Goal: Task Accomplishment & Management: Manage account settings

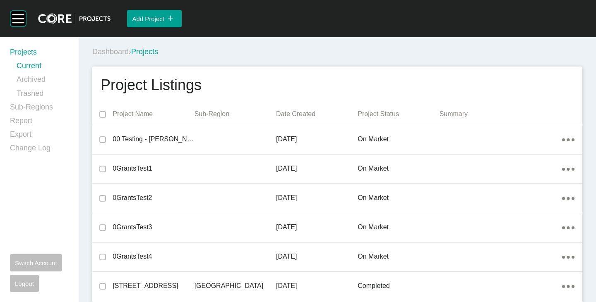
click at [290, 62] on div "Dashboard › Projects" at bounding box center [338, 52] width 493 height 23
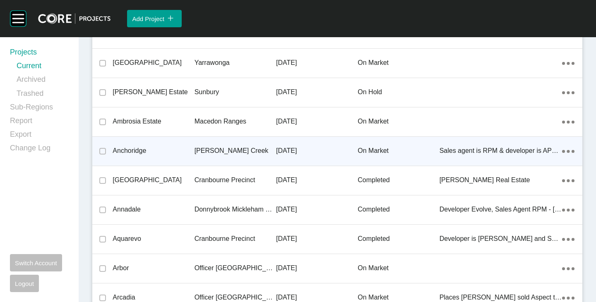
scroll to position [1604, 0]
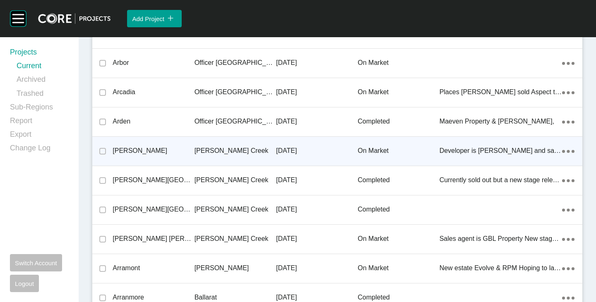
click at [141, 150] on p "[PERSON_NAME]" at bounding box center [154, 150] width 82 height 9
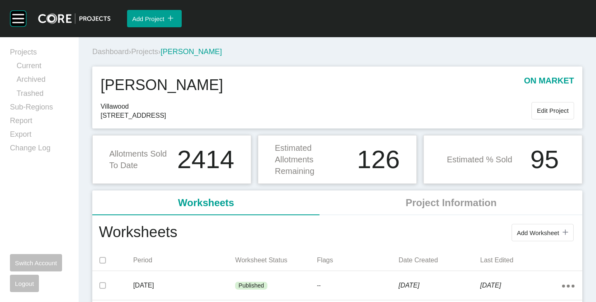
scroll to position [83, 0]
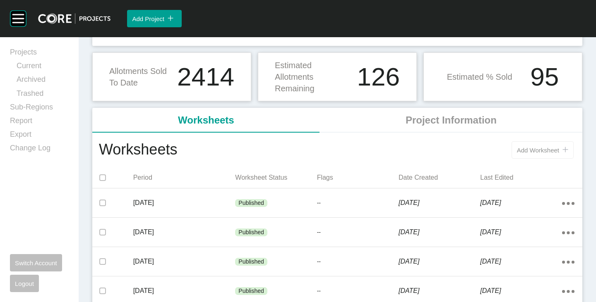
click at [537, 150] on span "Add Worksheet" at bounding box center [538, 150] width 42 height 7
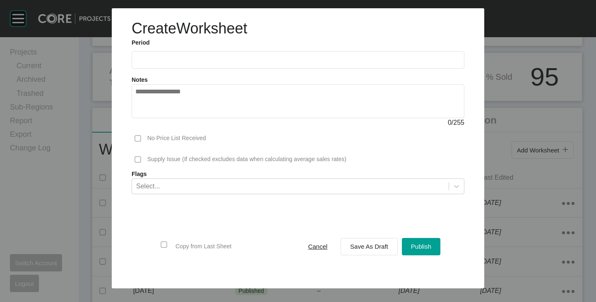
click at [205, 65] on label at bounding box center [298, 59] width 333 height 17
click at [205, 63] on input "text" at bounding box center [297, 59] width 325 height 7
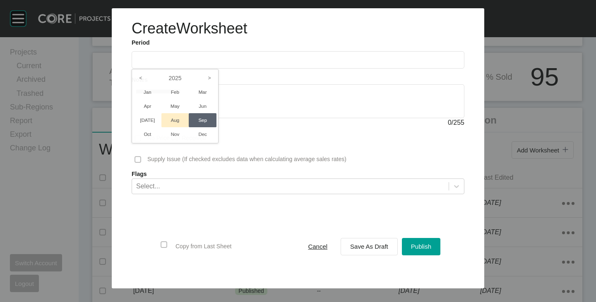
click at [176, 117] on li "Aug" at bounding box center [175, 120] width 28 height 14
type input "**********"
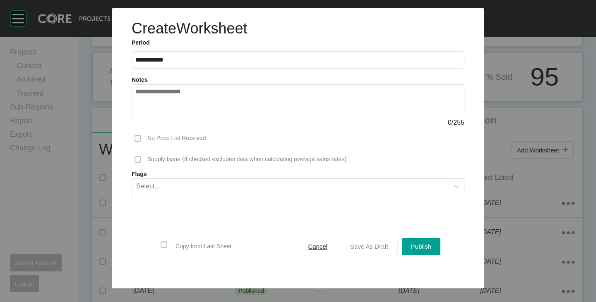
click at [369, 240] on button "Save As Draft" at bounding box center [369, 246] width 57 height 17
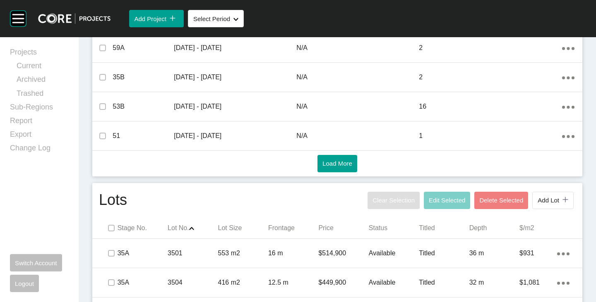
scroll to position [414, 0]
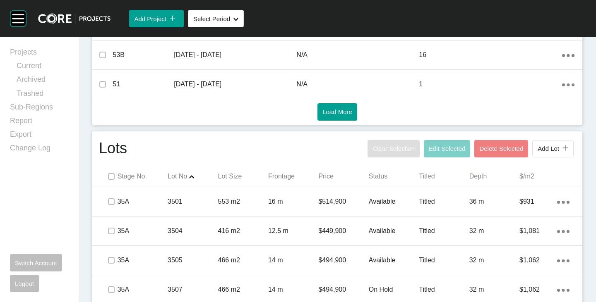
click at [110, 184] on div "Stage No. Lot No. Shape Created with Sketch. Lot Size Frontage Price Status Tit…" at bounding box center [337, 176] width 490 height 21
click at [110, 179] on label at bounding box center [111, 176] width 7 height 7
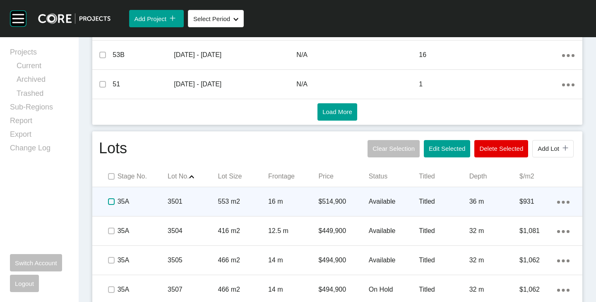
click at [113, 203] on label at bounding box center [111, 202] width 7 height 7
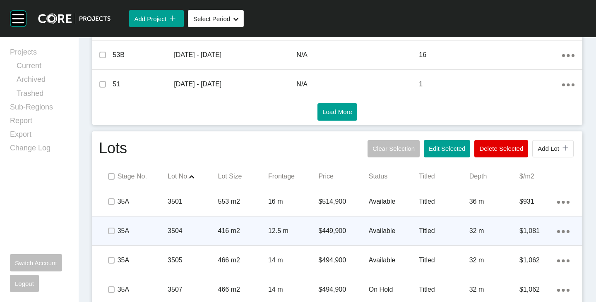
click at [380, 231] on p "Available" at bounding box center [394, 231] width 50 height 9
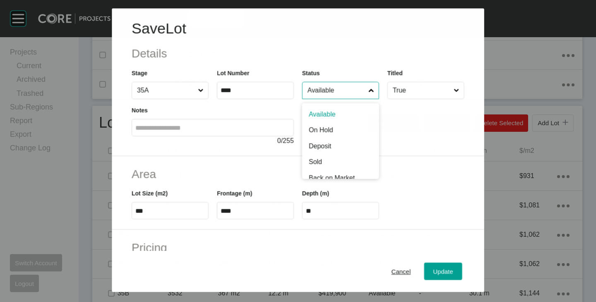
click at [333, 91] on input "Available" at bounding box center [336, 90] width 61 height 17
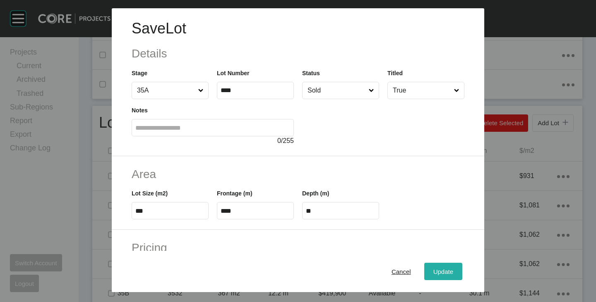
click at [433, 271] on span "Update" at bounding box center [443, 272] width 20 height 7
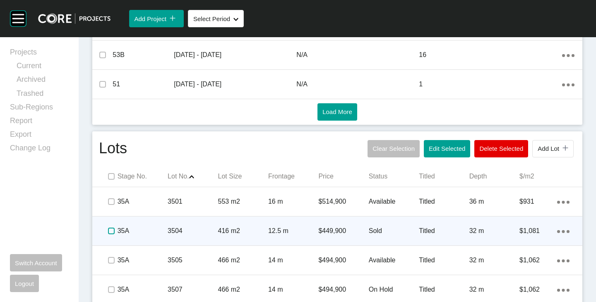
click at [108, 228] on label at bounding box center [111, 231] width 7 height 7
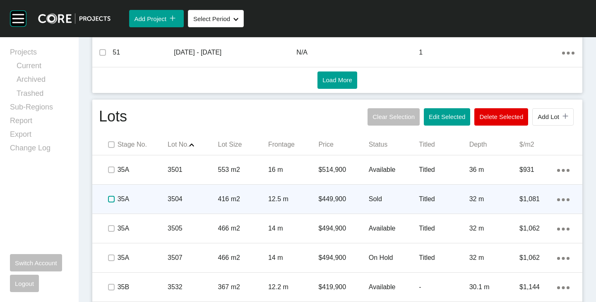
scroll to position [455, 0]
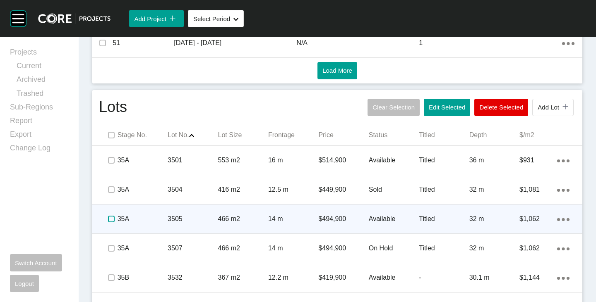
click at [110, 218] on label at bounding box center [111, 219] width 7 height 7
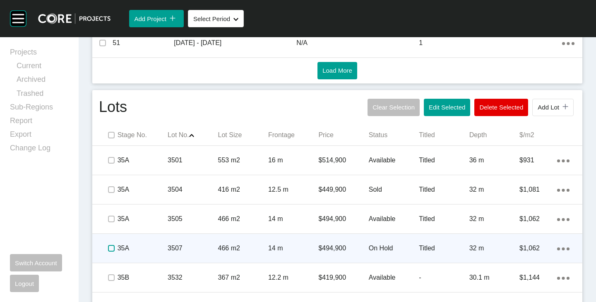
click at [108, 251] on label at bounding box center [111, 248] width 7 height 7
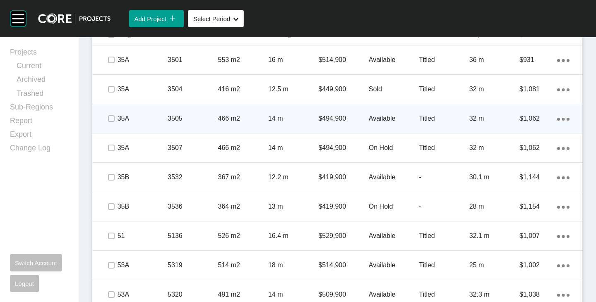
scroll to position [579, 0]
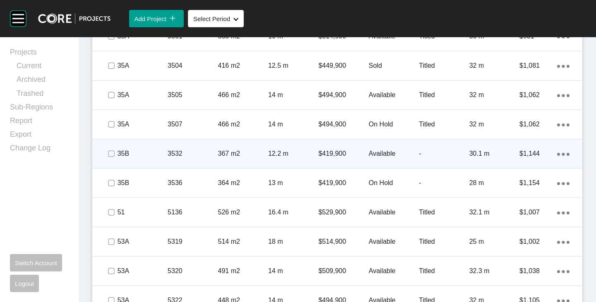
click at [385, 152] on p "Available" at bounding box center [394, 153] width 50 height 9
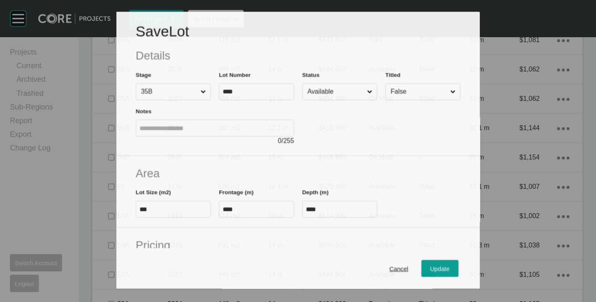
scroll to position [554, 0]
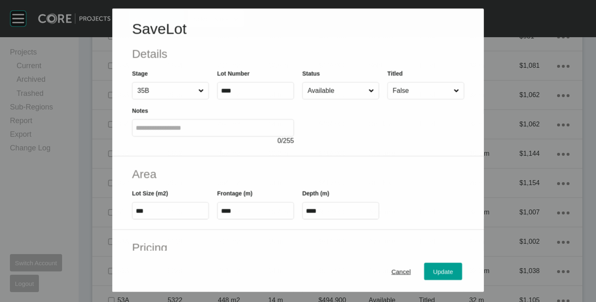
click at [334, 92] on input "Available" at bounding box center [336, 90] width 61 height 17
click at [435, 267] on div "Update" at bounding box center [443, 271] width 24 height 11
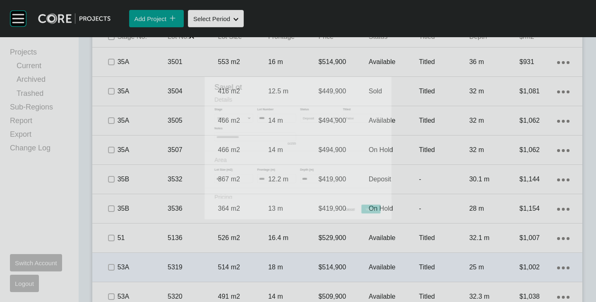
scroll to position [579, 0]
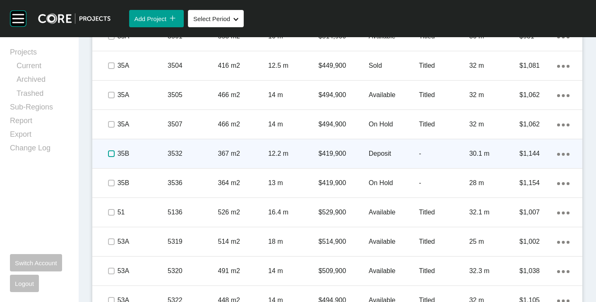
click at [112, 153] on label at bounding box center [111, 154] width 7 height 7
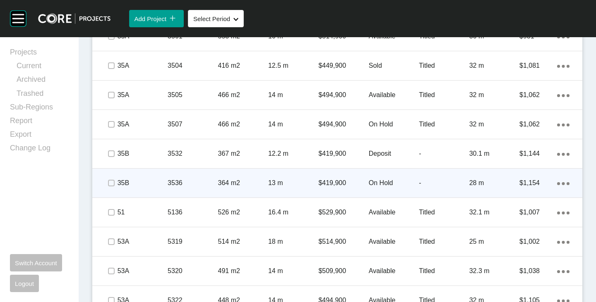
click at [381, 179] on p "On Hold" at bounding box center [394, 183] width 50 height 9
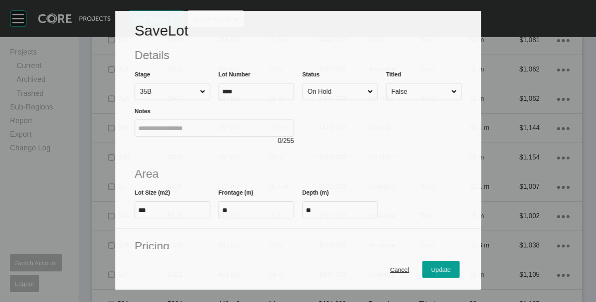
scroll to position [554, 0]
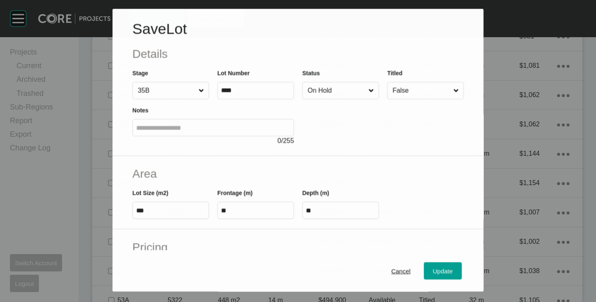
click at [342, 89] on input "On Hold" at bounding box center [336, 91] width 61 height 17
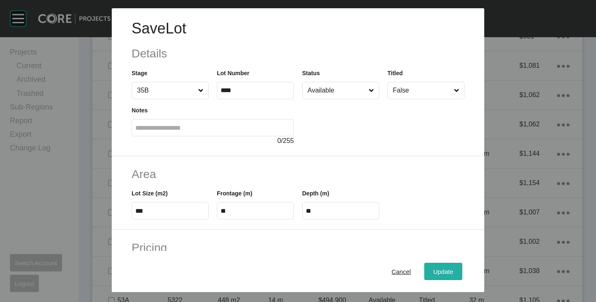
click at [443, 274] on span "Update" at bounding box center [443, 272] width 20 height 7
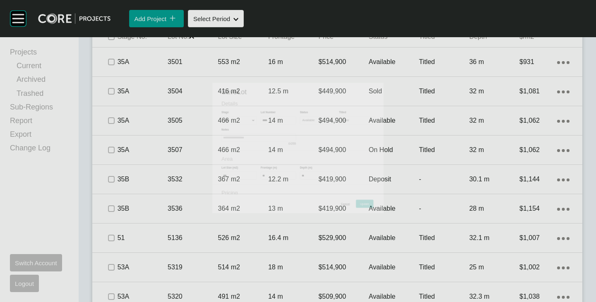
scroll to position [579, 0]
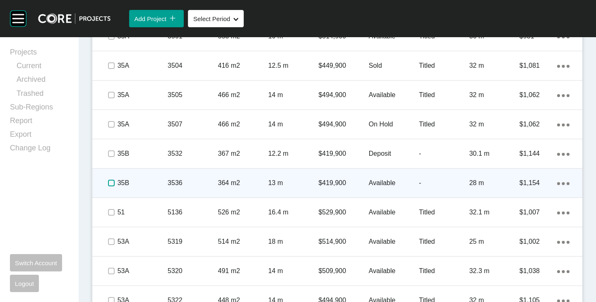
click at [113, 182] on label at bounding box center [111, 183] width 7 height 7
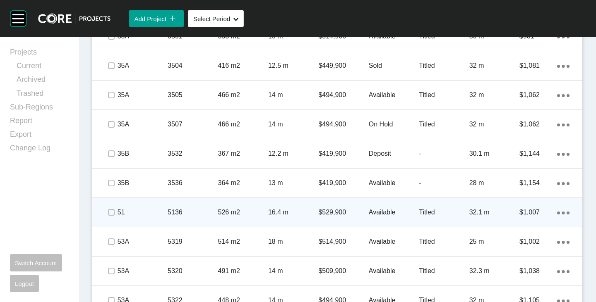
click at [114, 210] on span at bounding box center [111, 212] width 12 height 12
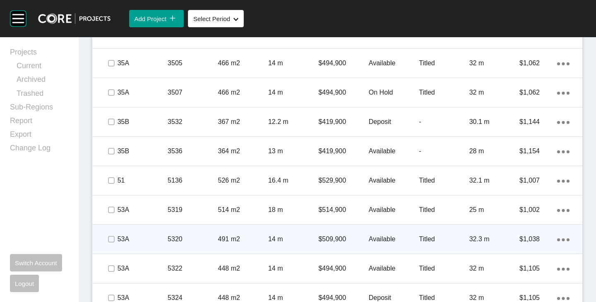
scroll to position [621, 0]
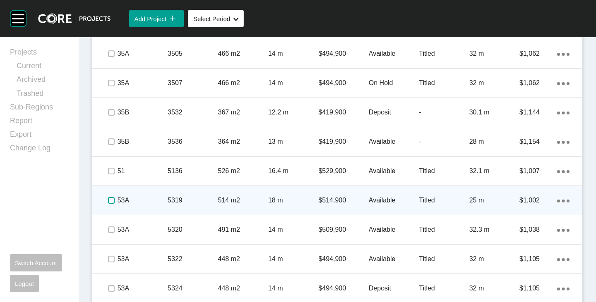
drag, startPoint x: 110, startPoint y: 201, endPoint x: 111, endPoint y: 206, distance: 4.6
click at [110, 201] on label at bounding box center [111, 200] width 7 height 7
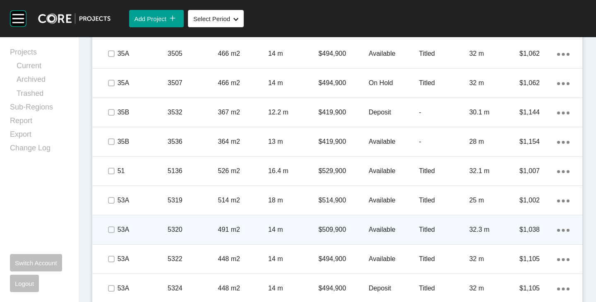
click at [113, 219] on div at bounding box center [111, 230] width 12 height 29
drag, startPoint x: 110, startPoint y: 259, endPoint x: 122, endPoint y: 238, distance: 24.7
click at [110, 258] on label at bounding box center [111, 259] width 7 height 7
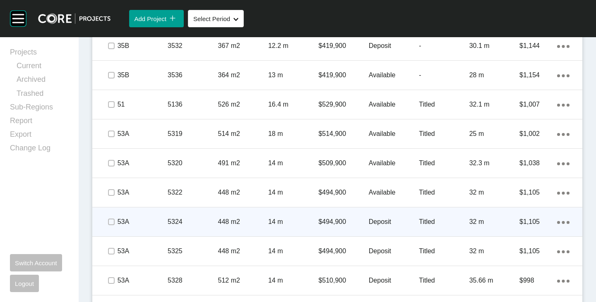
scroll to position [703, 0]
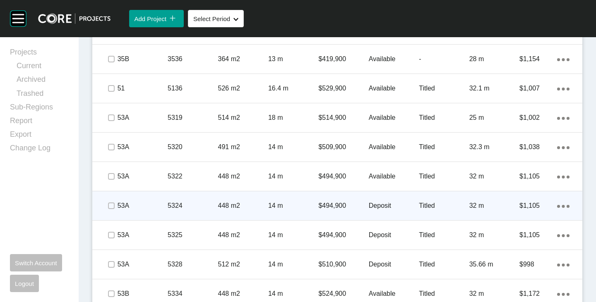
click at [116, 209] on span at bounding box center [111, 206] width 12 height 12
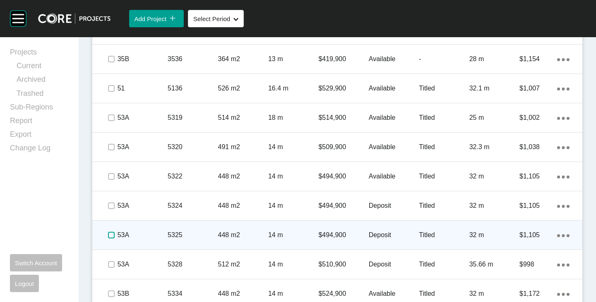
click at [114, 233] on label at bounding box center [111, 235] width 7 height 7
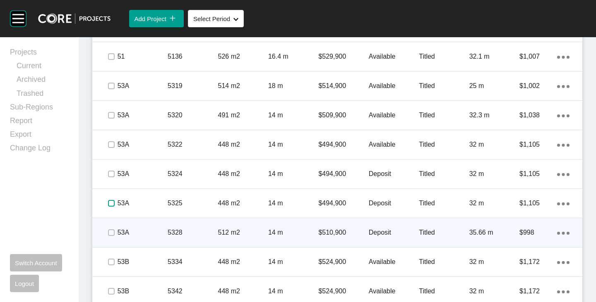
scroll to position [745, 0]
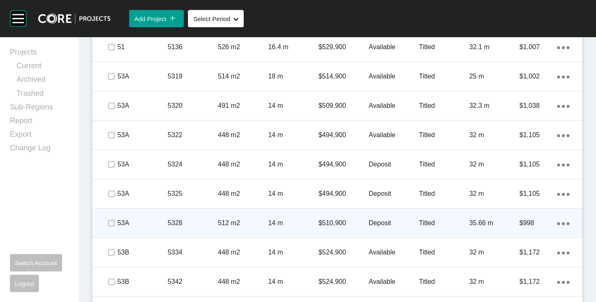
click at [370, 223] on p "Deposit" at bounding box center [394, 223] width 50 height 9
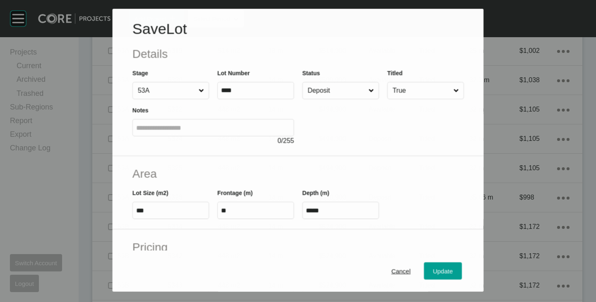
scroll to position [719, 0]
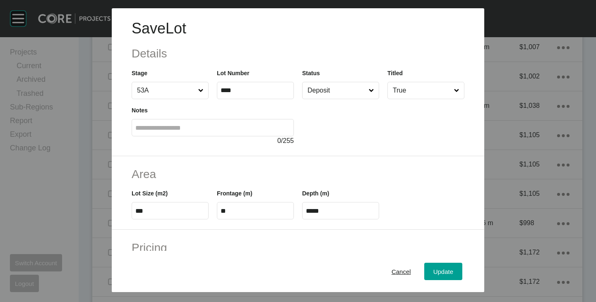
click at [334, 88] on input "Deposit" at bounding box center [336, 90] width 61 height 17
click at [442, 271] on span "Update" at bounding box center [443, 272] width 20 height 7
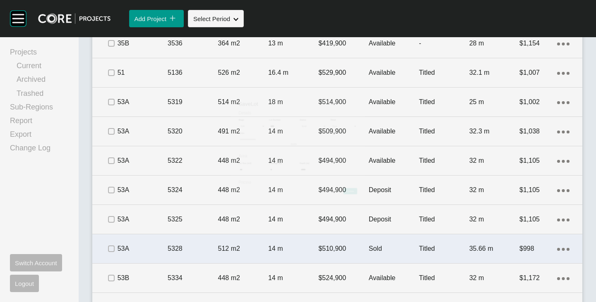
scroll to position [745, 0]
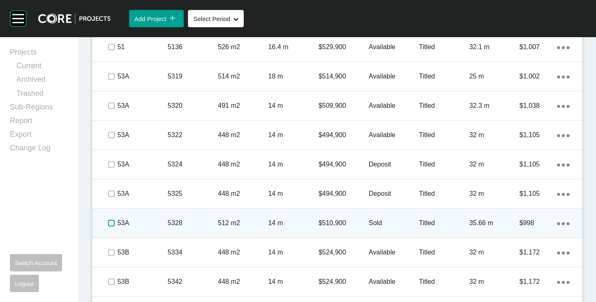
click at [112, 223] on label at bounding box center [111, 223] width 7 height 7
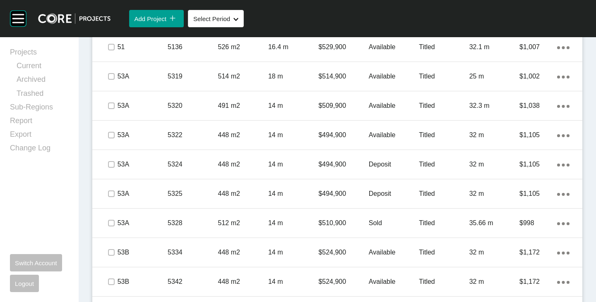
click at [340, 251] on p "$524,900" at bounding box center [343, 252] width 50 height 9
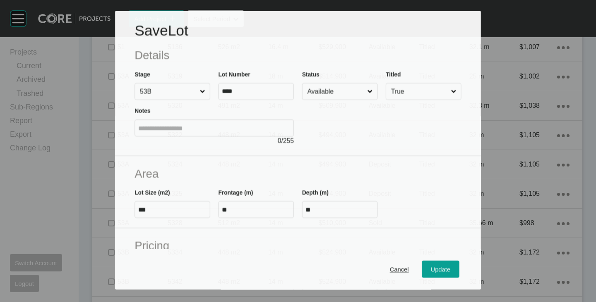
scroll to position [124, 0]
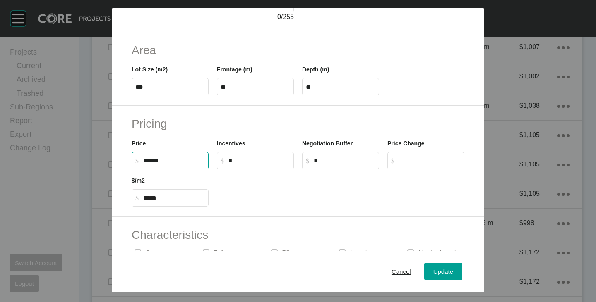
drag, startPoint x: 148, startPoint y: 161, endPoint x: 153, endPoint y: 163, distance: 5.6
click at [153, 163] on input "******" at bounding box center [174, 160] width 62 height 7
type input "*******"
type input "******"
type input "*****"
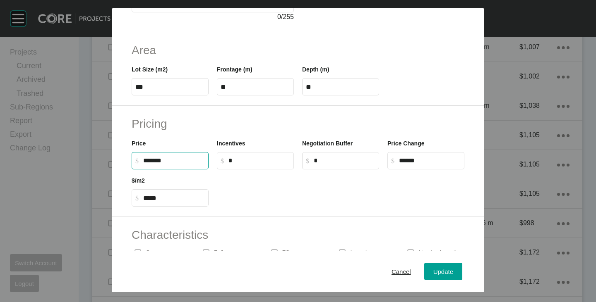
click at [318, 207] on div "Pricing Price $ Created with Sketch. $ ******* Incentives $ Created with Sketch…" at bounding box center [298, 161] width 372 height 111
click at [424, 273] on button "Update" at bounding box center [443, 271] width 38 height 17
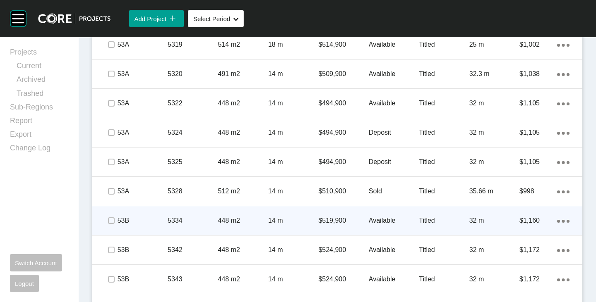
scroll to position [786, 0]
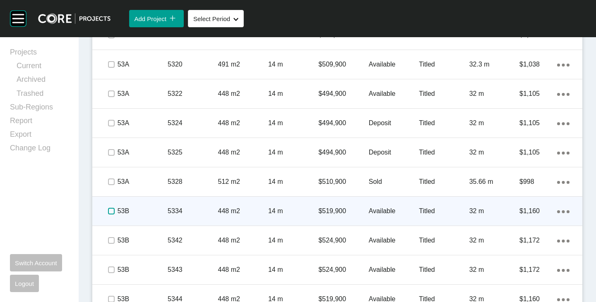
click at [113, 209] on label at bounding box center [111, 211] width 7 height 7
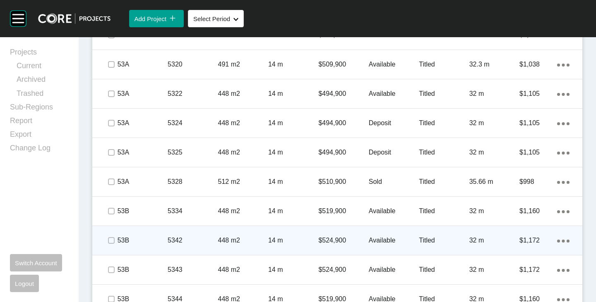
click at [331, 235] on div "$524,900" at bounding box center [343, 241] width 50 height 26
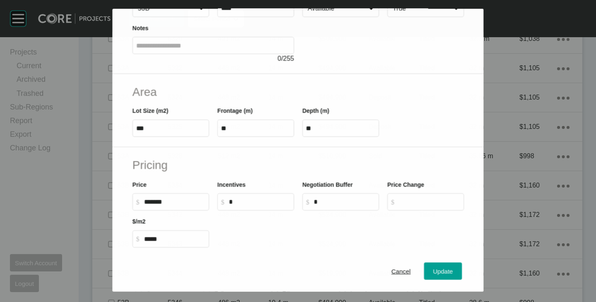
scroll to position [761, 0]
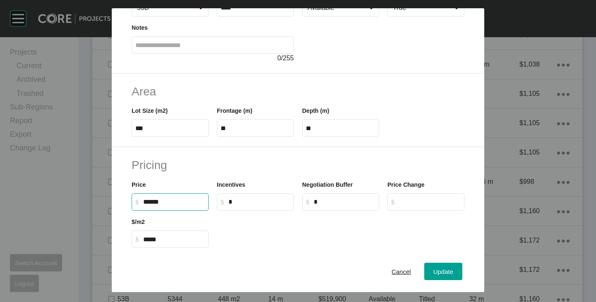
drag, startPoint x: 146, startPoint y: 204, endPoint x: 153, endPoint y: 203, distance: 6.7
click at [153, 203] on input "******" at bounding box center [174, 202] width 62 height 7
type input "*******"
type input "******"
type input "*****"
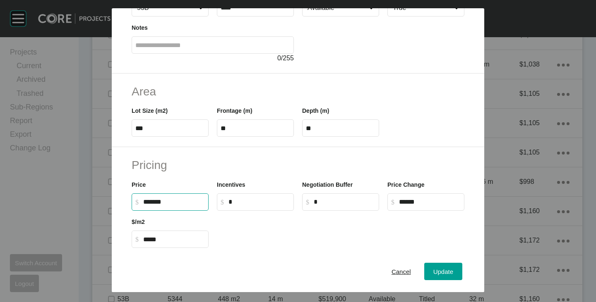
click at [300, 244] on div at bounding box center [341, 229] width 256 height 37
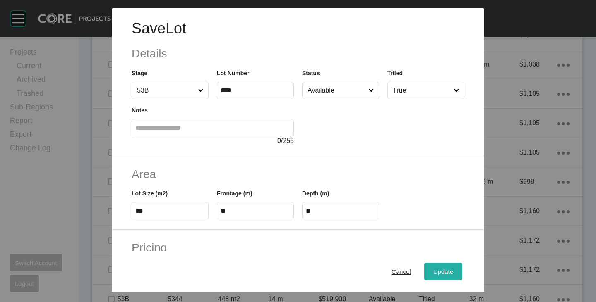
click at [449, 272] on button "Update" at bounding box center [443, 271] width 38 height 17
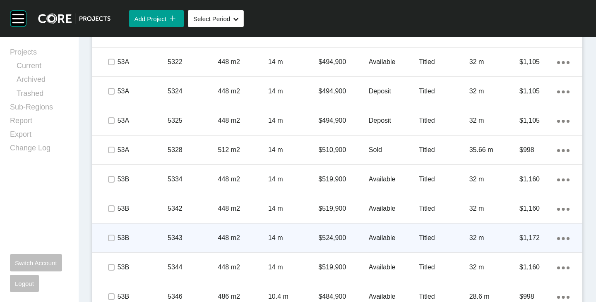
scroll to position [828, 0]
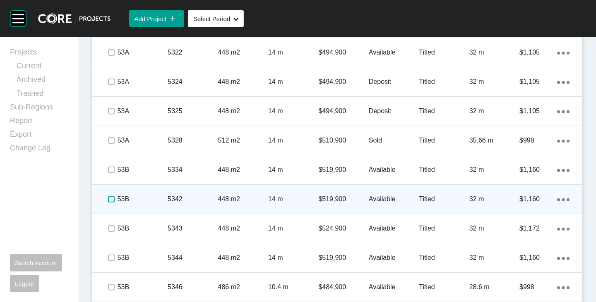
click at [111, 199] on label at bounding box center [111, 199] width 7 height 7
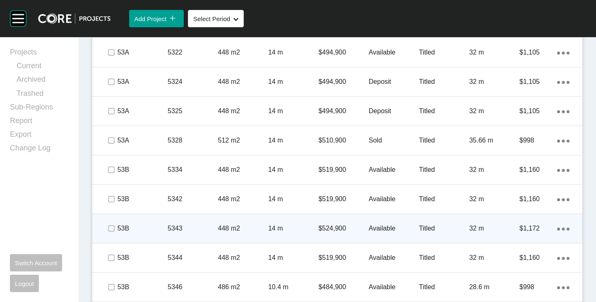
click at [331, 225] on p "$524,900" at bounding box center [343, 228] width 50 height 9
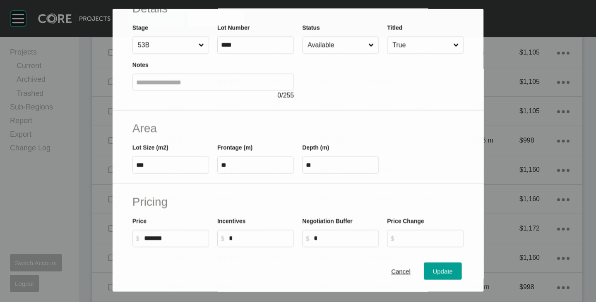
scroll to position [83, 0]
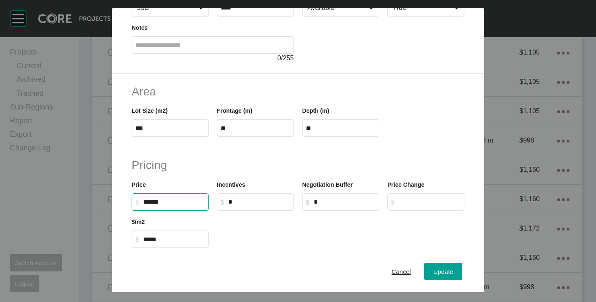
click at [156, 206] on label "$ Created with Sketch. $ ******" at bounding box center [170, 202] width 77 height 17
type input "*******"
type input "******"
type input "*****"
click at [266, 223] on div at bounding box center [341, 229] width 256 height 37
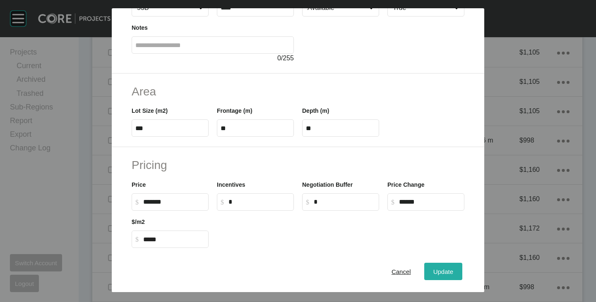
click at [433, 267] on div "Update" at bounding box center [443, 271] width 24 height 11
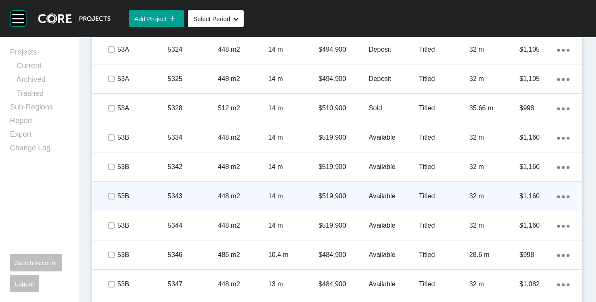
scroll to position [869, 0]
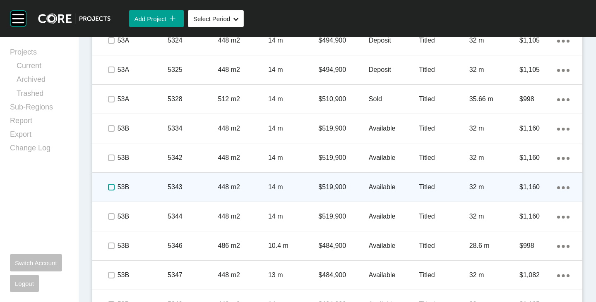
click at [108, 187] on label at bounding box center [111, 187] width 7 height 7
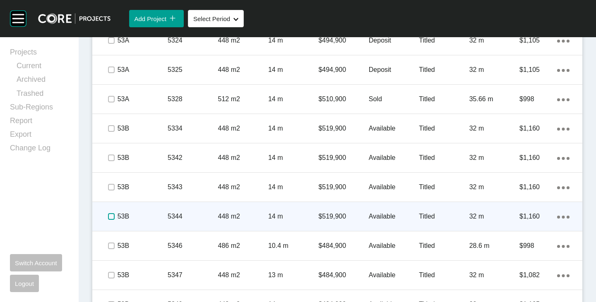
click at [111, 214] on label at bounding box center [111, 217] width 7 height 7
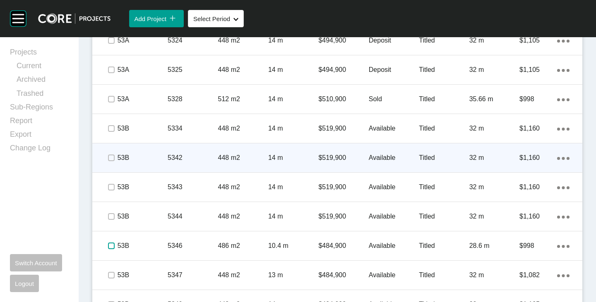
drag, startPoint x: 113, startPoint y: 247, endPoint x: 175, endPoint y: 150, distance: 115.2
click at [113, 246] on label at bounding box center [111, 246] width 7 height 7
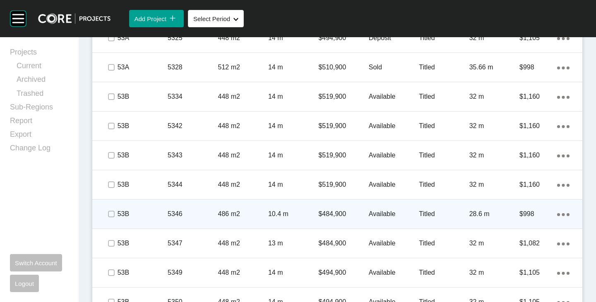
scroll to position [910, 0]
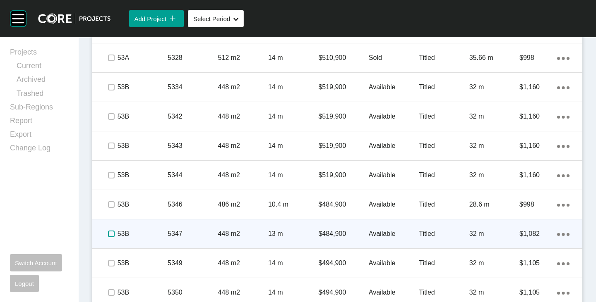
click at [113, 233] on label at bounding box center [111, 234] width 7 height 7
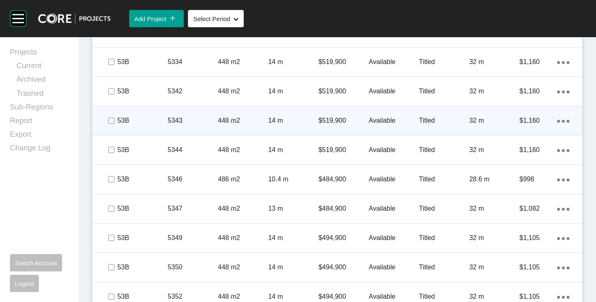
scroll to position [952, 0]
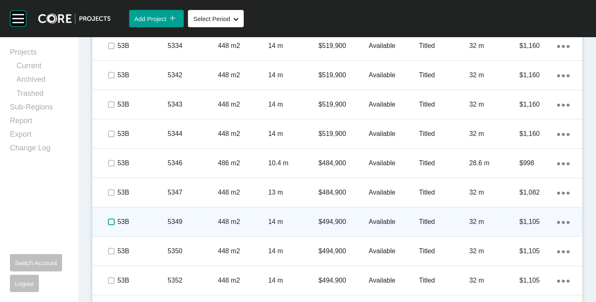
click at [113, 225] on label at bounding box center [111, 222] width 7 height 7
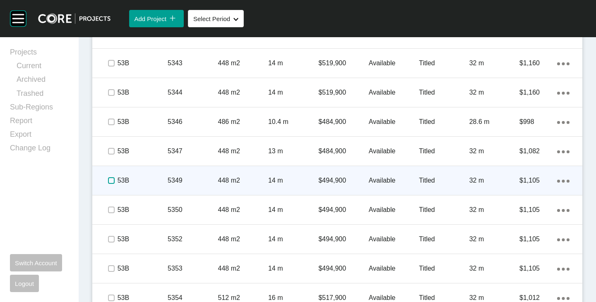
scroll to position [1035, 0]
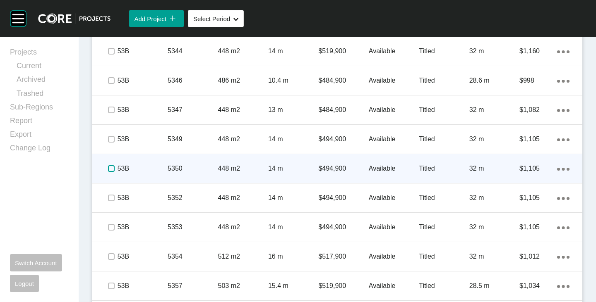
click at [109, 166] on label at bounding box center [111, 169] width 7 height 7
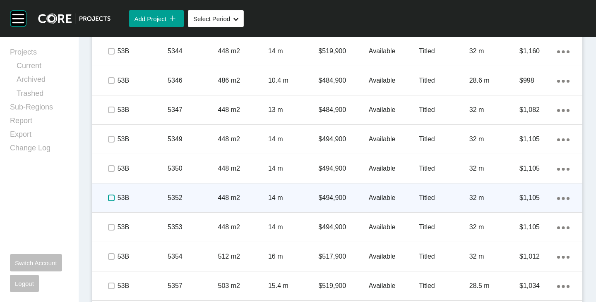
click at [112, 195] on label at bounding box center [111, 198] width 7 height 7
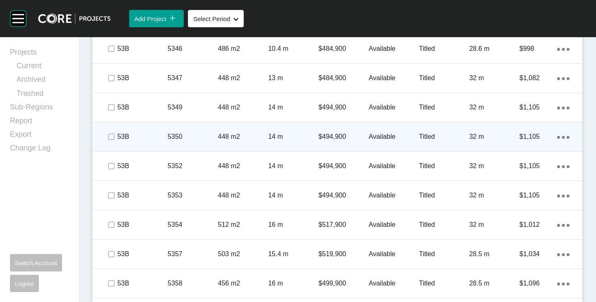
scroll to position [1076, 0]
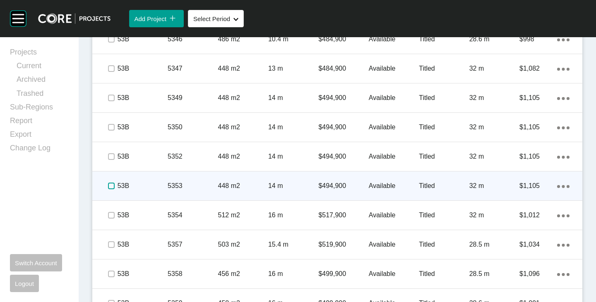
click at [110, 185] on label at bounding box center [111, 186] width 7 height 7
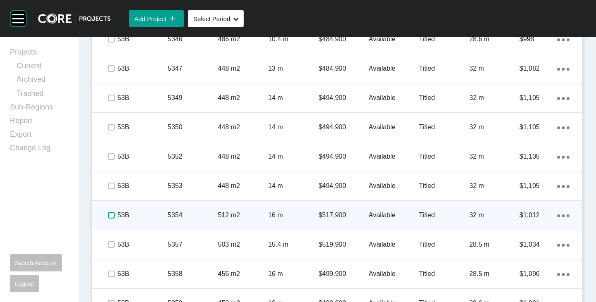
click at [110, 212] on label at bounding box center [111, 215] width 7 height 7
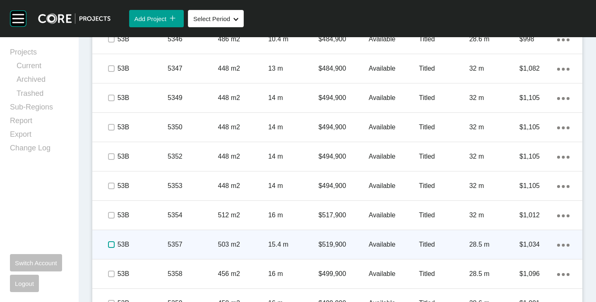
click at [110, 243] on label at bounding box center [111, 245] width 7 height 7
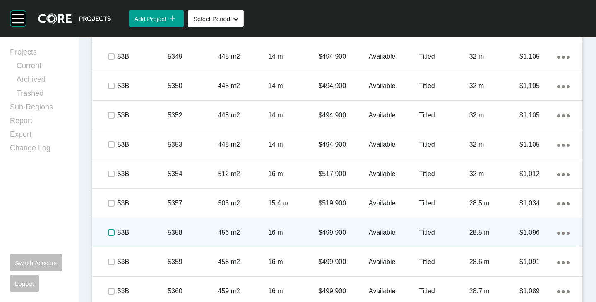
click at [111, 232] on label at bounding box center [111, 233] width 7 height 7
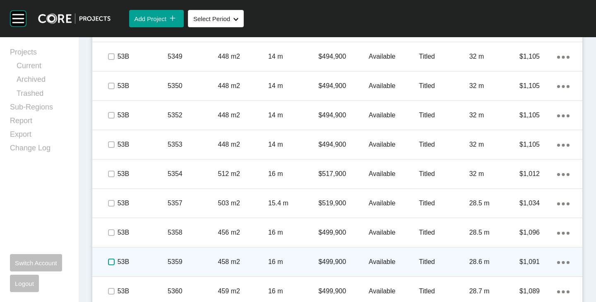
click at [110, 264] on label at bounding box center [111, 262] width 7 height 7
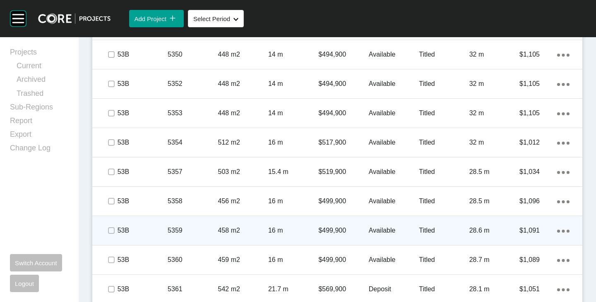
scroll to position [1159, 0]
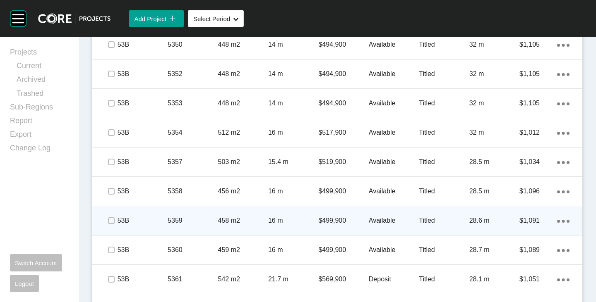
click at [379, 218] on p "Available" at bounding box center [394, 220] width 50 height 9
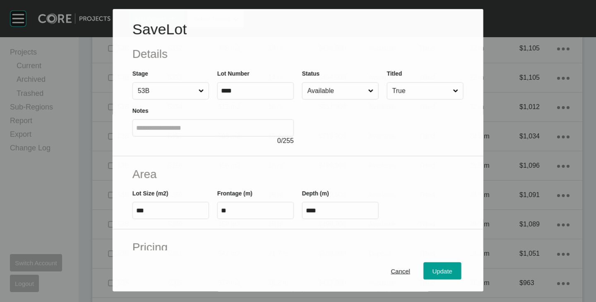
scroll to position [1133, 0]
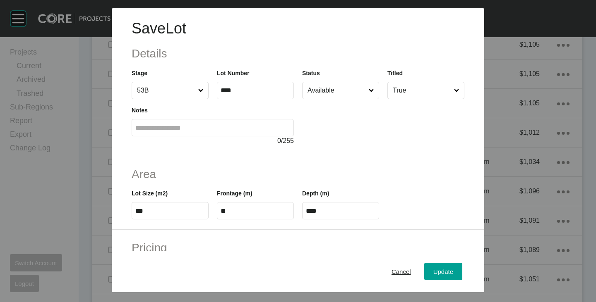
click at [318, 90] on input "Available" at bounding box center [336, 90] width 61 height 17
click at [435, 270] on span "Update" at bounding box center [443, 272] width 20 height 7
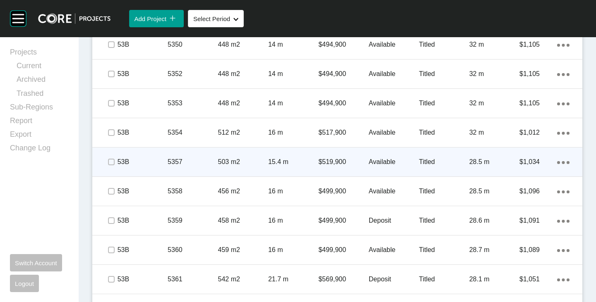
scroll to position [1200, 0]
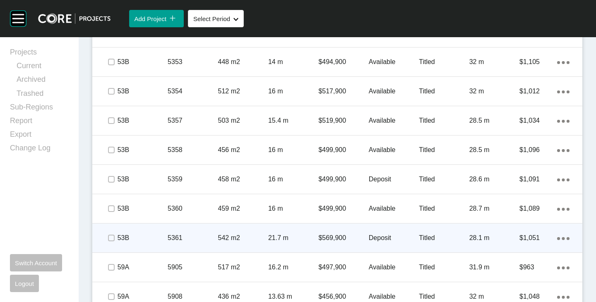
click at [379, 235] on p "Deposit" at bounding box center [394, 238] width 50 height 9
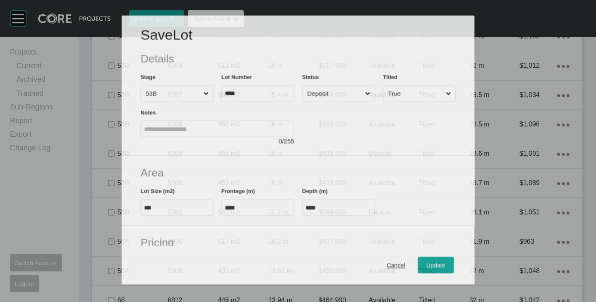
scroll to position [1174, 0]
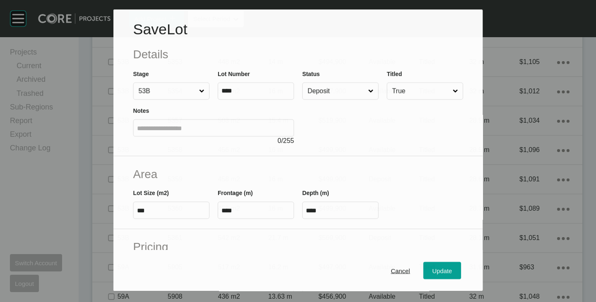
click at [336, 77] on div "Status Deposit" at bounding box center [340, 84] width 76 height 31
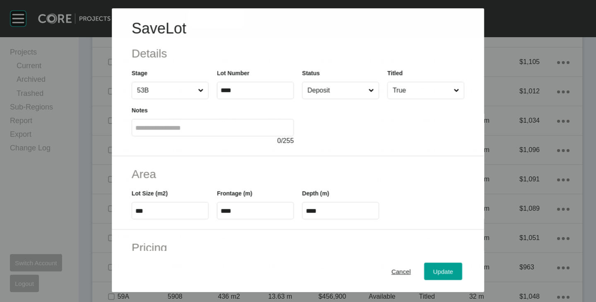
click at [333, 82] on label "Deposit" at bounding box center [340, 90] width 77 height 17
click at [333, 82] on input "Deposit" at bounding box center [336, 90] width 61 height 17
click at [439, 268] on div "Update" at bounding box center [443, 271] width 24 height 11
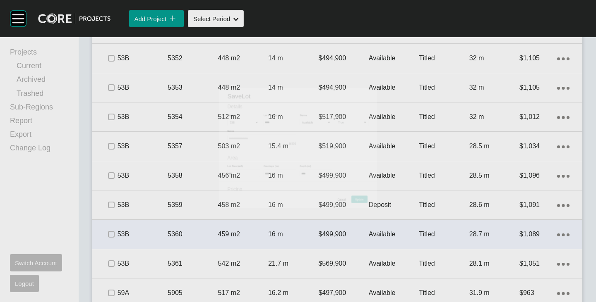
scroll to position [1200, 0]
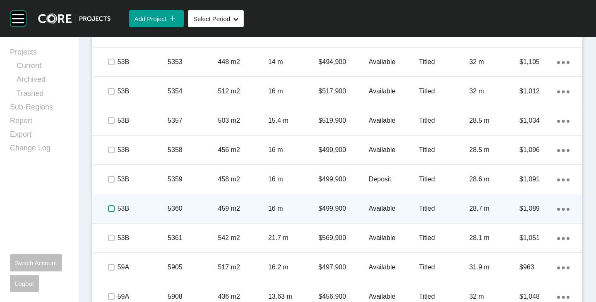
click at [109, 208] on label at bounding box center [111, 209] width 7 height 7
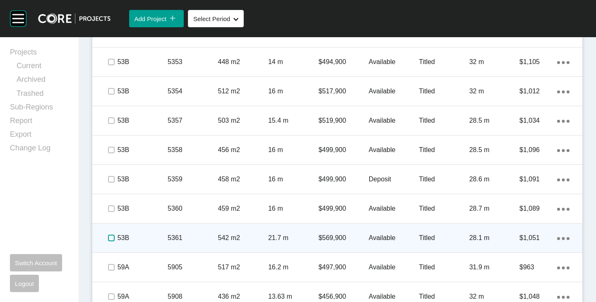
drag, startPoint x: 109, startPoint y: 236, endPoint x: 122, endPoint y: 227, distance: 15.7
click at [110, 236] on label at bounding box center [111, 238] width 7 height 7
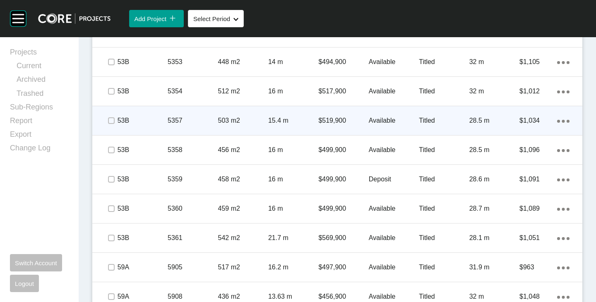
scroll to position [1241, 0]
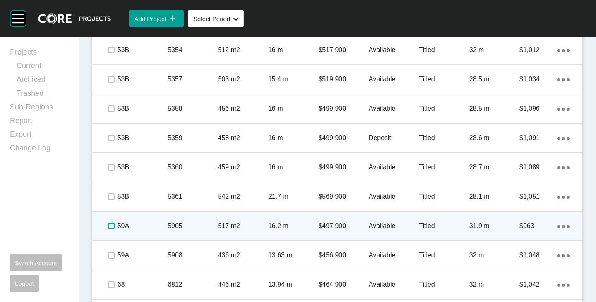
click at [110, 226] on label at bounding box center [111, 226] width 7 height 7
click at [326, 226] on p "$497,900" at bounding box center [343, 226] width 50 height 9
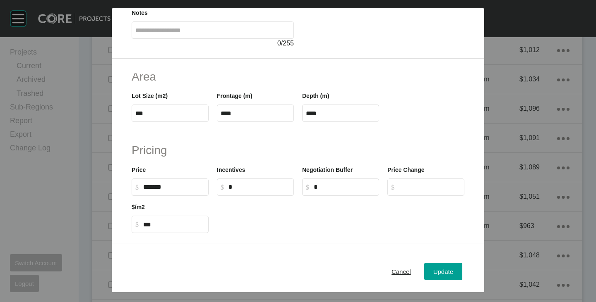
scroll to position [124, 0]
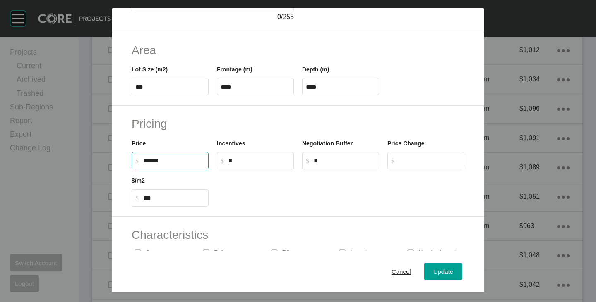
drag, startPoint x: 144, startPoint y: 161, endPoint x: 152, endPoint y: 163, distance: 8.6
click at [152, 163] on input "******" at bounding box center [174, 160] width 62 height 7
type input "*******"
type input "******"
type input "*****"
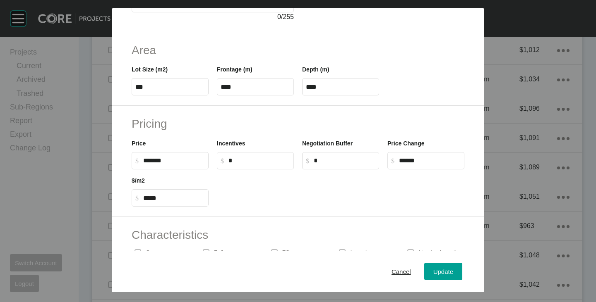
click at [236, 196] on div at bounding box center [341, 188] width 256 height 37
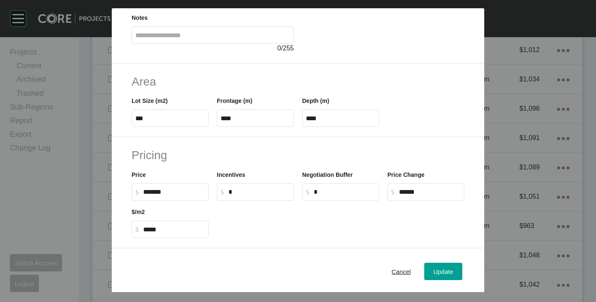
scroll to position [202, 0]
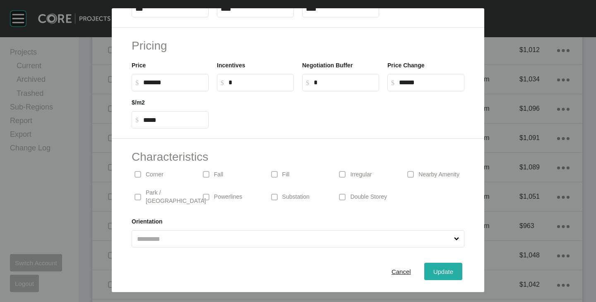
click at [432, 267] on div "Update" at bounding box center [443, 271] width 24 height 11
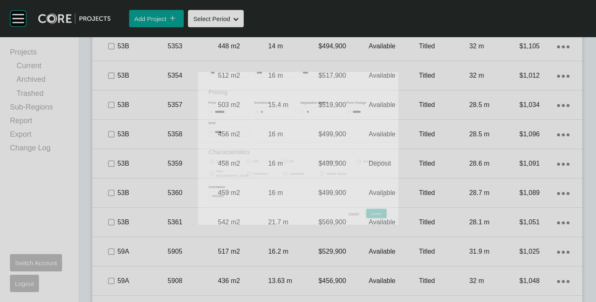
scroll to position [1241, 0]
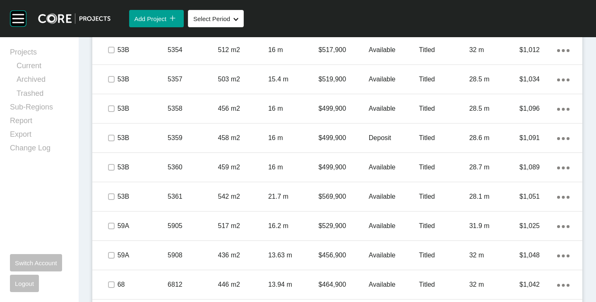
click at [377, 253] on p "Available" at bounding box center [394, 255] width 50 height 9
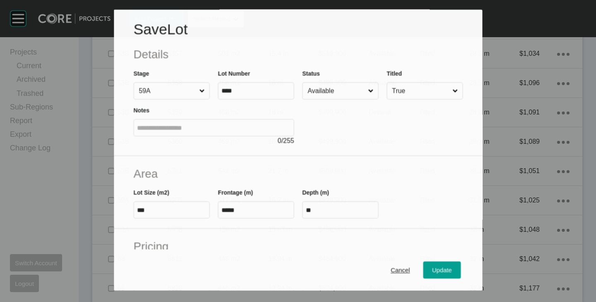
scroll to position [1216, 0]
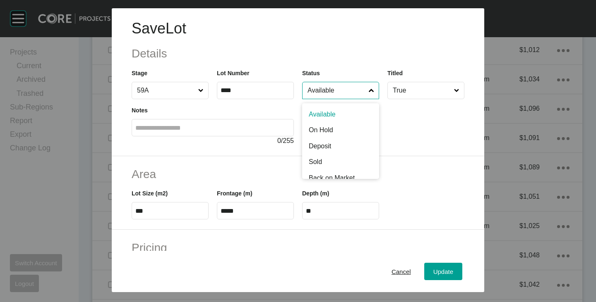
click at [336, 93] on input "Available" at bounding box center [336, 90] width 61 height 17
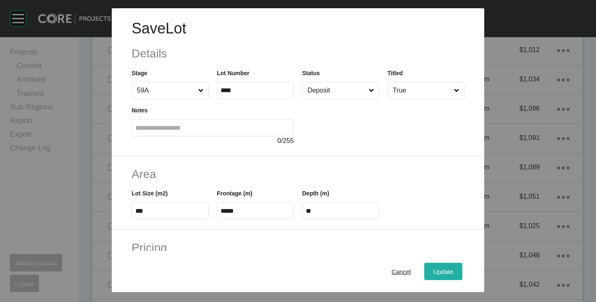
click at [431, 268] on div "Update" at bounding box center [443, 271] width 24 height 11
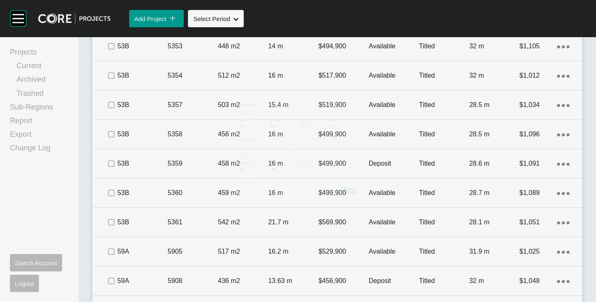
scroll to position [1241, 0]
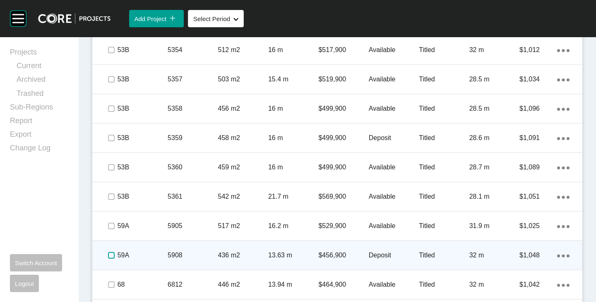
click at [113, 254] on label at bounding box center [111, 255] width 7 height 7
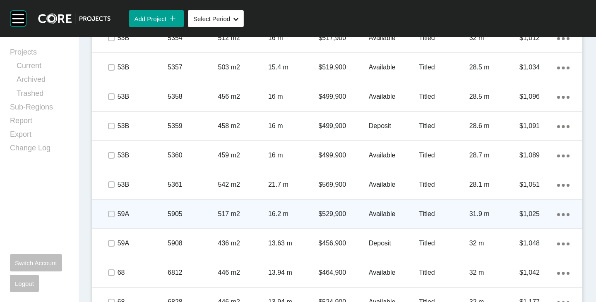
scroll to position [1272, 0]
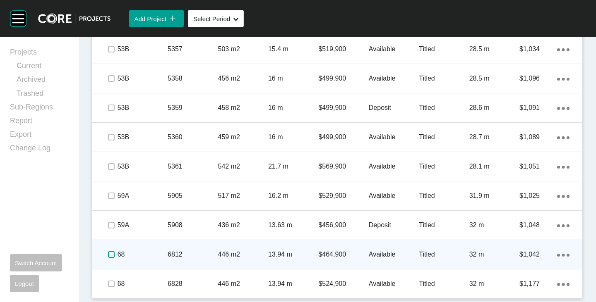
click at [113, 256] on label at bounding box center [111, 255] width 7 height 7
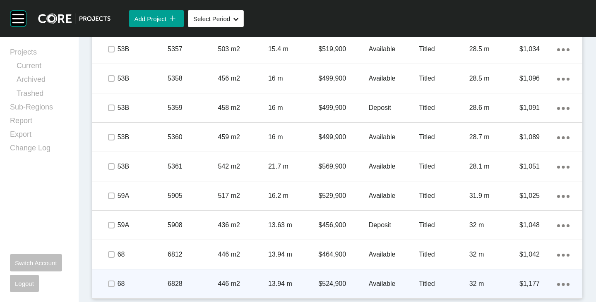
click at [327, 286] on p "$524,900" at bounding box center [343, 284] width 50 height 9
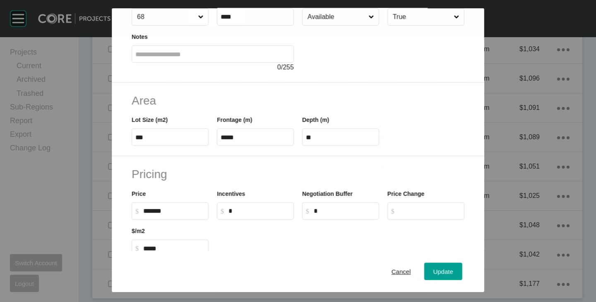
scroll to position [83, 0]
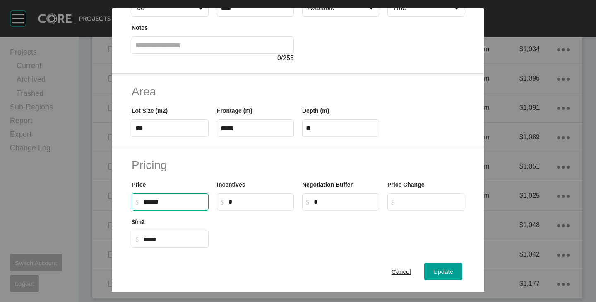
drag, startPoint x: 145, startPoint y: 202, endPoint x: 151, endPoint y: 203, distance: 6.7
click at [151, 203] on input "******" at bounding box center [174, 202] width 62 height 7
click at [145, 203] on input "******" at bounding box center [174, 202] width 62 height 7
type input "*******"
type input "*"
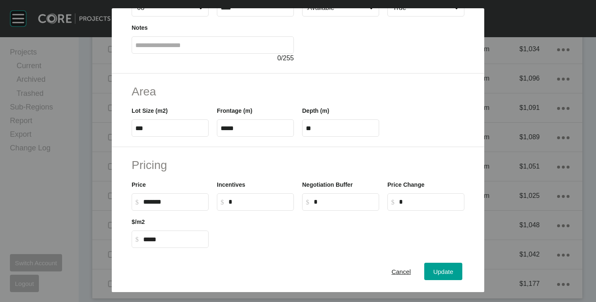
drag, startPoint x: 142, startPoint y: 203, endPoint x: 147, endPoint y: 205, distance: 5.2
click at [147, 205] on label "$ Created with Sketch. $ *******" at bounding box center [170, 202] width 77 height 17
click at [147, 205] on input "*******" at bounding box center [174, 202] width 62 height 7
drag, startPoint x: 144, startPoint y: 202, endPoint x: 154, endPoint y: 203, distance: 9.6
click at [154, 203] on input "******" at bounding box center [174, 202] width 62 height 7
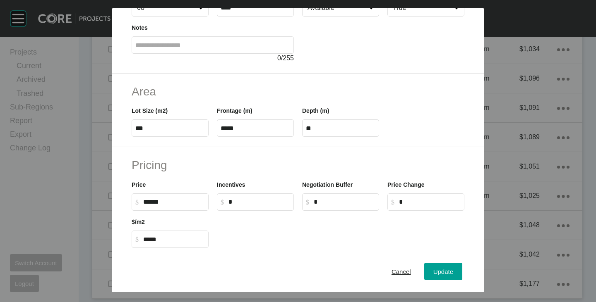
type input "*******"
type input "*****"
click at [226, 232] on div at bounding box center [341, 229] width 256 height 37
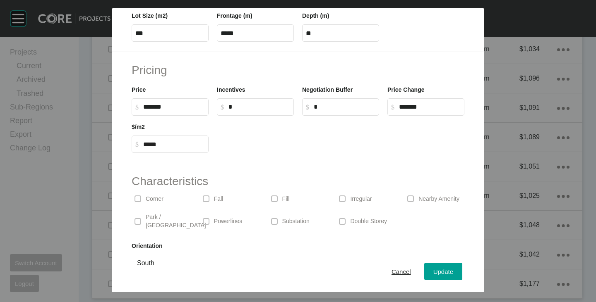
scroll to position [202, 0]
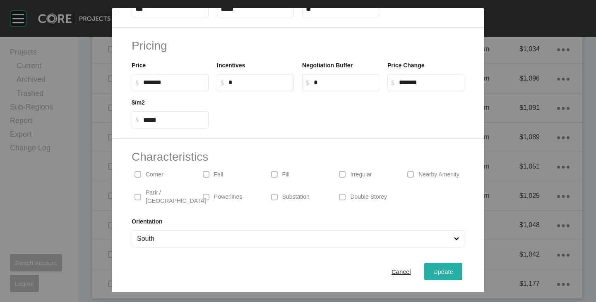
click at [439, 270] on span "Update" at bounding box center [443, 272] width 20 height 7
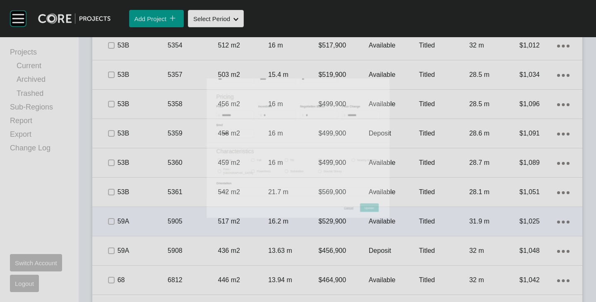
scroll to position [1272, 0]
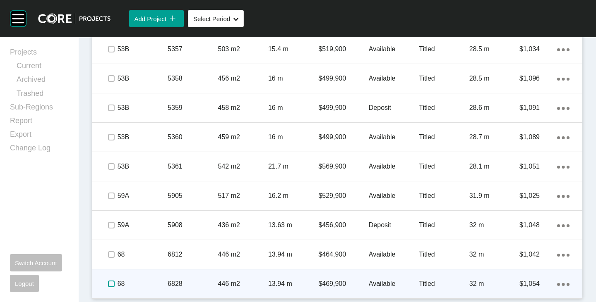
click at [111, 284] on label at bounding box center [111, 284] width 7 height 7
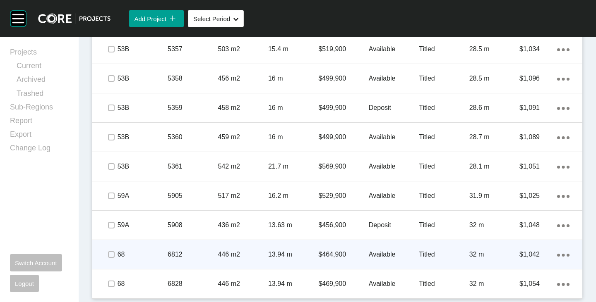
click at [557, 255] on ellipse at bounding box center [558, 255] width 3 height 3
click at [521, 253] on link "Duplicate" at bounding box center [522, 256] width 31 height 12
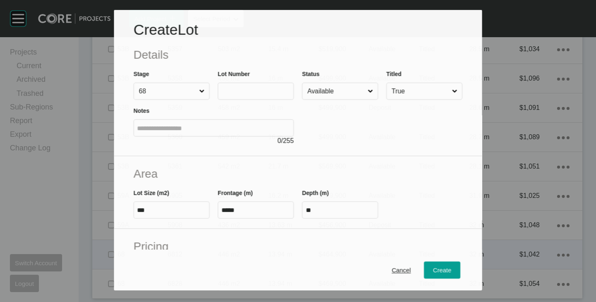
scroll to position [1246, 0]
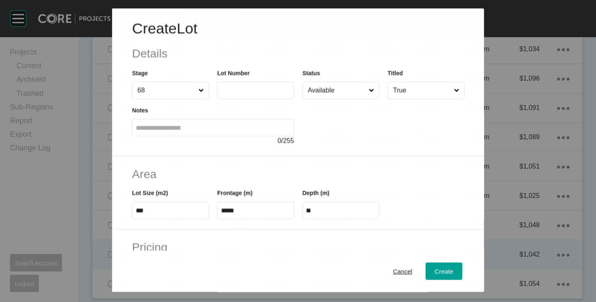
click at [238, 89] on input "text" at bounding box center [256, 90] width 70 height 7
type input "****"
click at [339, 126] on div at bounding box center [383, 122] width 162 height 47
type input "*******"
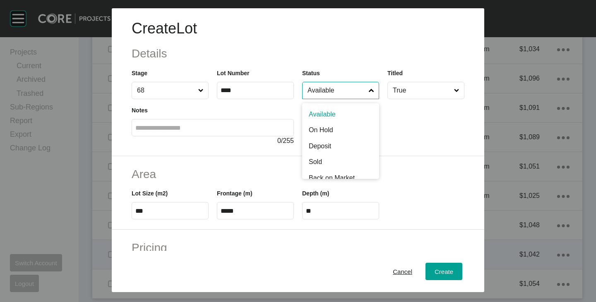
click at [331, 90] on input "Available" at bounding box center [336, 90] width 61 height 17
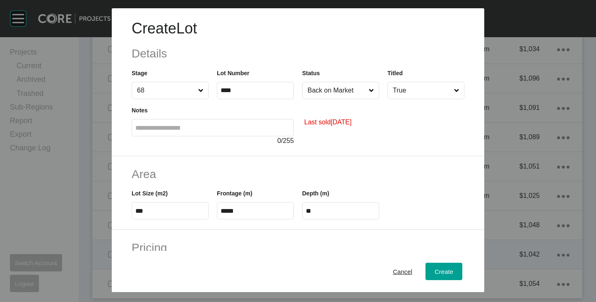
click at [170, 213] on input "***" at bounding box center [170, 211] width 70 height 7
type input "***"
type input "****"
type input "*****"
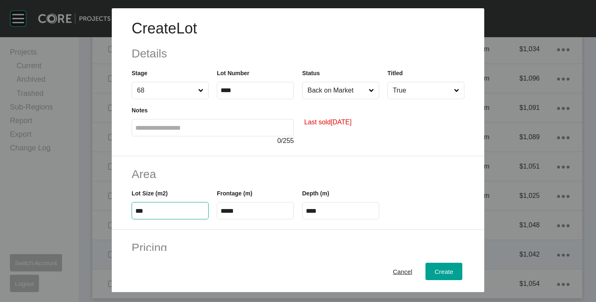
click at [182, 161] on div "Area Lot Size (m2) *** Frontage (m) ***** Depth (m) ****" at bounding box center [298, 193] width 372 height 74
click at [228, 207] on label "*****" at bounding box center [255, 210] width 77 height 17
click at [228, 208] on input "*****" at bounding box center [256, 211] width 70 height 7
click at [229, 208] on label "*****" at bounding box center [255, 210] width 77 height 17
click at [229, 208] on input "*****" at bounding box center [256, 211] width 70 height 7
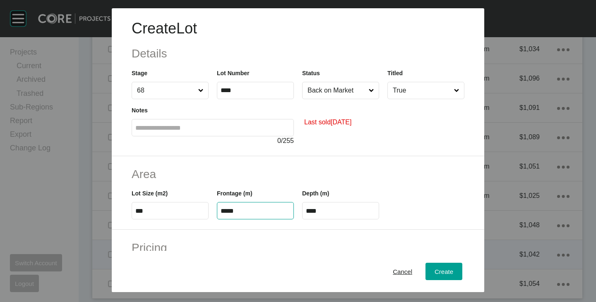
click at [234, 212] on input "*****" at bounding box center [256, 211] width 70 height 7
type input "****"
type input "**"
click at [248, 177] on h2 "Area" at bounding box center [298, 174] width 333 height 16
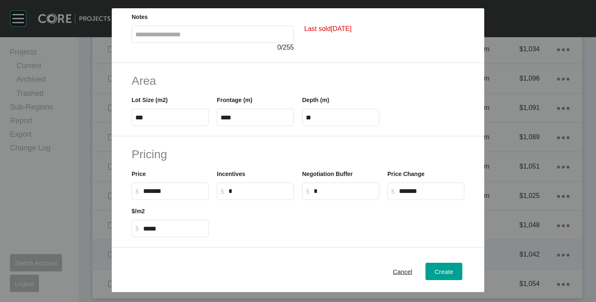
scroll to position [124, 0]
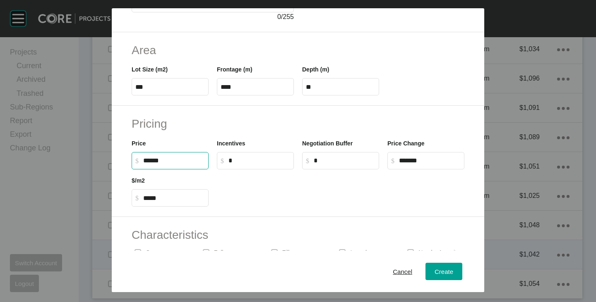
drag, startPoint x: 144, startPoint y: 163, endPoint x: 154, endPoint y: 163, distance: 10.8
click at [154, 163] on input "******" at bounding box center [174, 160] width 62 height 7
type input "*******"
type input "*"
type input "*****"
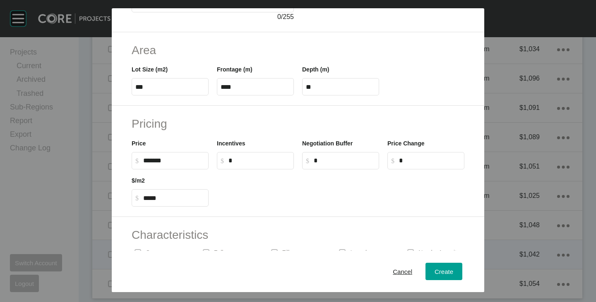
click at [237, 187] on div at bounding box center [341, 188] width 256 height 37
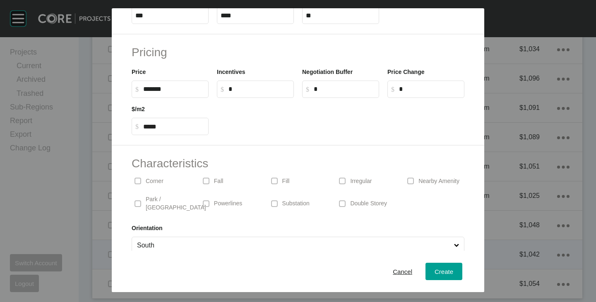
scroll to position [202, 0]
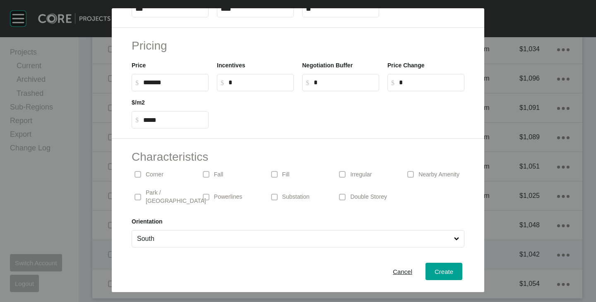
click at [210, 230] on label "South" at bounding box center [298, 238] width 333 height 17
click at [210, 231] on input "South" at bounding box center [293, 239] width 317 height 17
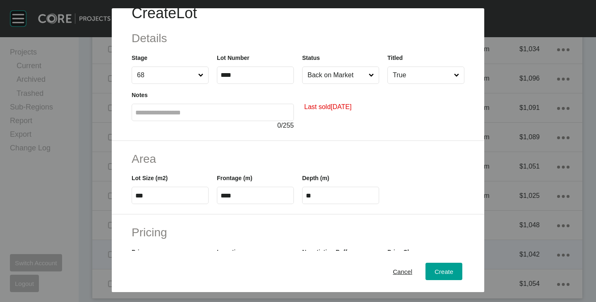
scroll to position [0, 0]
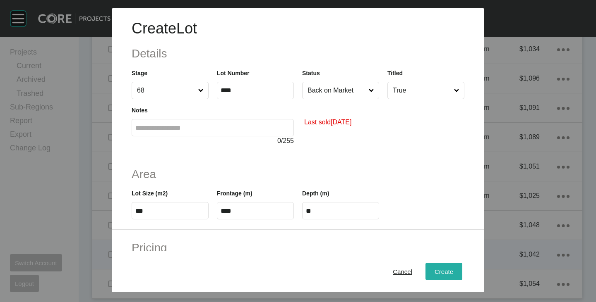
click at [436, 271] on span "Create" at bounding box center [444, 272] width 19 height 7
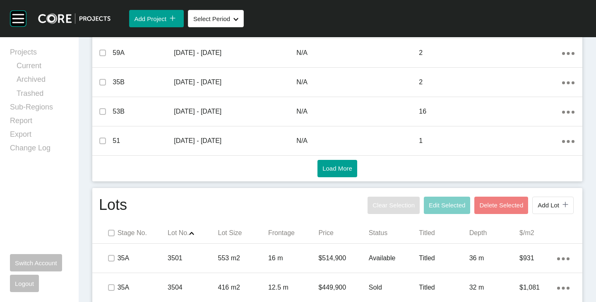
scroll to position [391, 0]
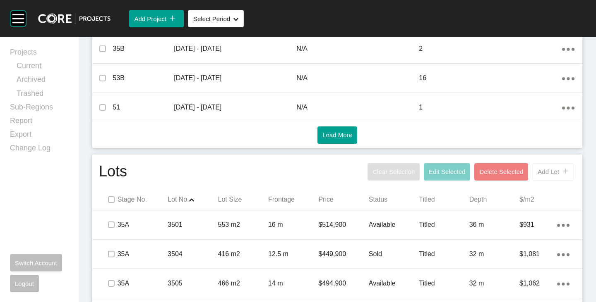
click at [542, 172] on span "Add Lot" at bounding box center [549, 171] width 22 height 7
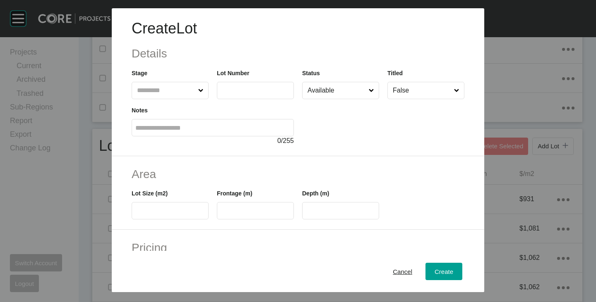
click at [236, 86] on label at bounding box center [255, 90] width 77 height 17
click at [236, 87] on input "text" at bounding box center [256, 90] width 70 height 7
type input "****"
click at [348, 154] on div "Create Lot Details Stage Lot Number **** Status Available Titled False Notes 0 …" at bounding box center [298, 82] width 372 height 148
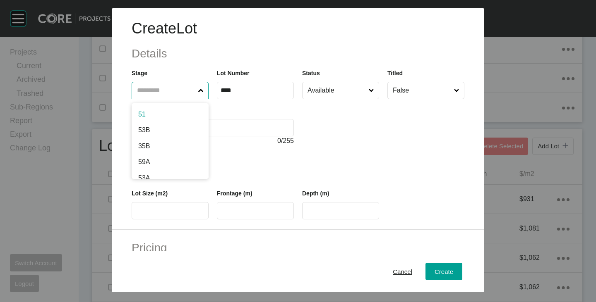
click at [175, 86] on input "text" at bounding box center [165, 90] width 61 height 17
type input "*"
click at [396, 278] on button "Cancel" at bounding box center [403, 271] width 38 height 17
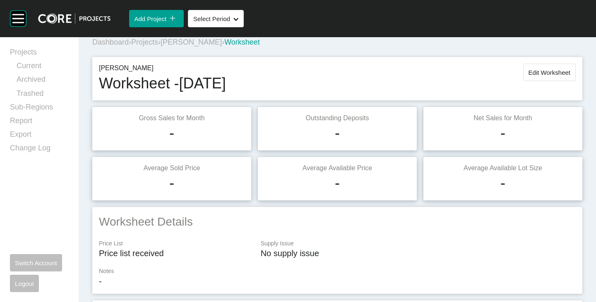
scroll to position [0, 0]
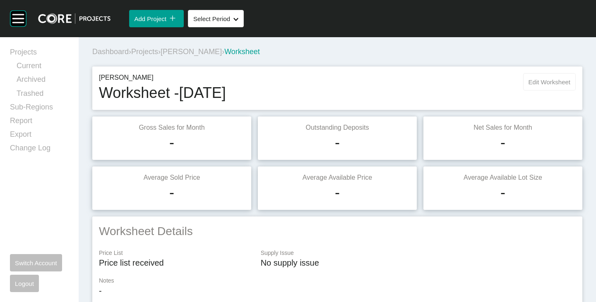
click at [547, 82] on span "Edit Worksheet" at bounding box center [549, 82] width 42 height 7
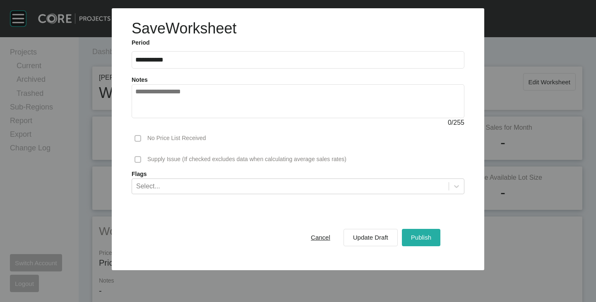
click at [420, 239] on span "Publish" at bounding box center [421, 237] width 20 height 7
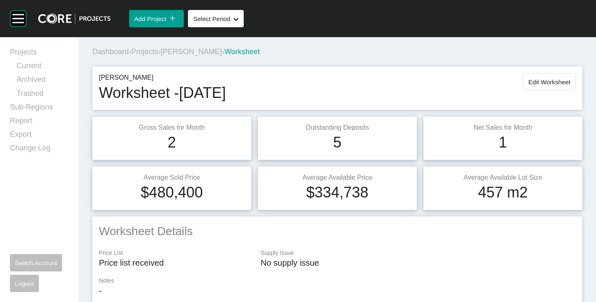
click at [197, 51] on span "[PERSON_NAME]" at bounding box center [191, 52] width 61 height 8
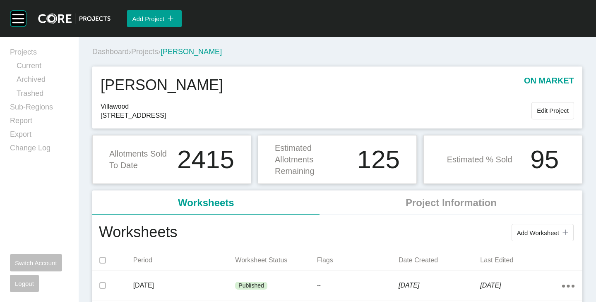
click at [144, 56] on span "Projects" at bounding box center [144, 52] width 27 height 8
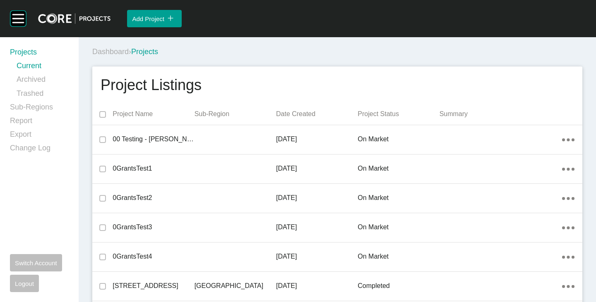
scroll to position [1810, 0]
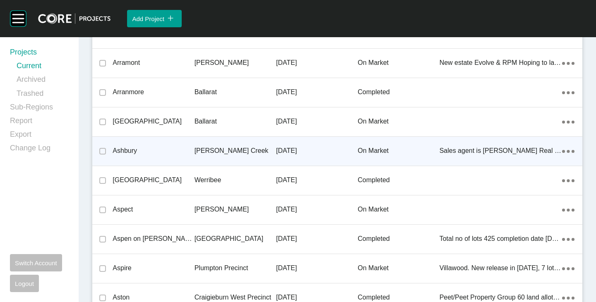
click at [125, 149] on p "Ashbury" at bounding box center [154, 150] width 82 height 9
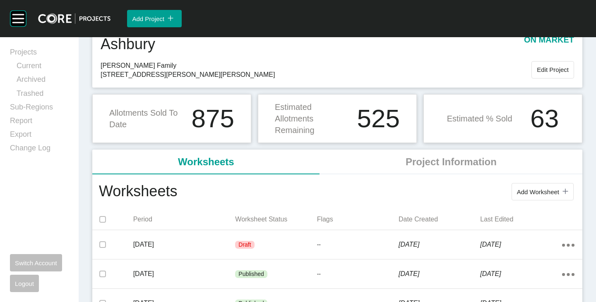
scroll to position [83, 0]
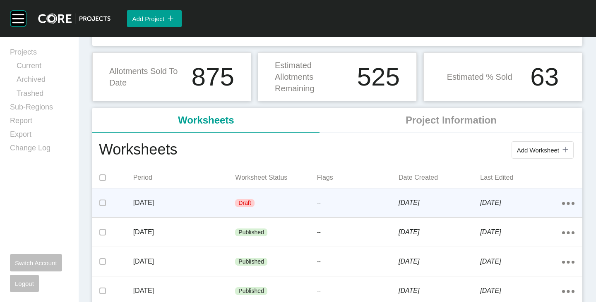
click at [198, 196] on div "[DATE]" at bounding box center [184, 203] width 102 height 26
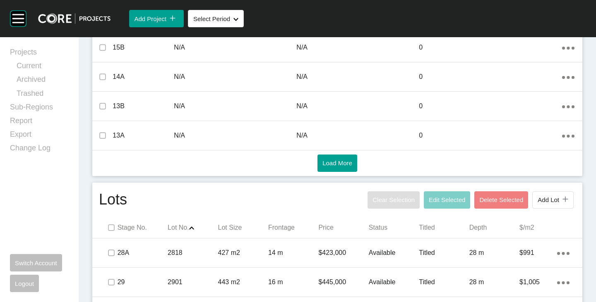
scroll to position [414, 0]
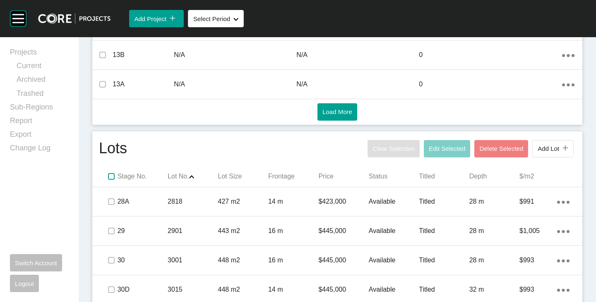
click at [111, 174] on label at bounding box center [111, 176] width 7 height 7
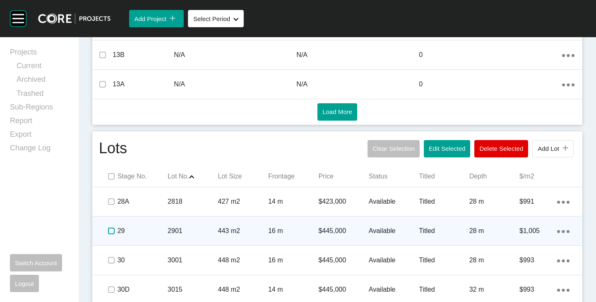
click at [109, 230] on label at bounding box center [111, 231] width 7 height 7
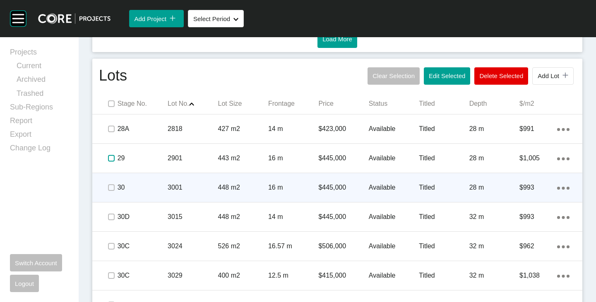
scroll to position [497, 0]
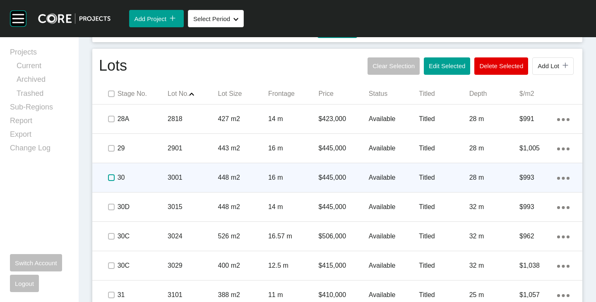
click at [108, 178] on label at bounding box center [111, 178] width 7 height 7
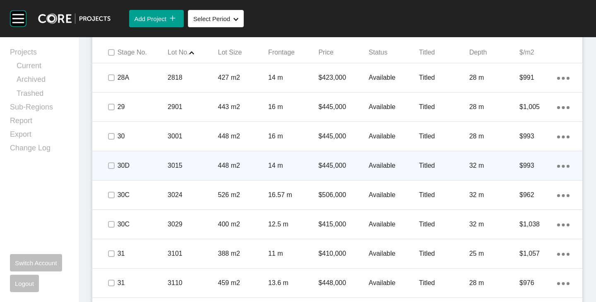
click at [108, 172] on div at bounding box center [111, 165] width 12 height 29
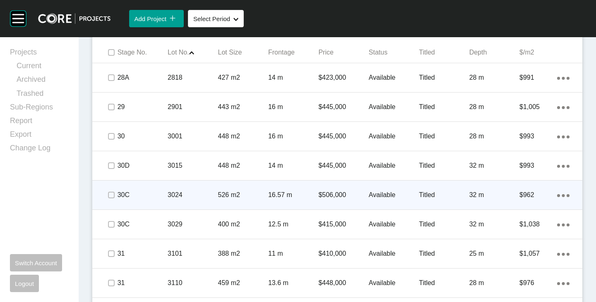
click at [114, 198] on span at bounding box center [111, 195] width 12 height 12
click at [560, 195] on icon "Action Menu Dots Copy 6 Created with Sketch." at bounding box center [563, 195] width 12 height 3
click at [525, 195] on link "Duplicate" at bounding box center [522, 197] width 31 height 12
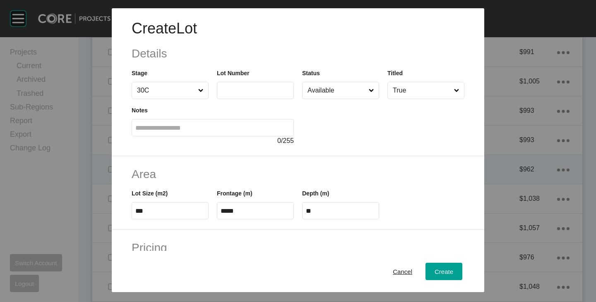
click at [251, 94] on input "text" at bounding box center [256, 90] width 70 height 7
type input "****"
click at [360, 143] on div at bounding box center [383, 122] width 162 height 47
type input "******"
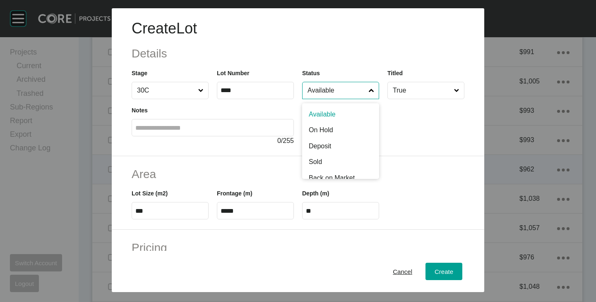
click at [340, 91] on input "Available" at bounding box center [336, 90] width 61 height 17
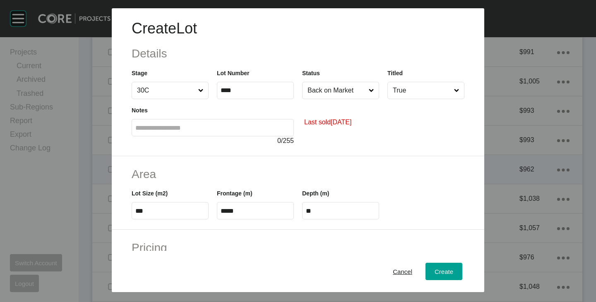
scroll to position [41, 0]
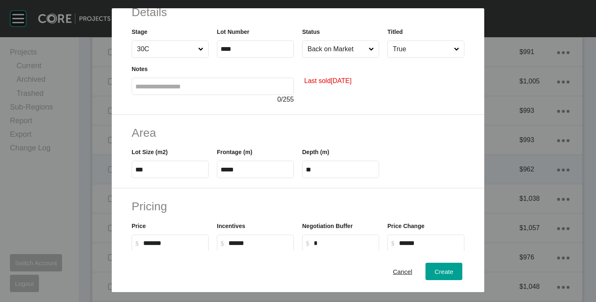
click at [150, 173] on input "***" at bounding box center [170, 169] width 70 height 7
type input "***"
type input "****"
type input "*****"
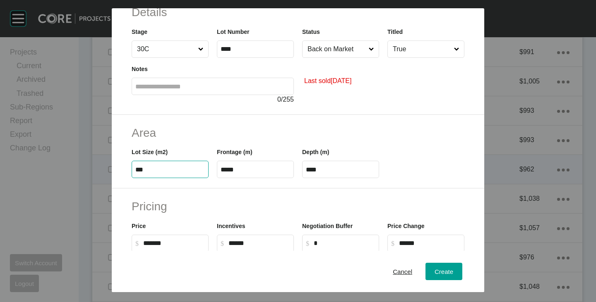
click at [250, 166] on label "*****" at bounding box center [255, 169] width 77 height 17
click at [250, 166] on input "*****" at bounding box center [256, 169] width 70 height 7
click at [250, 166] on label "*****" at bounding box center [255, 169] width 77 height 17
click at [250, 166] on input "*****" at bounding box center [256, 169] width 70 height 7
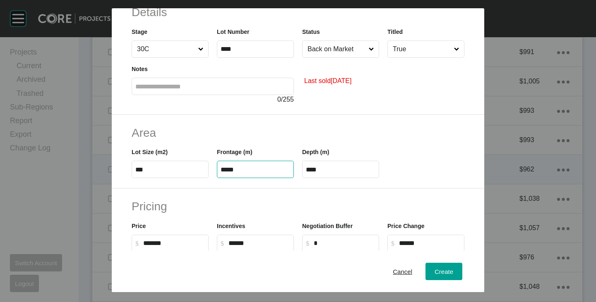
click at [250, 166] on input "*****" at bounding box center [256, 169] width 70 height 7
type input "****"
type input "**"
click at [269, 139] on h2 "Area" at bounding box center [298, 133] width 333 height 16
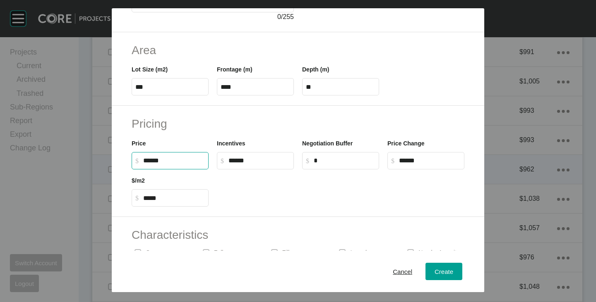
drag, startPoint x: 145, startPoint y: 160, endPoint x: 154, endPoint y: 162, distance: 9.7
click at [154, 162] on input "******" at bounding box center [174, 160] width 62 height 7
type input "*******"
type input "*"
type input "*****"
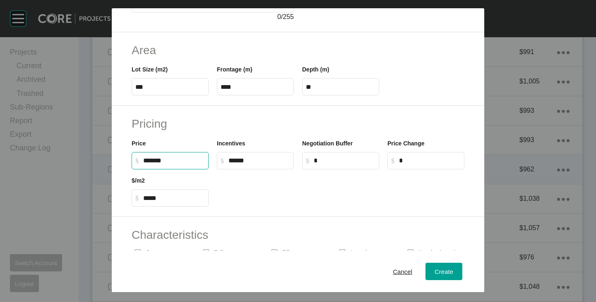
click at [298, 196] on div at bounding box center [341, 188] width 256 height 37
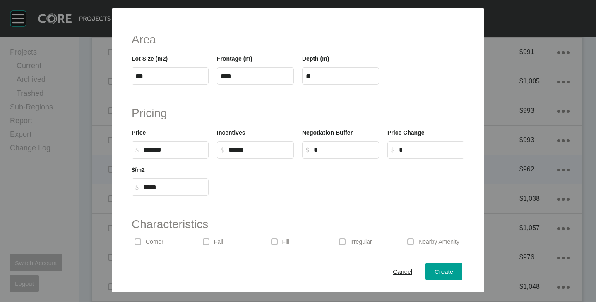
scroll to position [202, 0]
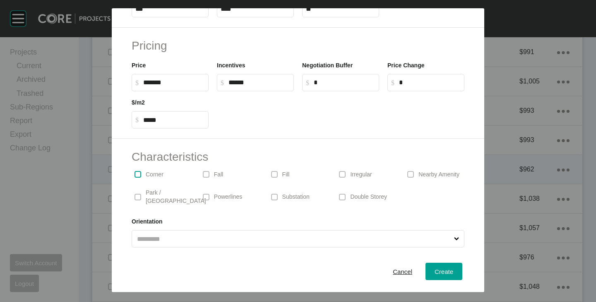
click at [137, 177] on label at bounding box center [137, 174] width 7 height 7
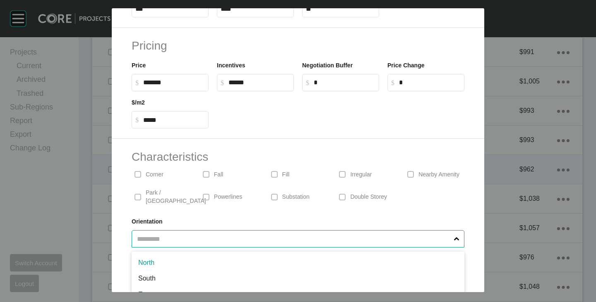
click at [188, 236] on input "text" at bounding box center [293, 239] width 317 height 17
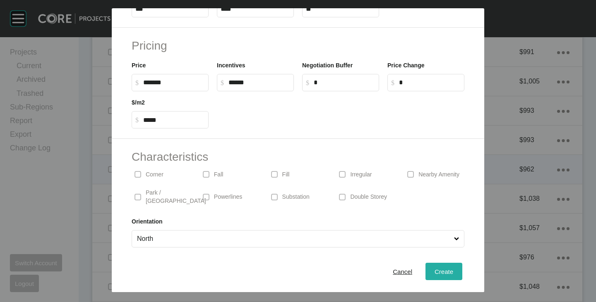
click at [432, 267] on div "Create" at bounding box center [443, 271] width 23 height 11
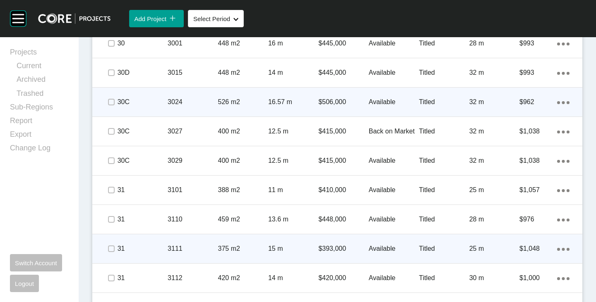
scroll to position [646, 0]
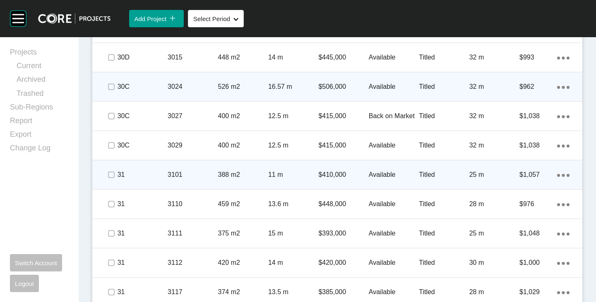
click at [379, 174] on p "Available" at bounding box center [394, 174] width 50 height 9
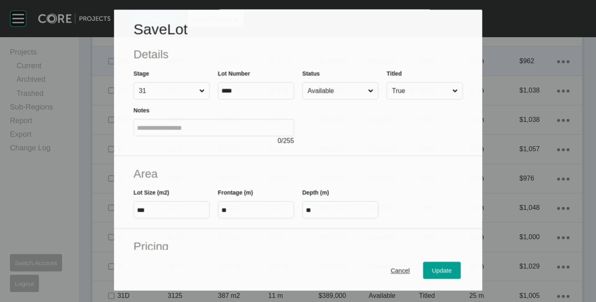
scroll to position [621, 0]
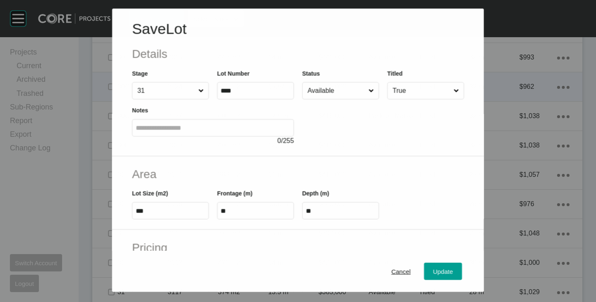
click at [349, 86] on input "Available" at bounding box center [336, 90] width 61 height 17
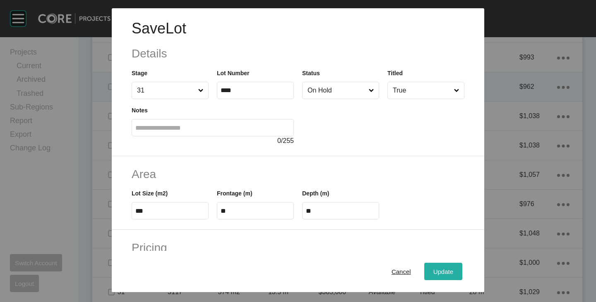
click at [439, 268] on div "Update" at bounding box center [443, 271] width 24 height 11
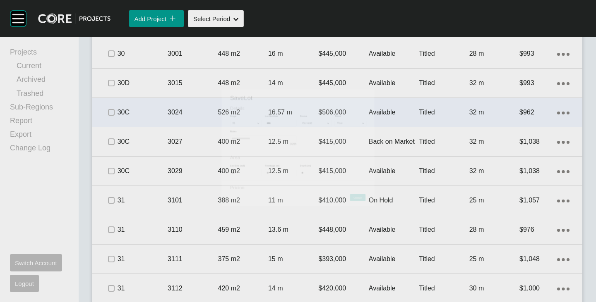
scroll to position [646, 0]
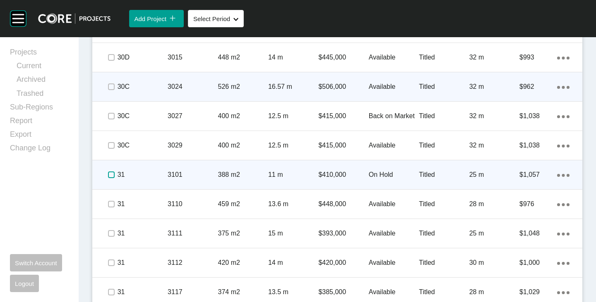
click at [110, 172] on label at bounding box center [111, 175] width 7 height 7
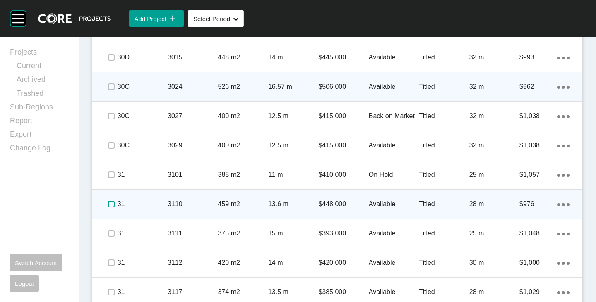
click at [108, 204] on label at bounding box center [111, 204] width 7 height 7
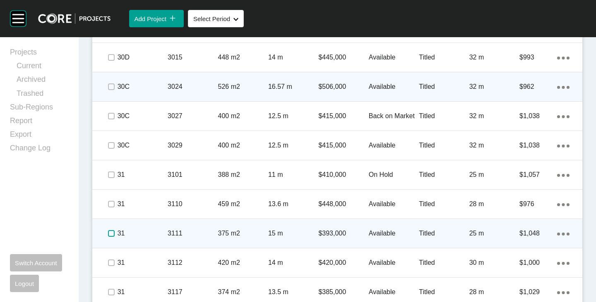
click at [110, 230] on label at bounding box center [111, 233] width 7 height 7
click at [115, 227] on div at bounding box center [111, 233] width 12 height 29
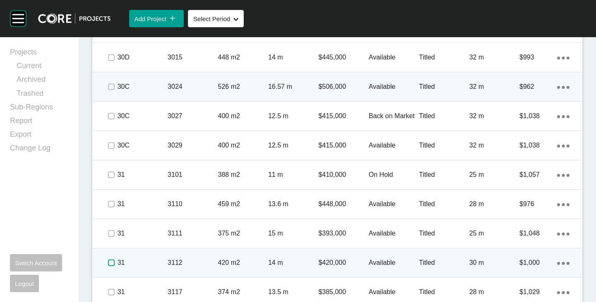
click at [113, 261] on label at bounding box center [111, 263] width 7 height 7
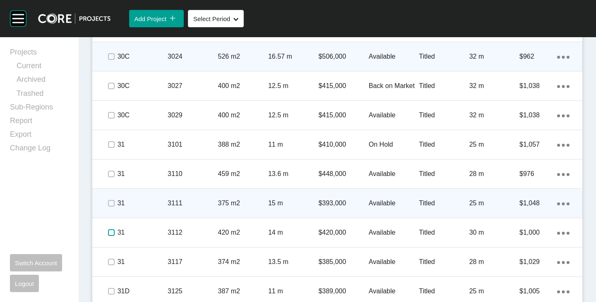
scroll to position [729, 0]
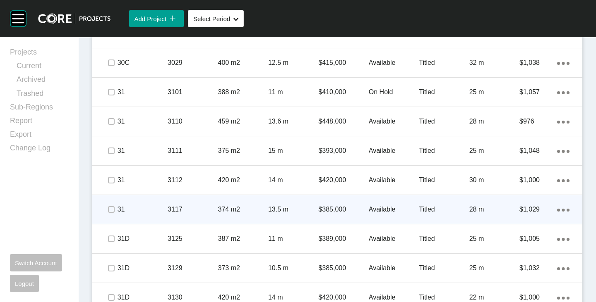
click at [376, 209] on p "Available" at bounding box center [394, 209] width 50 height 9
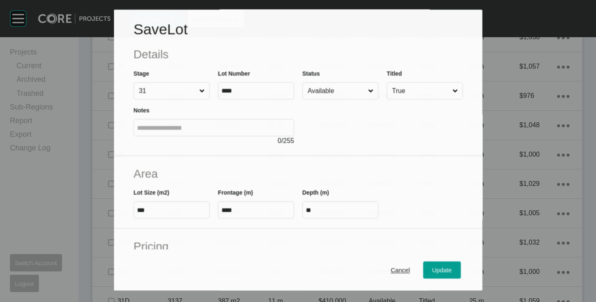
scroll to position [703, 0]
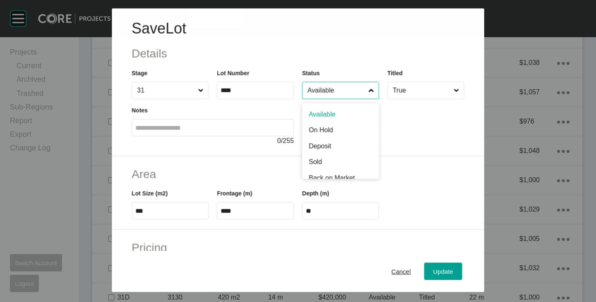
click at [324, 93] on input "Available" at bounding box center [336, 90] width 61 height 17
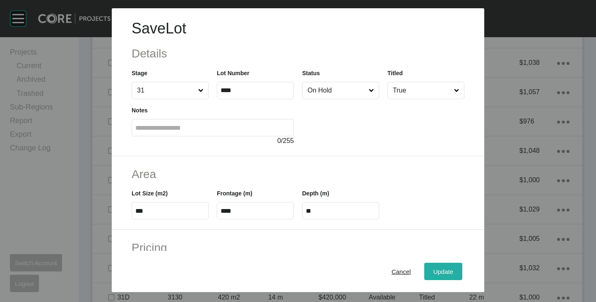
click at [431, 268] on div "Update" at bounding box center [443, 271] width 24 height 11
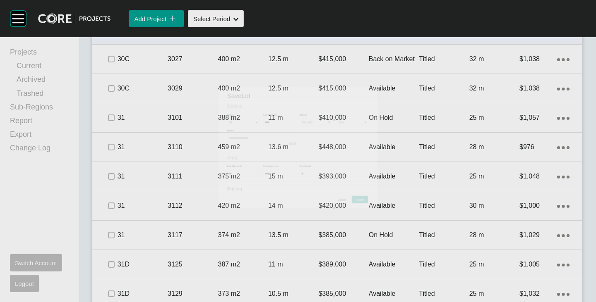
scroll to position [729, 0]
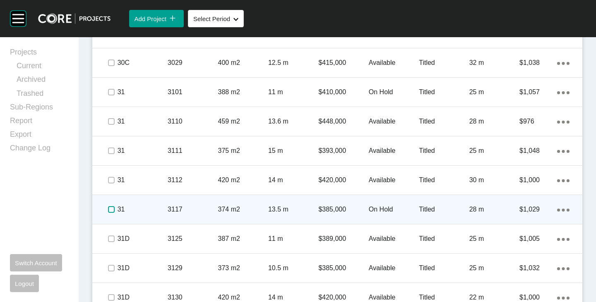
click at [111, 210] on label at bounding box center [111, 209] width 7 height 7
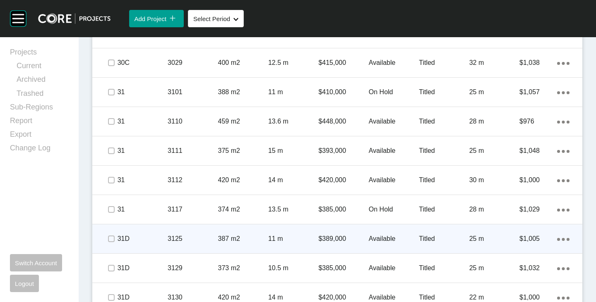
click at [382, 240] on p "Available" at bounding box center [394, 239] width 50 height 9
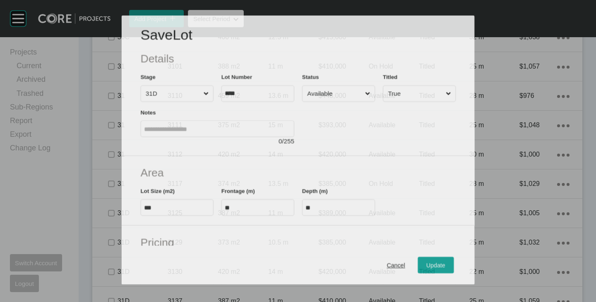
scroll to position [703, 0]
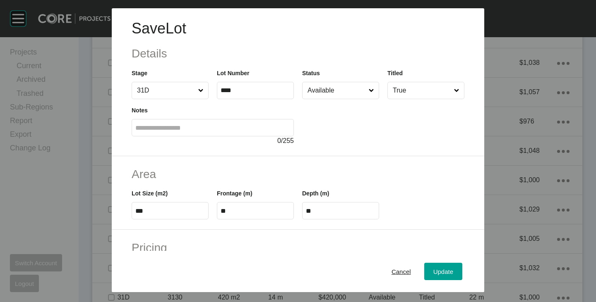
click at [316, 93] on input "Available" at bounding box center [336, 90] width 61 height 17
click at [437, 263] on button "Update" at bounding box center [443, 271] width 38 height 17
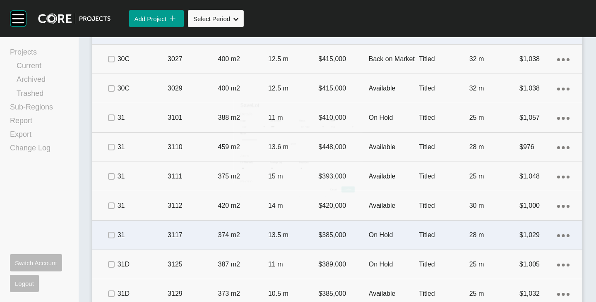
scroll to position [729, 0]
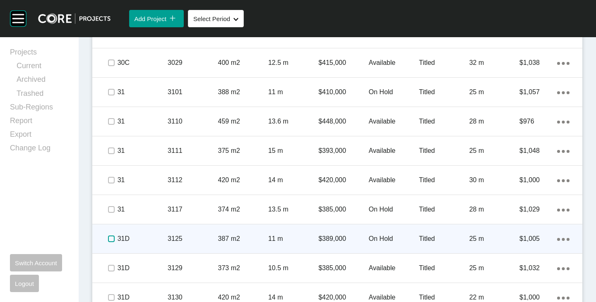
click at [108, 242] on label at bounding box center [111, 239] width 7 height 7
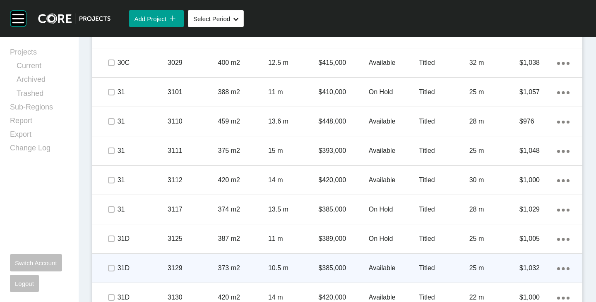
click at [390, 264] on p "Available" at bounding box center [394, 268] width 50 height 9
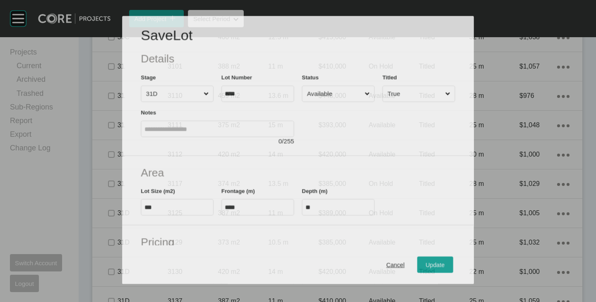
scroll to position [703, 0]
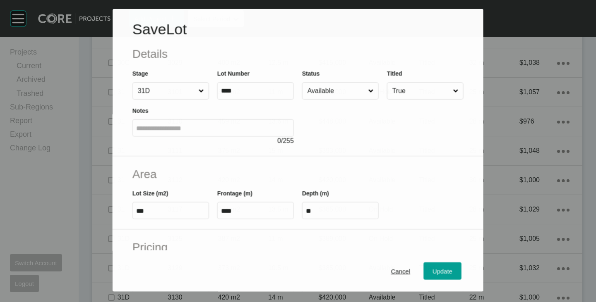
click at [329, 94] on input "Available" at bounding box center [336, 91] width 61 height 17
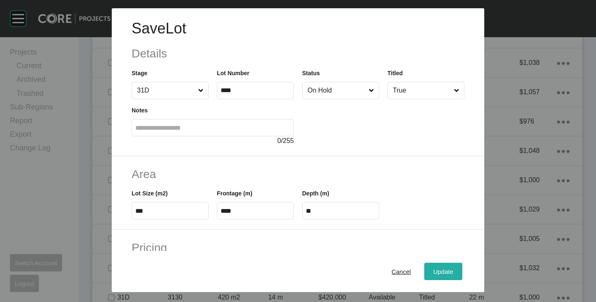
click at [433, 266] on div "Update" at bounding box center [443, 271] width 24 height 11
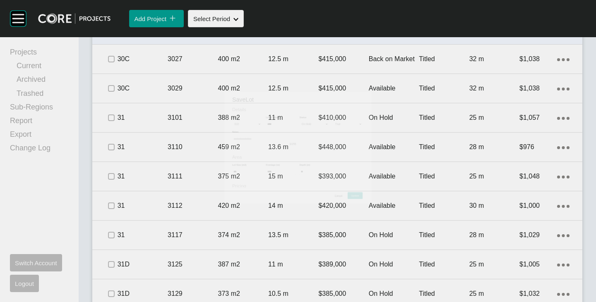
scroll to position [812, 0]
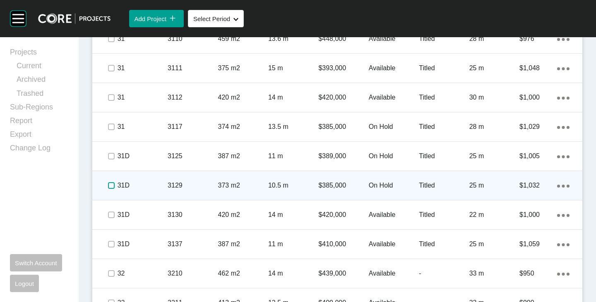
click at [111, 186] on label at bounding box center [111, 185] width 7 height 7
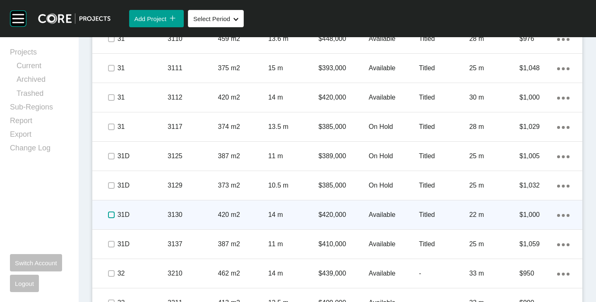
click at [109, 217] on label at bounding box center [111, 215] width 7 height 7
click at [273, 214] on p "14 m" at bounding box center [293, 215] width 50 height 9
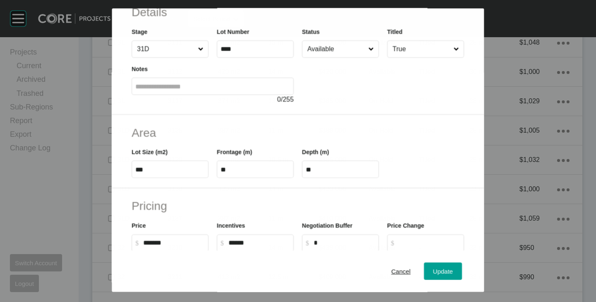
scroll to position [786, 0]
click at [238, 164] on label "**" at bounding box center [255, 169] width 77 height 17
click at [238, 166] on input "**" at bounding box center [256, 169] width 70 height 7
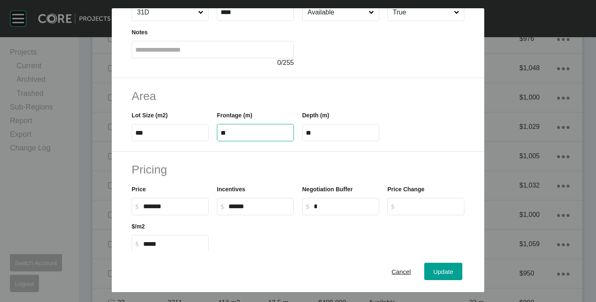
scroll to position [0, 0]
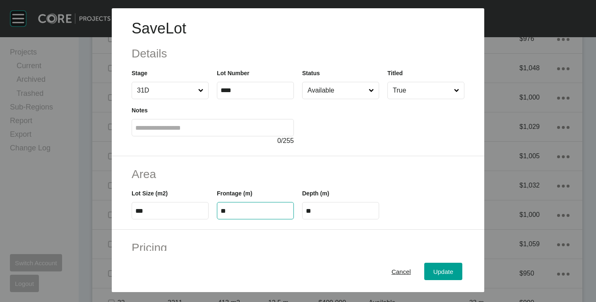
type input "**"
click at [254, 173] on h2 "Area" at bounding box center [298, 174] width 333 height 16
click at [326, 210] on input "****" at bounding box center [341, 211] width 70 height 7
type input "**"
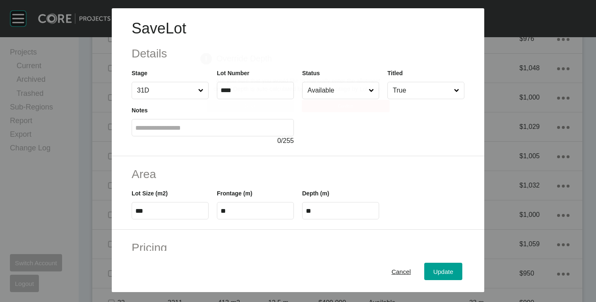
click at [334, 175] on div "Save Lot Details Stage 31D Lot Number **** Status Available Titled True Notes 0…" at bounding box center [298, 151] width 596 height 302
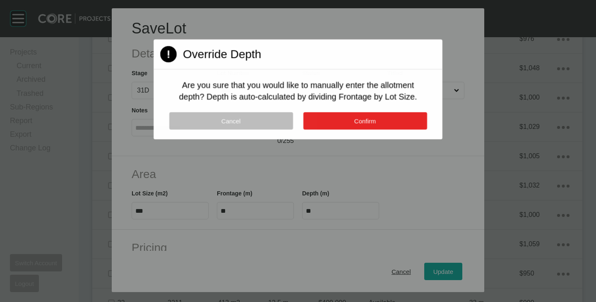
click at [363, 114] on button "Confirm" at bounding box center [365, 121] width 124 height 17
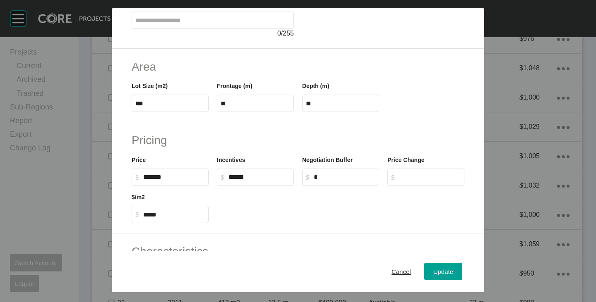
scroll to position [124, 0]
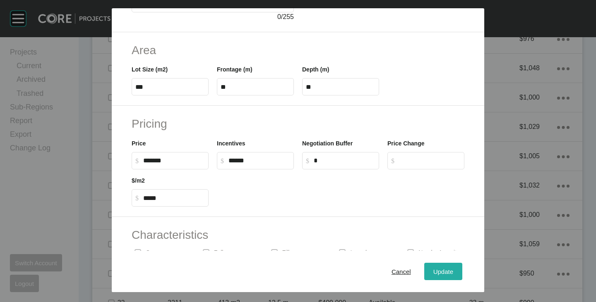
click at [435, 269] on span "Update" at bounding box center [443, 272] width 20 height 7
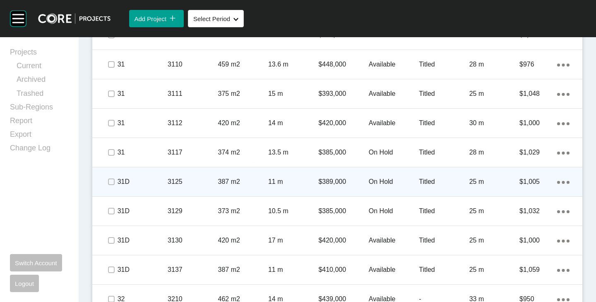
scroll to position [812, 0]
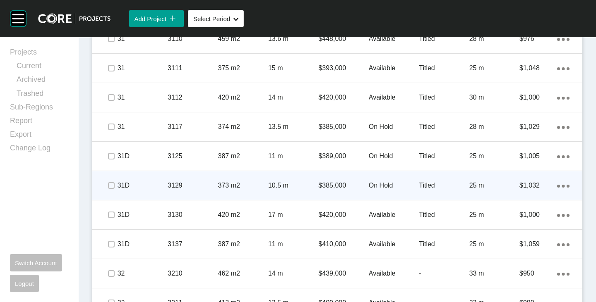
click at [281, 189] on p "10.5 m" at bounding box center [293, 185] width 50 height 9
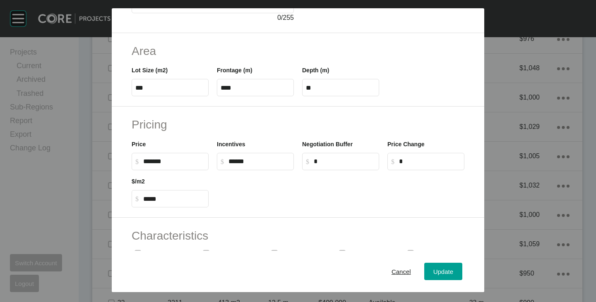
scroll to position [120, 0]
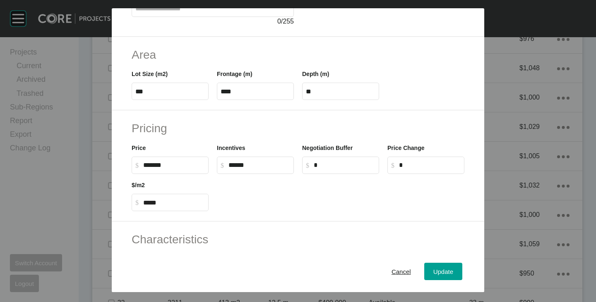
click at [226, 91] on input "****" at bounding box center [256, 91] width 70 height 7
type input "****"
click at [284, 65] on div "Frontage (m) ****" at bounding box center [255, 81] width 85 height 37
click at [329, 92] on input "****" at bounding box center [341, 91] width 70 height 7
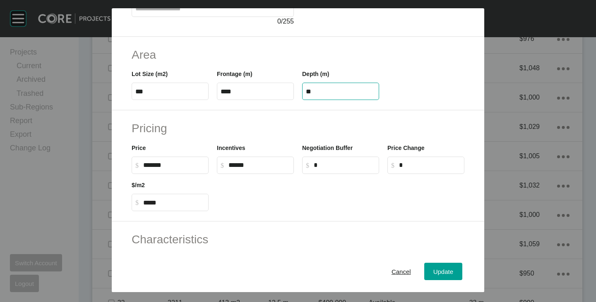
type input "**"
click at [353, 52] on div "Save Lot Details Stage 31D Lot Number **** Status On Hold Titled True Notes 0 /…" at bounding box center [298, 151] width 596 height 302
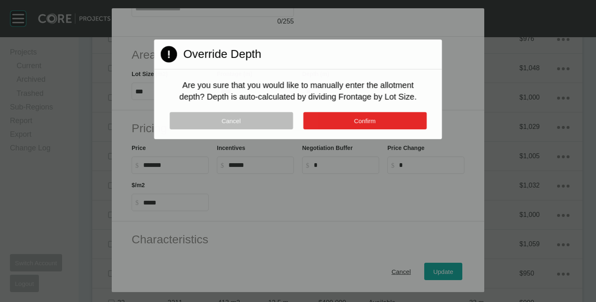
click at [386, 120] on button "Confirm" at bounding box center [364, 120] width 123 height 17
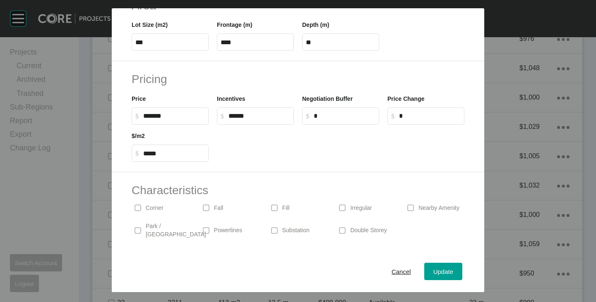
scroll to position [202, 0]
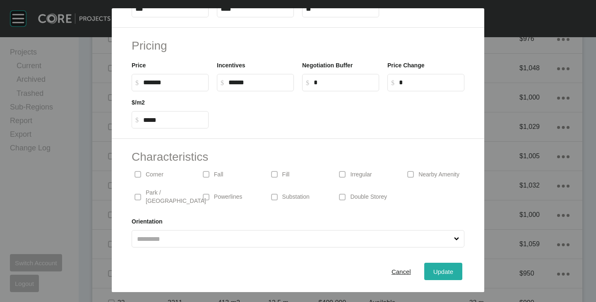
click at [434, 265] on button "Update" at bounding box center [443, 271] width 38 height 17
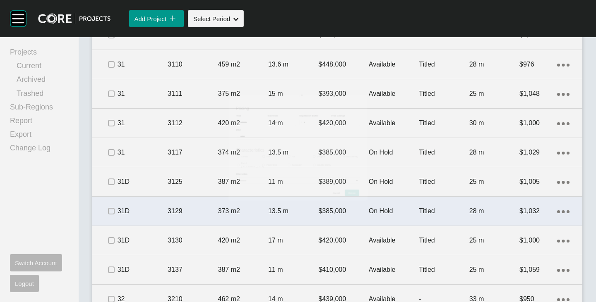
scroll to position [812, 0]
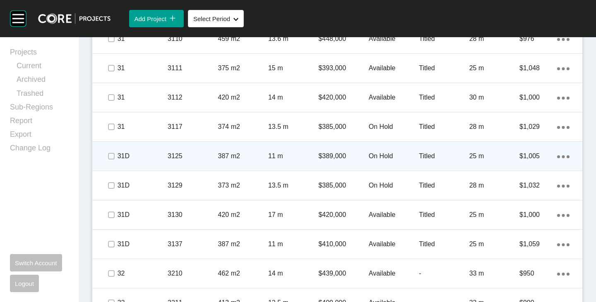
click at [280, 154] on p "11 m" at bounding box center [293, 156] width 50 height 9
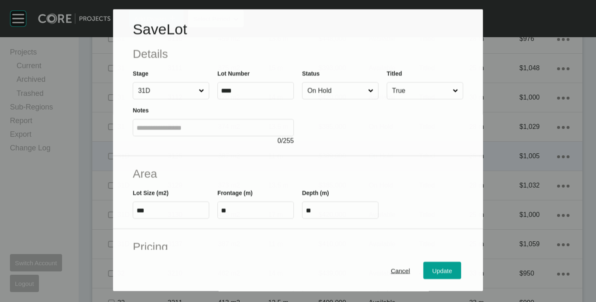
scroll to position [83, 0]
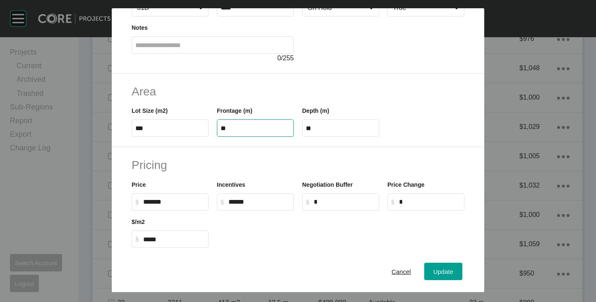
click at [230, 125] on input "**" at bounding box center [256, 128] width 70 height 7
type input "**"
click at [238, 106] on div "Frontage (m) **" at bounding box center [255, 121] width 77 height 31
click at [319, 130] on input "****" at bounding box center [341, 128] width 70 height 7
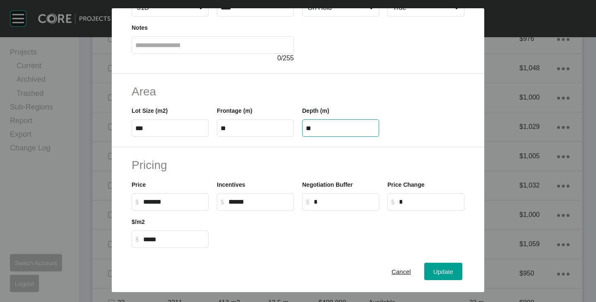
type input "**"
click at [324, 91] on div "Save Lot Details Stage 31D Lot Number **** Status On Hold Titled True Notes 0 /…" at bounding box center [298, 151] width 596 height 302
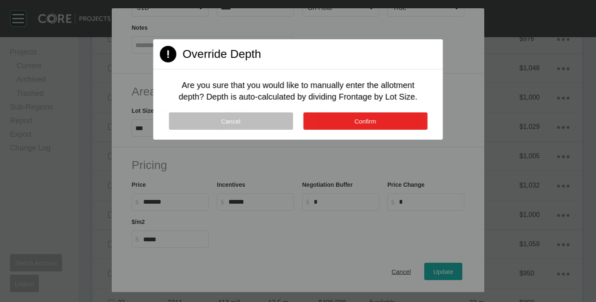
click at [342, 117] on button "Confirm" at bounding box center [365, 121] width 124 height 17
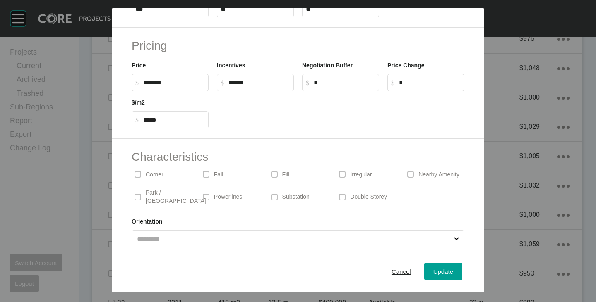
scroll to position [0, 0]
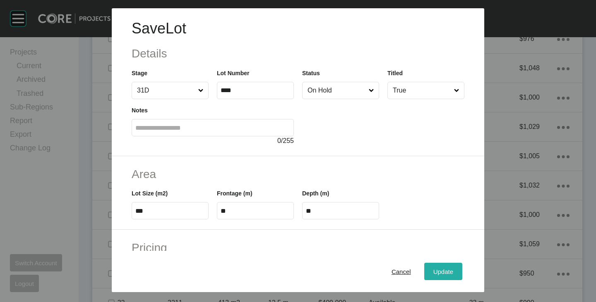
click at [433, 270] on span "Update" at bounding box center [443, 272] width 20 height 7
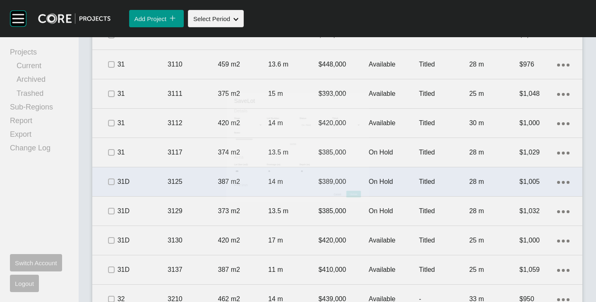
scroll to position [812, 0]
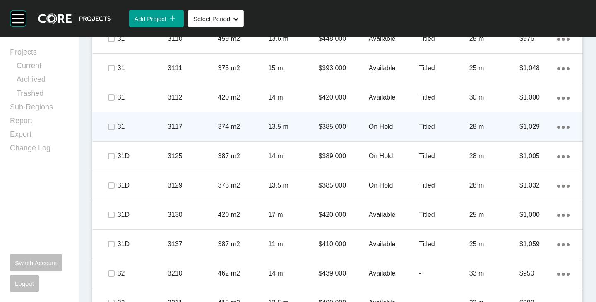
click at [284, 129] on p "13.5 m" at bounding box center [293, 126] width 50 height 9
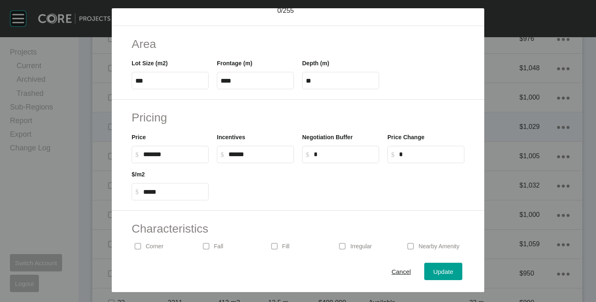
scroll to position [166, 0]
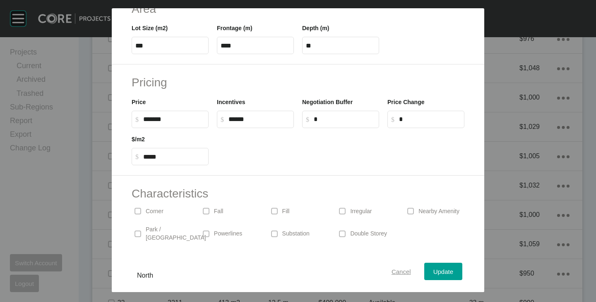
click at [391, 273] on span "Cancel" at bounding box center [400, 272] width 19 height 7
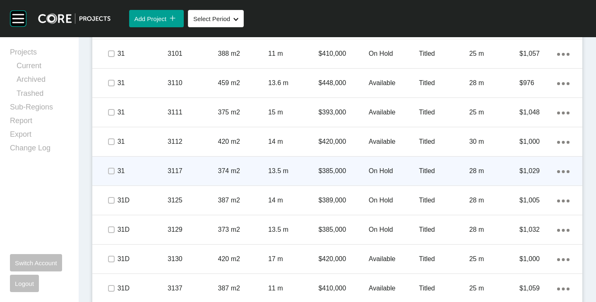
scroll to position [703, 0]
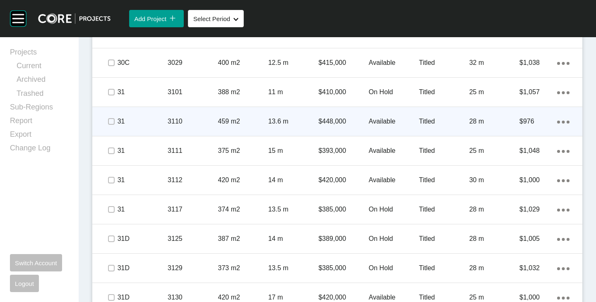
click at [340, 117] on p "$448,000" at bounding box center [343, 121] width 50 height 9
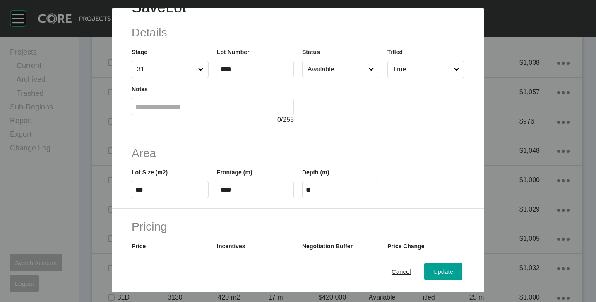
scroll to position [0, 0]
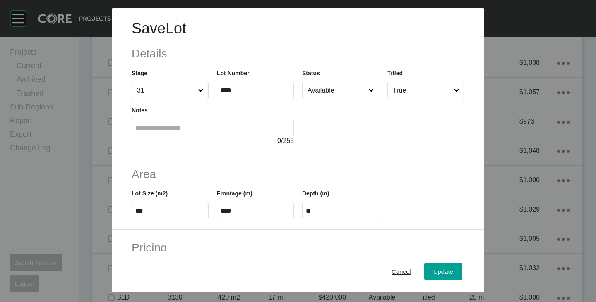
click at [247, 209] on input "****" at bounding box center [256, 211] width 70 height 7
type input "****"
click at [251, 182] on div "Frontage (m) ****" at bounding box center [255, 200] width 85 height 37
click at [351, 211] on input "****" at bounding box center [341, 211] width 70 height 7
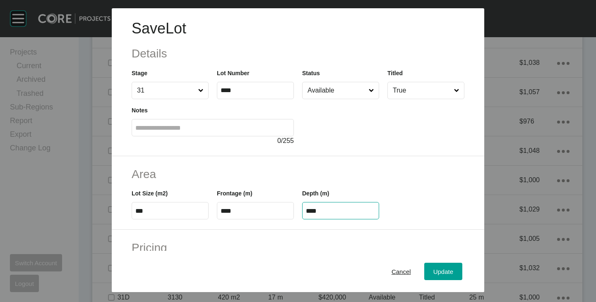
click at [351, 211] on input "****" at bounding box center [341, 211] width 70 height 7
type input "**"
click at [349, 186] on div "Save Lot Details Stage 31 Lot Number **** Status Available Titled True Notes 0 …" at bounding box center [298, 151] width 596 height 302
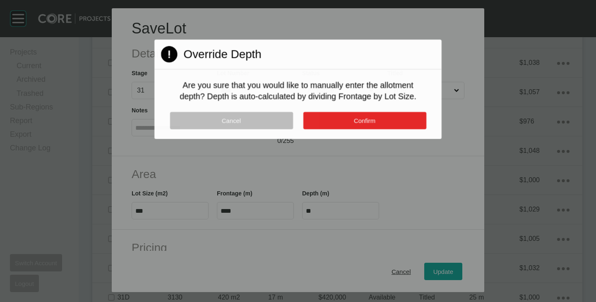
click at [352, 117] on button "Confirm" at bounding box center [364, 120] width 123 height 17
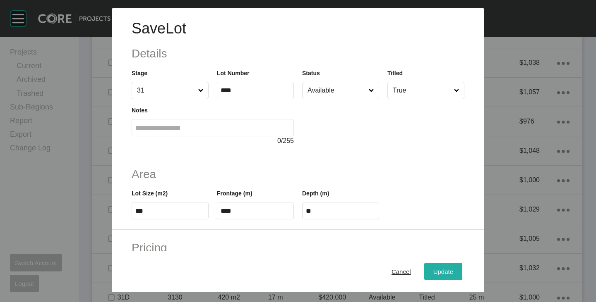
click at [435, 272] on span "Update" at bounding box center [443, 272] width 20 height 7
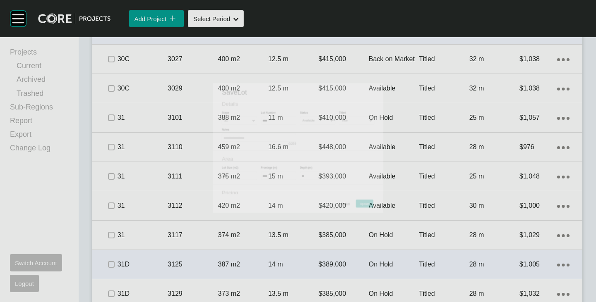
scroll to position [729, 0]
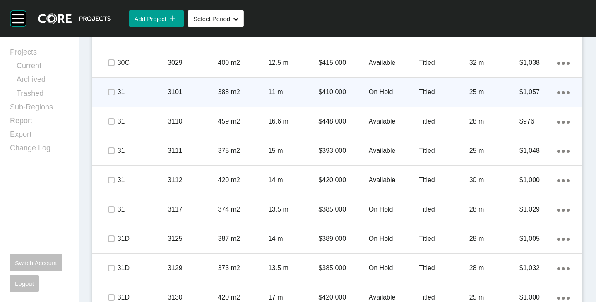
click at [334, 95] on p "$410,000" at bounding box center [343, 92] width 50 height 9
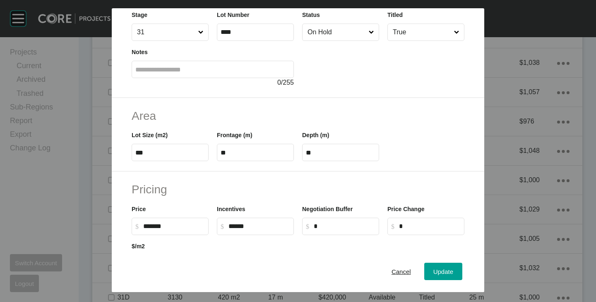
scroll to position [124, 0]
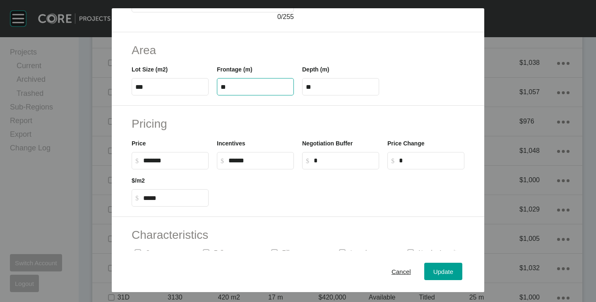
click at [234, 85] on input "**" at bounding box center [256, 87] width 70 height 7
type input "**"
click at [267, 63] on div "Frontage (m) **" at bounding box center [255, 76] width 85 height 37
click at [322, 83] on label "****" at bounding box center [340, 86] width 77 height 17
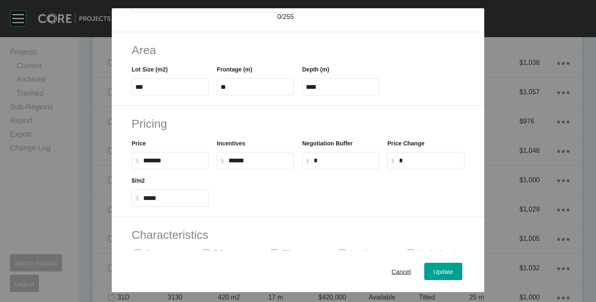
click at [322, 84] on input "****" at bounding box center [341, 87] width 70 height 7
click at [322, 83] on label "****" at bounding box center [340, 86] width 77 height 17
click at [322, 84] on input "****" at bounding box center [341, 87] width 70 height 7
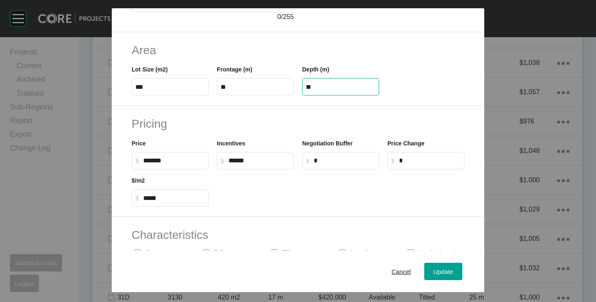
type input "**"
click at [342, 62] on div "Save Lot Details Stage 31 Lot Number **** Status On Hold Titled True Notes 0 / …" at bounding box center [298, 151] width 596 height 302
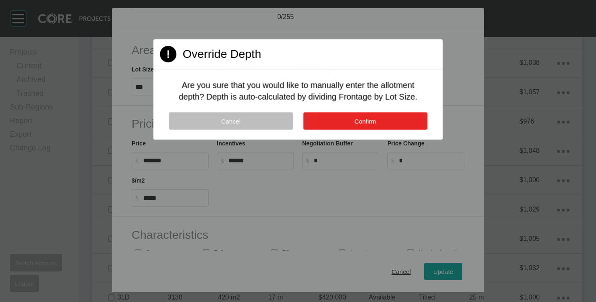
click at [376, 120] on span "Confirm" at bounding box center [365, 121] width 22 height 7
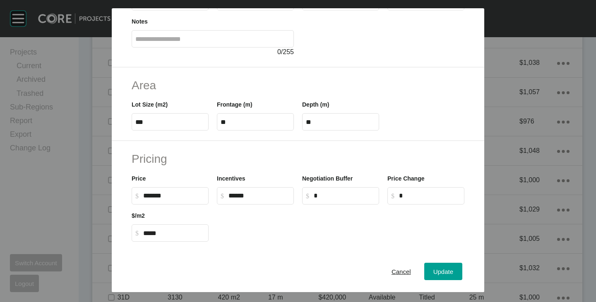
scroll to position [0, 0]
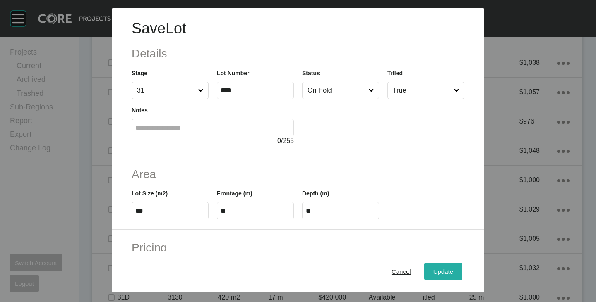
click at [431, 271] on div "Update" at bounding box center [443, 271] width 24 height 11
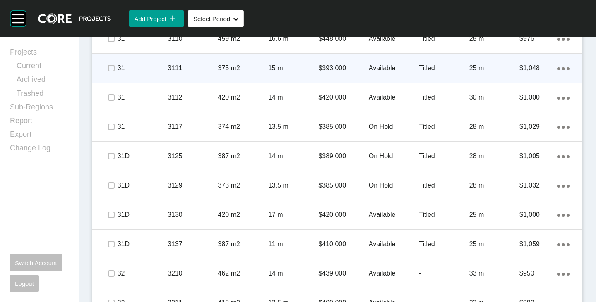
scroll to position [853, 0]
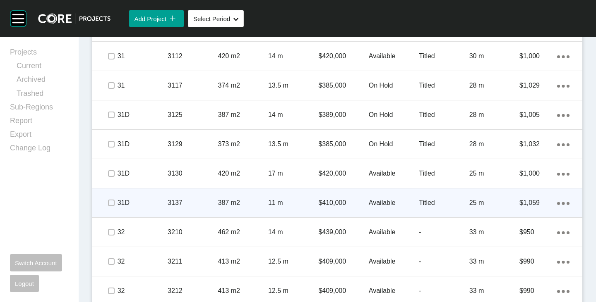
click at [326, 205] on p "$410,000" at bounding box center [343, 203] width 50 height 9
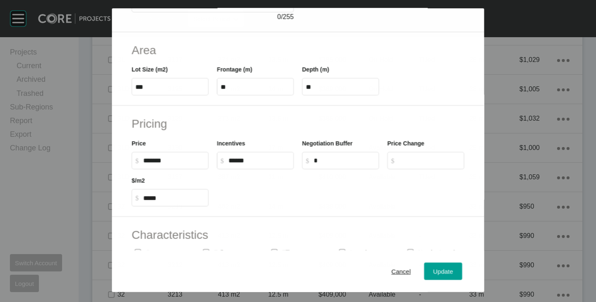
scroll to position [828, 0]
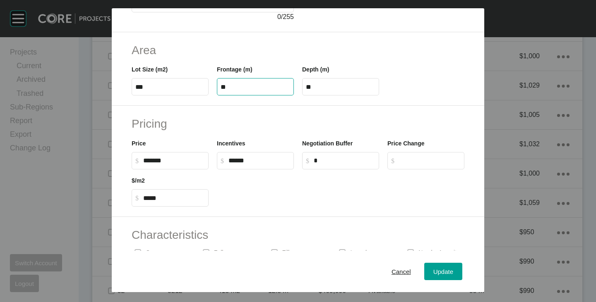
click at [228, 84] on input "**" at bounding box center [256, 87] width 70 height 7
type input "**"
click at [308, 91] on input "****" at bounding box center [341, 87] width 70 height 7
click at [311, 88] on input "****" at bounding box center [341, 87] width 70 height 7
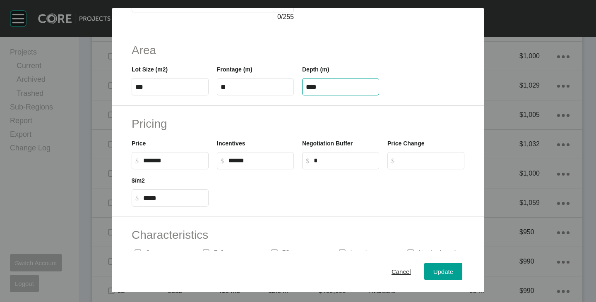
click at [311, 88] on input "****" at bounding box center [341, 87] width 70 height 7
type input "**"
click at [430, 58] on div "Save Lot Details Stage 31D Lot Number **** Status Available Titled True Notes 0…" at bounding box center [298, 151] width 596 height 302
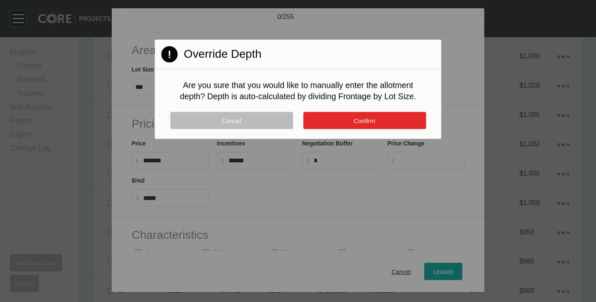
click at [377, 125] on button "Confirm" at bounding box center [364, 120] width 123 height 17
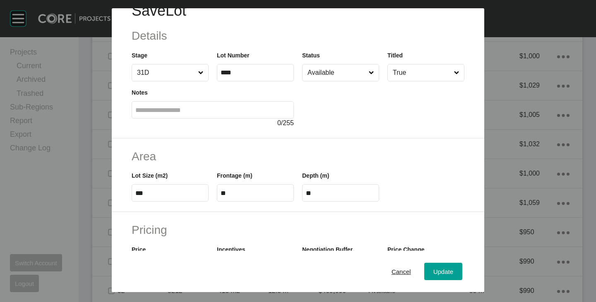
scroll to position [0, 0]
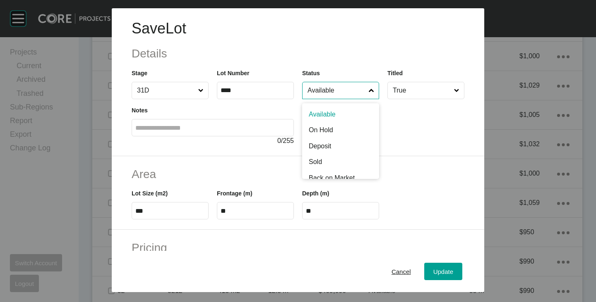
click at [322, 94] on input "Available" at bounding box center [336, 90] width 61 height 17
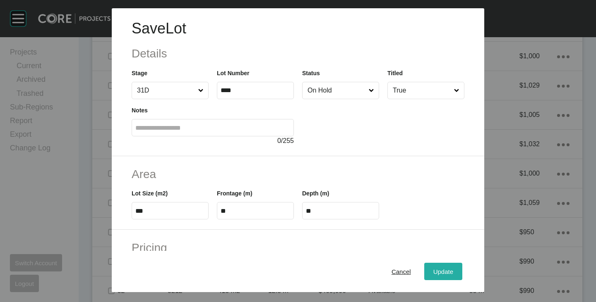
click at [433, 274] on span "Update" at bounding box center [443, 272] width 20 height 7
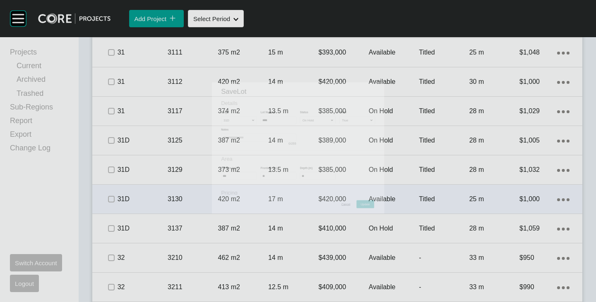
scroll to position [853, 0]
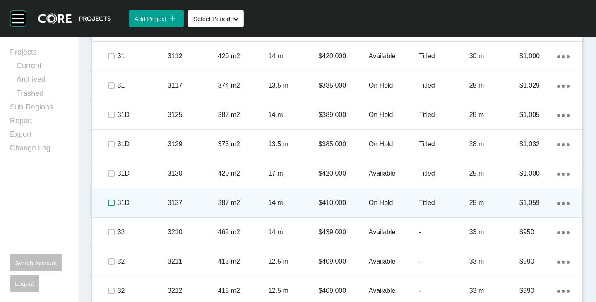
click at [110, 202] on label at bounding box center [111, 203] width 7 height 7
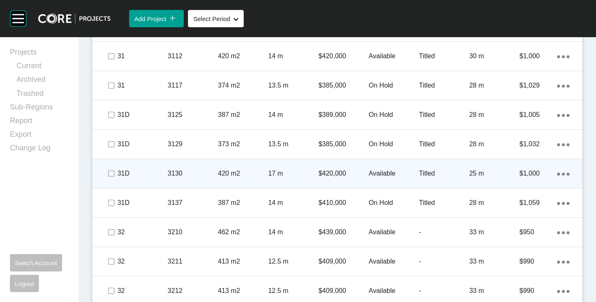
click at [557, 172] on div "Action Menu Dots Copy 6 Created with Sketch." at bounding box center [563, 173] width 12 height 9
click at [535, 173] on link "Duplicate" at bounding box center [522, 175] width 31 height 12
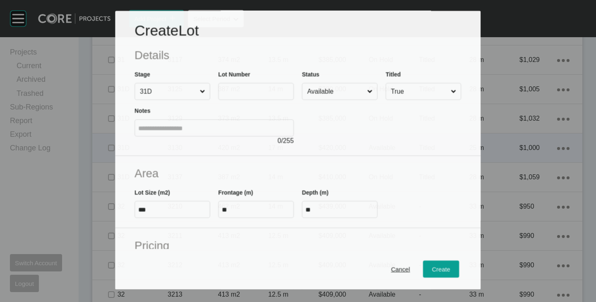
scroll to position [828, 0]
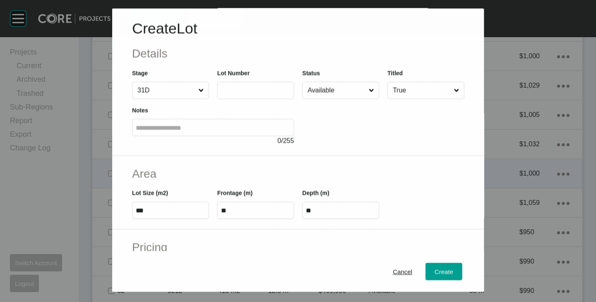
click at [259, 91] on input "text" at bounding box center [256, 90] width 70 height 7
type input "****"
click at [329, 140] on div at bounding box center [383, 122] width 162 height 47
type input "*******"
click at [334, 92] on input "Available" at bounding box center [336, 90] width 61 height 17
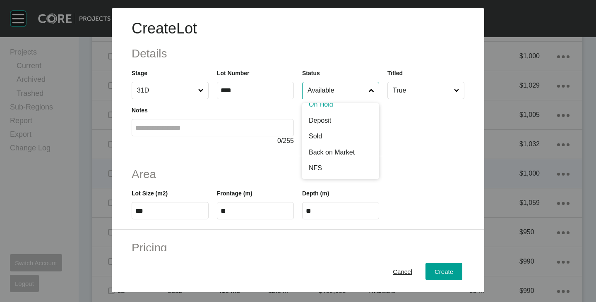
scroll to position [41, 0]
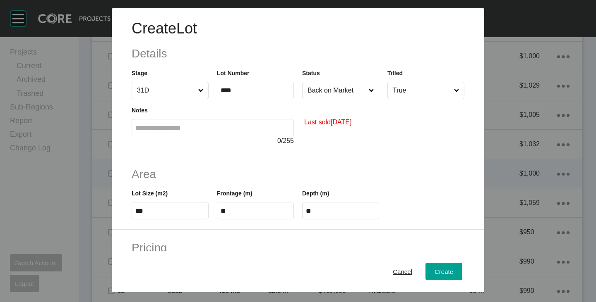
click at [142, 209] on input "***" at bounding box center [170, 211] width 70 height 7
type input "***"
type input "****"
type input "***"
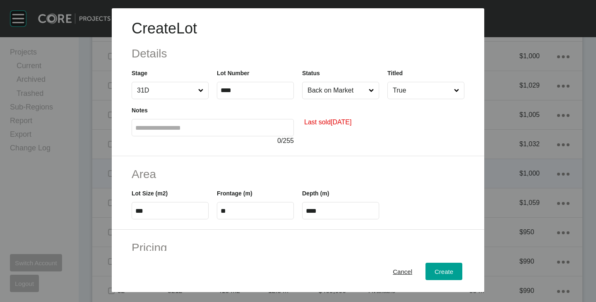
click at [177, 170] on h2 "Area" at bounding box center [298, 174] width 333 height 16
click at [228, 207] on label "**" at bounding box center [255, 210] width 77 height 17
click at [228, 208] on input "**" at bounding box center [256, 211] width 70 height 7
click at [228, 207] on label "**" at bounding box center [255, 210] width 77 height 17
click at [228, 208] on input "**" at bounding box center [256, 211] width 70 height 7
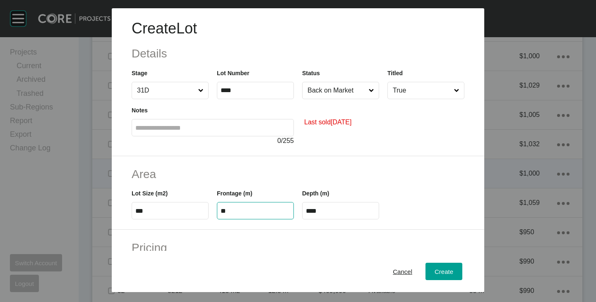
click at [229, 211] on input "**" at bounding box center [256, 211] width 70 height 7
type input "*****"
click at [245, 175] on h2 "Area" at bounding box center [298, 174] width 333 height 16
click at [326, 208] on input "****" at bounding box center [341, 211] width 70 height 7
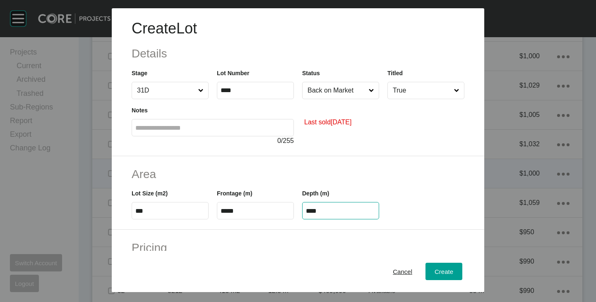
click at [326, 208] on input "****" at bounding box center [341, 211] width 70 height 7
type input "**"
click at [325, 189] on div "Create Lot Details Stage 31D Lot Number **** Status Back on Market Titled True …" at bounding box center [298, 151] width 596 height 302
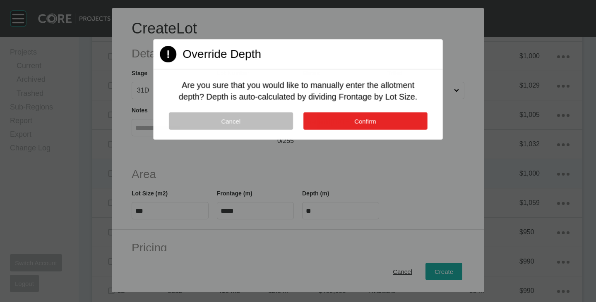
click at [344, 122] on button "Confirm" at bounding box center [365, 121] width 124 height 17
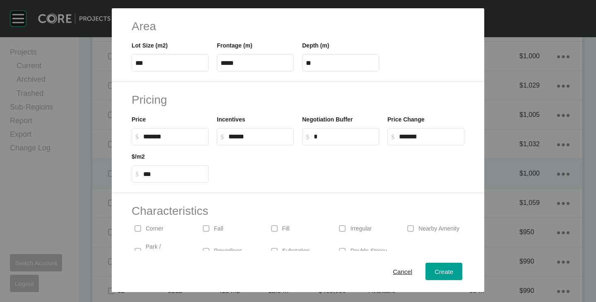
scroll to position [202, 0]
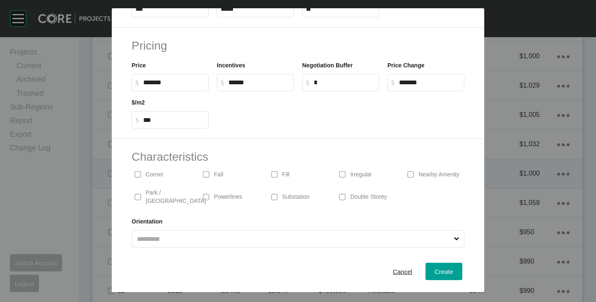
click at [145, 174] on div "Corner" at bounding box center [162, 174] width 60 height 19
click at [362, 177] on p "Irregular" at bounding box center [361, 175] width 22 height 8
drag, startPoint x: 146, startPoint y: 81, endPoint x: 153, endPoint y: 85, distance: 7.8
click at [153, 85] on input "******" at bounding box center [174, 82] width 62 height 7
type input "*******"
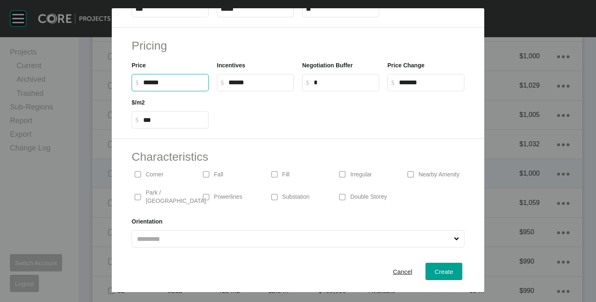
type input "*"
type input "***"
click at [258, 115] on div at bounding box center [341, 109] width 256 height 37
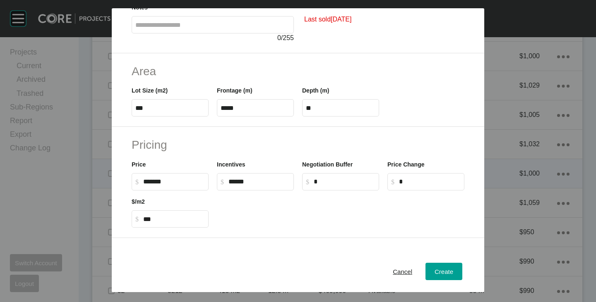
scroll to position [0, 0]
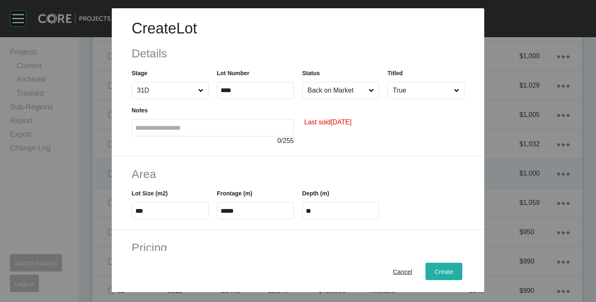
click at [442, 273] on span "Create" at bounding box center [444, 272] width 19 height 7
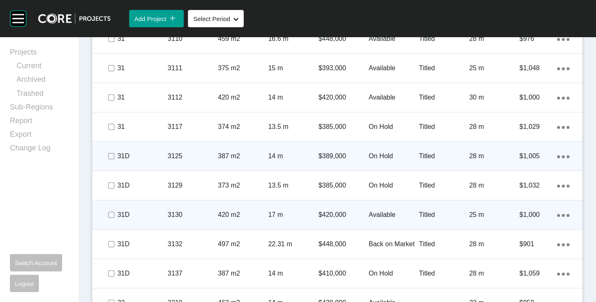
scroll to position [977, 0]
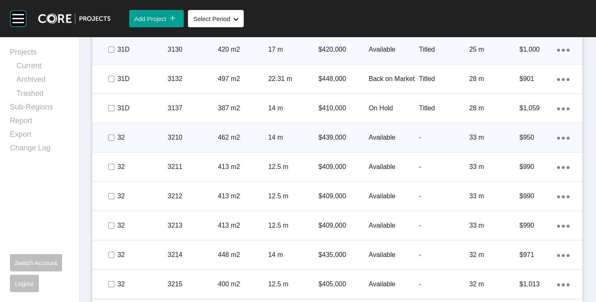
click at [114, 139] on span at bounding box center [111, 138] width 12 height 12
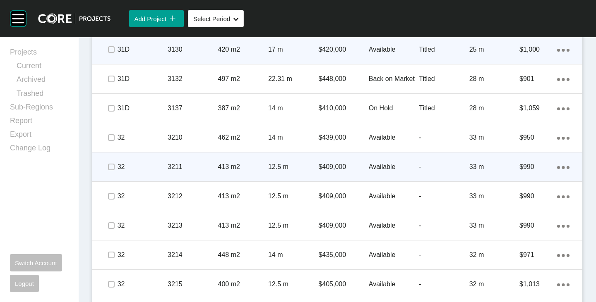
click at [110, 172] on span at bounding box center [111, 167] width 12 height 12
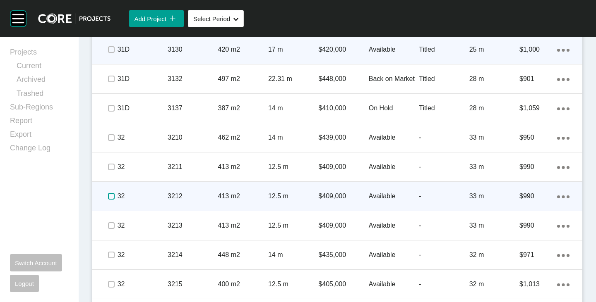
click at [113, 195] on label at bounding box center [111, 196] width 7 height 7
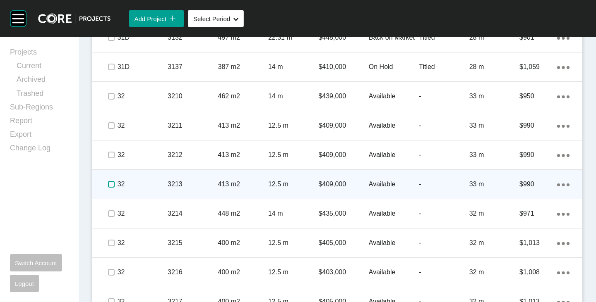
click at [112, 188] on label at bounding box center [111, 184] width 7 height 7
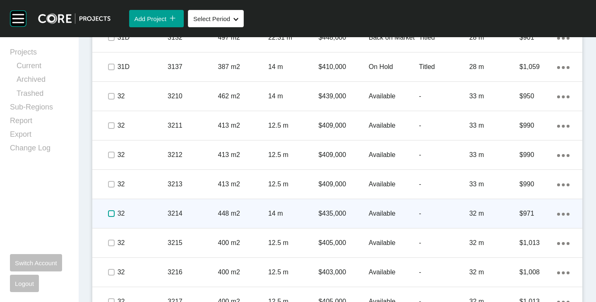
click at [110, 215] on label at bounding box center [111, 214] width 7 height 7
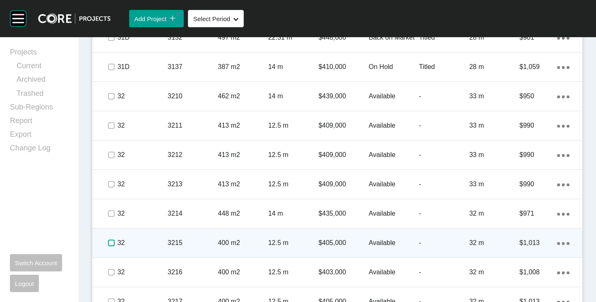
click at [108, 245] on label at bounding box center [111, 243] width 7 height 7
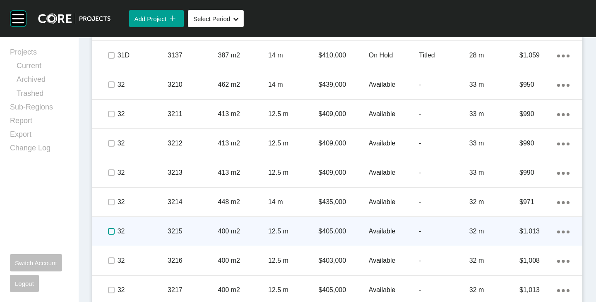
scroll to position [1037, 0]
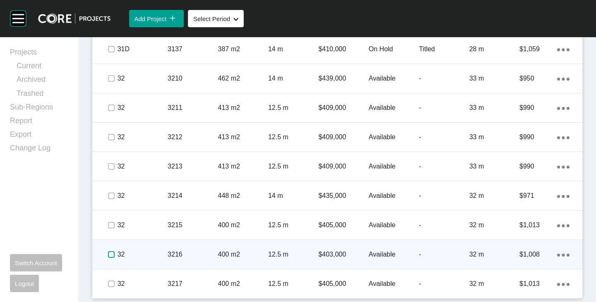
click at [111, 256] on label at bounding box center [111, 255] width 7 height 7
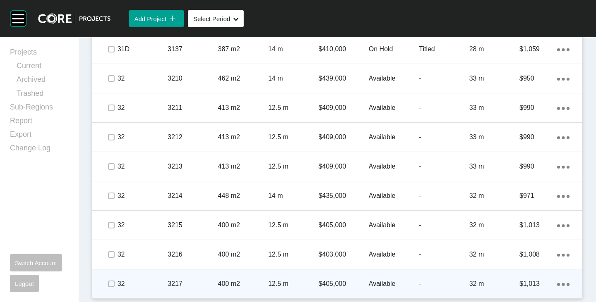
click at [110, 278] on span at bounding box center [111, 284] width 12 height 12
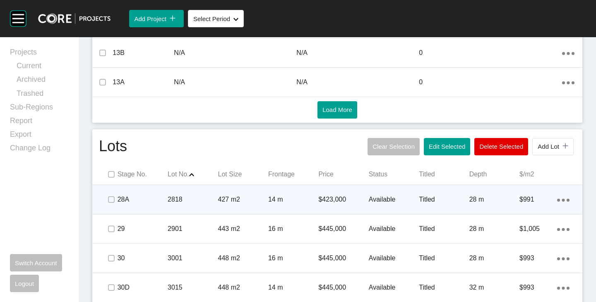
scroll to position [457, 0]
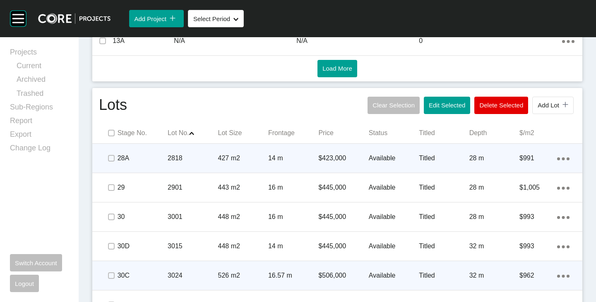
click at [373, 159] on p "Available" at bounding box center [394, 158] width 50 height 9
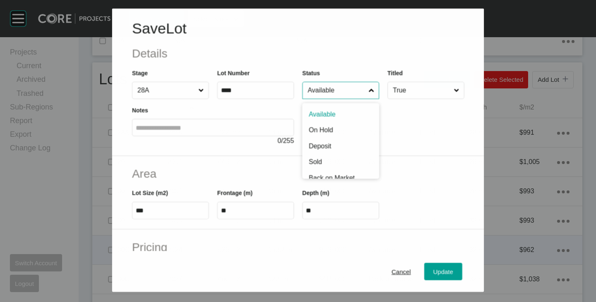
click at [330, 91] on input "Available" at bounding box center [336, 90] width 61 height 17
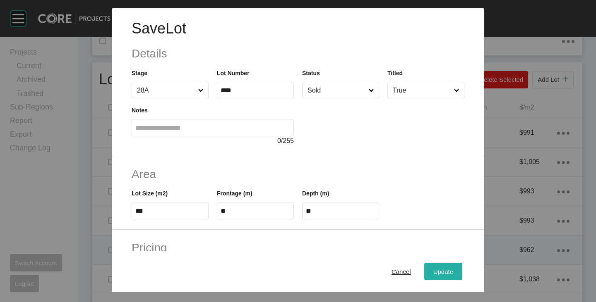
click at [434, 273] on span "Update" at bounding box center [443, 272] width 20 height 7
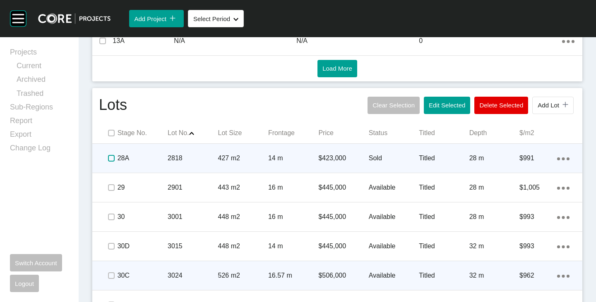
click at [109, 160] on label at bounding box center [111, 158] width 7 height 7
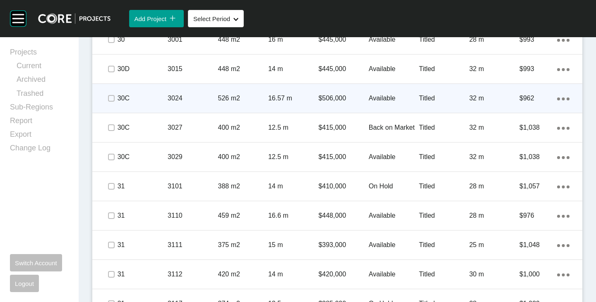
scroll to position [664, 0]
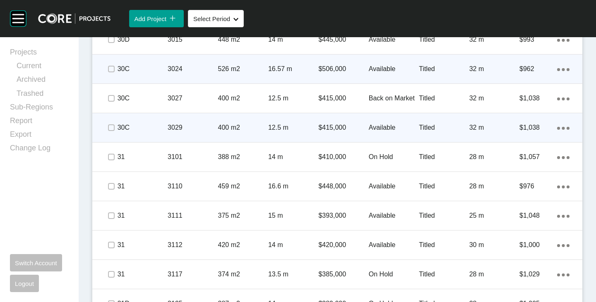
click at [372, 123] on p "Available" at bounding box center [394, 127] width 50 height 9
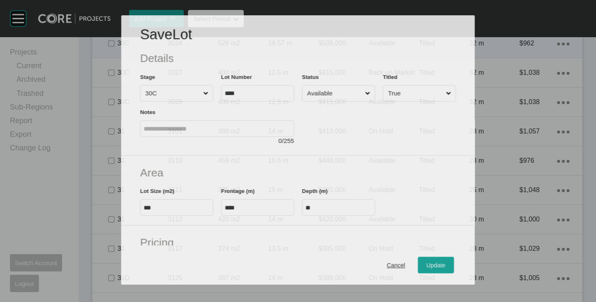
scroll to position [639, 0]
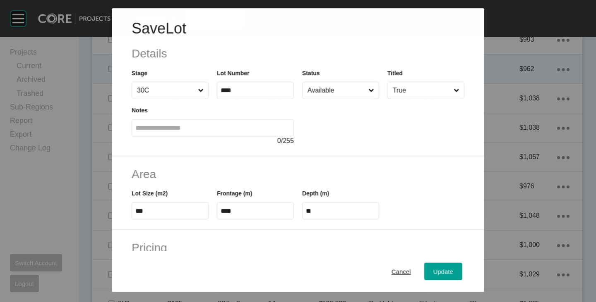
click at [325, 91] on input "Available" at bounding box center [336, 90] width 61 height 17
click at [431, 275] on div "Update" at bounding box center [443, 271] width 24 height 11
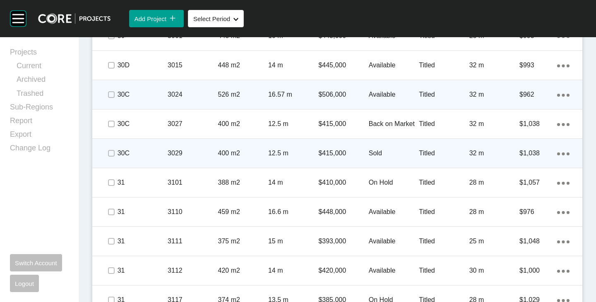
scroll to position [664, 0]
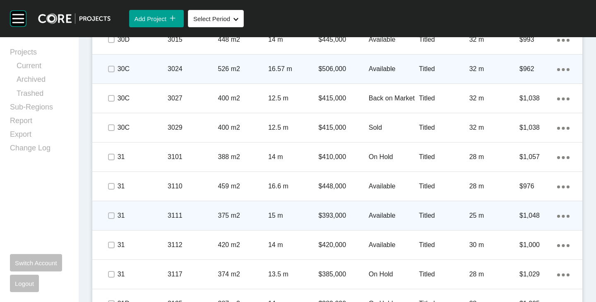
click at [373, 212] on p "Available" at bounding box center [394, 215] width 50 height 9
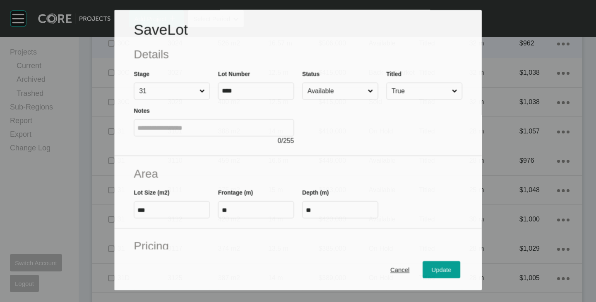
scroll to position [639, 0]
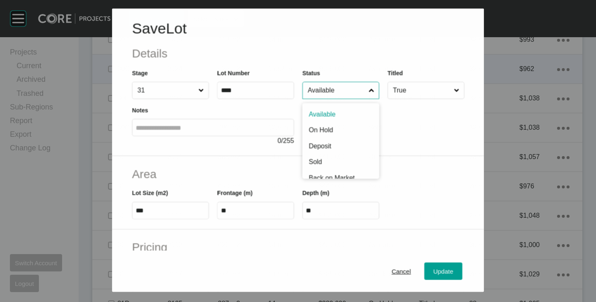
click at [314, 94] on input "Available" at bounding box center [336, 90] width 61 height 17
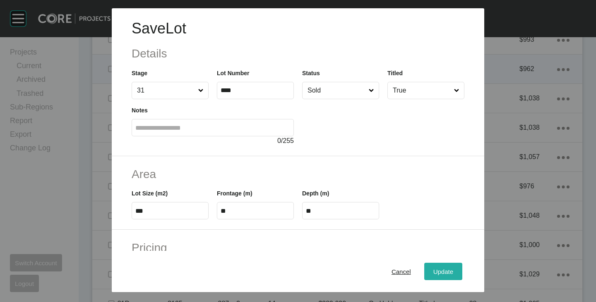
click at [445, 278] on button "Update" at bounding box center [443, 271] width 38 height 17
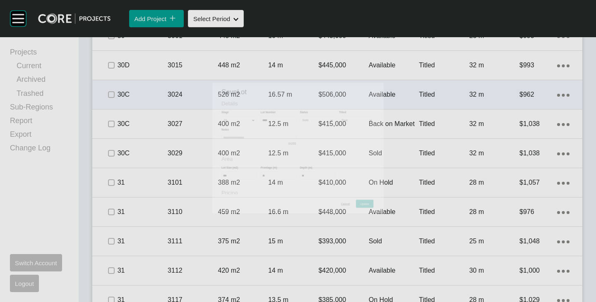
scroll to position [664, 0]
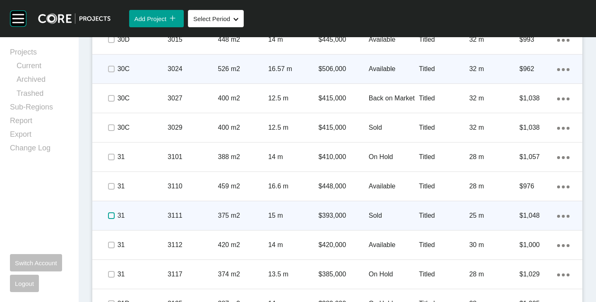
click at [110, 215] on label at bounding box center [111, 216] width 7 height 7
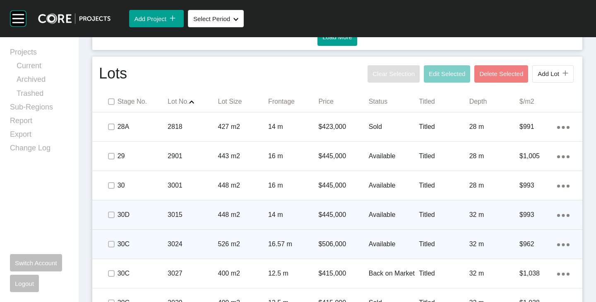
scroll to position [540, 0]
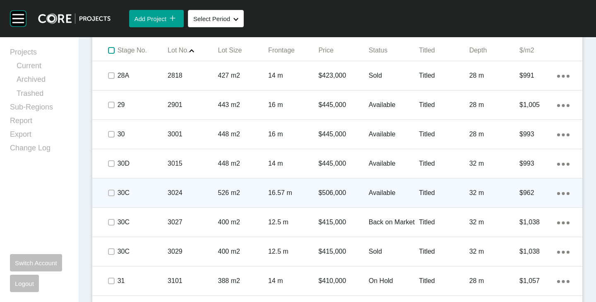
click at [108, 52] on label at bounding box center [111, 50] width 7 height 7
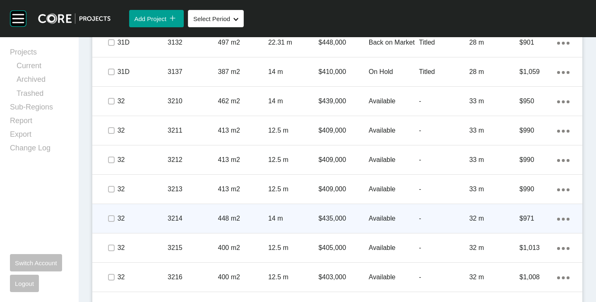
scroll to position [1037, 0]
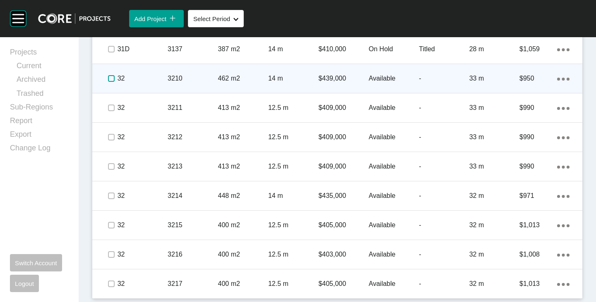
click at [108, 79] on label at bounding box center [111, 78] width 7 height 7
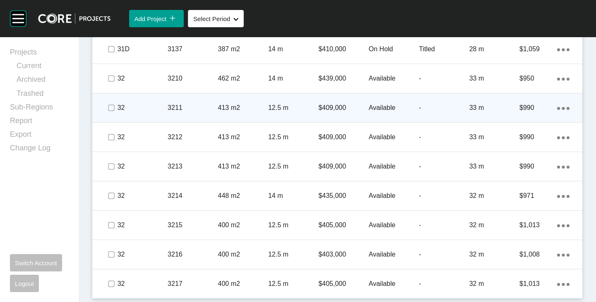
click at [106, 108] on span at bounding box center [111, 108] width 12 height 12
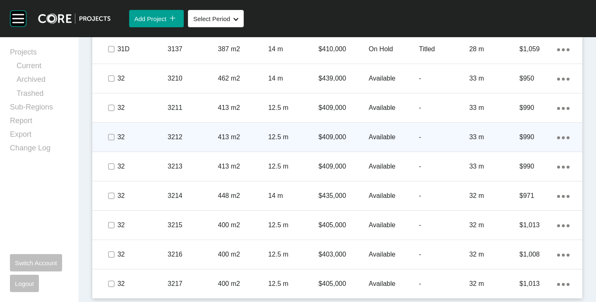
click at [106, 137] on span at bounding box center [111, 137] width 12 height 12
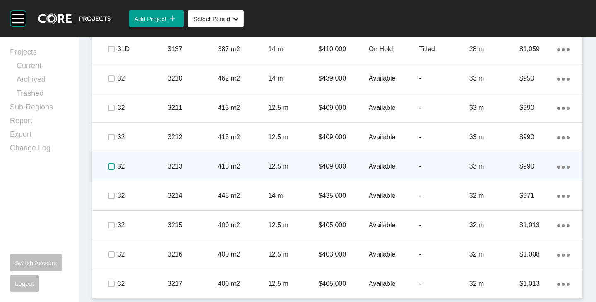
click at [109, 167] on label at bounding box center [111, 166] width 7 height 7
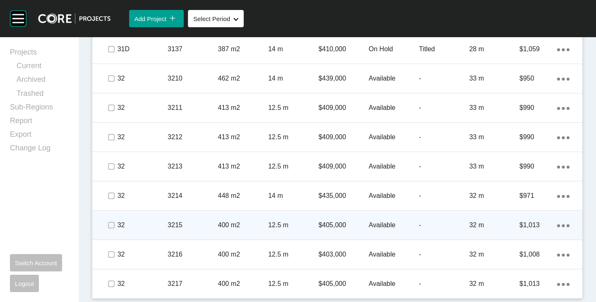
drag, startPoint x: 109, startPoint y: 203, endPoint x: 107, endPoint y: 212, distance: 8.9
click at [109, 205] on div at bounding box center [111, 196] width 12 height 29
click at [111, 228] on label at bounding box center [111, 225] width 7 height 7
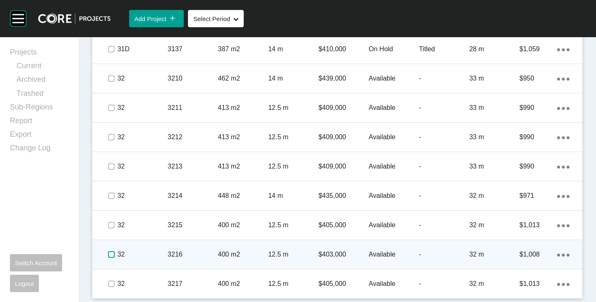
click at [110, 257] on label at bounding box center [111, 255] width 7 height 7
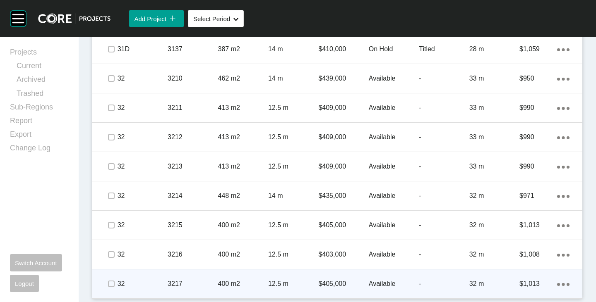
click at [115, 286] on span at bounding box center [111, 284] width 12 height 12
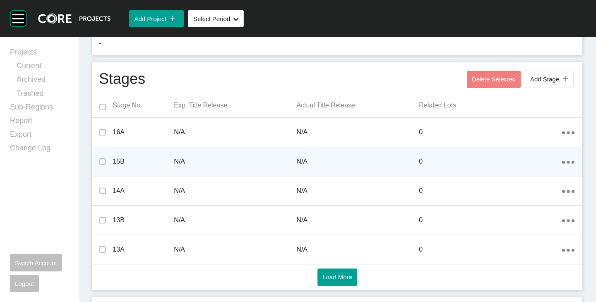
scroll to position [372, 0]
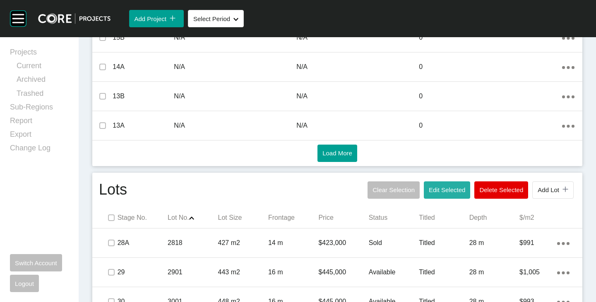
click at [433, 192] on span "Edit Selected" at bounding box center [447, 190] width 36 height 7
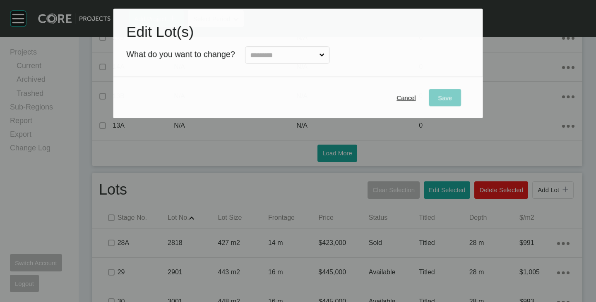
click at [260, 59] on input "text" at bounding box center [283, 55] width 69 height 17
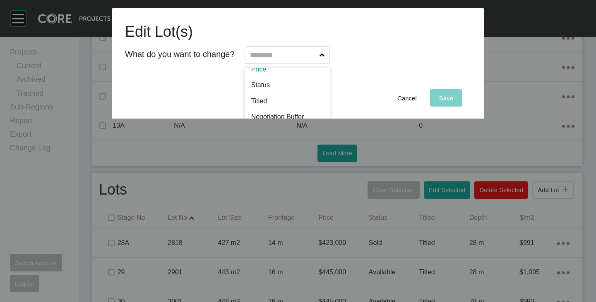
scroll to position [42, 0]
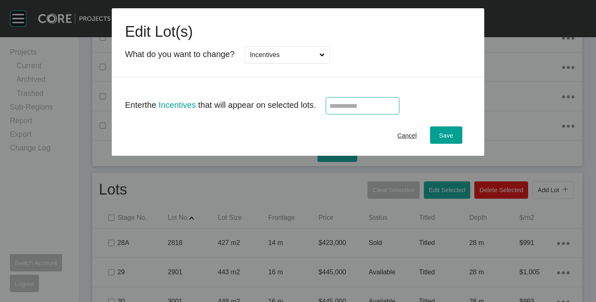
click at [347, 107] on input "text" at bounding box center [362, 106] width 66 height 7
type input "******"
click at [348, 125] on div "Cancel Save" at bounding box center [298, 135] width 372 height 41
click at [460, 135] on button "Save" at bounding box center [446, 135] width 32 height 17
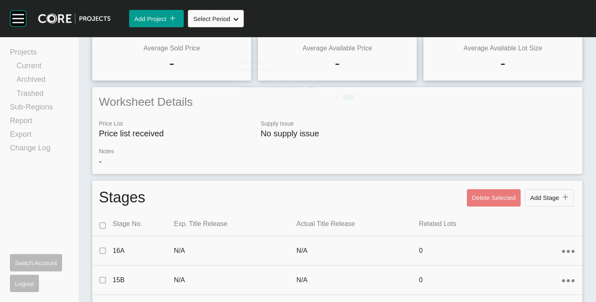
scroll to position [0, 0]
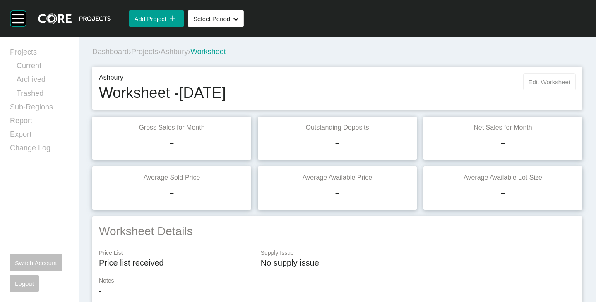
click at [539, 89] on button "Edit Worksheet" at bounding box center [549, 81] width 53 height 17
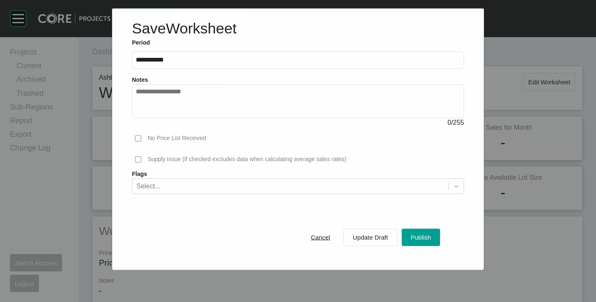
click at [175, 104] on textarea at bounding box center [298, 102] width 325 height 26
type textarea "**********"
click at [415, 233] on div "Publish" at bounding box center [421, 237] width 24 height 11
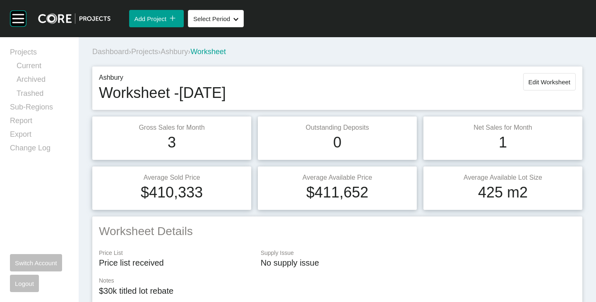
click at [180, 49] on span "Ashbury" at bounding box center [174, 52] width 27 height 8
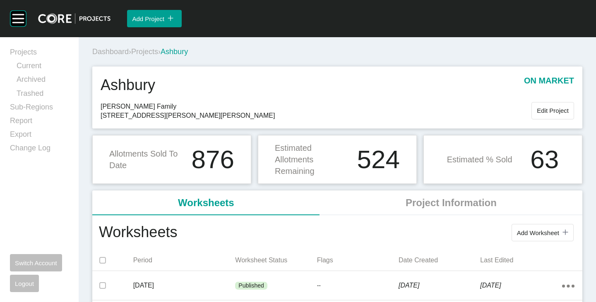
click at [148, 50] on span "Projects" at bounding box center [144, 52] width 27 height 8
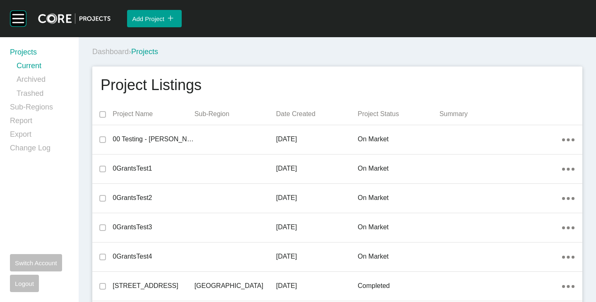
scroll to position [6717, 0]
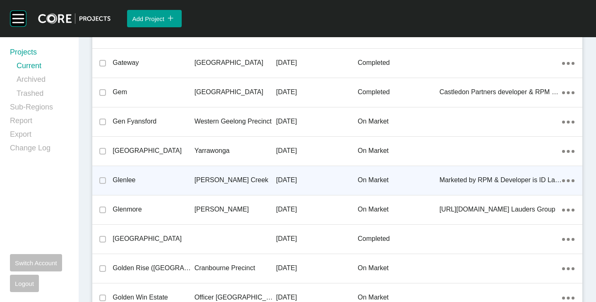
click at [127, 178] on p "Glenlee" at bounding box center [154, 180] width 82 height 9
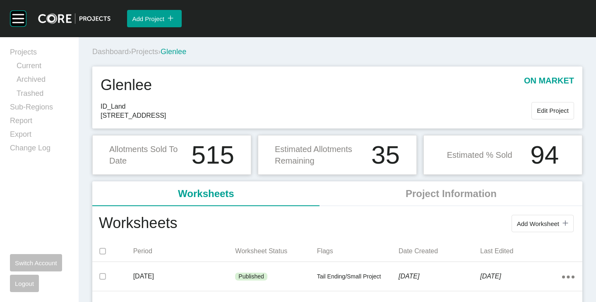
scroll to position [83, 0]
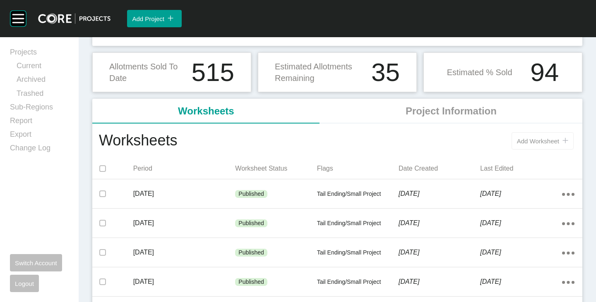
click at [526, 142] on span "Add Worksheet" at bounding box center [538, 141] width 42 height 7
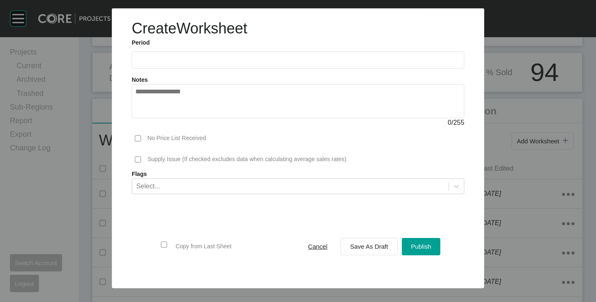
click at [161, 67] on label at bounding box center [298, 59] width 333 height 17
click at [161, 64] on input "text" at bounding box center [297, 60] width 325 height 7
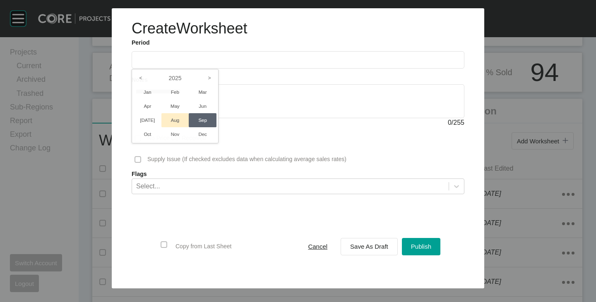
click at [175, 124] on li "Aug" at bounding box center [175, 120] width 28 height 14
type input "**********"
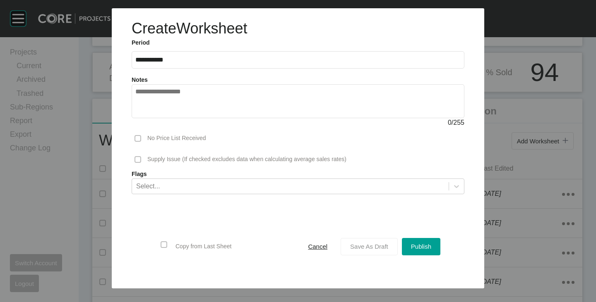
click at [372, 242] on div "Save As Draft" at bounding box center [369, 246] width 42 height 11
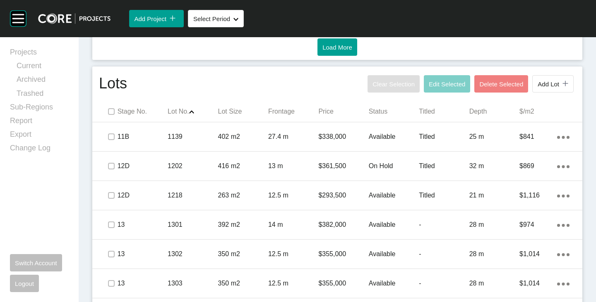
scroll to position [499, 0]
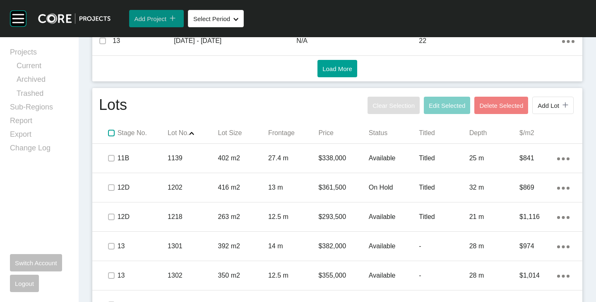
drag, startPoint x: 112, startPoint y: 132, endPoint x: 149, endPoint y: 25, distance: 113.1
click at [112, 132] on label at bounding box center [111, 133] width 7 height 7
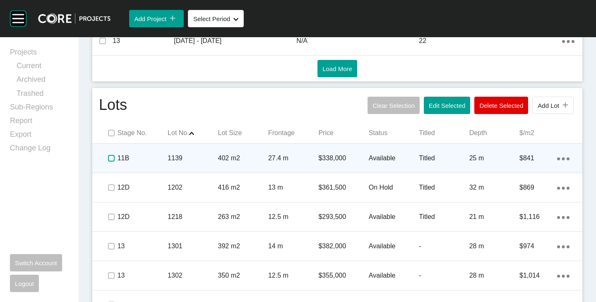
click at [108, 158] on label at bounding box center [111, 158] width 7 height 7
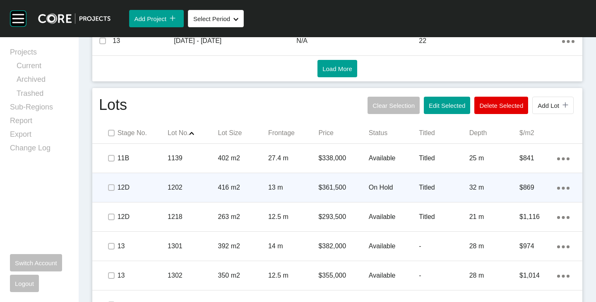
click at [376, 187] on p "On Hold" at bounding box center [394, 187] width 50 height 9
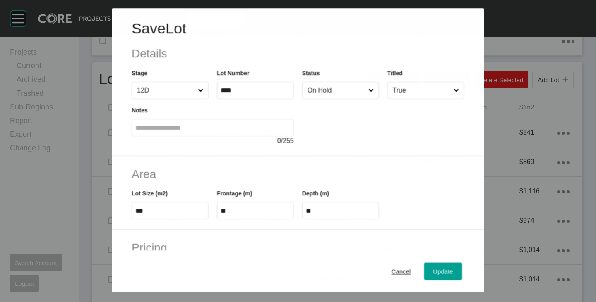
click at [327, 92] on input "On Hold" at bounding box center [336, 90] width 61 height 17
click at [433, 274] on span "Update" at bounding box center [443, 272] width 20 height 7
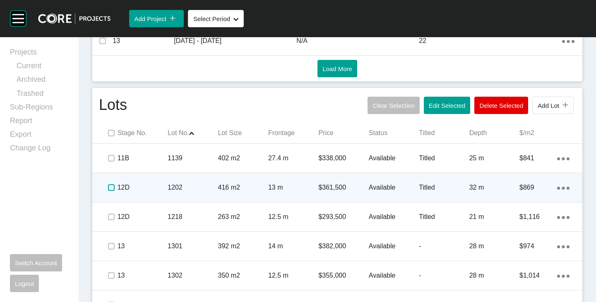
click at [108, 188] on label at bounding box center [111, 188] width 7 height 7
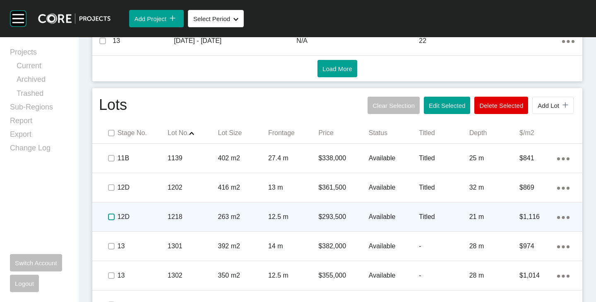
click at [110, 215] on label at bounding box center [111, 217] width 7 height 7
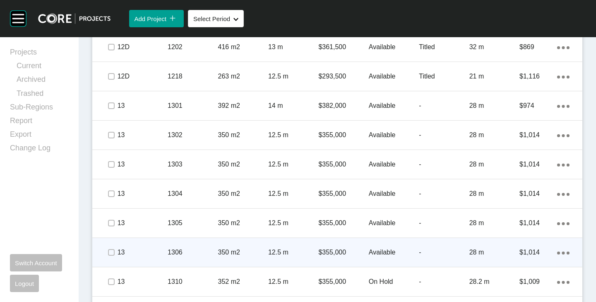
scroll to position [623, 0]
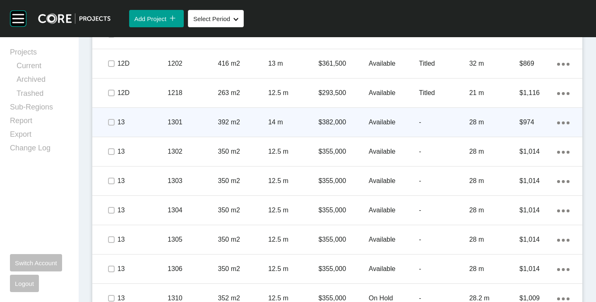
click at [382, 121] on p "Available" at bounding box center [394, 122] width 50 height 9
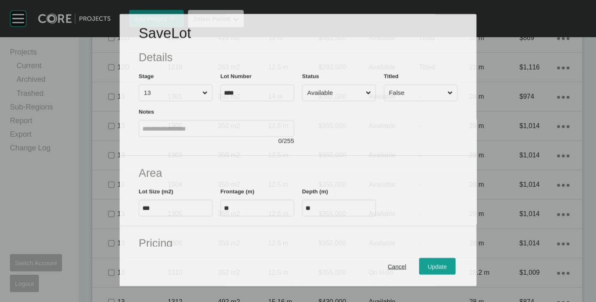
scroll to position [598, 0]
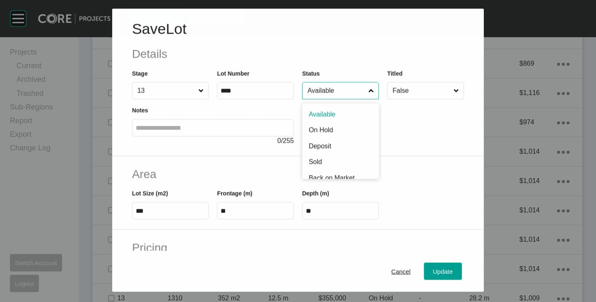
click at [311, 90] on input "Available" at bounding box center [336, 90] width 61 height 17
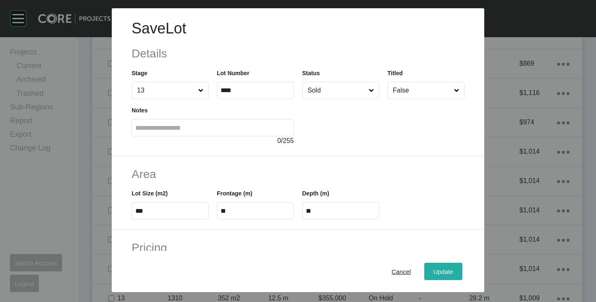
click at [436, 275] on span "Update" at bounding box center [443, 272] width 20 height 7
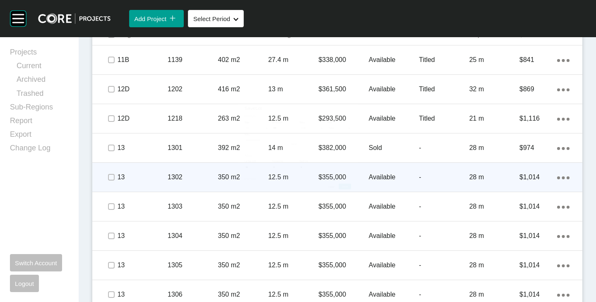
scroll to position [623, 0]
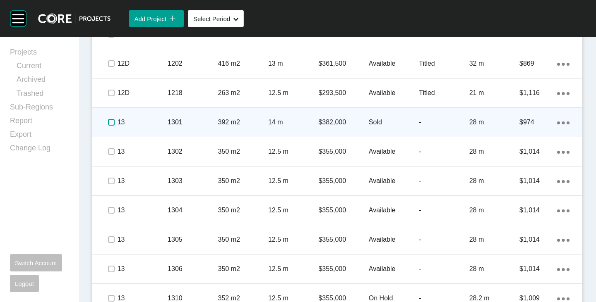
click at [110, 119] on label at bounding box center [111, 122] width 7 height 7
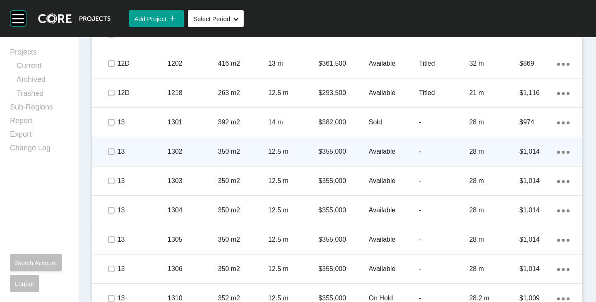
click at [380, 149] on p "Available" at bounding box center [394, 151] width 50 height 9
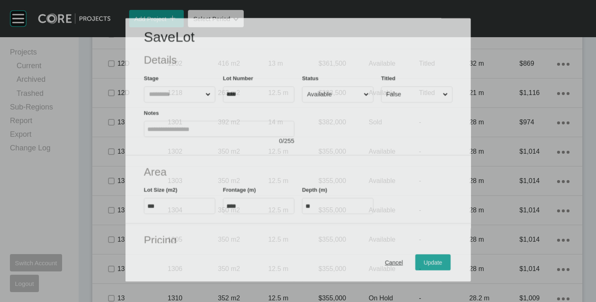
scroll to position [598, 0]
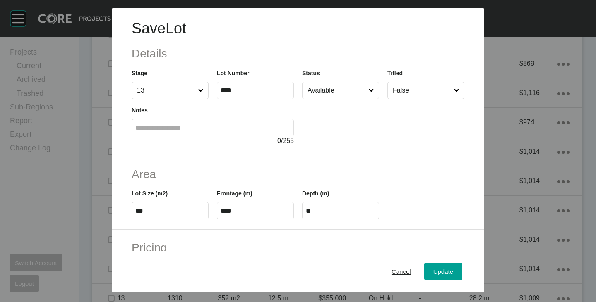
click at [325, 94] on input "Available" at bounding box center [336, 90] width 61 height 17
click at [444, 266] on div "Update" at bounding box center [443, 271] width 24 height 11
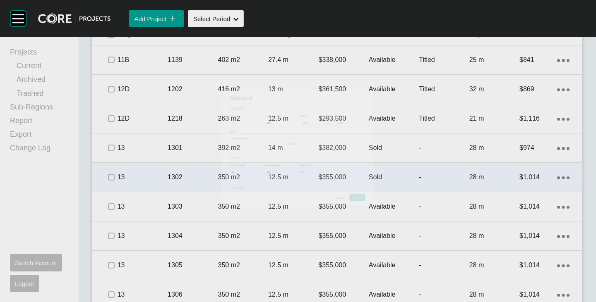
scroll to position [623, 0]
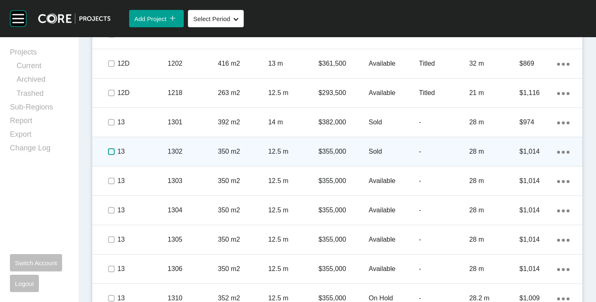
click at [110, 150] on label at bounding box center [111, 152] width 7 height 7
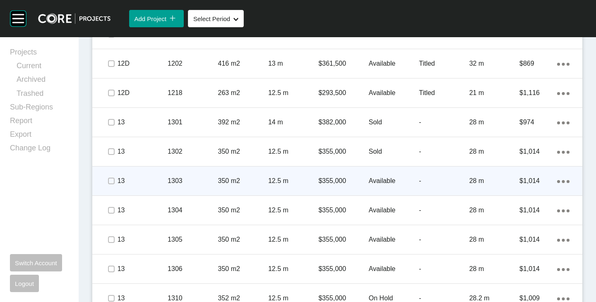
click at [378, 184] on p "Available" at bounding box center [394, 181] width 50 height 9
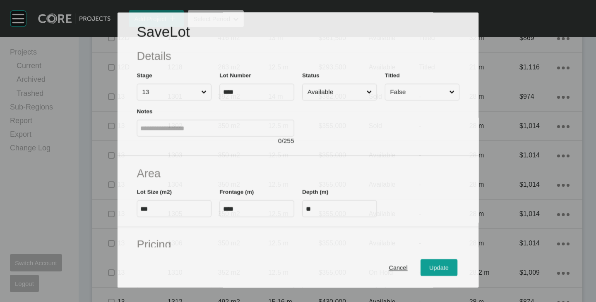
scroll to position [598, 0]
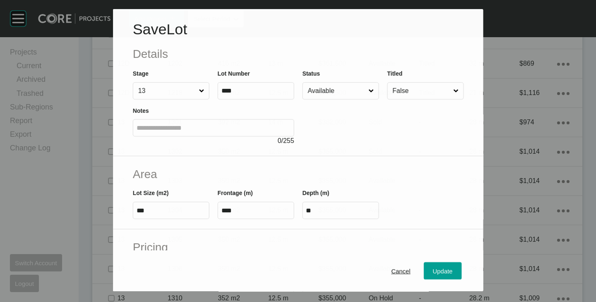
click at [320, 82] on div "Status Available" at bounding box center [340, 84] width 77 height 31
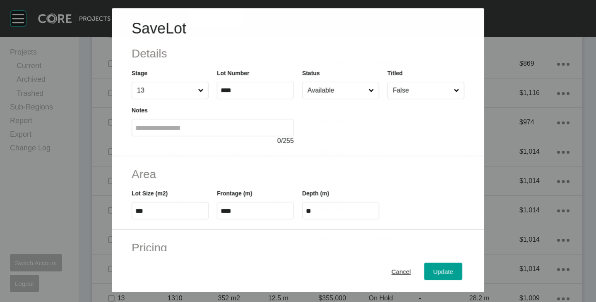
click at [322, 89] on input "Available" at bounding box center [336, 90] width 61 height 17
click at [438, 266] on div "Update" at bounding box center [443, 271] width 24 height 11
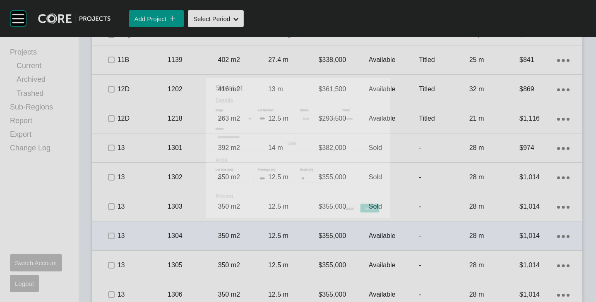
scroll to position [623, 0]
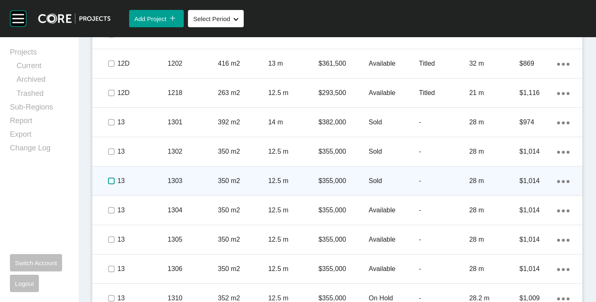
click at [108, 180] on label at bounding box center [111, 181] width 7 height 7
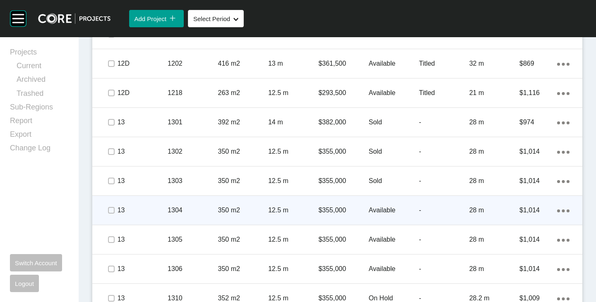
click at [381, 211] on p "Available" at bounding box center [394, 210] width 50 height 9
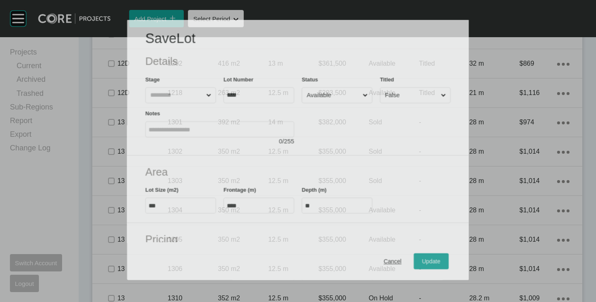
scroll to position [598, 0]
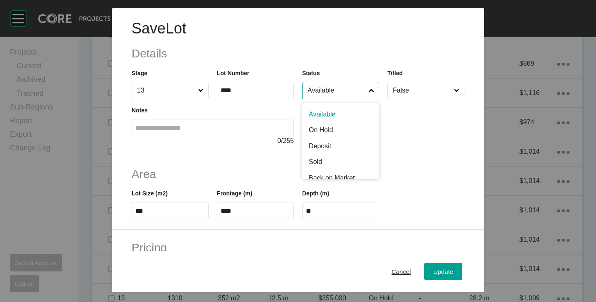
click at [306, 92] on input "Available" at bounding box center [336, 90] width 61 height 17
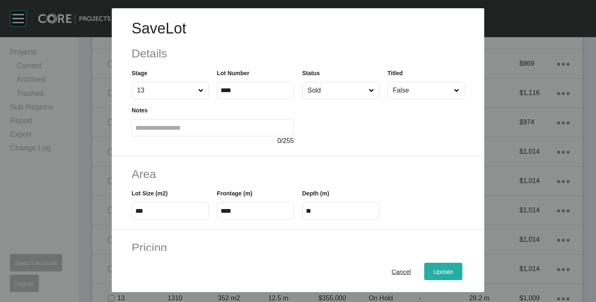
click at [440, 269] on span "Update" at bounding box center [443, 272] width 20 height 7
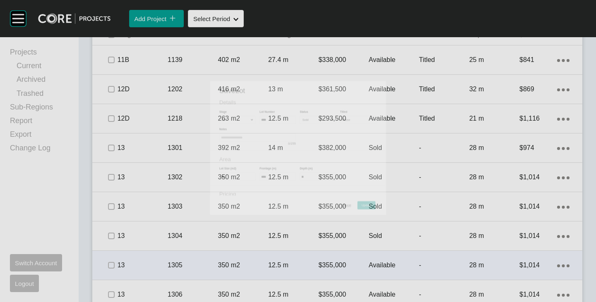
scroll to position [623, 0]
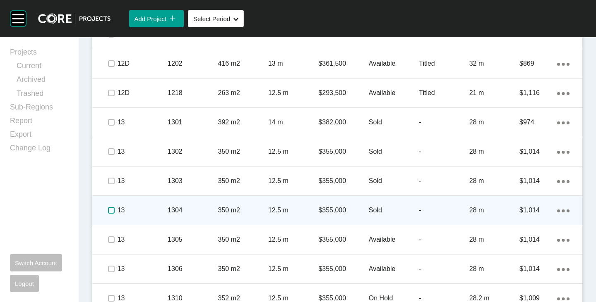
click at [110, 209] on label at bounding box center [111, 210] width 7 height 7
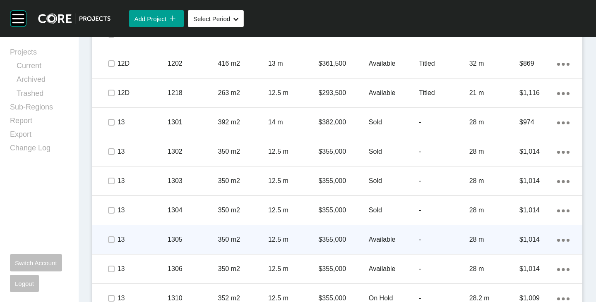
click at [375, 239] on p "Available" at bounding box center [394, 239] width 50 height 9
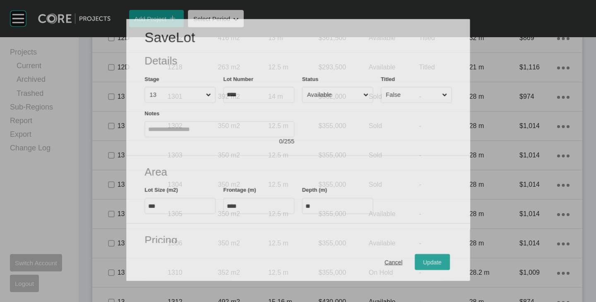
scroll to position [598, 0]
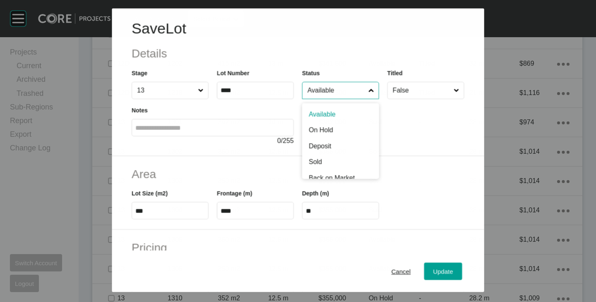
click at [317, 92] on input "Available" at bounding box center [336, 90] width 61 height 17
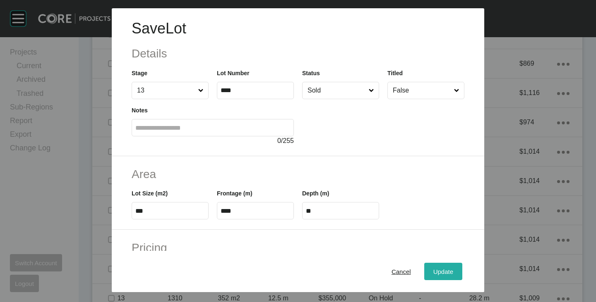
click at [440, 271] on span "Update" at bounding box center [443, 272] width 20 height 7
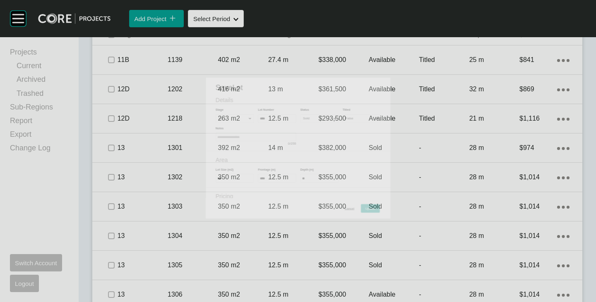
scroll to position [623, 0]
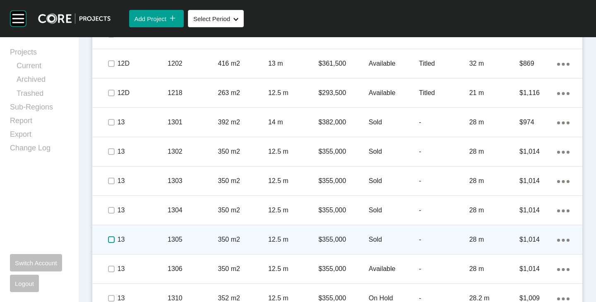
click at [113, 240] on label at bounding box center [111, 240] width 7 height 7
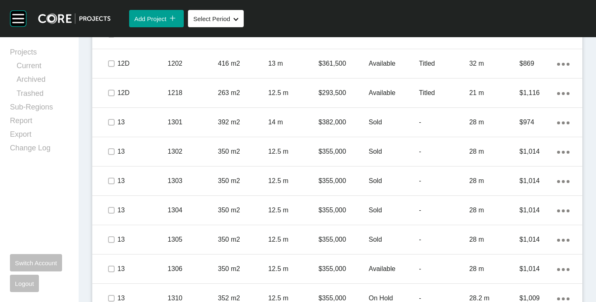
click at [385, 266] on p "Available" at bounding box center [394, 269] width 50 height 9
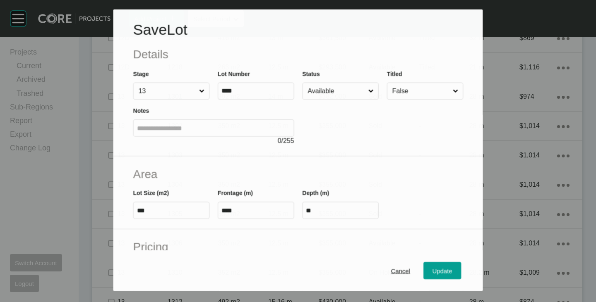
scroll to position [598, 0]
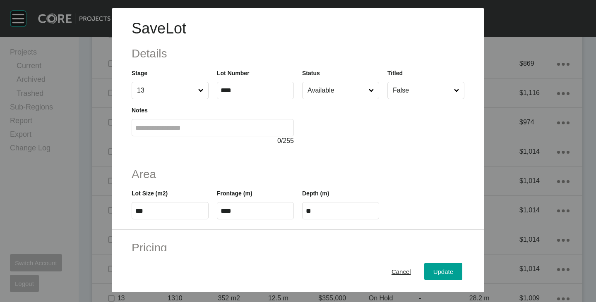
click at [326, 95] on input "Available" at bounding box center [336, 90] width 61 height 17
click at [441, 274] on span "Update" at bounding box center [443, 272] width 20 height 7
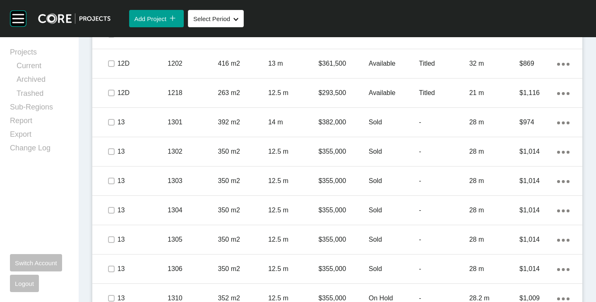
scroll to position [706, 0]
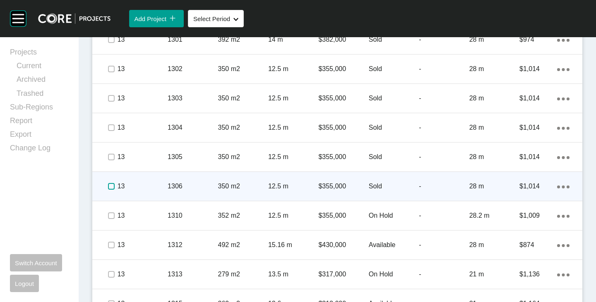
click at [110, 184] on label at bounding box center [111, 186] width 7 height 7
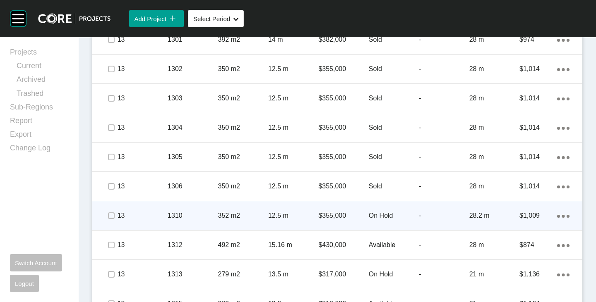
click at [386, 215] on p "On Hold" at bounding box center [394, 215] width 50 height 9
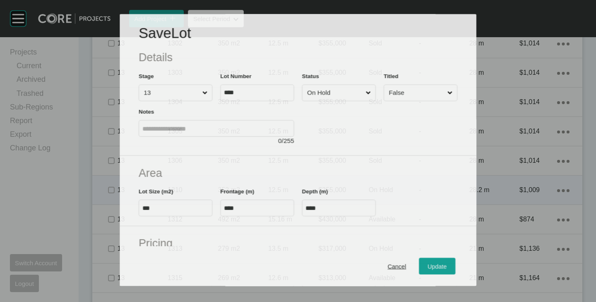
scroll to position [680, 0]
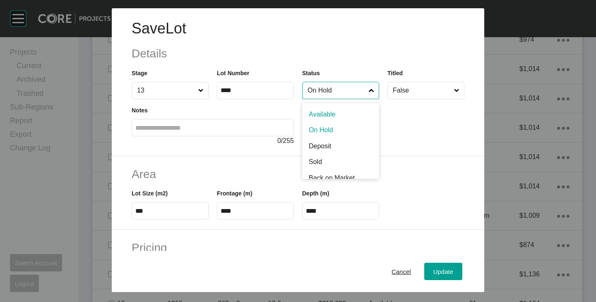
click at [325, 91] on input "On Hold" at bounding box center [336, 90] width 61 height 17
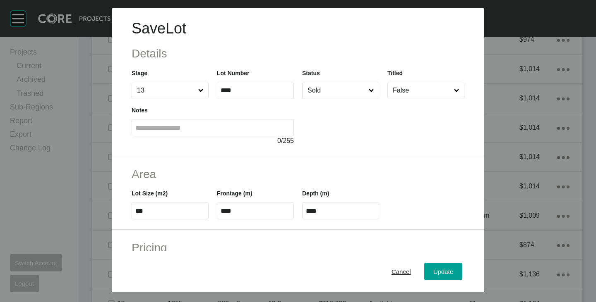
drag, startPoint x: 322, startPoint y: 157, endPoint x: 356, endPoint y: 192, distance: 48.3
click at [431, 274] on div "Update" at bounding box center [443, 271] width 24 height 11
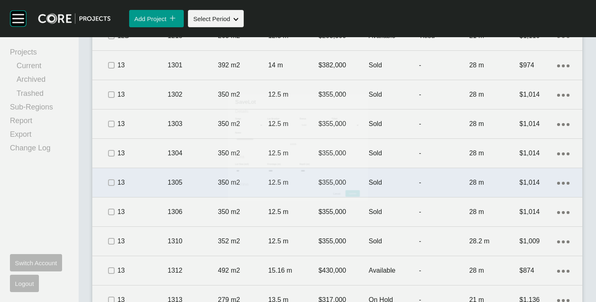
scroll to position [706, 0]
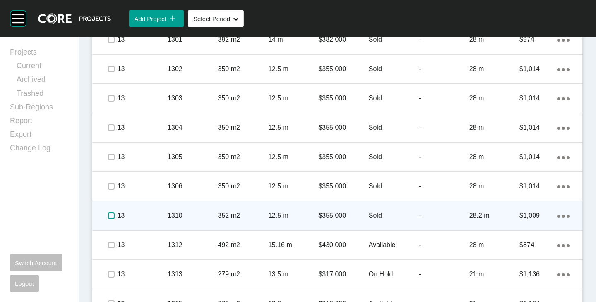
click at [114, 214] on label at bounding box center [111, 216] width 7 height 7
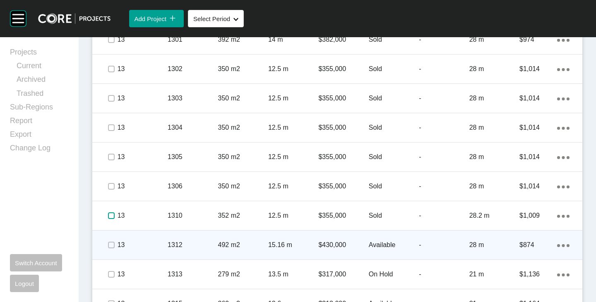
scroll to position [747, 0]
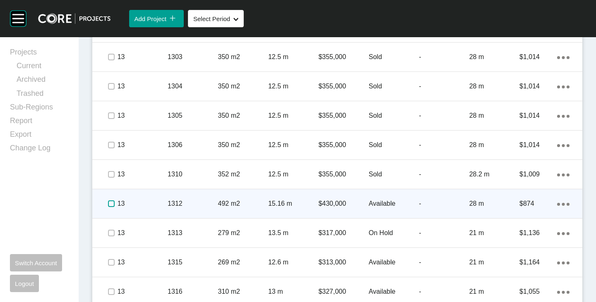
click at [113, 204] on label at bounding box center [111, 204] width 7 height 7
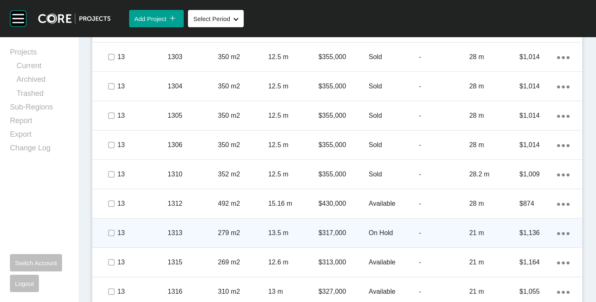
click at [377, 230] on p "On Hold" at bounding box center [394, 233] width 50 height 9
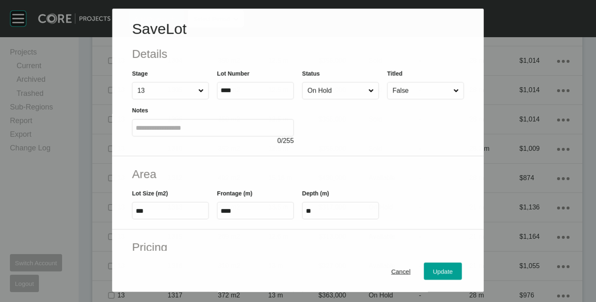
scroll to position [722, 0]
click at [343, 85] on input "On Hold" at bounding box center [336, 90] width 61 height 17
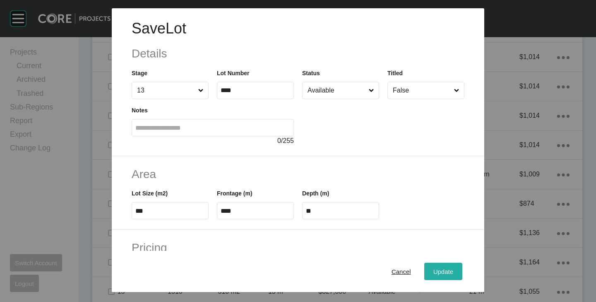
click at [437, 269] on span "Update" at bounding box center [443, 272] width 20 height 7
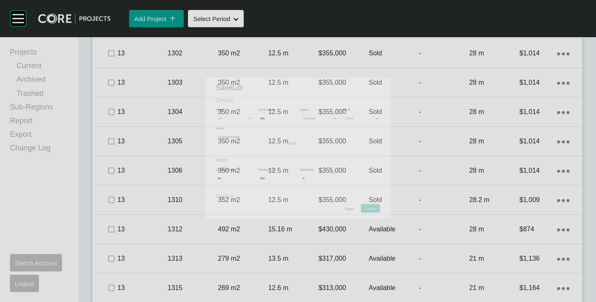
scroll to position [747, 0]
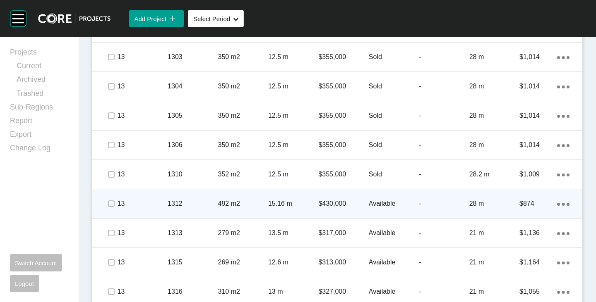
drag, startPoint x: 115, startPoint y: 237, endPoint x: 162, endPoint y: 213, distance: 52.4
click at [115, 237] on span at bounding box center [111, 233] width 12 height 12
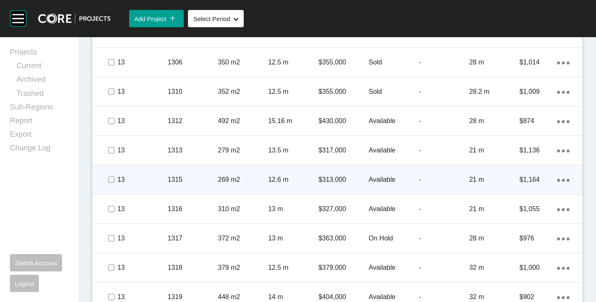
click at [379, 180] on p "Available" at bounding box center [394, 179] width 50 height 9
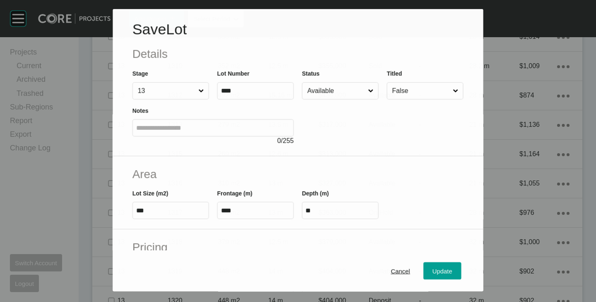
scroll to position [804, 0]
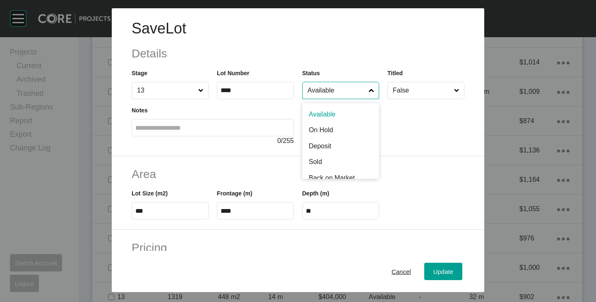
click at [335, 87] on input "Available" at bounding box center [336, 90] width 61 height 17
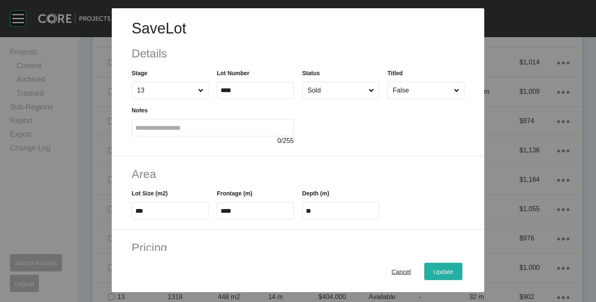
click at [433, 267] on div "Update" at bounding box center [443, 271] width 24 height 11
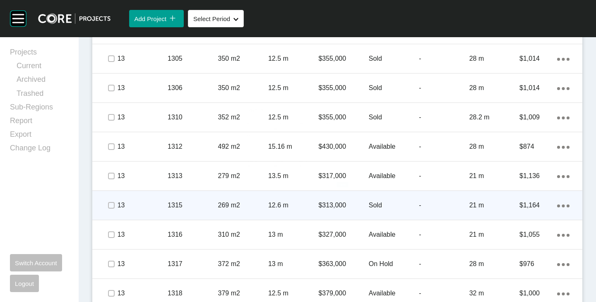
scroll to position [830, 0]
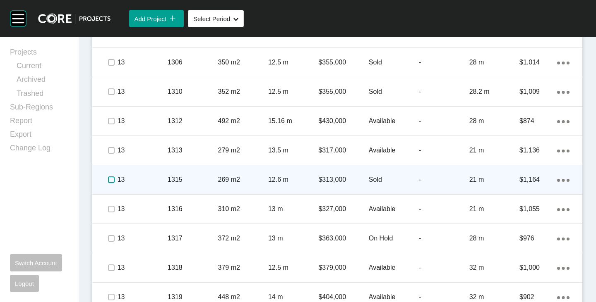
click at [108, 180] on label at bounding box center [111, 180] width 7 height 7
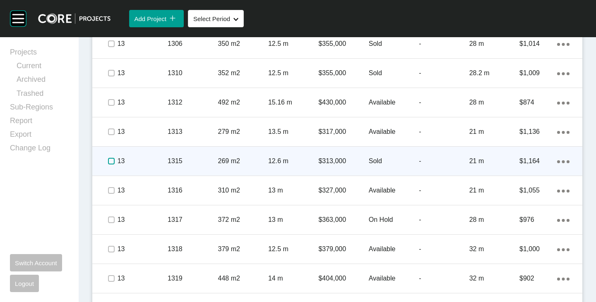
scroll to position [871, 0]
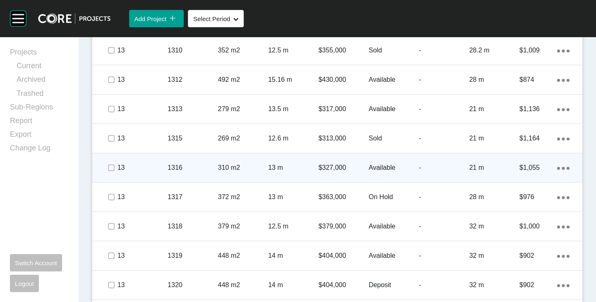
click at [377, 172] on p "Available" at bounding box center [394, 167] width 50 height 9
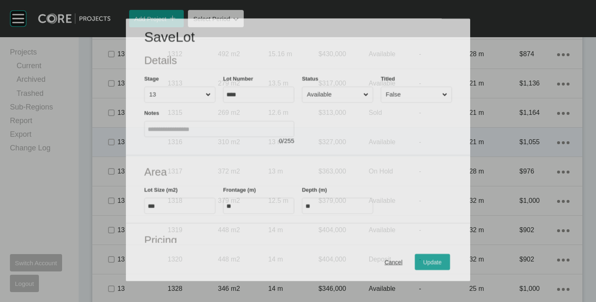
scroll to position [846, 0]
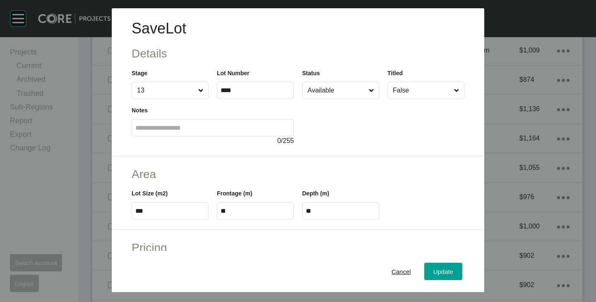
click at [334, 90] on input "Available" at bounding box center [336, 90] width 61 height 17
click at [431, 274] on div "Update" at bounding box center [443, 271] width 24 height 11
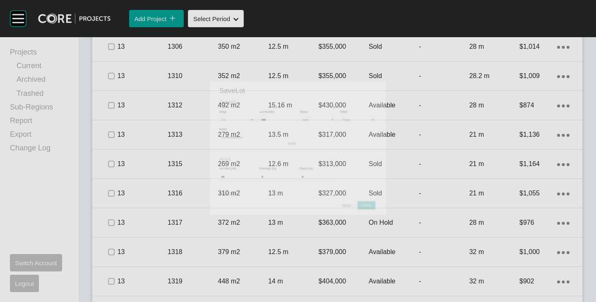
scroll to position [871, 0]
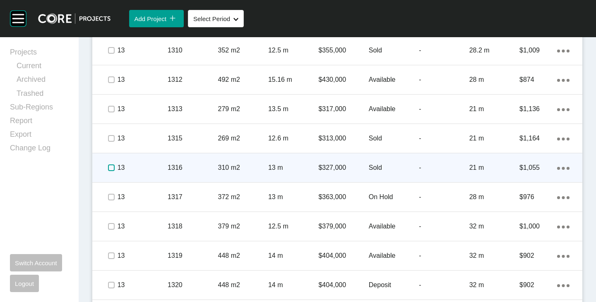
click at [111, 167] on label at bounding box center [111, 168] width 7 height 7
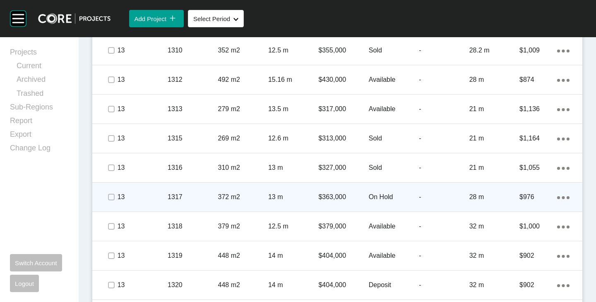
click at [370, 196] on p "On Hold" at bounding box center [394, 197] width 50 height 9
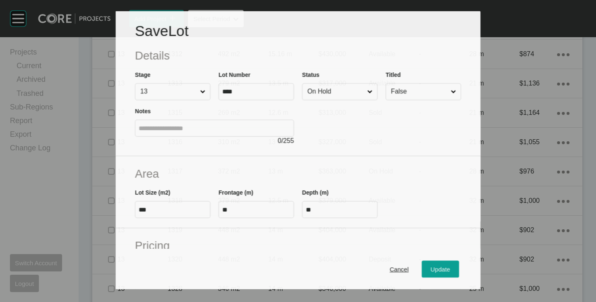
scroll to position [846, 0]
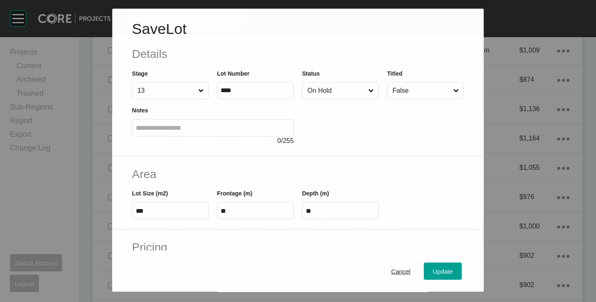
click at [331, 91] on input "On Hold" at bounding box center [336, 90] width 61 height 17
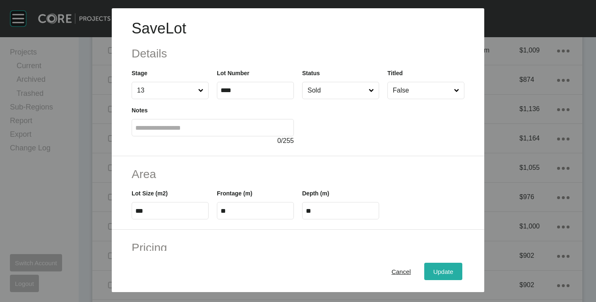
click at [431, 276] on div "Update" at bounding box center [443, 271] width 24 height 11
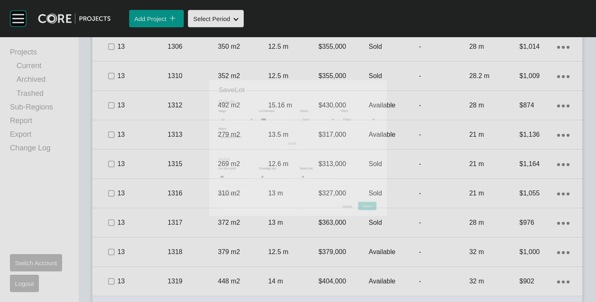
scroll to position [871, 0]
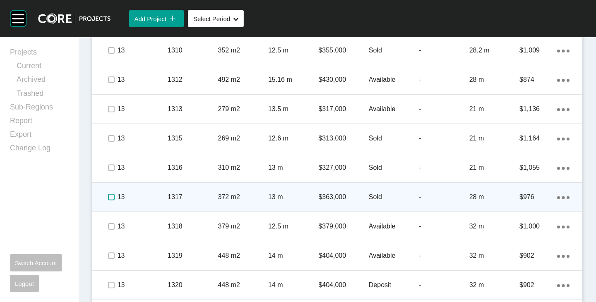
click at [110, 195] on label at bounding box center [111, 197] width 7 height 7
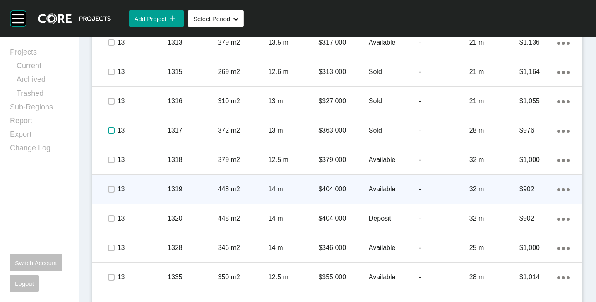
scroll to position [954, 0]
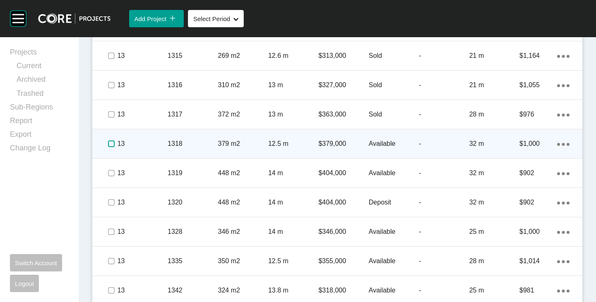
click at [110, 143] on label at bounding box center [111, 144] width 7 height 7
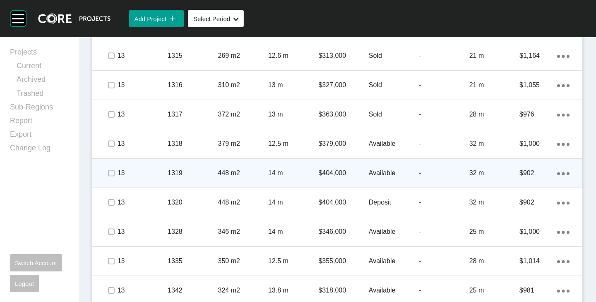
click at [376, 176] on p "Available" at bounding box center [394, 173] width 50 height 9
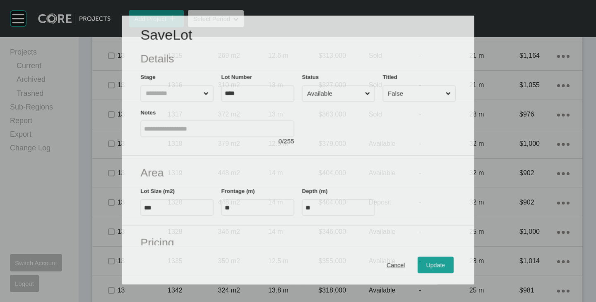
scroll to position [929, 0]
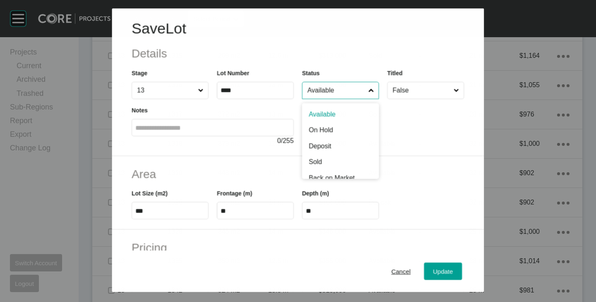
click at [331, 90] on input "Available" at bounding box center [336, 90] width 61 height 17
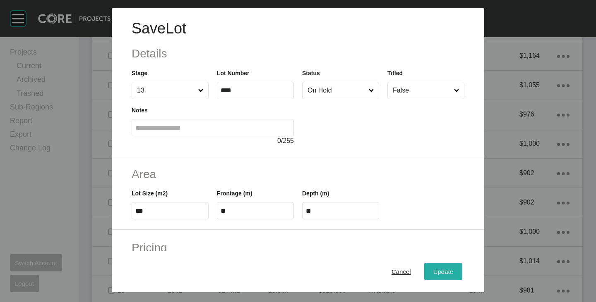
click at [433, 271] on span "Update" at bounding box center [443, 272] width 20 height 7
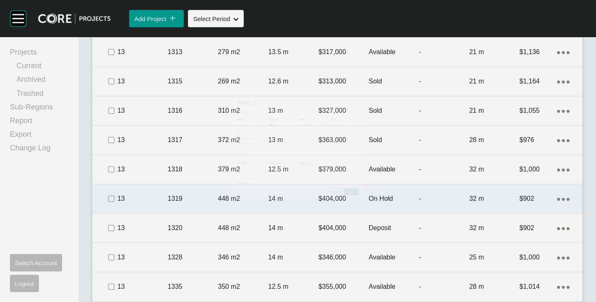
scroll to position [954, 0]
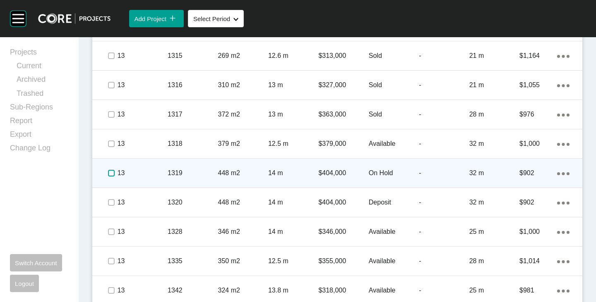
click at [112, 176] on label at bounding box center [111, 173] width 7 height 7
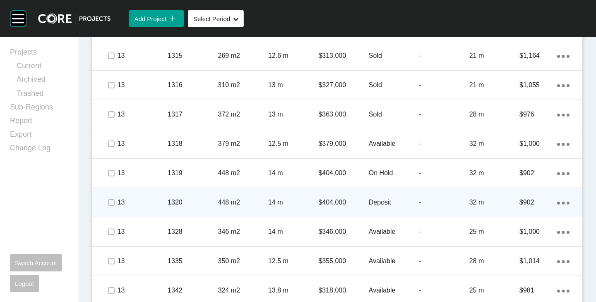
click at [376, 204] on p "Deposit" at bounding box center [394, 202] width 50 height 9
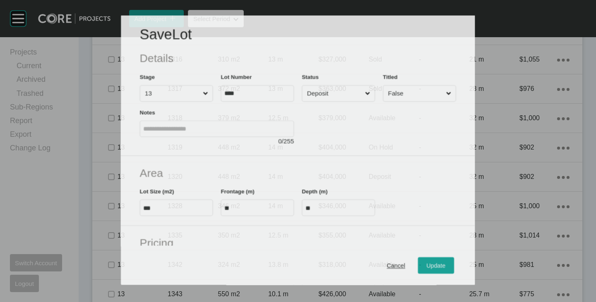
scroll to position [929, 0]
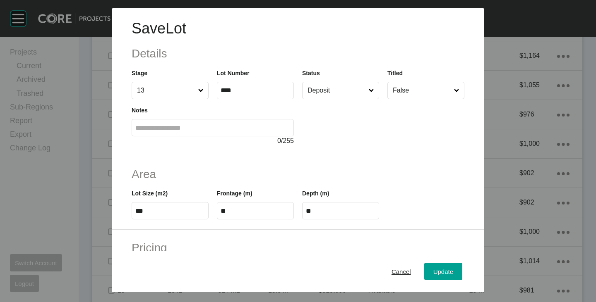
click at [324, 98] on input "Deposit" at bounding box center [336, 90] width 61 height 17
drag, startPoint x: 316, startPoint y: 159, endPoint x: 339, endPoint y: 167, distance: 24.9
click at [442, 274] on span "Update" at bounding box center [443, 272] width 20 height 7
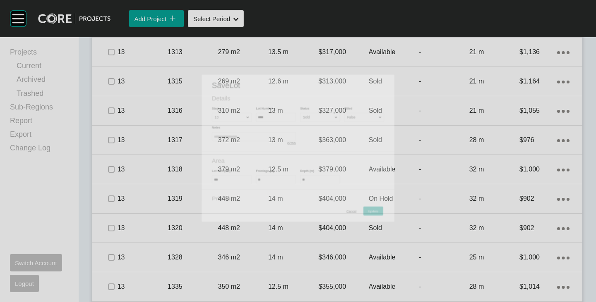
scroll to position [954, 0]
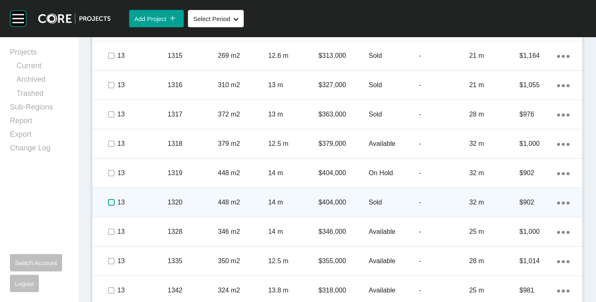
click at [108, 201] on label at bounding box center [111, 202] width 7 height 7
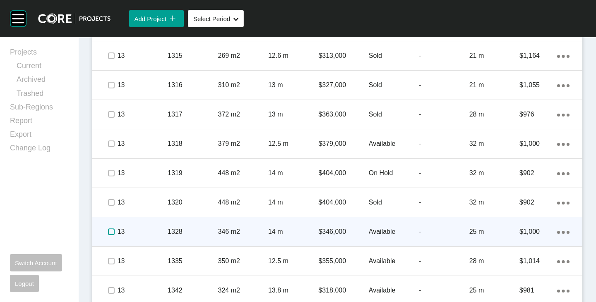
click at [108, 231] on label at bounding box center [111, 232] width 7 height 7
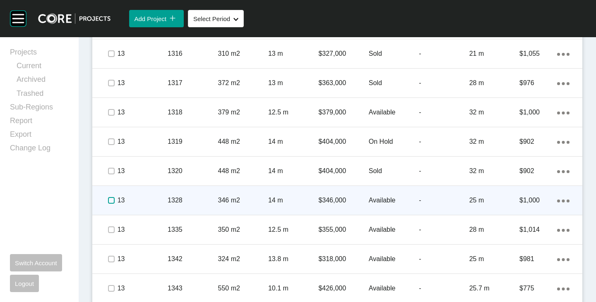
scroll to position [996, 0]
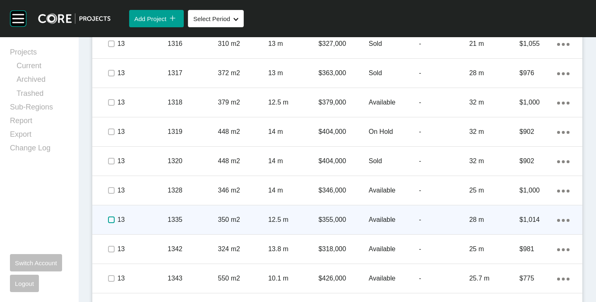
click at [109, 218] on label at bounding box center [111, 220] width 7 height 7
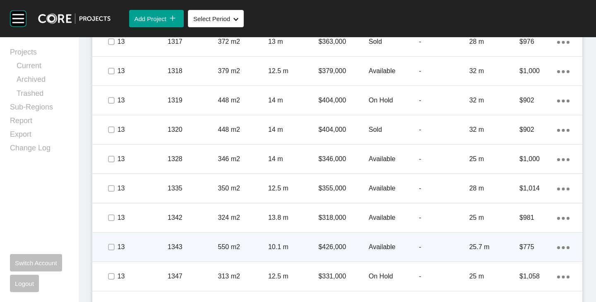
scroll to position [1037, 0]
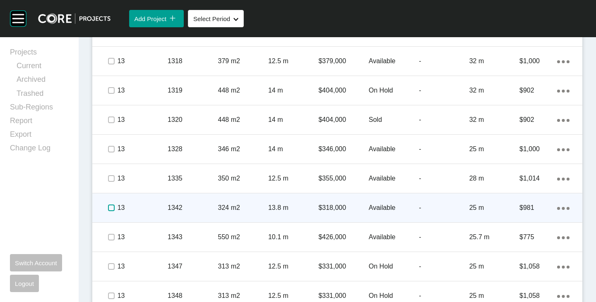
click at [112, 206] on label at bounding box center [111, 208] width 7 height 7
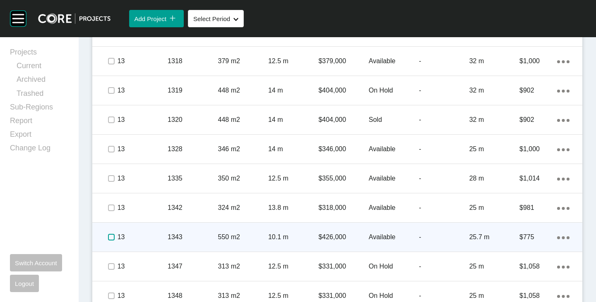
click at [110, 237] on label at bounding box center [111, 237] width 7 height 7
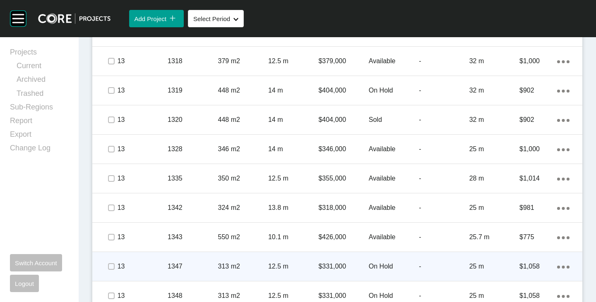
click at [558, 266] on icon "Action Menu Dots Copy 6 Created with Sketch." at bounding box center [563, 267] width 12 height 3
click at [520, 266] on link "Duplicate" at bounding box center [522, 268] width 31 height 12
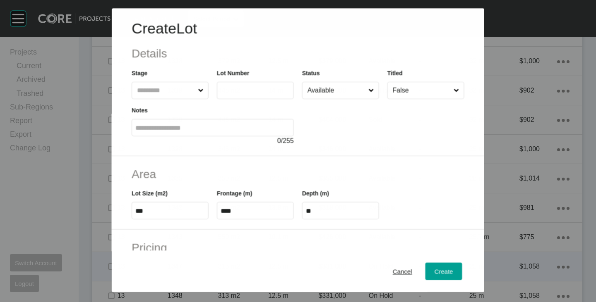
click at [221, 86] on label at bounding box center [255, 90] width 77 height 17
click at [221, 87] on input "text" at bounding box center [256, 90] width 70 height 7
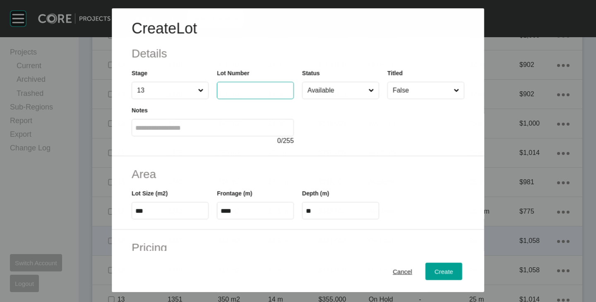
scroll to position [1011, 0]
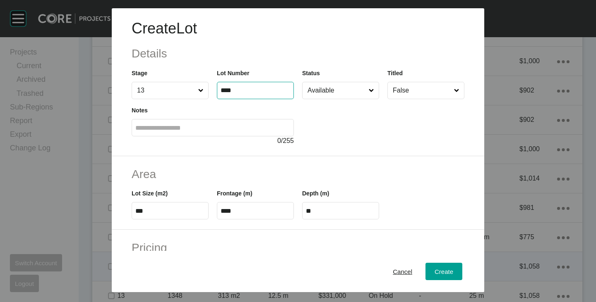
type input "****"
click at [340, 112] on div at bounding box center [383, 122] width 162 height 47
type input "*"
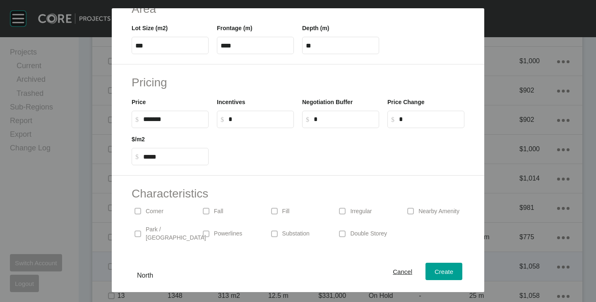
scroll to position [202, 0]
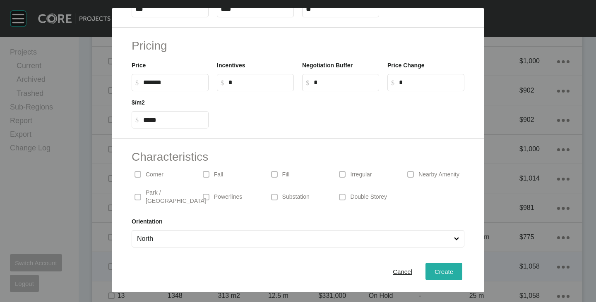
click at [437, 276] on div "Create" at bounding box center [443, 271] width 23 height 11
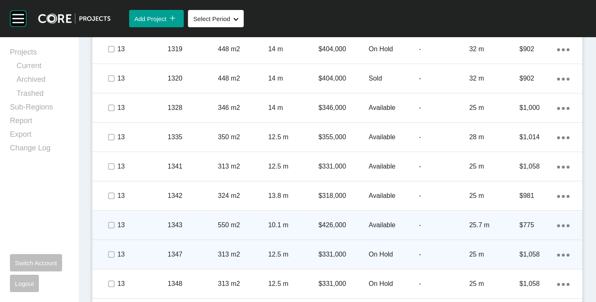
scroll to position [1108, 0]
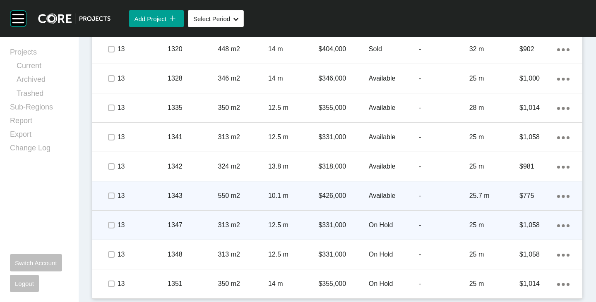
click at [373, 224] on p "On Hold" at bounding box center [394, 225] width 50 height 9
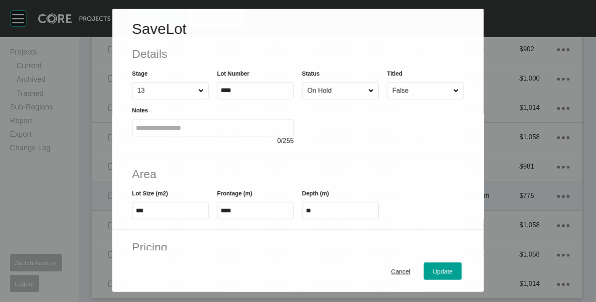
scroll to position [1082, 0]
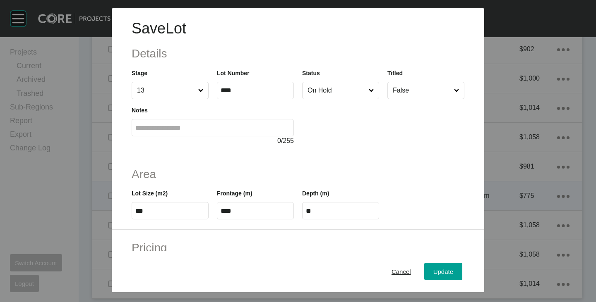
click at [335, 90] on input "On Hold" at bounding box center [336, 90] width 61 height 17
click at [433, 272] on span "Update" at bounding box center [443, 272] width 20 height 7
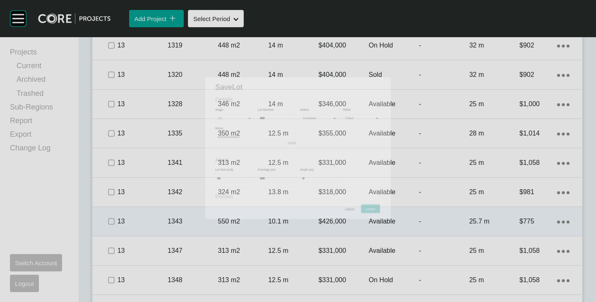
scroll to position [1108, 0]
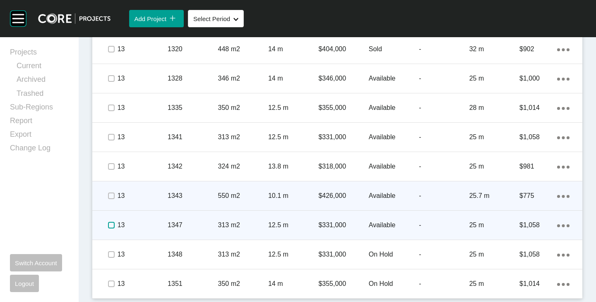
click at [110, 224] on label at bounding box center [111, 225] width 7 height 7
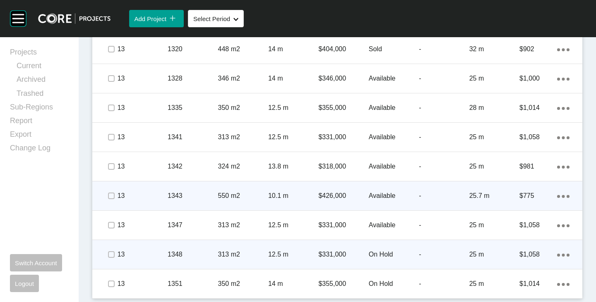
click at [382, 254] on p "On Hold" at bounding box center [394, 254] width 50 height 9
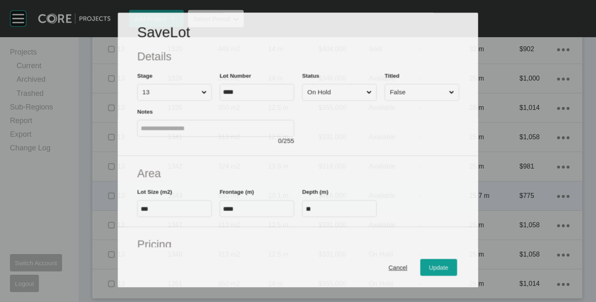
scroll to position [1082, 0]
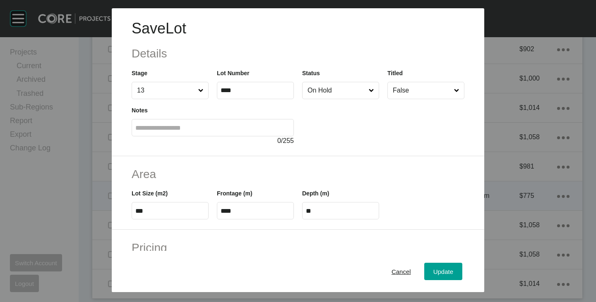
click at [329, 87] on input "On Hold" at bounding box center [336, 90] width 61 height 17
click at [437, 273] on span "Update" at bounding box center [443, 272] width 20 height 7
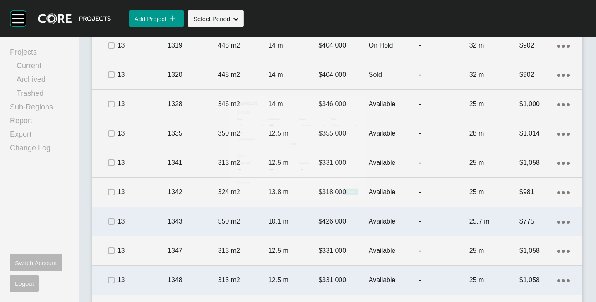
scroll to position [1108, 0]
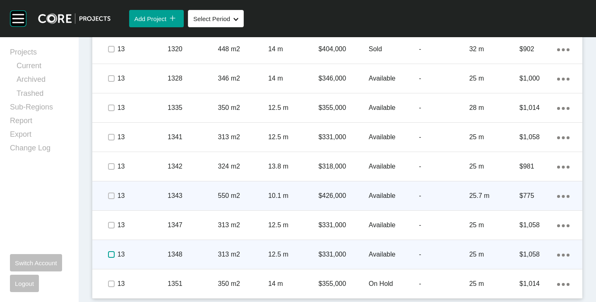
click at [111, 253] on label at bounding box center [111, 255] width 7 height 7
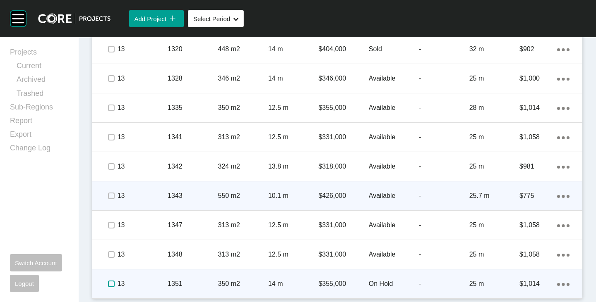
click at [110, 282] on label at bounding box center [111, 284] width 7 height 7
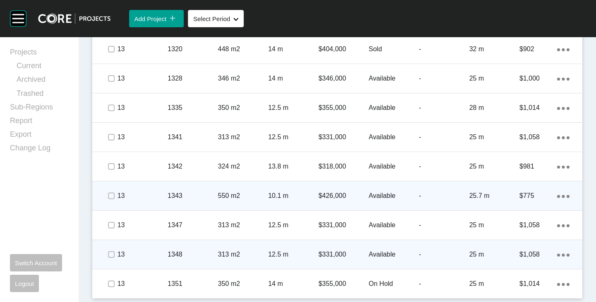
click at [564, 253] on div "Action Menu Dots Copy 6 Created with Sketch." at bounding box center [569, 254] width 25 height 9
click at [557, 255] on icon "Action Menu Dots Copy 6 Created with Sketch." at bounding box center [563, 255] width 12 height 3
click at [527, 256] on link "Duplicate" at bounding box center [522, 256] width 31 height 12
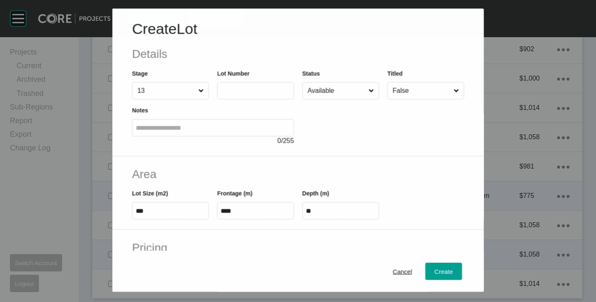
scroll to position [1082, 0]
click at [230, 86] on label at bounding box center [255, 90] width 77 height 17
click at [230, 87] on input "text" at bounding box center [256, 90] width 70 height 7
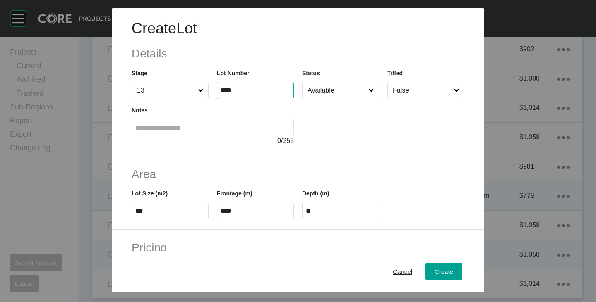
type input "****"
click at [334, 140] on div at bounding box center [383, 122] width 162 height 47
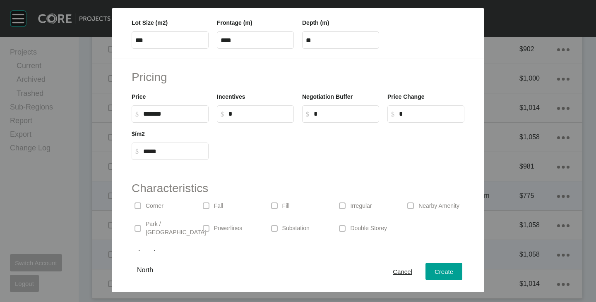
scroll to position [202, 0]
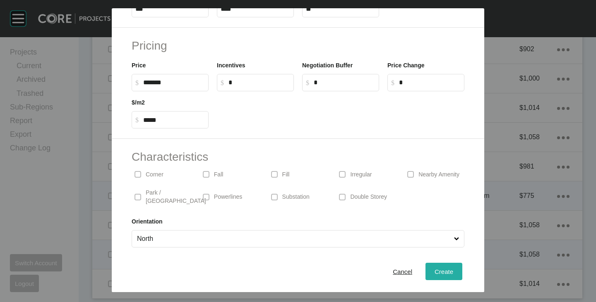
click at [435, 267] on div "Create" at bounding box center [443, 271] width 23 height 11
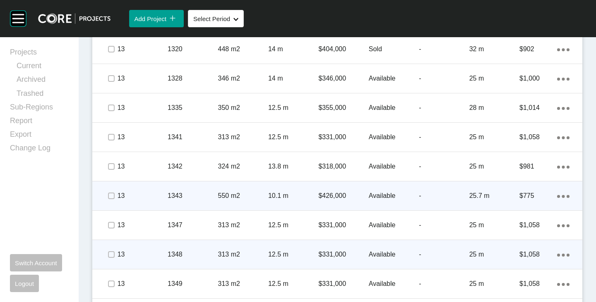
scroll to position [1137, 0]
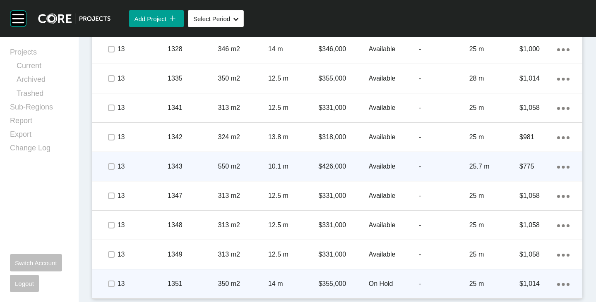
click at [559, 285] on icon "Action Menu Dots Copy 6 Created with Sketch." at bounding box center [563, 284] width 12 height 3
click at [532, 275] on link "Duplicate" at bounding box center [522, 277] width 31 height 12
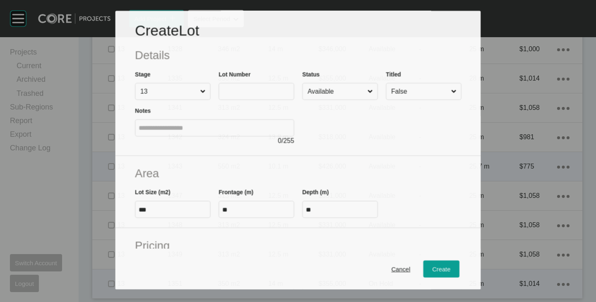
scroll to position [1111, 0]
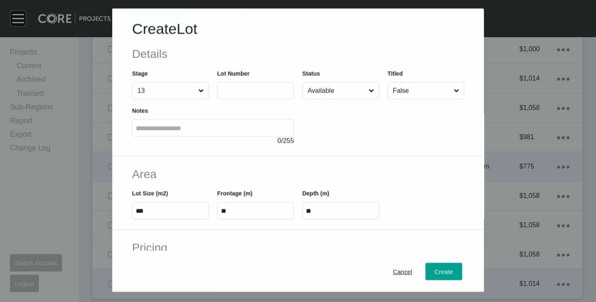
click at [233, 89] on input "text" at bounding box center [256, 90] width 70 height 7
type input "****"
click at [383, 145] on div at bounding box center [383, 122] width 162 height 47
type input "*"
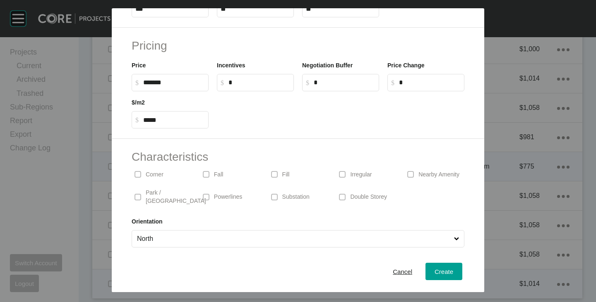
scroll to position [0, 0]
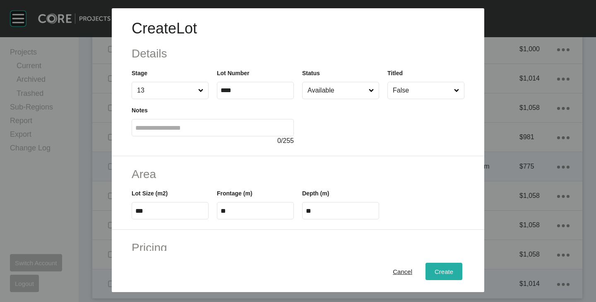
click at [435, 271] on span "Create" at bounding box center [444, 272] width 19 height 7
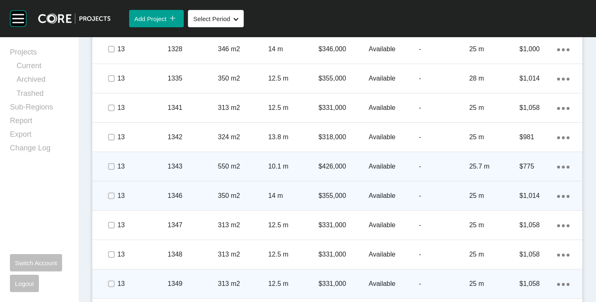
scroll to position [1167, 0]
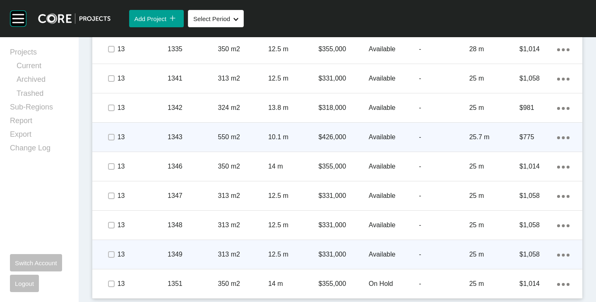
click at [557, 254] on icon "Action Menu Dots Copy 6 Created with Sketch." at bounding box center [563, 255] width 12 height 3
click at [536, 254] on link "Duplicate" at bounding box center [522, 256] width 31 height 12
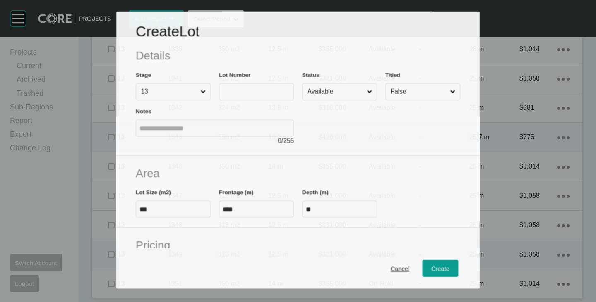
scroll to position [1141, 0]
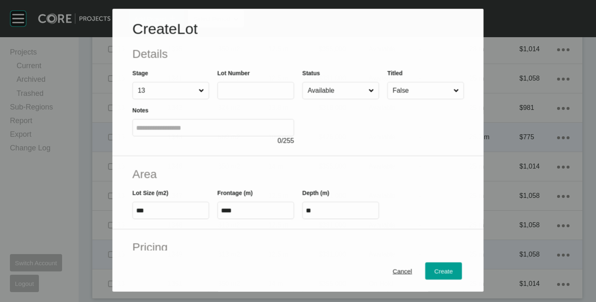
click at [233, 94] on label at bounding box center [255, 90] width 77 height 17
click at [233, 94] on input "text" at bounding box center [255, 90] width 69 height 7
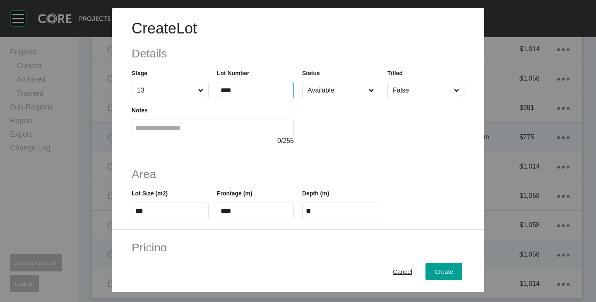
type input "****"
click at [327, 127] on div at bounding box center [383, 122] width 162 height 47
type input "*"
click at [332, 93] on input "Available" at bounding box center [336, 90] width 61 height 17
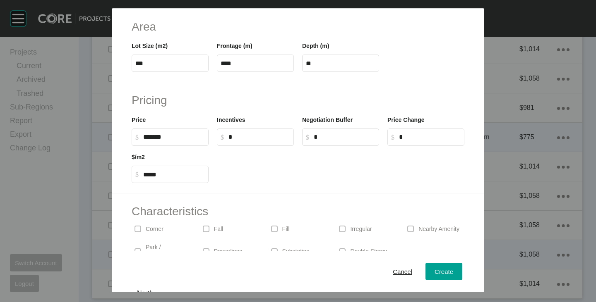
scroll to position [202, 0]
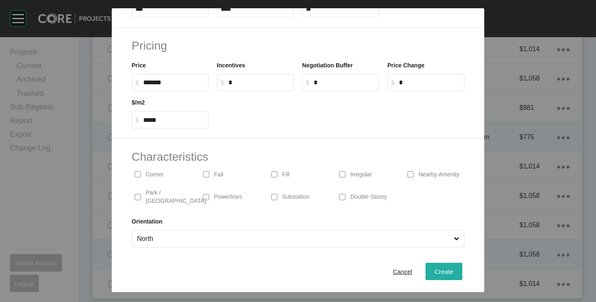
click at [441, 275] on span "Create" at bounding box center [444, 272] width 19 height 7
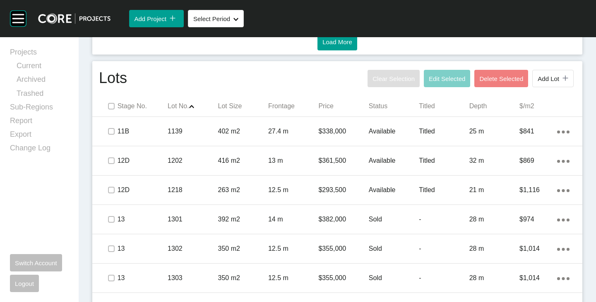
scroll to position [492, 0]
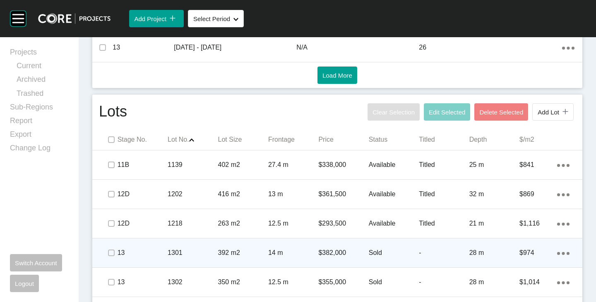
click at [371, 252] on p "Sold" at bounding box center [394, 253] width 50 height 9
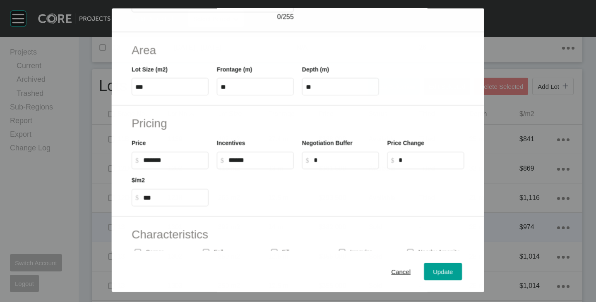
scroll to position [166, 0]
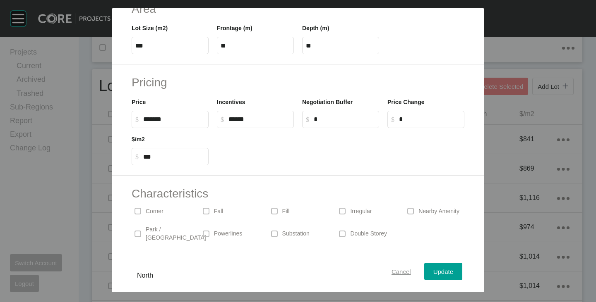
click at [389, 271] on div "Cancel" at bounding box center [401, 271] width 24 height 11
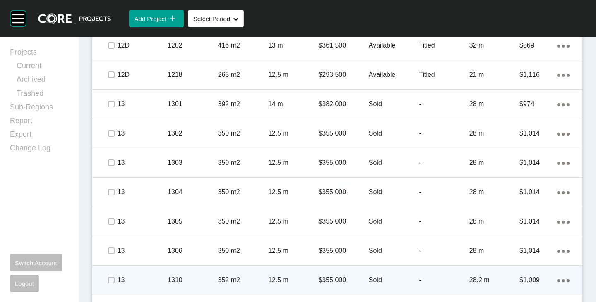
scroll to position [658, 0]
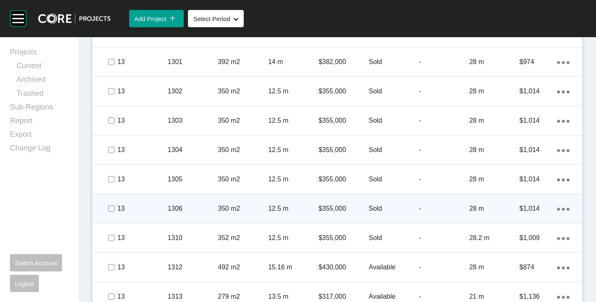
click at [374, 209] on p "Sold" at bounding box center [394, 208] width 50 height 9
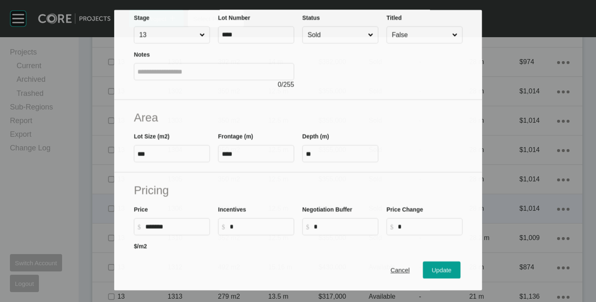
scroll to position [124, 0]
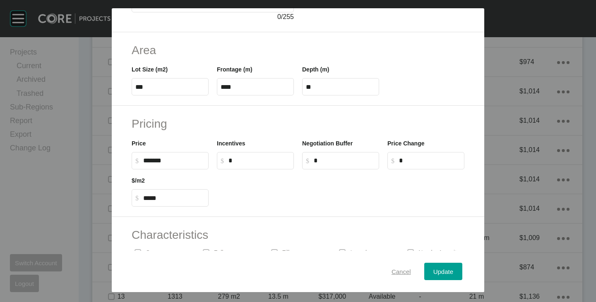
click at [395, 269] on span "Cancel" at bounding box center [400, 272] width 19 height 7
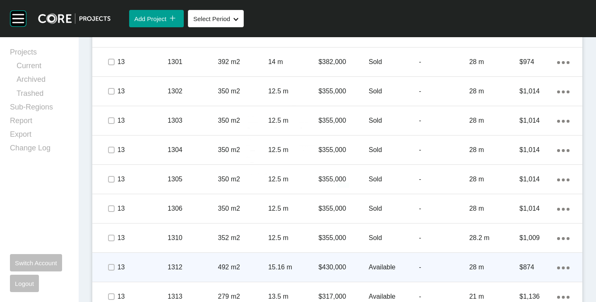
click at [379, 260] on div "Available" at bounding box center [394, 268] width 50 height 26
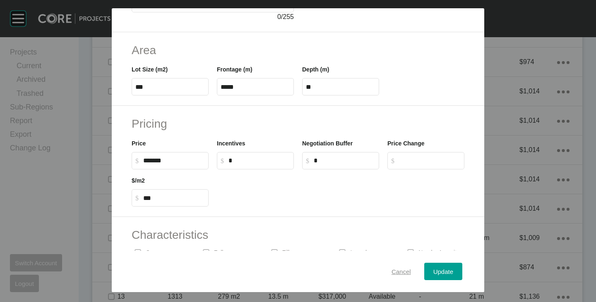
click at [393, 274] on span "Cancel" at bounding box center [400, 272] width 19 height 7
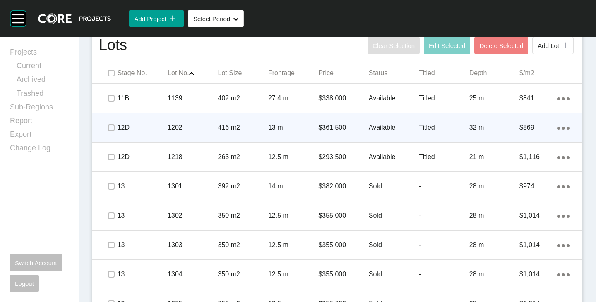
scroll to position [534, 0]
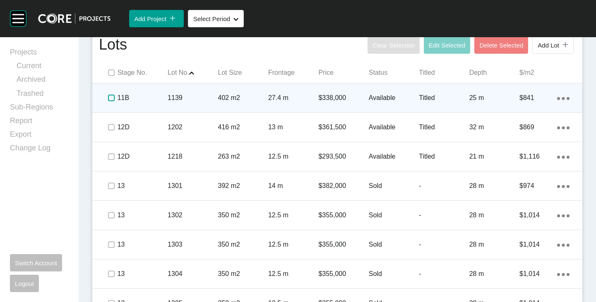
click at [113, 98] on label at bounding box center [111, 98] width 7 height 7
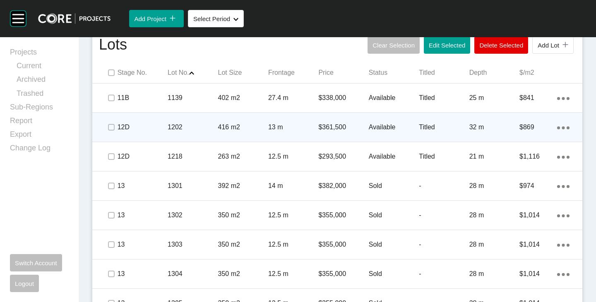
click at [111, 121] on div at bounding box center [111, 127] width 12 height 29
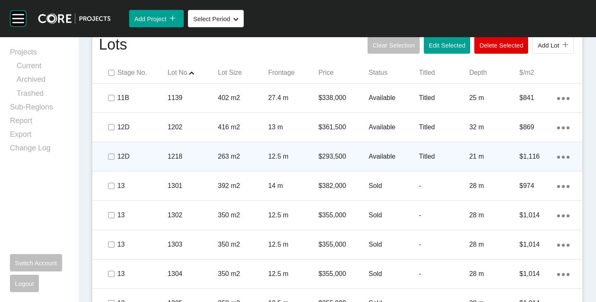
click at [110, 149] on div at bounding box center [111, 156] width 12 height 29
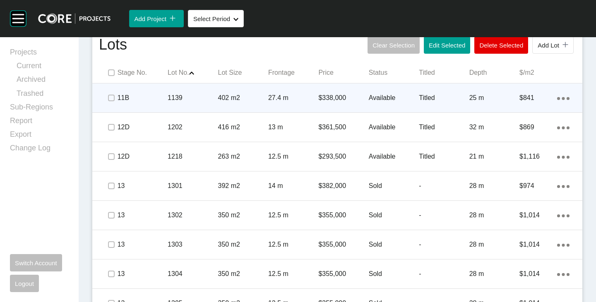
click at [391, 94] on p "Available" at bounding box center [394, 98] width 50 height 9
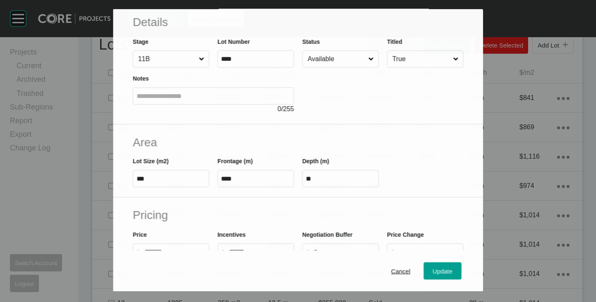
scroll to position [41, 0]
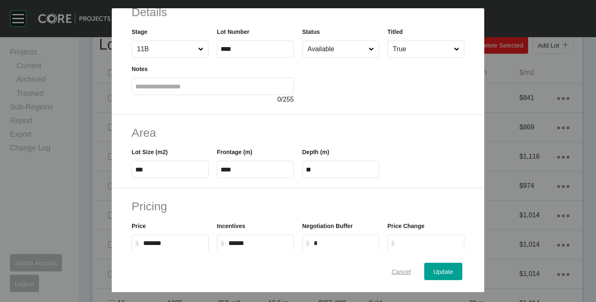
click at [398, 279] on button "Cancel" at bounding box center [401, 271] width 38 height 17
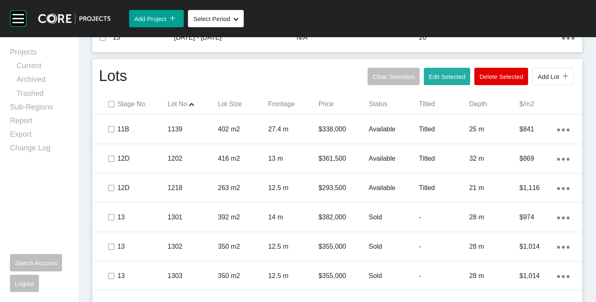
scroll to position [492, 0]
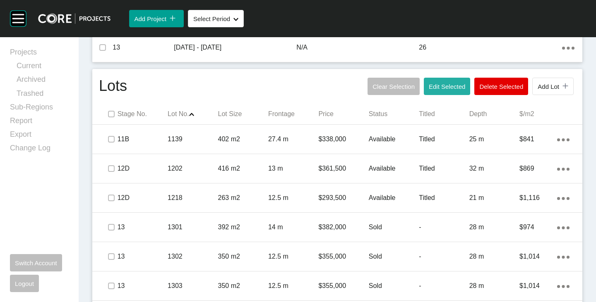
click at [437, 90] on span "Edit Selected" at bounding box center [447, 86] width 36 height 7
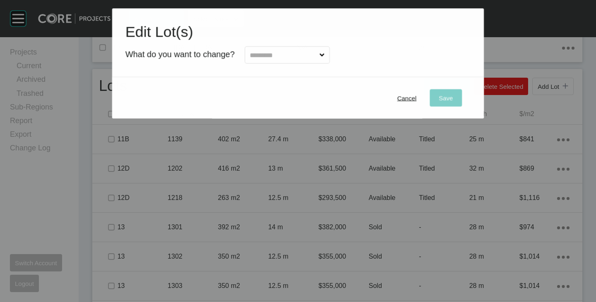
click at [252, 58] on input "text" at bounding box center [283, 55] width 70 height 17
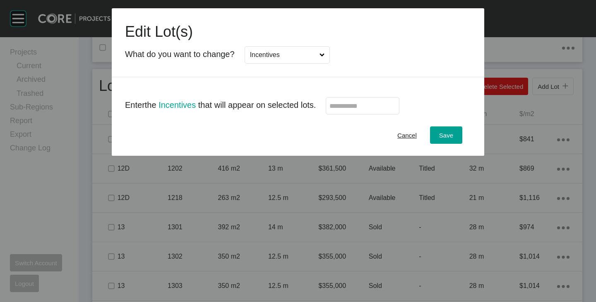
click at [353, 105] on input "text" at bounding box center [362, 106] width 66 height 7
type input "******"
click at [352, 134] on div "Cancel Save" at bounding box center [298, 135] width 372 height 41
click at [459, 131] on button "Save" at bounding box center [446, 135] width 32 height 17
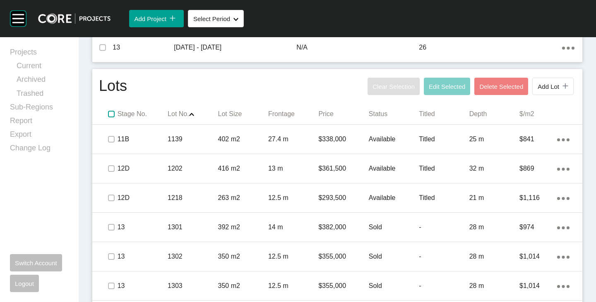
click at [108, 118] on label at bounding box center [111, 114] width 7 height 7
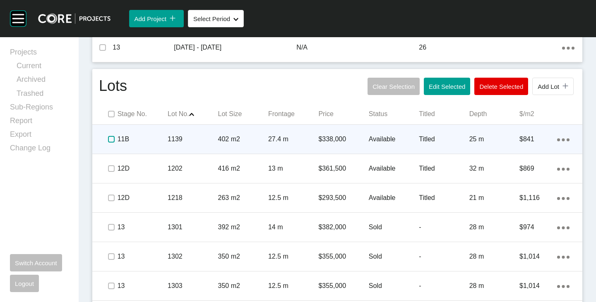
click at [108, 139] on label at bounding box center [111, 139] width 7 height 7
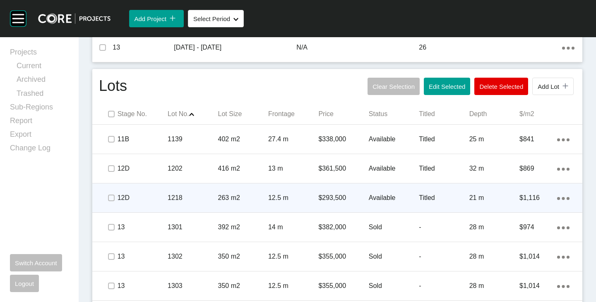
click at [109, 192] on span at bounding box center [111, 198] width 12 height 12
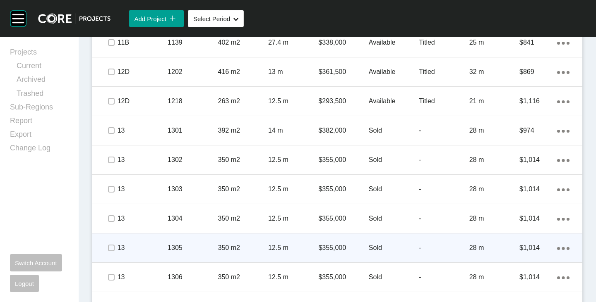
scroll to position [508, 0]
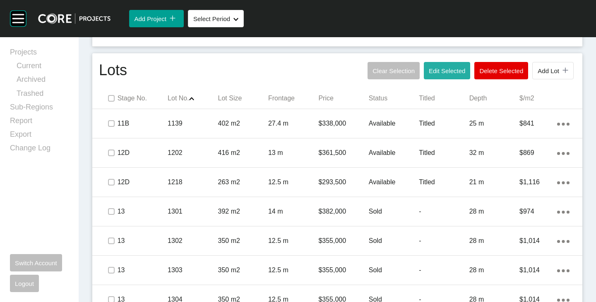
click at [433, 69] on span "Edit Selected" at bounding box center [447, 70] width 36 height 7
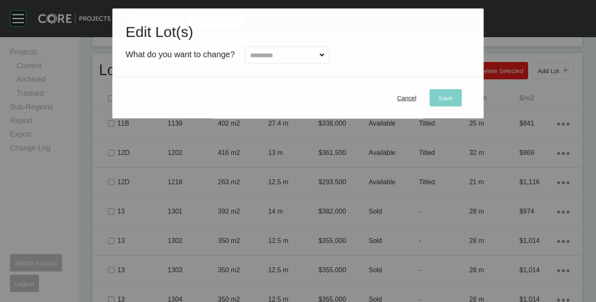
click at [259, 59] on input "text" at bounding box center [282, 55] width 69 height 17
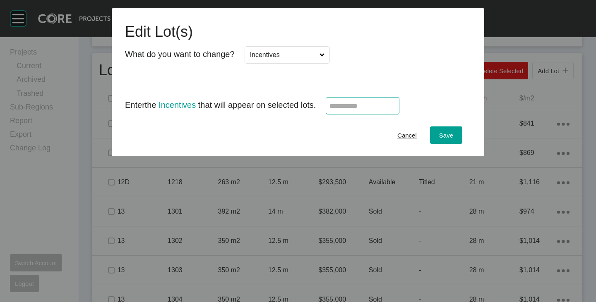
click at [362, 109] on input "text" at bounding box center [362, 106] width 66 height 7
type input "*"
click at [357, 137] on div "Cancel Save" at bounding box center [298, 135] width 372 height 41
click at [446, 136] on span "Save" at bounding box center [446, 135] width 14 height 7
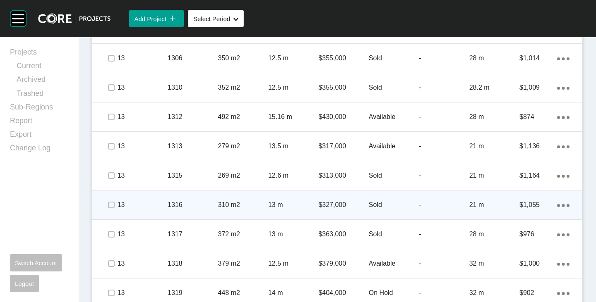
scroll to position [839, 0]
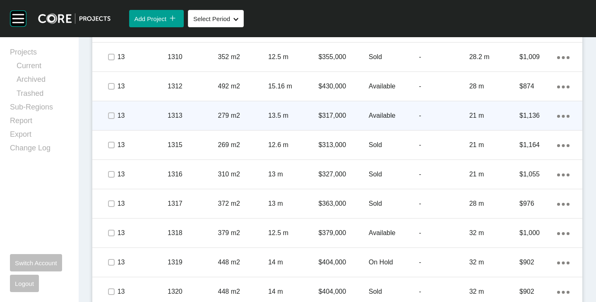
click at [384, 115] on p "Available" at bounding box center [394, 115] width 50 height 9
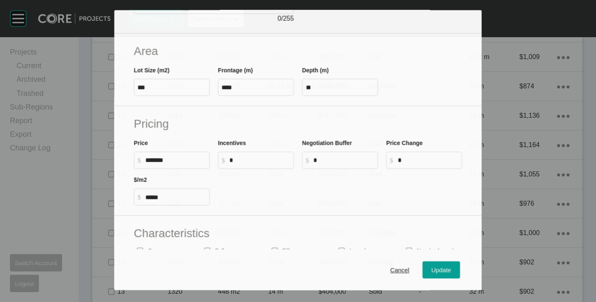
scroll to position [166, 0]
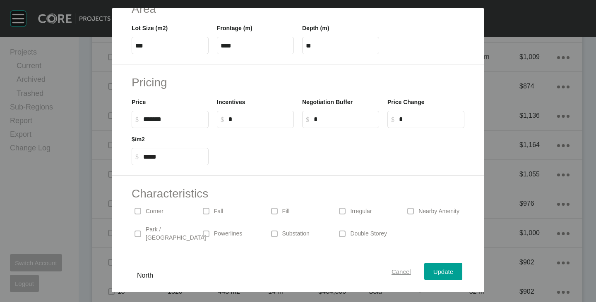
click at [394, 272] on span "Cancel" at bounding box center [400, 272] width 19 height 7
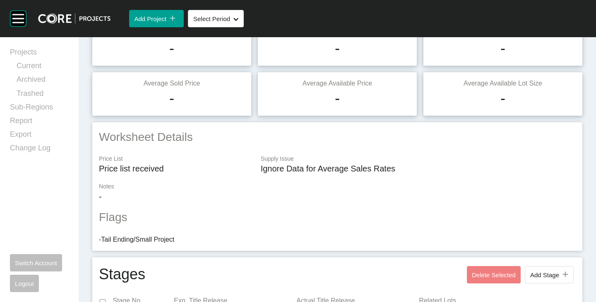
scroll to position [0, 0]
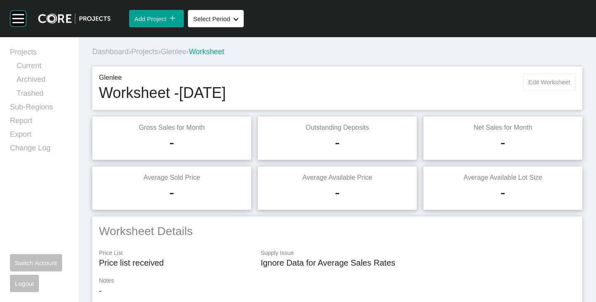
click at [560, 75] on button "Edit Worksheet" at bounding box center [549, 81] width 53 height 17
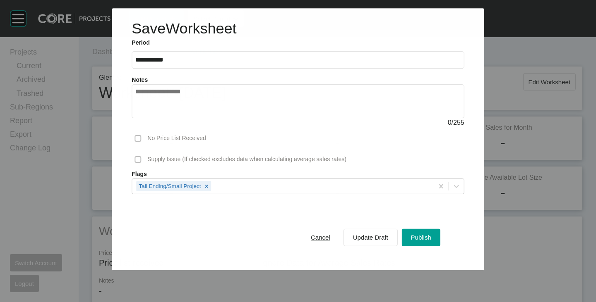
click at [224, 94] on textarea at bounding box center [297, 101] width 325 height 26
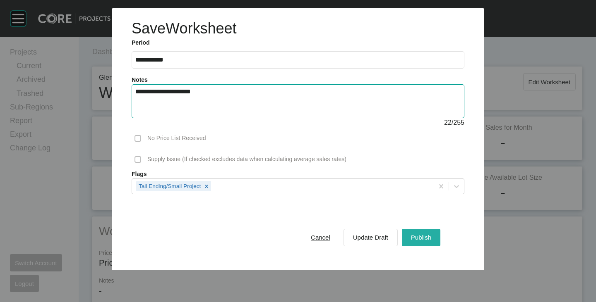
type textarea "**********"
click at [414, 238] on span "Publish" at bounding box center [421, 237] width 20 height 7
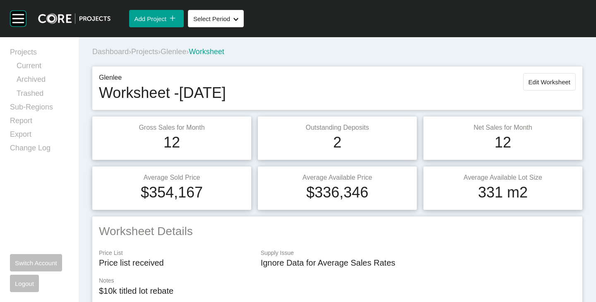
click at [186, 60] on div "Dashboard › Projects › Glenlee › Worksheet" at bounding box center [338, 52] width 493 height 23
click at [184, 54] on span "Glenlee" at bounding box center [174, 52] width 26 height 8
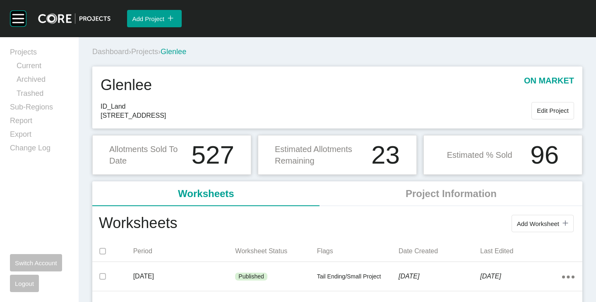
click at [147, 52] on span "Projects" at bounding box center [144, 52] width 27 height 8
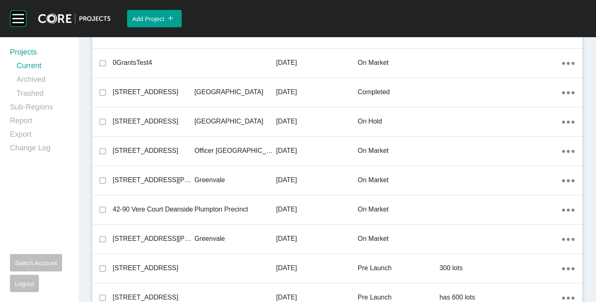
scroll to position [6540, 0]
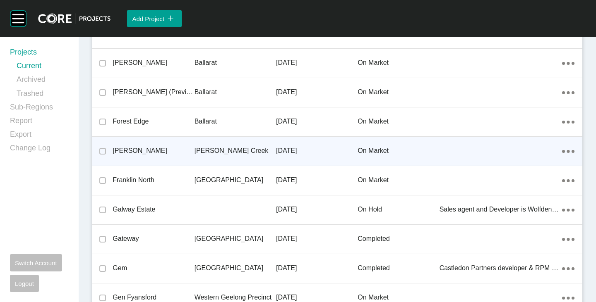
click at [136, 151] on p "[PERSON_NAME]" at bounding box center [154, 150] width 82 height 9
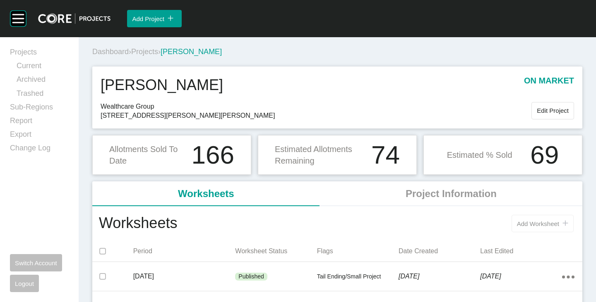
click at [528, 222] on span "Add Worksheet" at bounding box center [538, 224] width 42 height 7
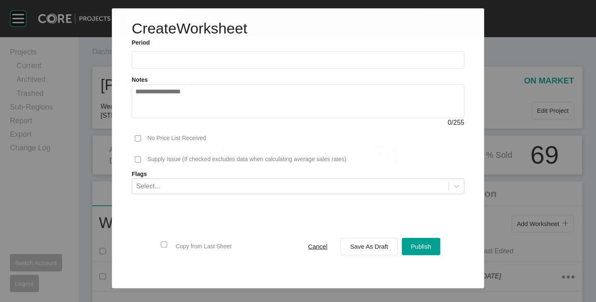
click at [216, 65] on label at bounding box center [298, 59] width 332 height 17
click at [216, 64] on input "text" at bounding box center [297, 60] width 325 height 7
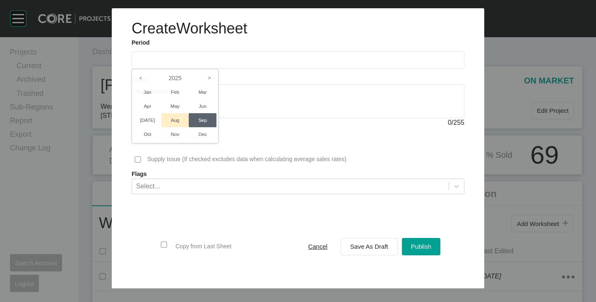
click at [180, 121] on li "Aug" at bounding box center [175, 120] width 28 height 14
type input "**********"
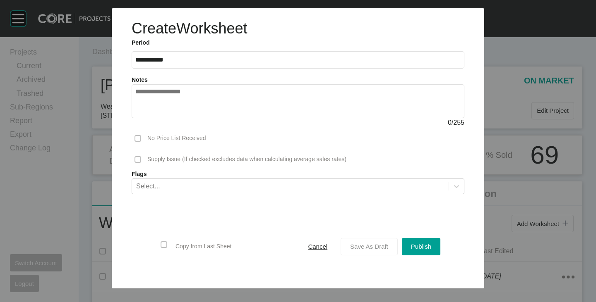
click at [365, 249] on span "Save As Draft" at bounding box center [369, 246] width 38 height 7
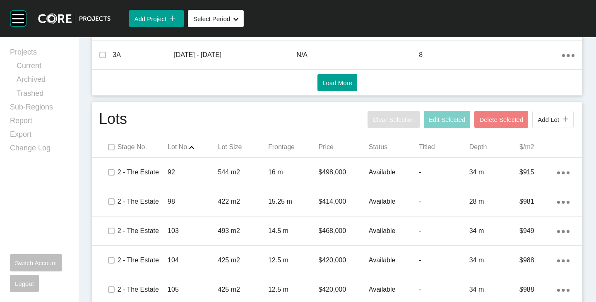
scroll to position [538, 0]
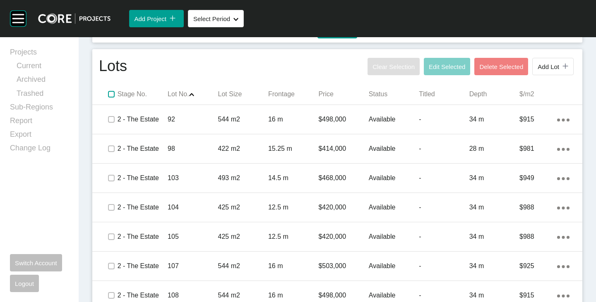
click at [110, 91] on label at bounding box center [111, 94] width 7 height 7
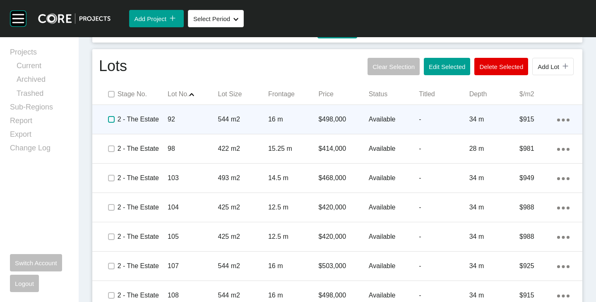
click at [108, 119] on label at bounding box center [111, 119] width 7 height 7
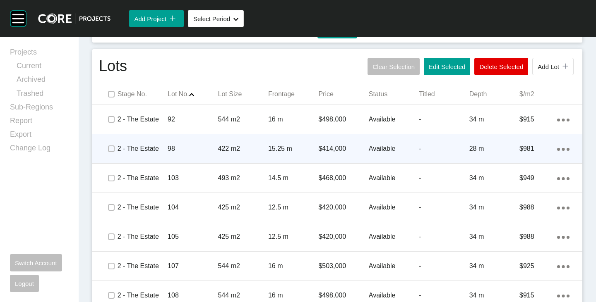
click at [106, 148] on span at bounding box center [111, 149] width 12 height 12
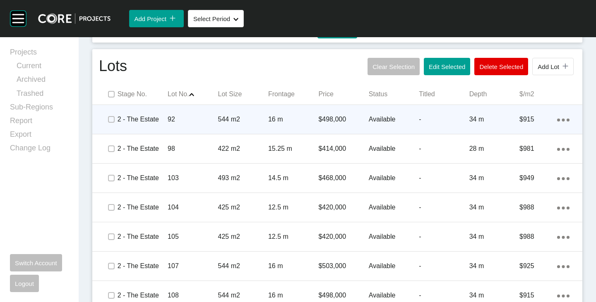
scroll to position [579, 0]
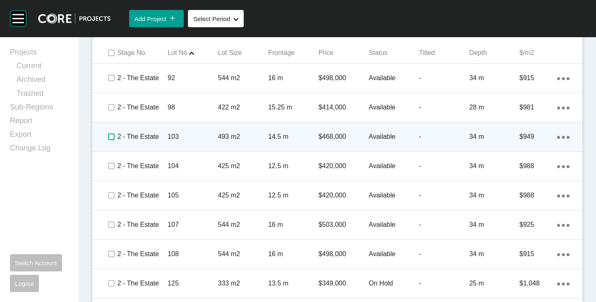
click at [108, 136] on label at bounding box center [111, 137] width 7 height 7
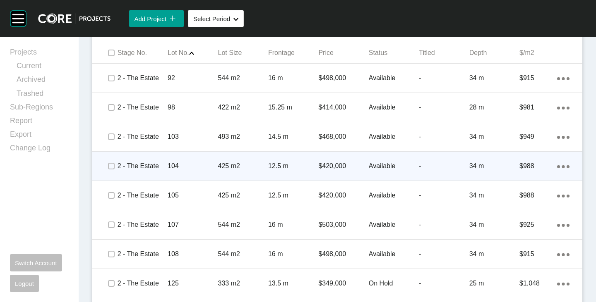
click at [108, 160] on div at bounding box center [111, 166] width 12 height 29
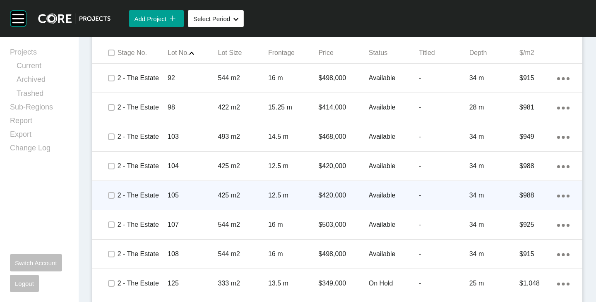
click at [108, 187] on div at bounding box center [111, 195] width 12 height 29
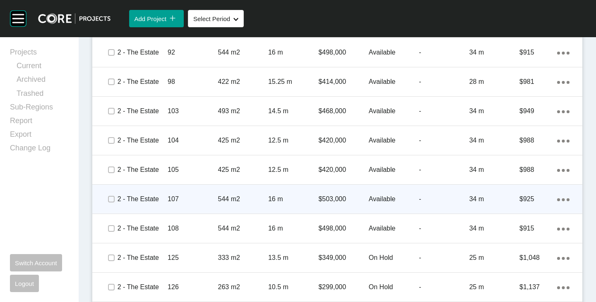
scroll to position [621, 0]
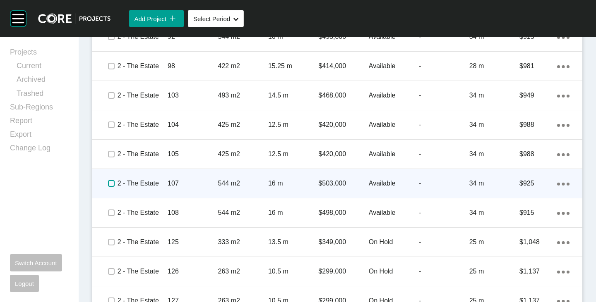
click at [110, 186] on label at bounding box center [111, 183] width 7 height 7
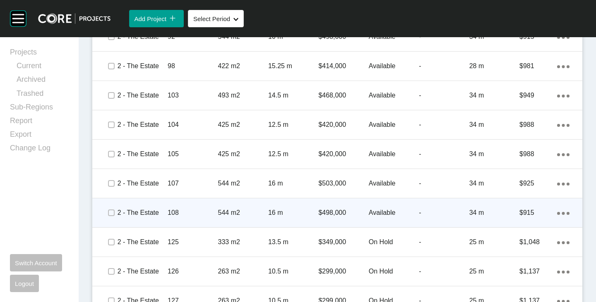
click at [110, 206] on div at bounding box center [111, 213] width 12 height 29
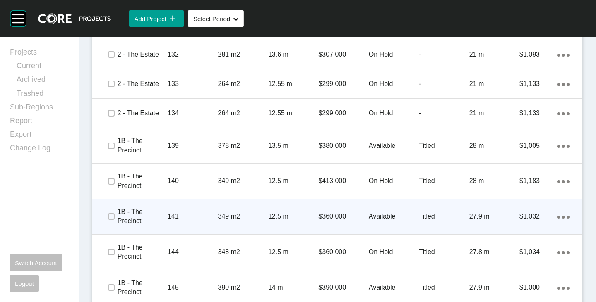
scroll to position [1035, 0]
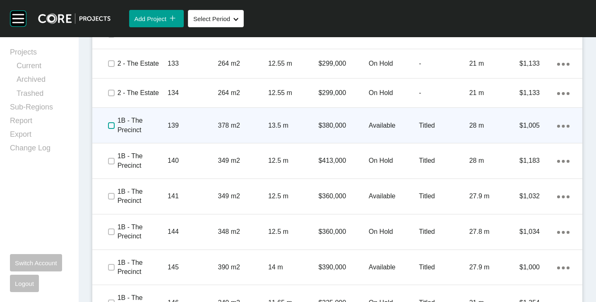
click at [112, 125] on label at bounding box center [111, 125] width 7 height 7
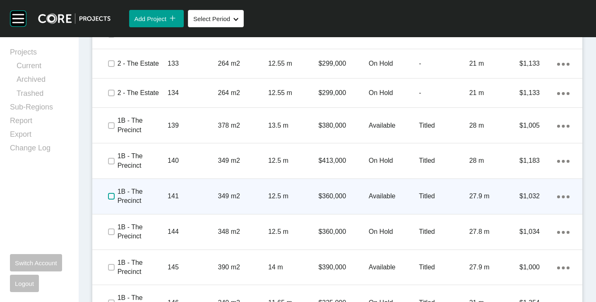
click at [108, 194] on label at bounding box center [111, 196] width 7 height 7
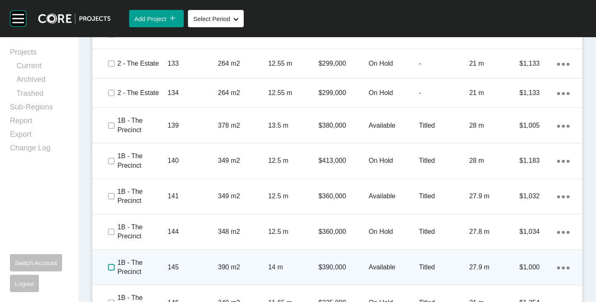
click at [110, 266] on label at bounding box center [111, 267] width 7 height 7
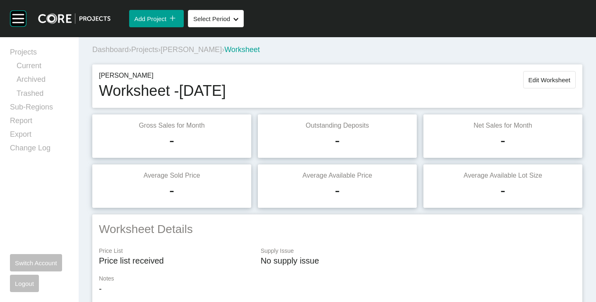
scroll to position [0, 0]
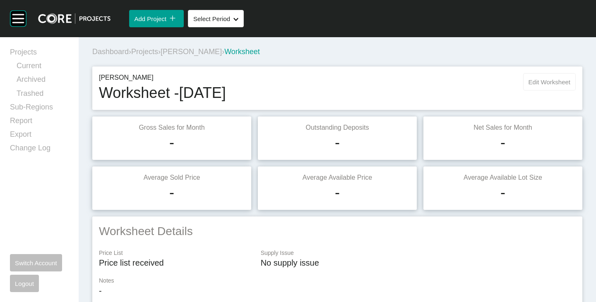
click at [545, 81] on span "Edit Worksheet" at bounding box center [549, 82] width 42 height 7
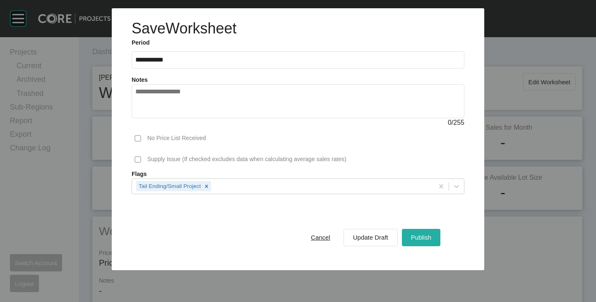
click at [420, 234] on span "Publish" at bounding box center [421, 237] width 20 height 7
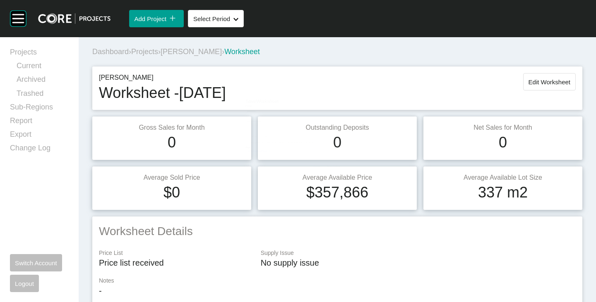
click at [200, 55] on span "[PERSON_NAME]" at bounding box center [191, 52] width 61 height 8
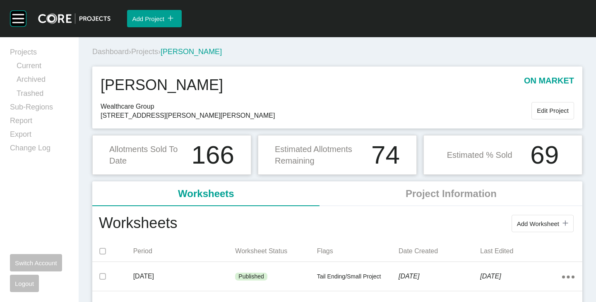
click at [144, 50] on span "Projects" at bounding box center [144, 52] width 27 height 8
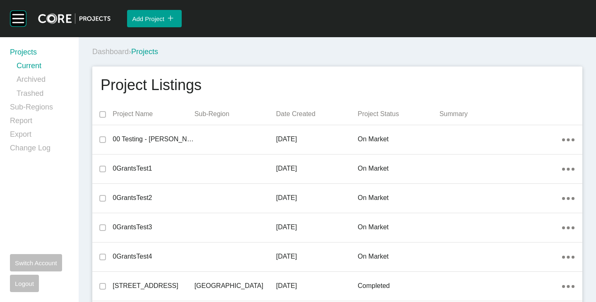
scroll to position [19967, 0]
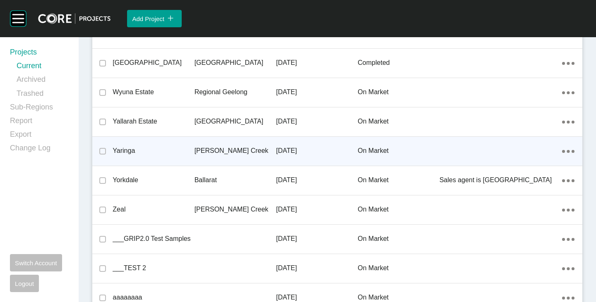
click at [130, 151] on p "Yaringa" at bounding box center [154, 150] width 82 height 9
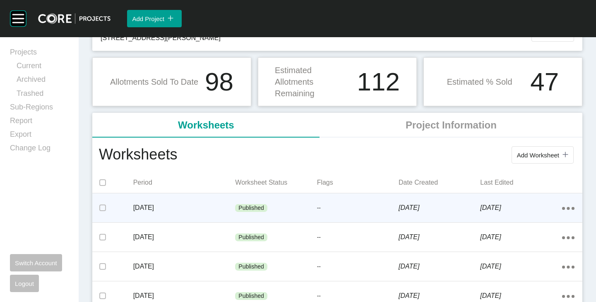
scroll to position [83, 0]
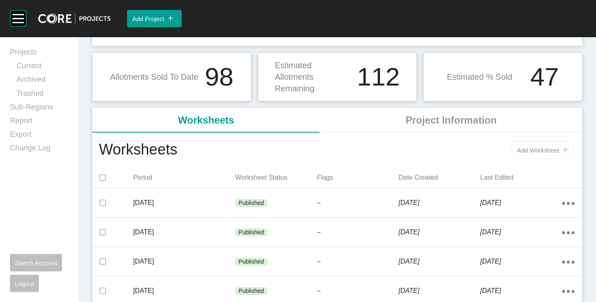
click at [511, 154] on button "Add Worksheet icon/tick copy 11 Created with Sketch." at bounding box center [542, 150] width 62 height 17
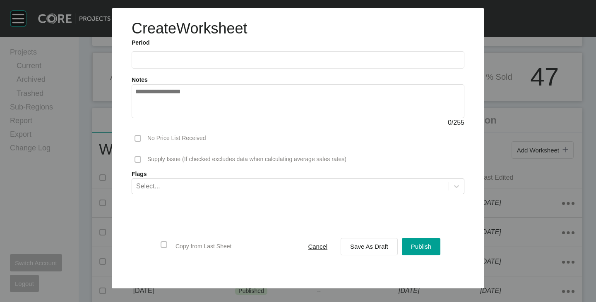
click at [167, 60] on input "text" at bounding box center [297, 59] width 325 height 7
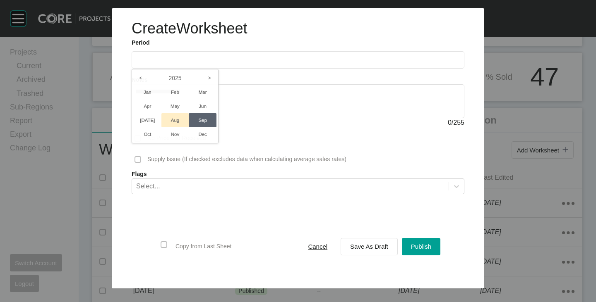
click at [178, 120] on li "Aug" at bounding box center [175, 120] width 28 height 14
type input "**********"
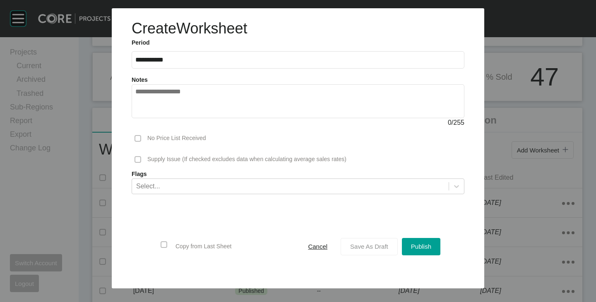
click at [370, 246] on span "Save As Draft" at bounding box center [369, 246] width 38 height 7
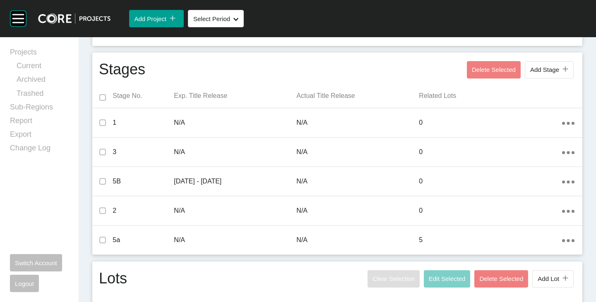
scroll to position [423, 0]
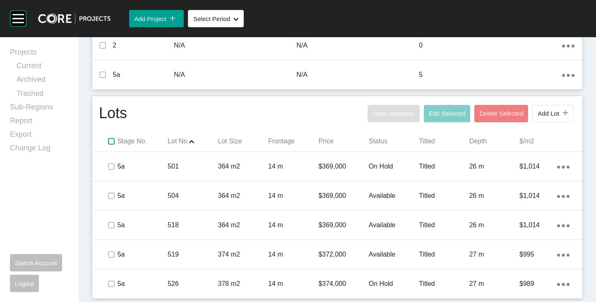
click at [112, 140] on label at bounding box center [111, 141] width 7 height 7
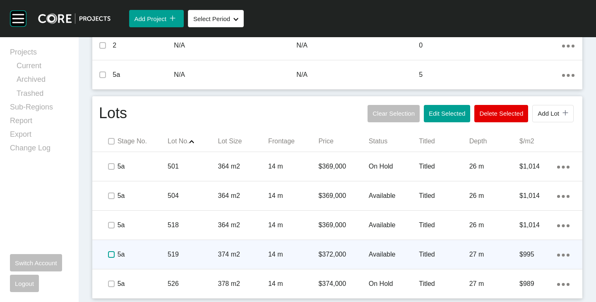
click at [110, 257] on label at bounding box center [111, 255] width 7 height 7
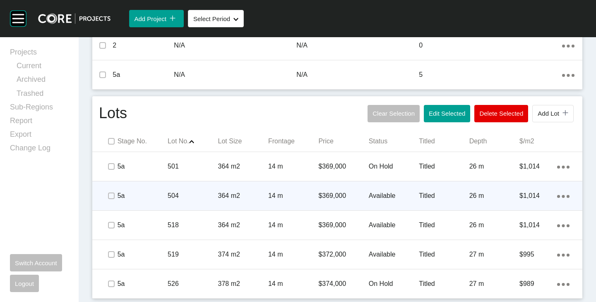
click at [379, 194] on p "Available" at bounding box center [394, 196] width 50 height 9
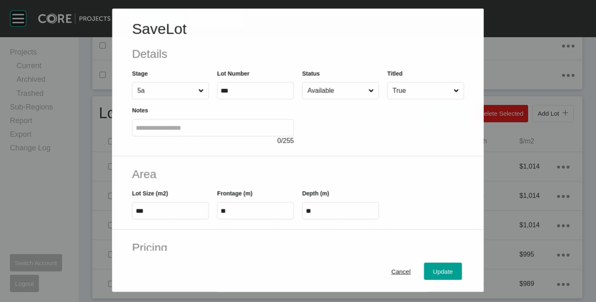
click at [326, 94] on input "Available" at bounding box center [336, 90] width 61 height 17
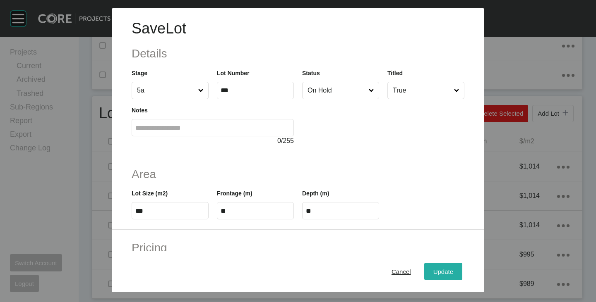
click at [433, 269] on span "Update" at bounding box center [443, 272] width 20 height 7
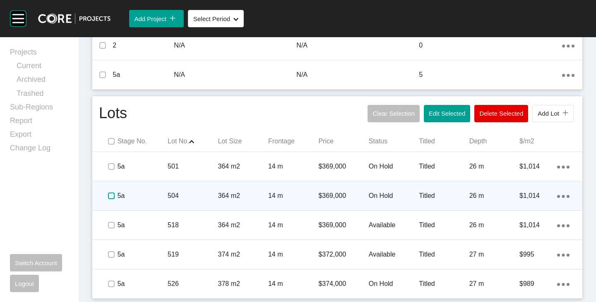
click at [112, 194] on label at bounding box center [111, 196] width 7 height 7
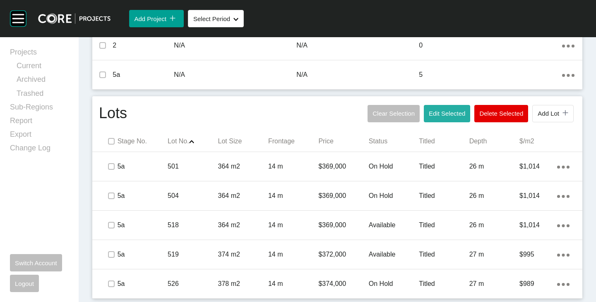
click at [430, 117] on span "Edit Selected" at bounding box center [447, 113] width 36 height 7
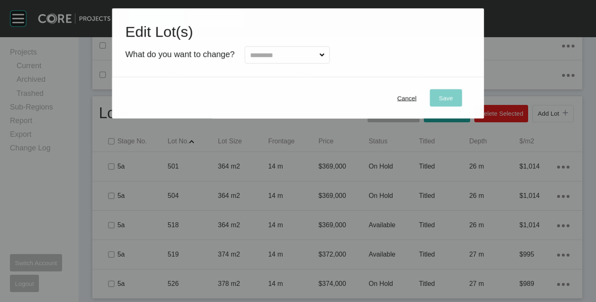
click at [283, 56] on input "text" at bounding box center [283, 55] width 70 height 17
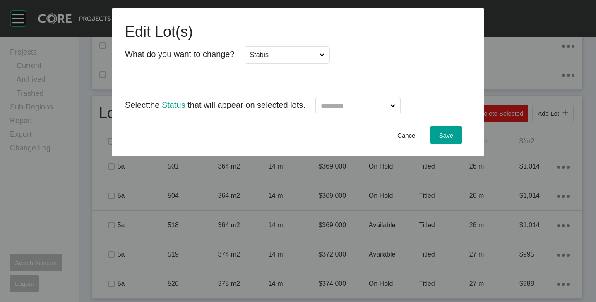
click at [342, 108] on input "text" at bounding box center [354, 106] width 70 height 17
click at [455, 137] on button "Save" at bounding box center [446, 135] width 32 height 17
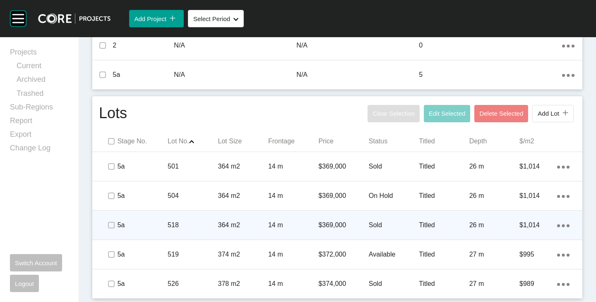
click at [329, 225] on p "$369,000" at bounding box center [343, 225] width 50 height 9
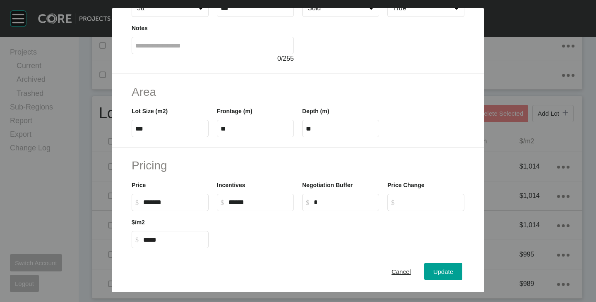
scroll to position [124, 0]
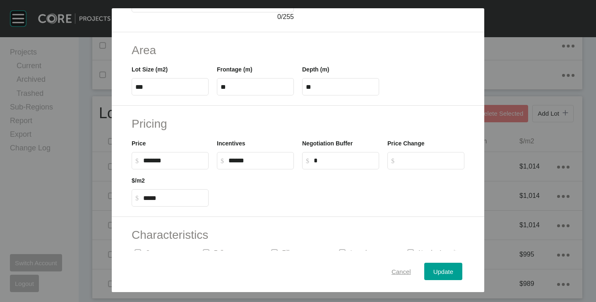
click at [391, 270] on span "Cancel" at bounding box center [400, 272] width 19 height 7
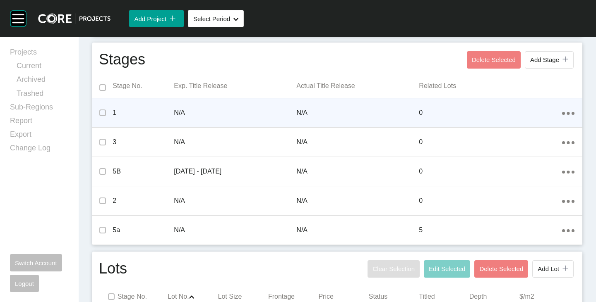
scroll to position [258, 0]
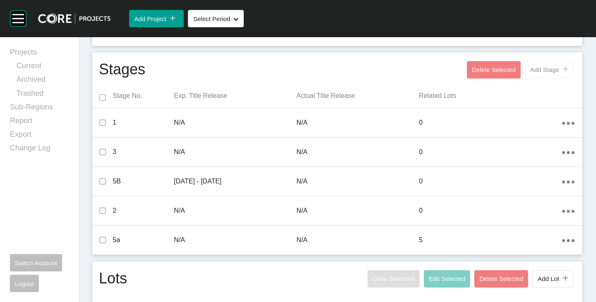
click at [531, 72] on span "Add Stage" at bounding box center [544, 69] width 29 height 7
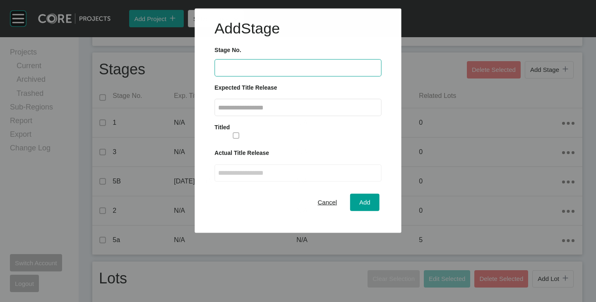
click at [275, 65] on input "text" at bounding box center [297, 67] width 159 height 7
type input "*"
click at [268, 106] on input "text" at bounding box center [298, 107] width 160 height 7
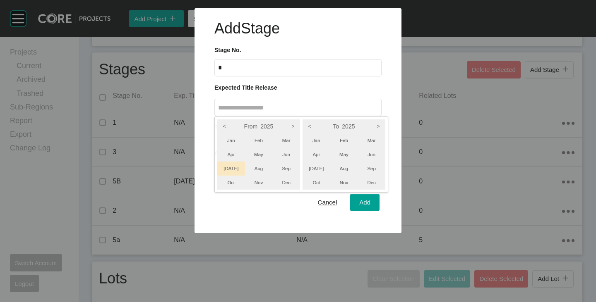
click at [234, 170] on li "[DATE]" at bounding box center [231, 169] width 28 height 14
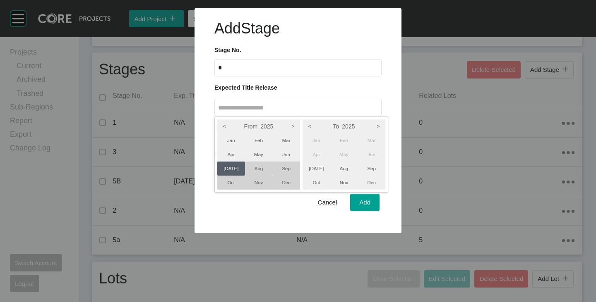
click at [283, 169] on li "Sep" at bounding box center [286, 169] width 28 height 14
click at [378, 171] on li "Sep" at bounding box center [372, 169] width 28 height 14
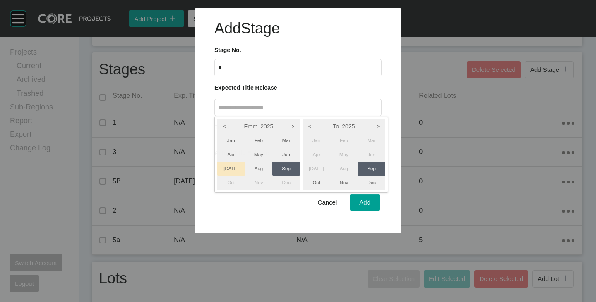
click at [235, 168] on li "[DATE]" at bounding box center [231, 169] width 28 height 14
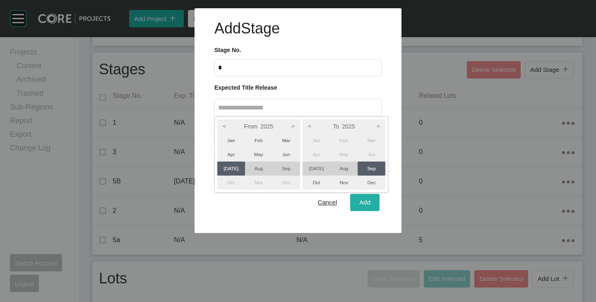
click at [362, 204] on div at bounding box center [298, 116] width 596 height 233
type input "**********"
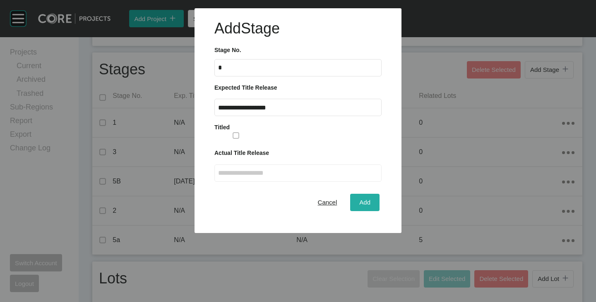
click at [364, 206] on span "Add" at bounding box center [364, 202] width 11 height 7
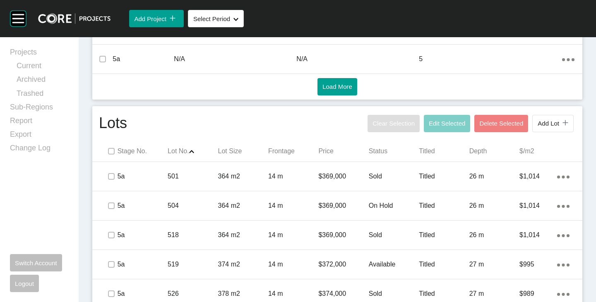
scroll to position [449, 0]
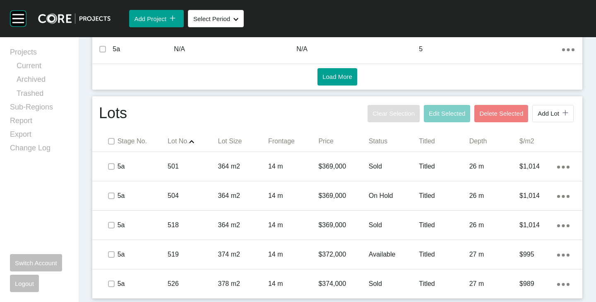
click at [542, 115] on span "Add Lot" at bounding box center [549, 113] width 22 height 7
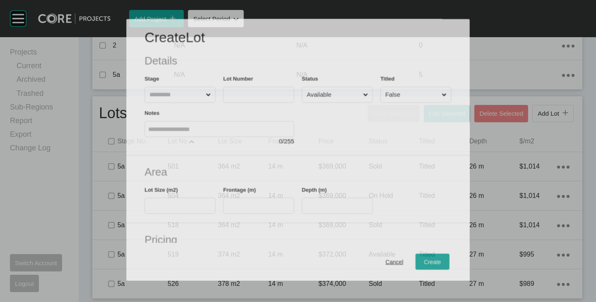
scroll to position [423, 0]
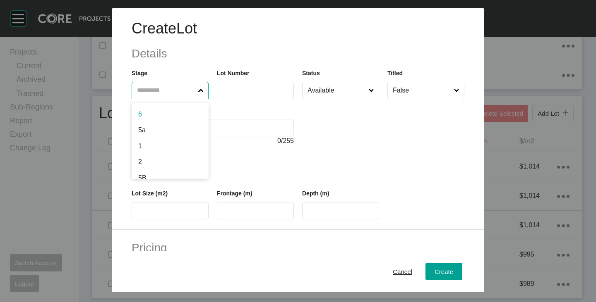
click at [175, 85] on input "text" at bounding box center [165, 90] width 61 height 17
type input "*"
click at [228, 91] on input "text" at bounding box center [256, 90] width 70 height 7
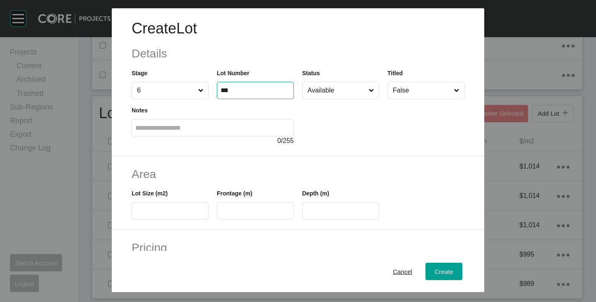
type input "***"
click at [315, 151] on div "Create Lot Details Stage 6 Lot Number *** Status Available Titled False Notes 0…" at bounding box center [298, 82] width 372 height 148
click at [167, 215] on label at bounding box center [170, 210] width 77 height 17
click at [167, 215] on input "text" at bounding box center [170, 211] width 70 height 7
click at [329, 83] on input "Available" at bounding box center [336, 90] width 61 height 17
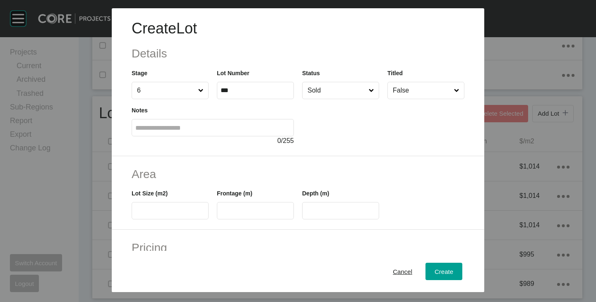
click at [150, 208] on input "text" at bounding box center [170, 211] width 70 height 7
type input "***"
drag, startPoint x: 191, startPoint y: 156, endPoint x: 196, endPoint y: 166, distance: 11.5
click at [191, 155] on div "Create Lot Details Stage 6 Lot Number *** Status Sold Titled False Notes 0 / 255" at bounding box center [298, 82] width 372 height 148
click at [227, 209] on input "text" at bounding box center [256, 211] width 70 height 7
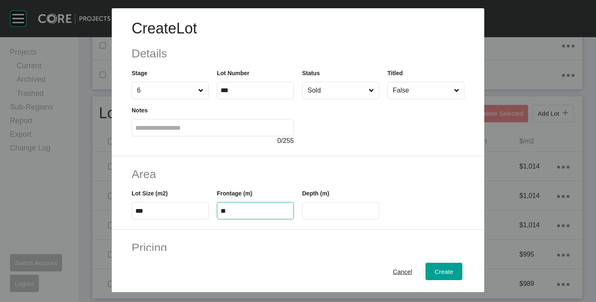
type input "**"
click at [245, 185] on div "Frontage (m) **" at bounding box center [255, 200] width 85 height 37
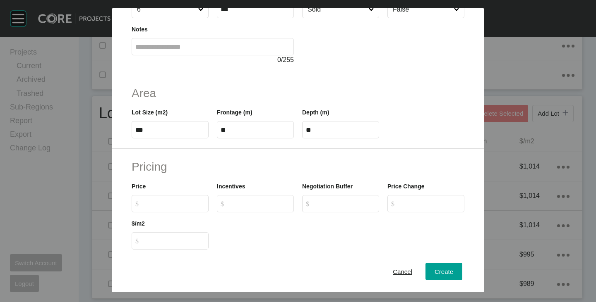
scroll to position [83, 0]
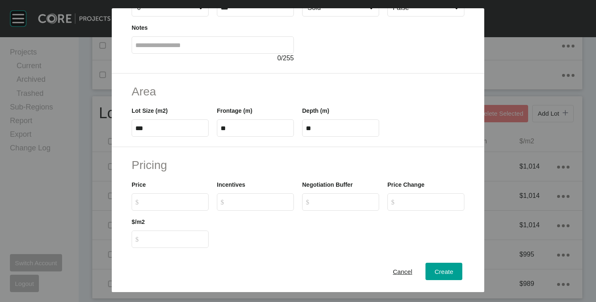
click at [160, 204] on input "$ Created with Sketch. $" at bounding box center [174, 202] width 62 height 7
type input "*******"
type input "*****"
click at [264, 206] on label "$ Created with Sketch. $" at bounding box center [255, 202] width 77 height 17
click at [263, 203] on input "$ Created with Sketch. $" at bounding box center [259, 202] width 62 height 7
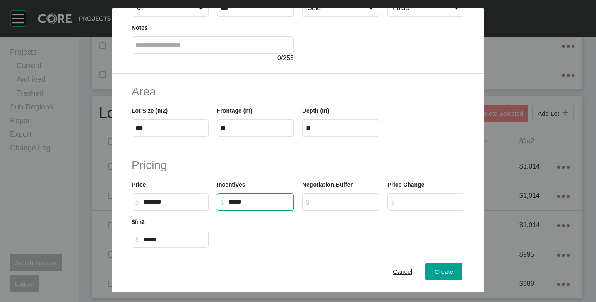
type input "******"
click at [274, 231] on div at bounding box center [341, 229] width 256 height 37
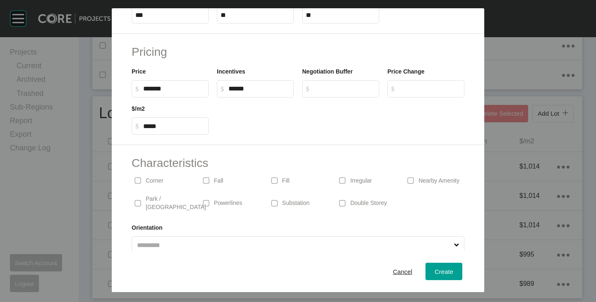
scroll to position [202, 0]
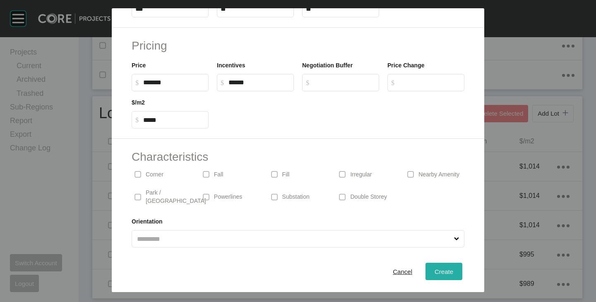
click at [435, 274] on span "Create" at bounding box center [444, 272] width 19 height 7
type input "*"
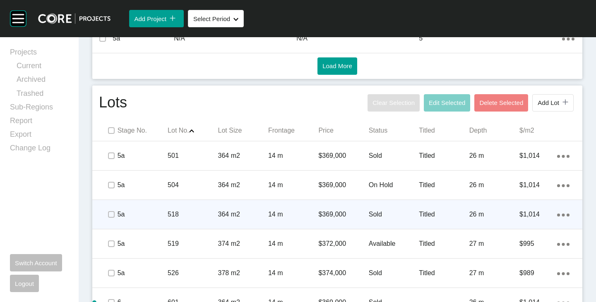
scroll to position [478, 0]
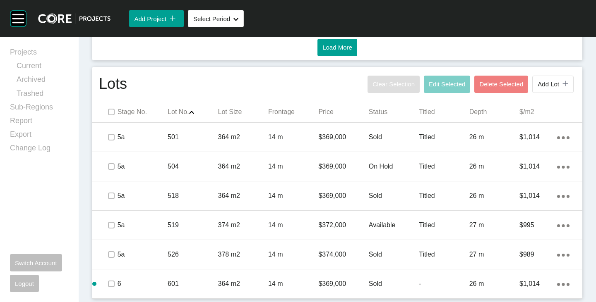
click at [428, 285] on p "-" at bounding box center [444, 284] width 50 height 9
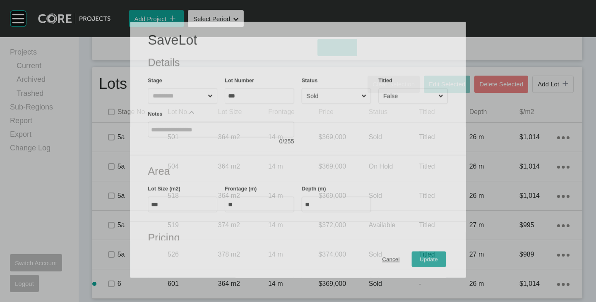
scroll to position [453, 0]
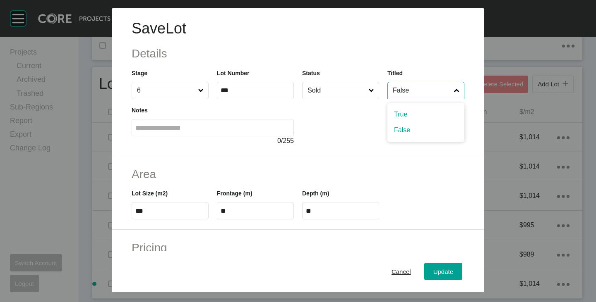
click at [400, 86] on input "False" at bounding box center [421, 90] width 61 height 17
click at [434, 276] on div "Update" at bounding box center [443, 271] width 24 height 11
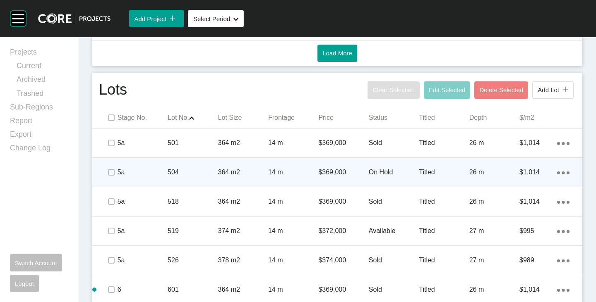
scroll to position [478, 0]
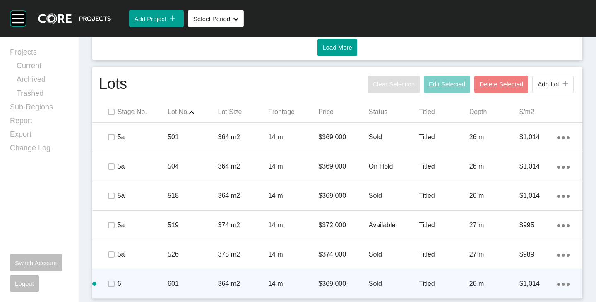
click at [557, 287] on div "Action Menu Dots Copy 6 Created with Sketch." at bounding box center [563, 284] width 12 height 9
click at [533, 277] on link "Duplicate" at bounding box center [522, 277] width 31 height 12
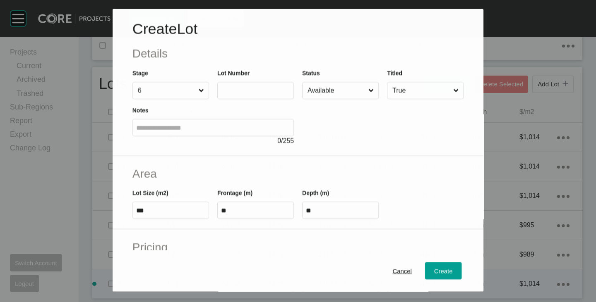
scroll to position [453, 0]
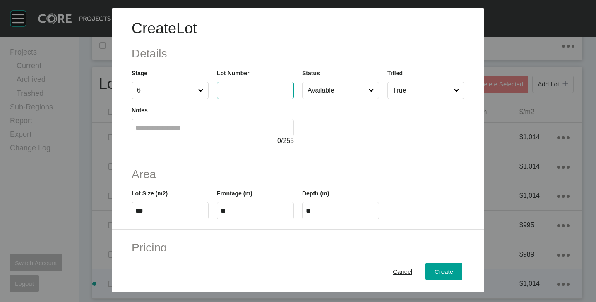
click at [239, 94] on input "text" at bounding box center [256, 90] width 70 height 7
type input "***"
click at [330, 132] on div at bounding box center [383, 122] width 162 height 47
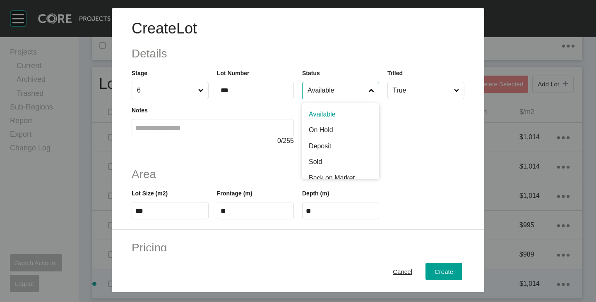
click at [341, 86] on input "Available" at bounding box center [336, 90] width 61 height 17
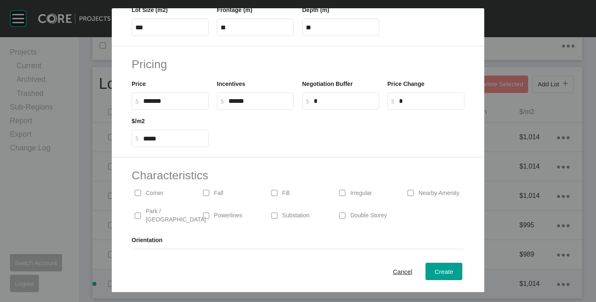
scroll to position [202, 0]
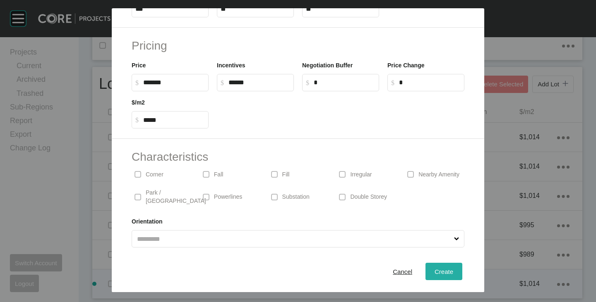
click at [437, 273] on span "Create" at bounding box center [444, 272] width 19 height 7
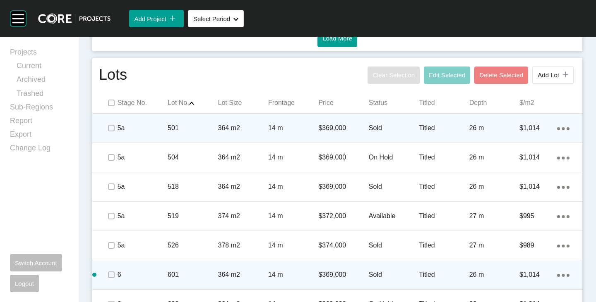
scroll to position [508, 0]
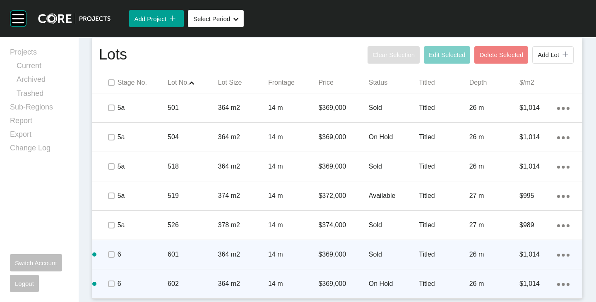
click at [559, 287] on div "Action Menu Dots Copy 6 Created with Sketch." at bounding box center [563, 284] width 12 height 9
click at [527, 280] on link "Duplicate" at bounding box center [522, 277] width 31 height 12
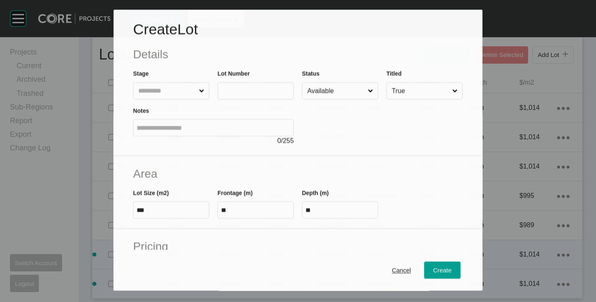
scroll to position [482, 0]
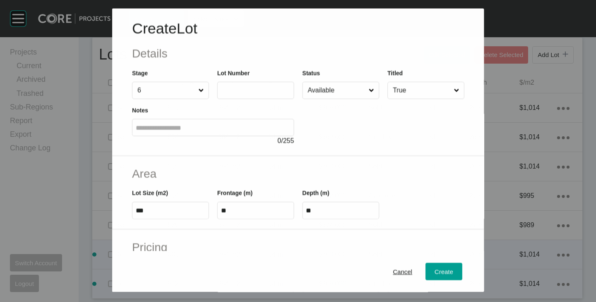
click at [259, 84] on label at bounding box center [255, 90] width 77 height 17
click at [259, 87] on input "text" at bounding box center [256, 90] width 70 height 7
type input "***"
click at [347, 171] on h2 "Area" at bounding box center [298, 174] width 333 height 16
click at [158, 212] on input "***" at bounding box center [170, 211] width 70 height 7
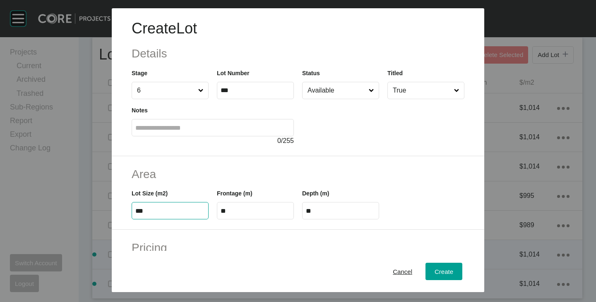
click at [158, 212] on input "***" at bounding box center [170, 211] width 70 height 7
type input "***"
type input "****"
type input "*****"
click at [230, 175] on h2 "Area" at bounding box center [298, 174] width 333 height 16
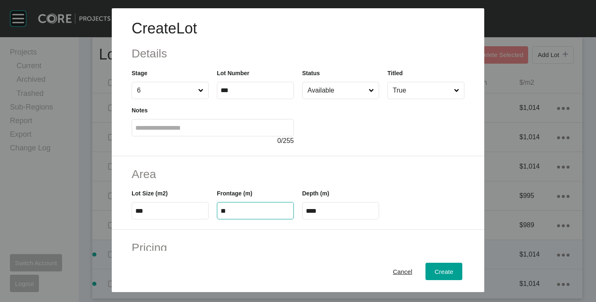
click at [247, 210] on input "**" at bounding box center [256, 211] width 70 height 7
type input "****"
type input "**"
click at [258, 178] on h2 "Area" at bounding box center [298, 174] width 333 height 16
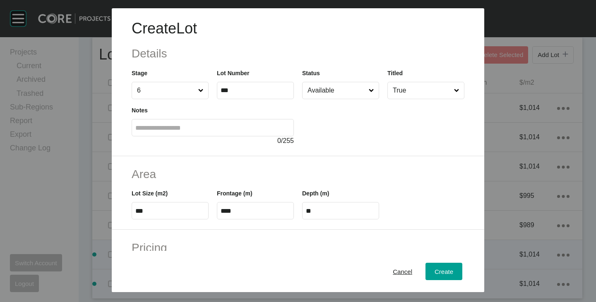
scroll to position [166, 0]
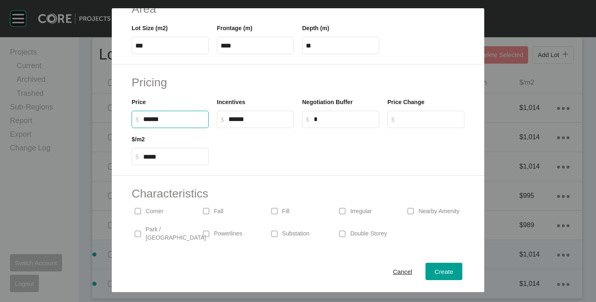
drag, startPoint x: 147, startPoint y: 120, endPoint x: 154, endPoint y: 120, distance: 7.0
click at [154, 120] on input "******" at bounding box center [174, 119] width 62 height 7
type input "*******"
type input "*****"
click at [276, 158] on div at bounding box center [341, 146] width 256 height 37
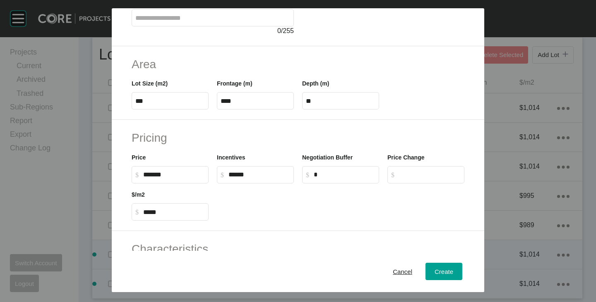
scroll to position [202, 0]
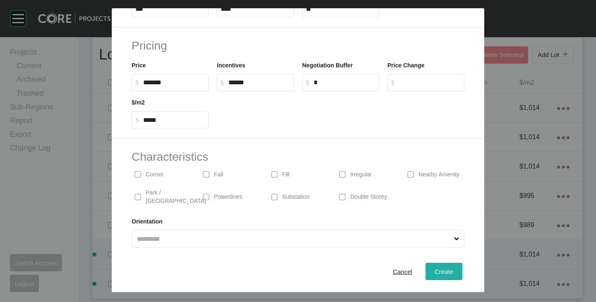
click at [437, 275] on span "Create" at bounding box center [444, 272] width 19 height 7
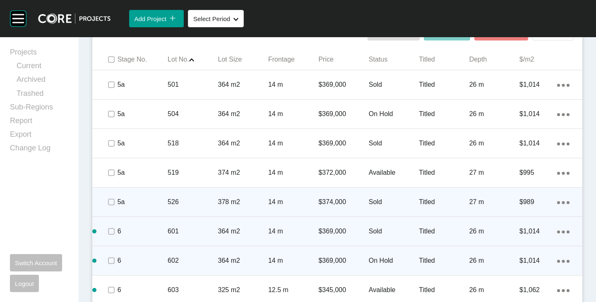
scroll to position [537, 0]
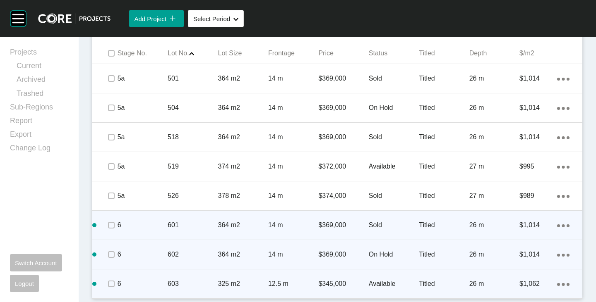
click at [562, 285] on ellipse at bounding box center [563, 284] width 3 height 3
click at [380, 285] on p "Available" at bounding box center [394, 284] width 50 height 9
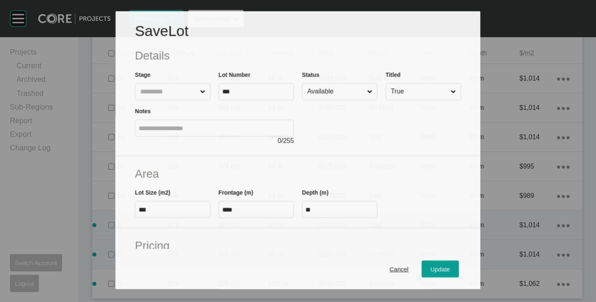
scroll to position [511, 0]
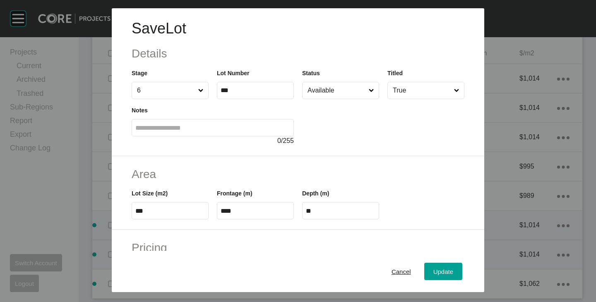
click at [328, 90] on input "Available" at bounding box center [336, 90] width 61 height 17
click at [433, 271] on span "Update" at bounding box center [443, 272] width 20 height 7
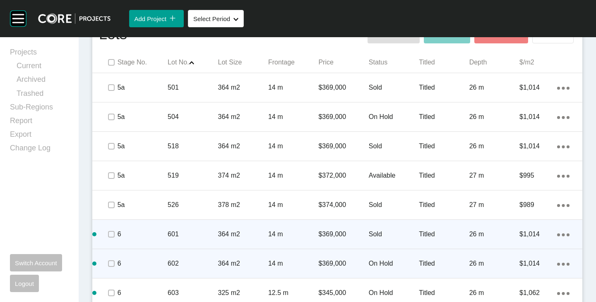
scroll to position [537, 0]
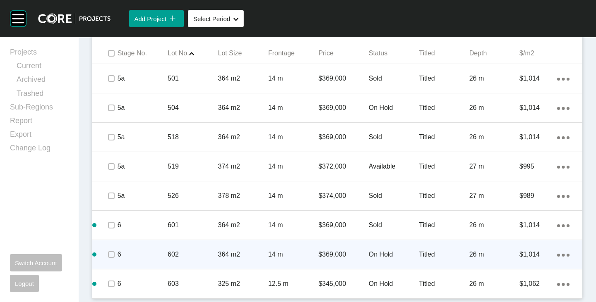
click at [557, 285] on icon "Action Menu Dots Copy 6 Created with Sketch." at bounding box center [563, 284] width 12 height 3
click at [528, 281] on link "Duplicate" at bounding box center [522, 277] width 31 height 12
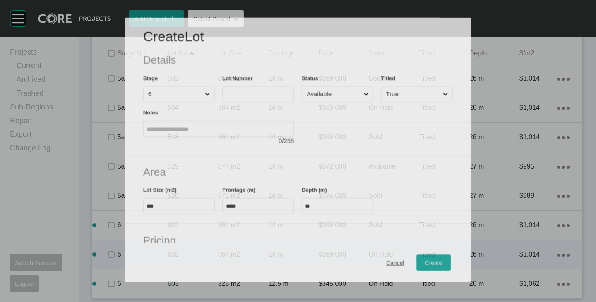
scroll to position [511, 0]
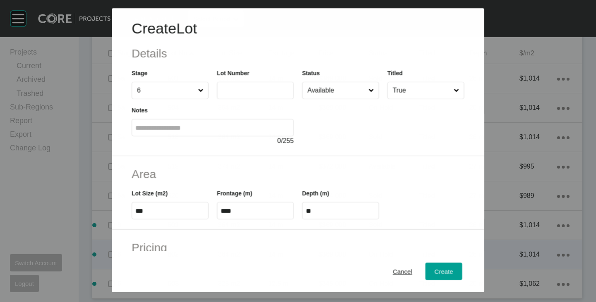
click at [248, 88] on input "text" at bounding box center [256, 90] width 70 height 7
type input "***"
click at [365, 158] on div "Area Lot Size (m2) *** Frontage (m) **** Depth (m) **" at bounding box center [298, 193] width 372 height 74
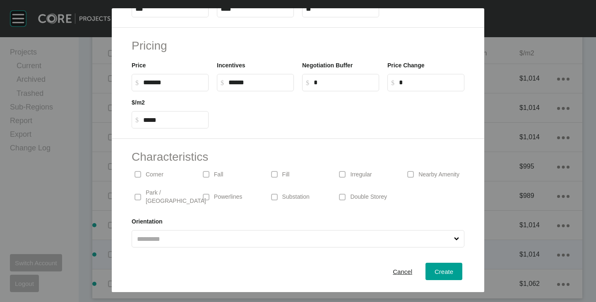
scroll to position [0, 0]
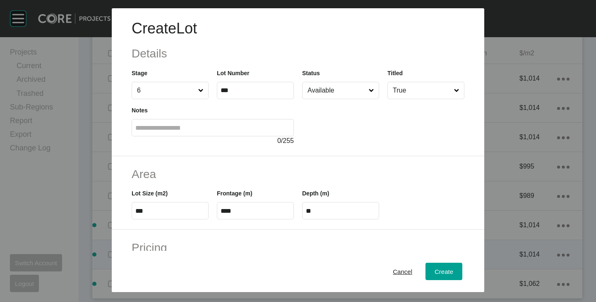
click at [338, 90] on input "Available" at bounding box center [336, 90] width 61 height 17
click at [436, 278] on button "Create" at bounding box center [443, 271] width 37 height 17
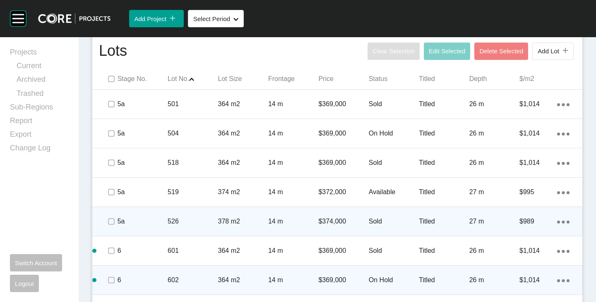
scroll to position [567, 0]
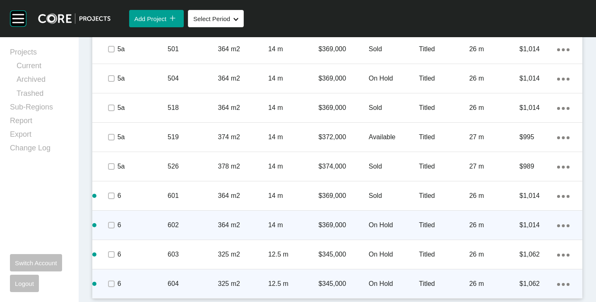
click at [562, 284] on ellipse at bounding box center [563, 284] width 3 height 3
click at [520, 279] on link "Duplicate" at bounding box center [522, 277] width 31 height 12
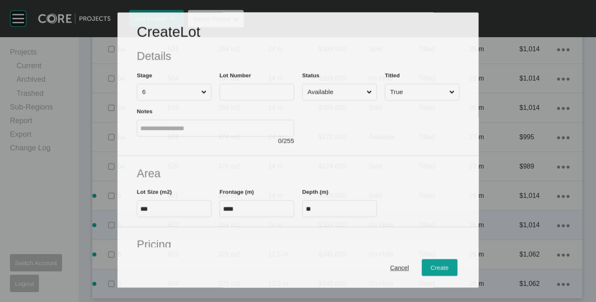
scroll to position [541, 0]
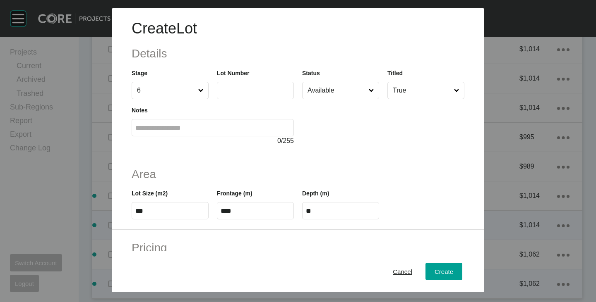
click at [266, 94] on input "text" at bounding box center [256, 90] width 70 height 7
type input "***"
click at [323, 133] on div at bounding box center [383, 122] width 162 height 47
click at [325, 91] on input "Available" at bounding box center [336, 90] width 61 height 17
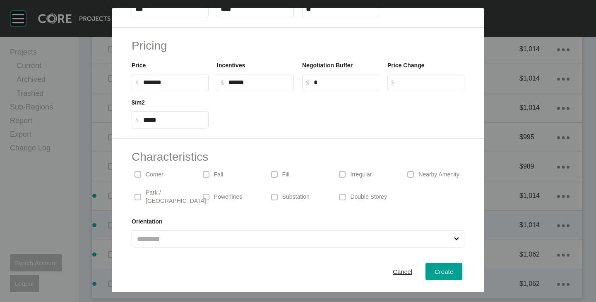
scroll to position [0, 0]
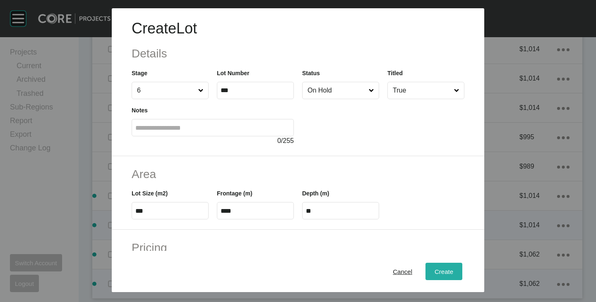
click at [435, 272] on span "Create" at bounding box center [444, 272] width 19 height 7
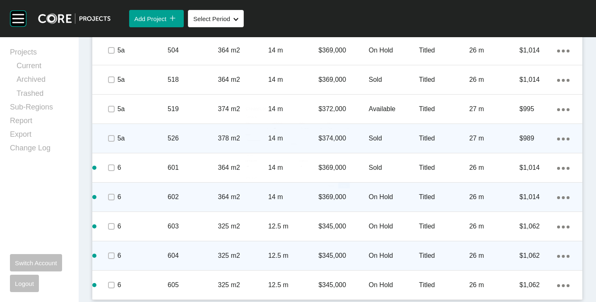
scroll to position [596, 0]
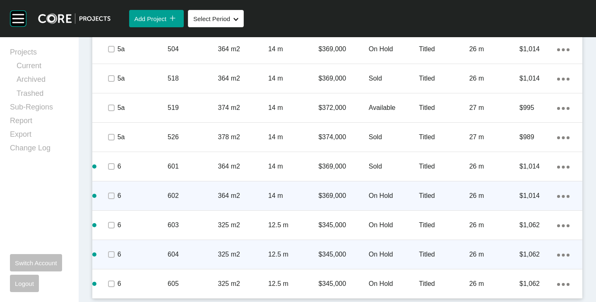
click at [557, 196] on icon "Action Menu Dots Copy 6 Created with Sketch." at bounding box center [563, 196] width 12 height 3
click at [516, 197] on link "Duplicate" at bounding box center [522, 198] width 31 height 12
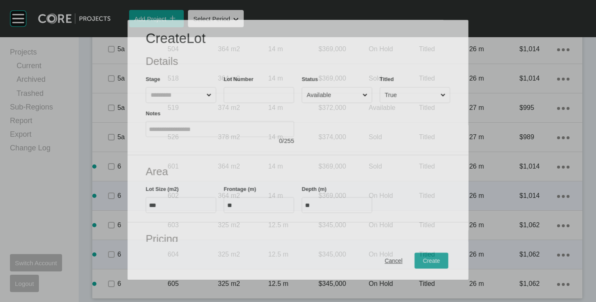
scroll to position [570, 0]
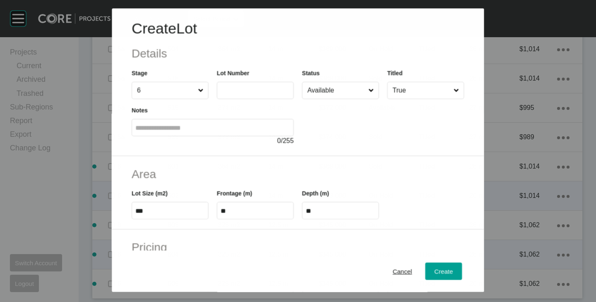
click at [235, 89] on input "text" at bounding box center [256, 90] width 70 height 7
type input "***"
click at [317, 144] on div at bounding box center [383, 122] width 162 height 47
drag, startPoint x: 324, startPoint y: 95, endPoint x: 325, endPoint y: 100, distance: 5.4
click at [324, 95] on input "Available" at bounding box center [336, 90] width 61 height 17
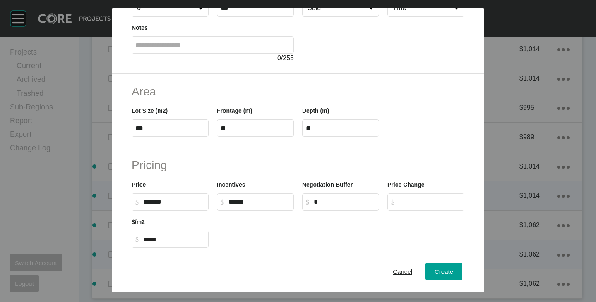
scroll to position [202, 0]
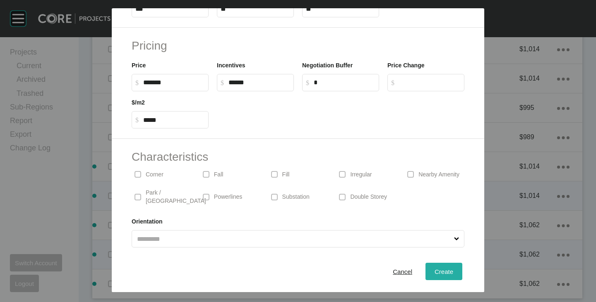
click at [437, 273] on span "Create" at bounding box center [444, 272] width 19 height 7
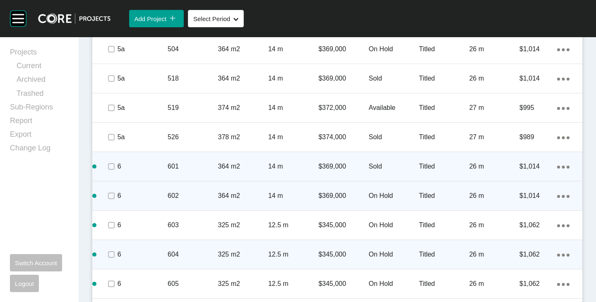
scroll to position [625, 0]
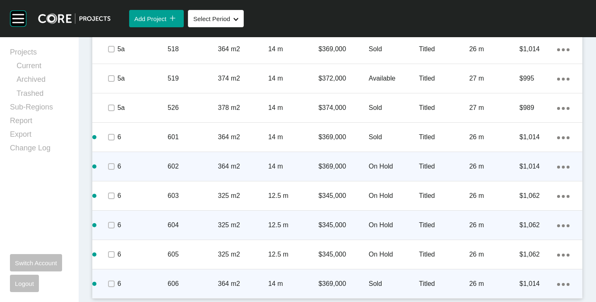
click at [560, 285] on icon "Action Menu Dots Copy 6 Created with Sketch." at bounding box center [563, 284] width 12 height 3
click at [526, 274] on link "Duplicate" at bounding box center [522, 277] width 31 height 12
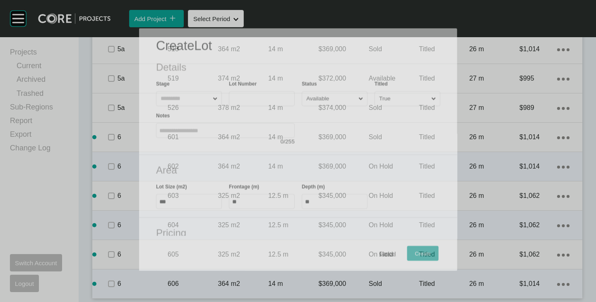
scroll to position [600, 0]
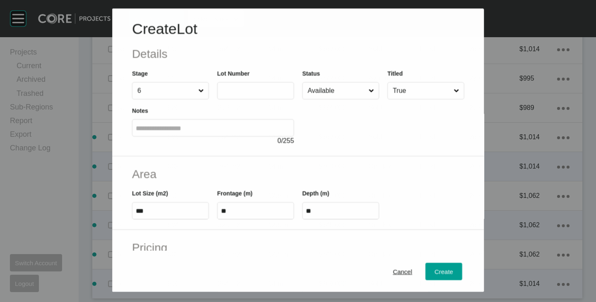
click at [252, 88] on input "text" at bounding box center [256, 90] width 70 height 7
type input "***"
click at [302, 122] on div at bounding box center [383, 122] width 162 height 47
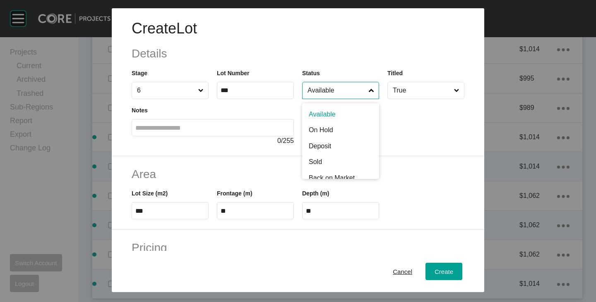
click at [321, 94] on input "Available" at bounding box center [336, 90] width 61 height 17
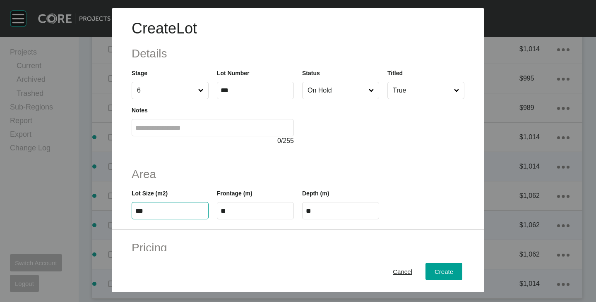
click at [167, 214] on input "***" at bounding box center [170, 211] width 70 height 7
type input "***"
type input "**"
type input "*****"
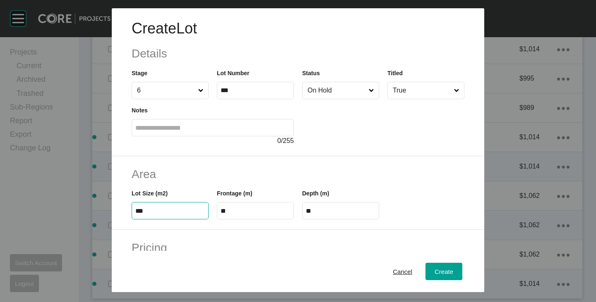
click at [234, 211] on input "**" at bounding box center [256, 211] width 70 height 7
type input "*****"
type input "**"
click at [252, 170] on h2 "Area" at bounding box center [298, 174] width 333 height 16
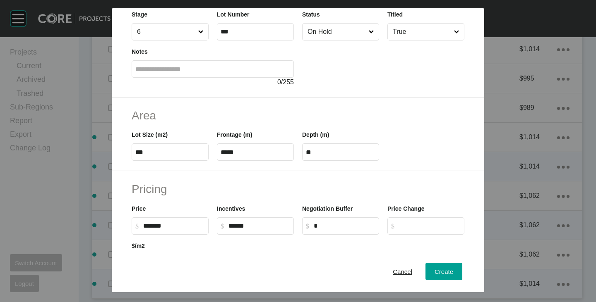
scroll to position [124, 0]
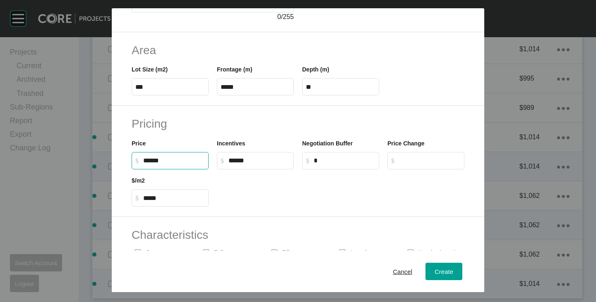
drag, startPoint x: 148, startPoint y: 162, endPoint x: 153, endPoint y: 163, distance: 4.7
click at [153, 163] on input "******" at bounding box center [174, 160] width 62 height 7
type input "*******"
type input "***"
click at [244, 196] on div at bounding box center [341, 188] width 256 height 37
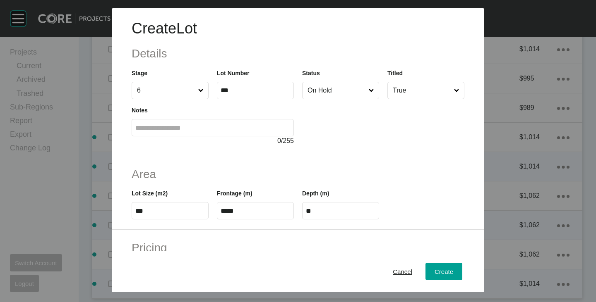
scroll to position [202, 0]
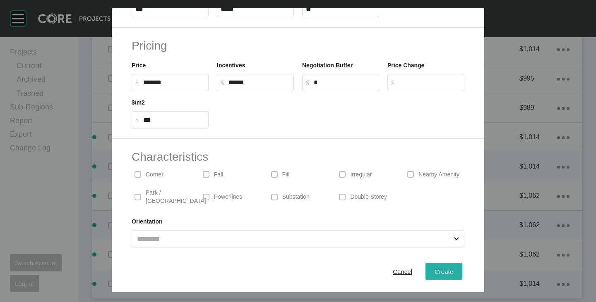
click at [442, 271] on span "Create" at bounding box center [444, 272] width 19 height 7
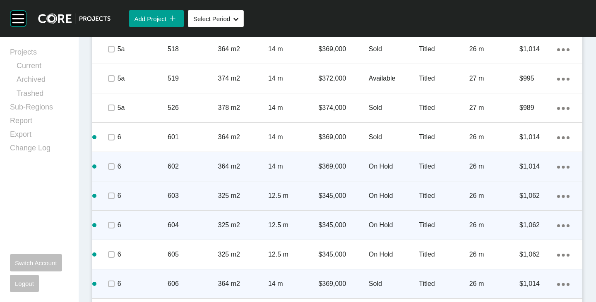
scroll to position [655, 0]
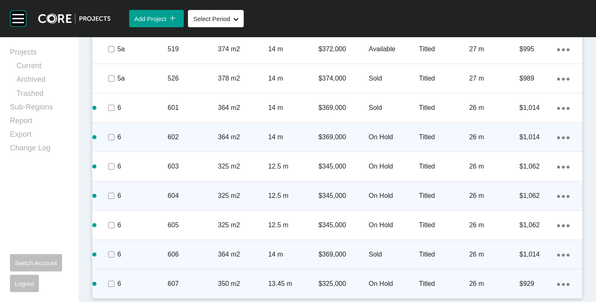
click at [562, 283] on div "Action Menu Dots Copy 6 Created with Sketch." at bounding box center [563, 284] width 12 height 9
click at [526, 278] on link "Duplicate" at bounding box center [522, 277] width 31 height 12
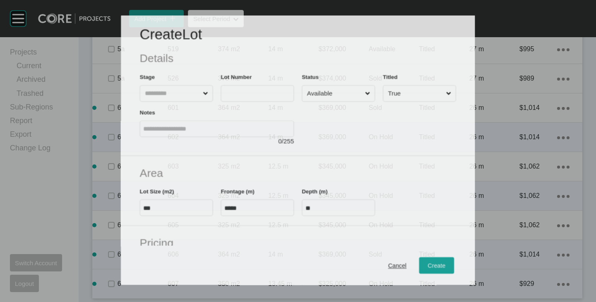
scroll to position [629, 0]
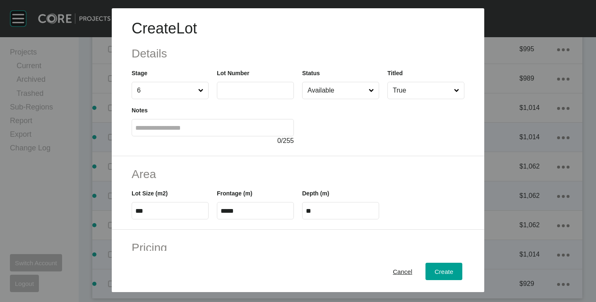
click at [244, 79] on div "Lot Number" at bounding box center [255, 84] width 77 height 31
click at [239, 90] on input "text" at bounding box center [256, 90] width 70 height 7
type input "***"
click at [322, 130] on div at bounding box center [383, 122] width 162 height 47
click at [148, 211] on input "***" at bounding box center [170, 211] width 70 height 7
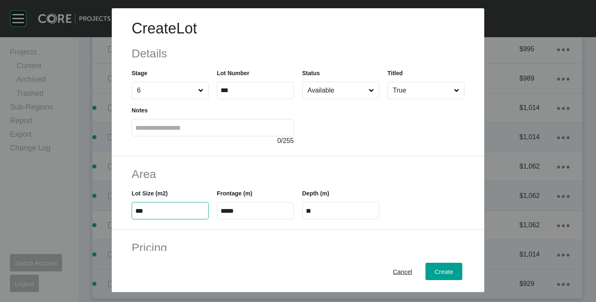
click at [148, 211] on input "***" at bounding box center [170, 211] width 70 height 7
type input "***"
type input "****"
type input "***"
click at [218, 174] on h2 "Area" at bounding box center [298, 174] width 333 height 16
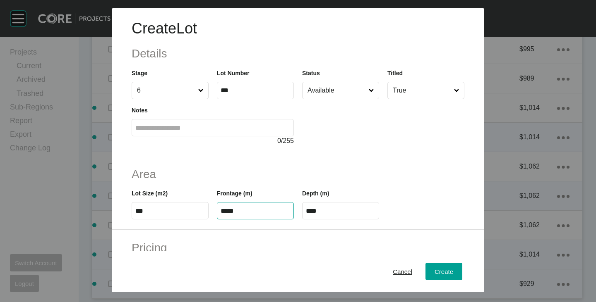
click at [246, 214] on input "*****" at bounding box center [256, 211] width 70 height 7
type input "**"
click at [263, 181] on h2 "Area" at bounding box center [298, 174] width 333 height 16
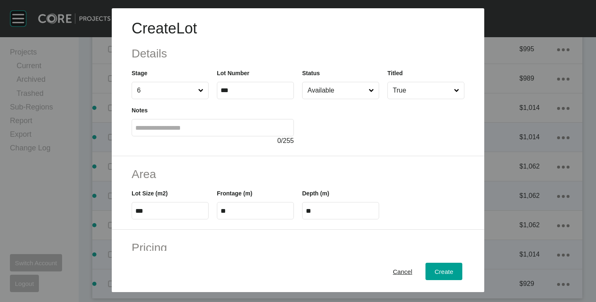
scroll to position [124, 0]
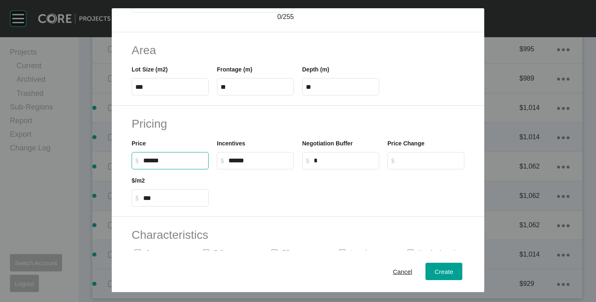
drag, startPoint x: 148, startPoint y: 159, endPoint x: 154, endPoint y: 162, distance: 6.7
click at [154, 162] on input "******" at bounding box center [174, 160] width 62 height 7
type input "*******"
type input "***"
click at [262, 197] on div at bounding box center [341, 188] width 256 height 37
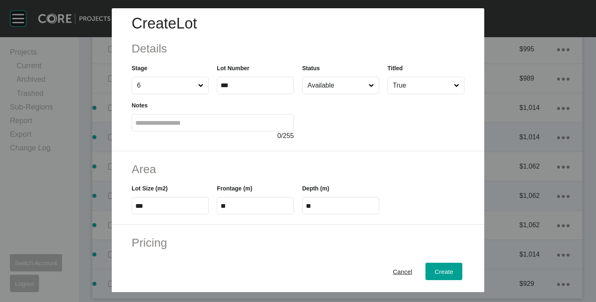
scroll to position [0, 0]
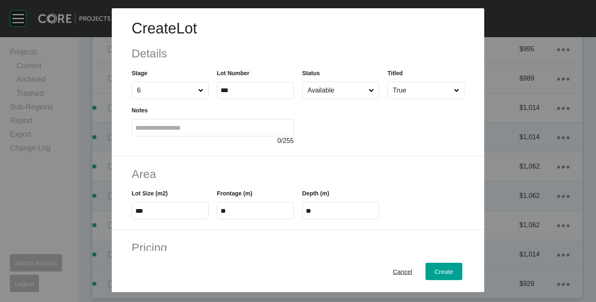
click at [332, 89] on input "Available" at bounding box center [336, 90] width 61 height 17
click at [435, 269] on span "Create" at bounding box center [444, 272] width 19 height 7
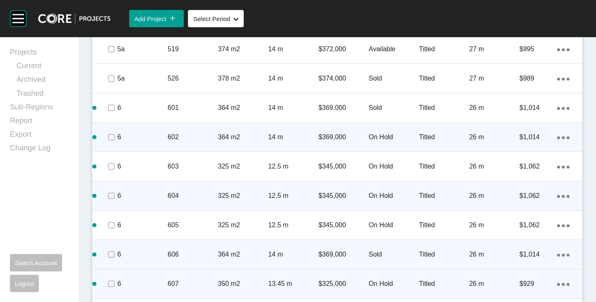
scroll to position [684, 0]
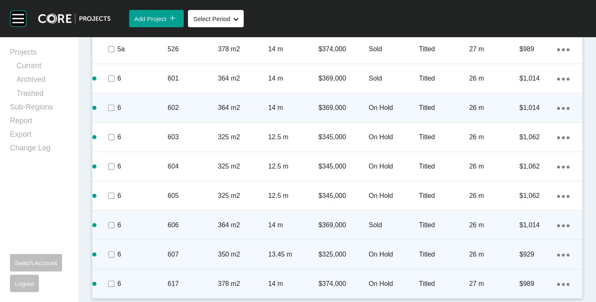
click at [562, 286] on ellipse at bounding box center [563, 284] width 3 height 3
click at [532, 277] on link "Duplicate" at bounding box center [522, 277] width 31 height 12
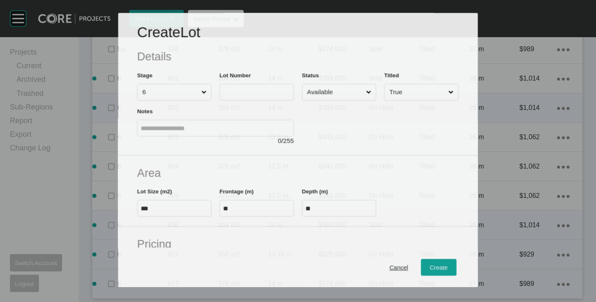
scroll to position [658, 0]
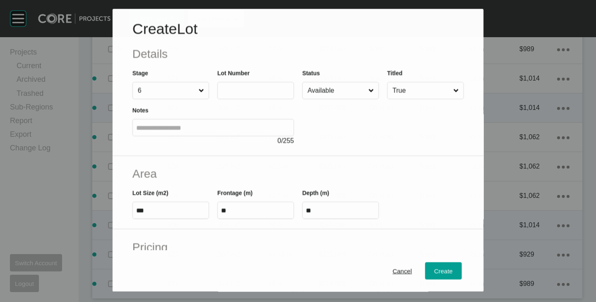
click at [252, 86] on label at bounding box center [255, 90] width 77 height 17
click at [252, 87] on input "text" at bounding box center [255, 90] width 69 height 7
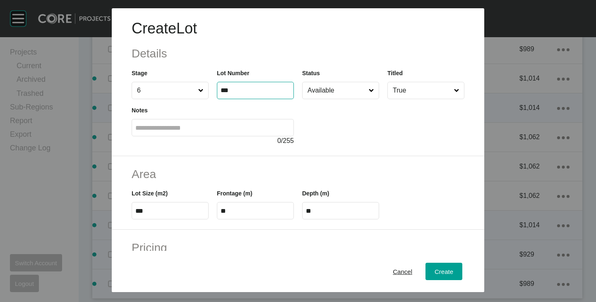
type input "***"
click at [337, 133] on div at bounding box center [383, 122] width 162 height 47
click at [333, 94] on input "Available" at bounding box center [336, 90] width 61 height 17
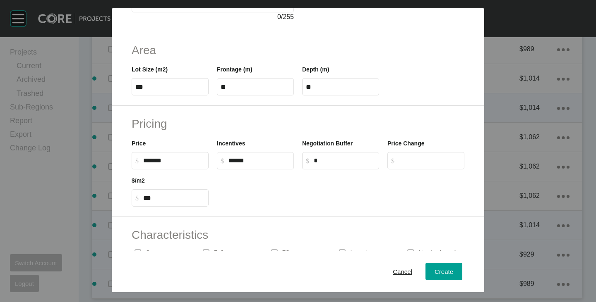
scroll to position [202, 0]
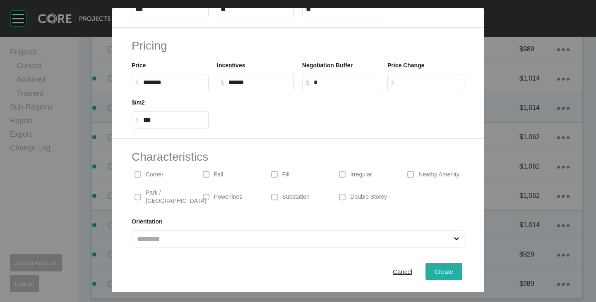
click at [436, 274] on span "Create" at bounding box center [444, 272] width 19 height 7
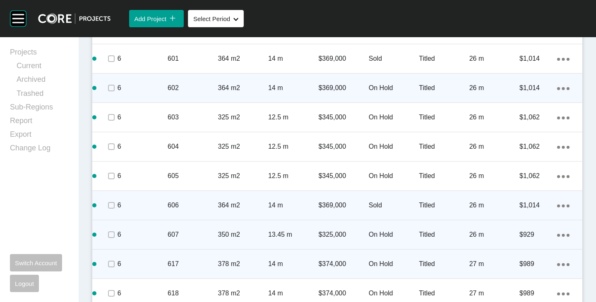
scroll to position [713, 0]
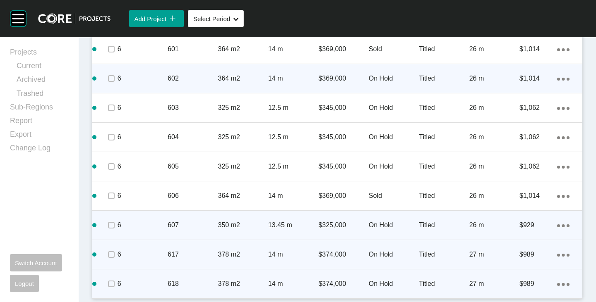
click at [557, 284] on icon "Action Menu Dots Copy 6 Created with Sketch." at bounding box center [563, 284] width 12 height 3
click at [514, 276] on link "Duplicate" at bounding box center [522, 277] width 31 height 12
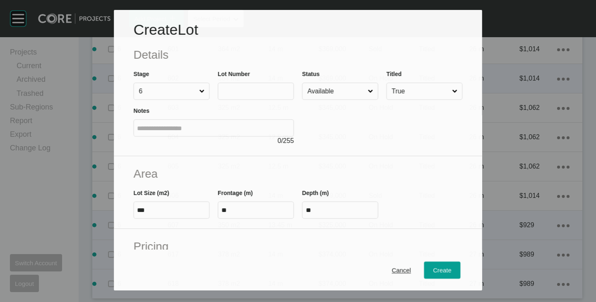
scroll to position [688, 0]
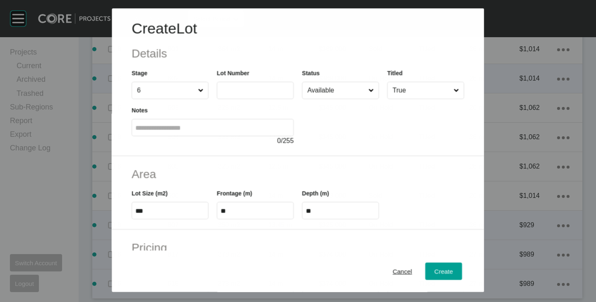
click at [230, 87] on input "text" at bounding box center [256, 90] width 70 height 7
type input "***"
click at [367, 127] on div at bounding box center [383, 122] width 162 height 47
click at [331, 94] on input "Available" at bounding box center [336, 90] width 61 height 17
click at [140, 211] on input "***" at bounding box center [170, 211] width 70 height 7
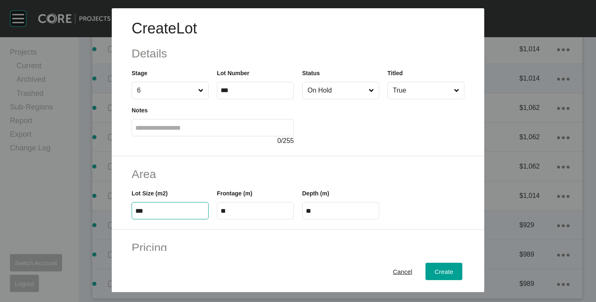
type input "***"
type input "****"
type input "*****"
click at [196, 184] on div "Lot Size (m2) ***" at bounding box center [169, 200] width 85 height 37
click at [235, 212] on input "**" at bounding box center [256, 211] width 70 height 7
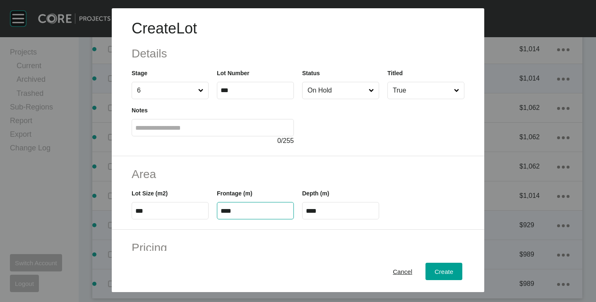
type input "****"
type input "**"
click at [298, 178] on h2 "Area" at bounding box center [298, 174] width 333 height 16
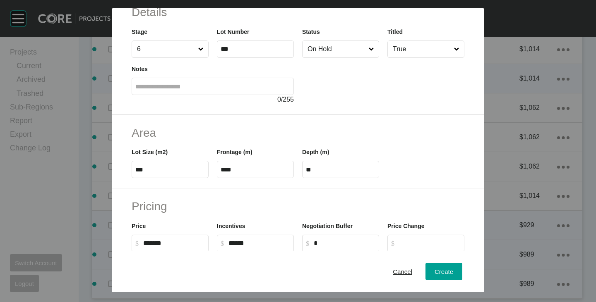
scroll to position [124, 0]
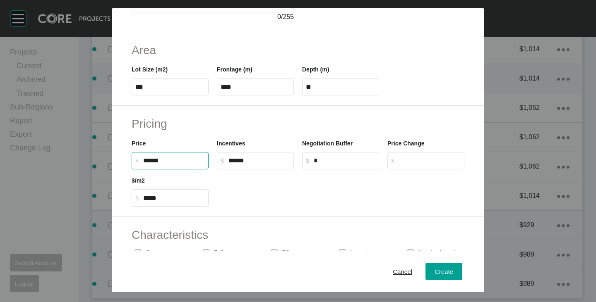
drag, startPoint x: 147, startPoint y: 163, endPoint x: 153, endPoint y: 166, distance: 6.3
click at [153, 166] on label "$ Created with Sketch. $ ******" at bounding box center [170, 160] width 77 height 17
type input "*******"
type input "*****"
click at [244, 193] on div at bounding box center [341, 188] width 256 height 37
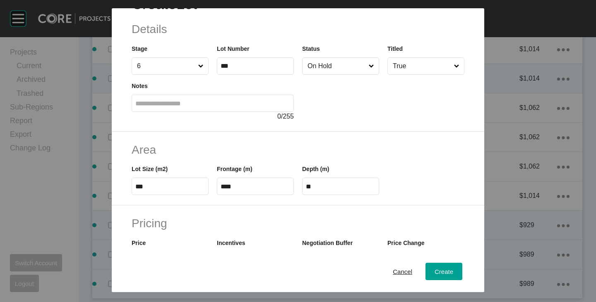
scroll to position [0, 0]
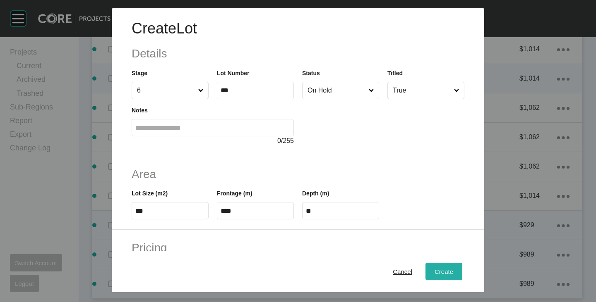
click at [442, 269] on span "Create" at bounding box center [444, 272] width 19 height 7
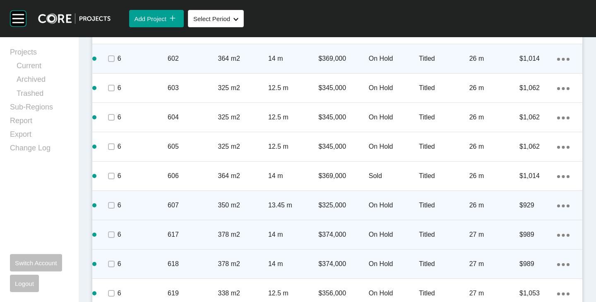
scroll to position [743, 0]
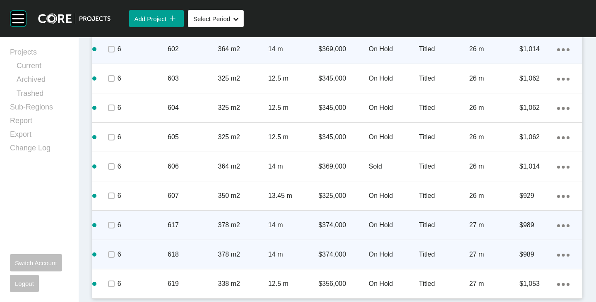
click at [557, 254] on ellipse at bounding box center [558, 255] width 3 height 3
click at [515, 253] on link "Duplicate" at bounding box center [522, 256] width 31 height 12
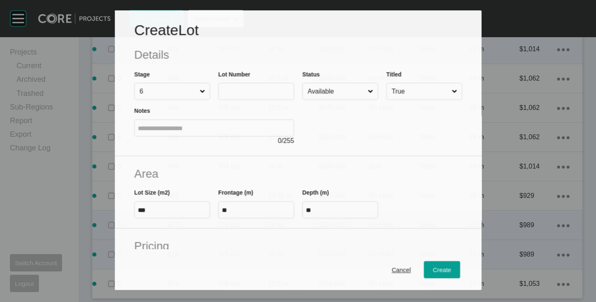
scroll to position [717, 0]
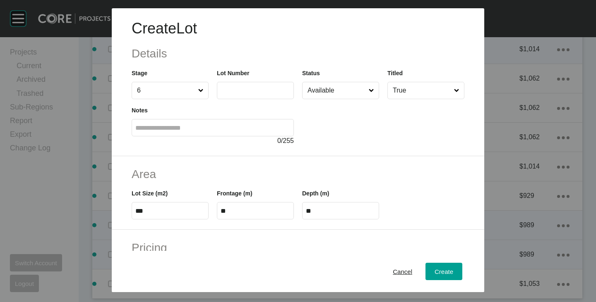
click at [242, 92] on input "text" at bounding box center [256, 90] width 70 height 7
type input "***"
click at [355, 138] on div at bounding box center [383, 122] width 162 height 47
click at [333, 96] on input "Available" at bounding box center [336, 90] width 61 height 17
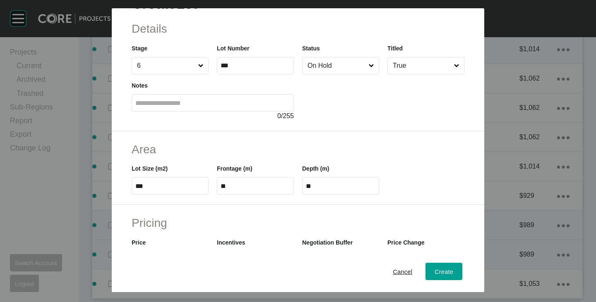
scroll to position [0, 0]
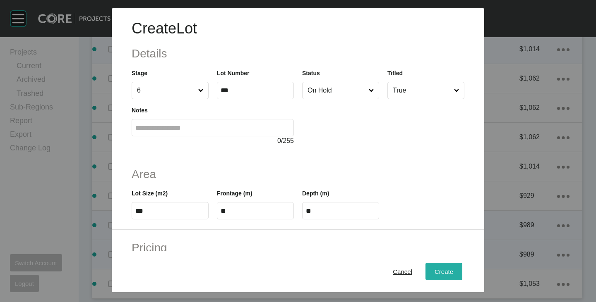
click at [434, 267] on div "Create" at bounding box center [443, 271] width 23 height 11
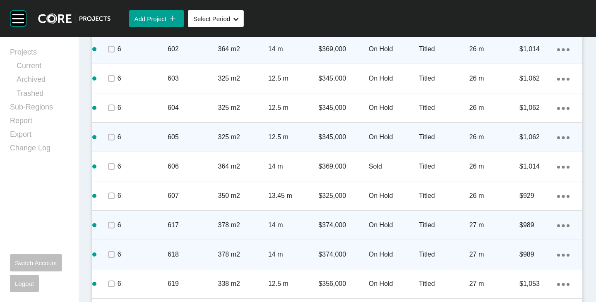
scroll to position [772, 0]
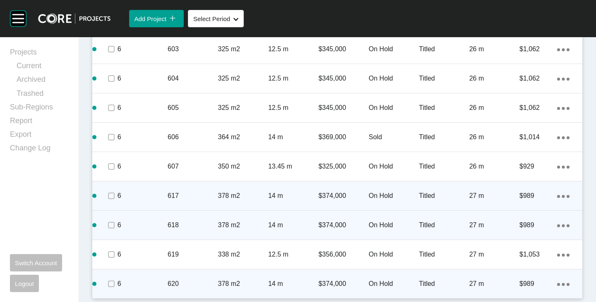
click at [557, 283] on icon "Action Menu Dots Copy 6 Created with Sketch." at bounding box center [563, 284] width 12 height 3
click at [533, 278] on link "Duplicate" at bounding box center [522, 277] width 31 height 12
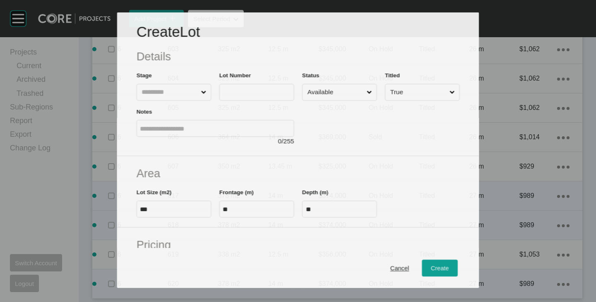
scroll to position [747, 0]
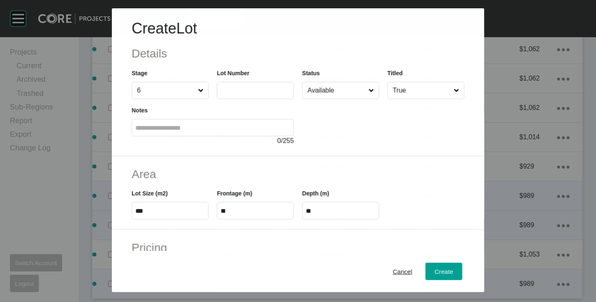
click at [247, 86] on label at bounding box center [255, 90] width 77 height 17
click at [247, 87] on input "text" at bounding box center [256, 90] width 70 height 7
type input "***"
click at [377, 143] on div at bounding box center [383, 122] width 162 height 47
click at [340, 90] on input "Available" at bounding box center [336, 90] width 61 height 17
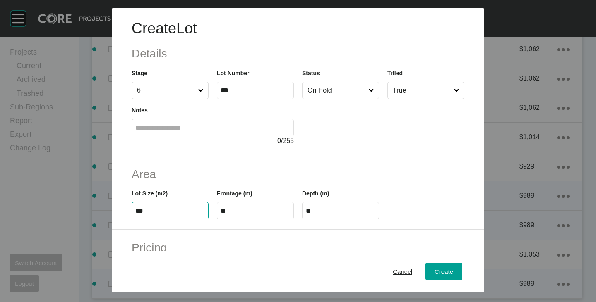
click at [149, 209] on input "***" at bounding box center [170, 211] width 70 height 7
type input "***"
type input "****"
type input "***"
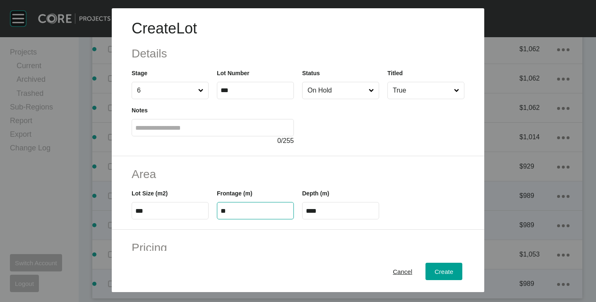
click at [253, 214] on input "**" at bounding box center [256, 211] width 70 height 7
type input "**"
click at [272, 187] on div "Frontage (m) **" at bounding box center [255, 200] width 85 height 37
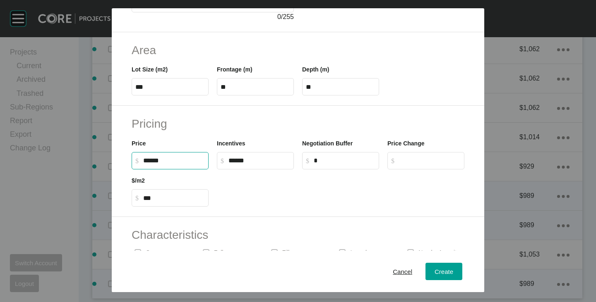
drag, startPoint x: 144, startPoint y: 161, endPoint x: 153, endPoint y: 162, distance: 9.1
click at [153, 162] on input "******" at bounding box center [174, 160] width 62 height 7
type input "*******"
type input "***"
click at [234, 192] on div at bounding box center [341, 188] width 256 height 37
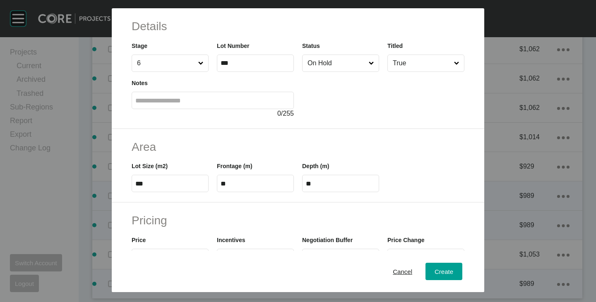
scroll to position [0, 0]
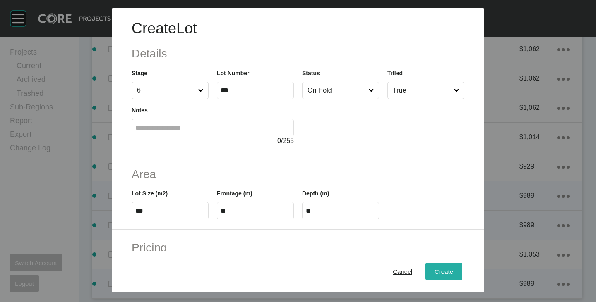
click at [432, 276] on div "Create" at bounding box center [443, 271] width 23 height 11
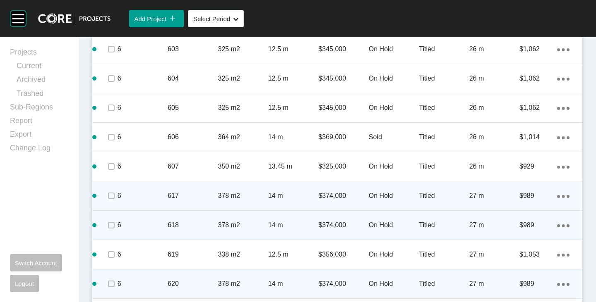
scroll to position [802, 0]
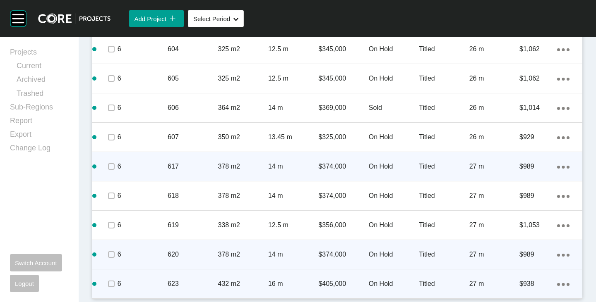
click at [557, 283] on div "Action Menu Dots Copy 6 Created with Sketch." at bounding box center [563, 284] width 12 height 9
click at [530, 281] on link "Duplicate" at bounding box center [522, 277] width 31 height 12
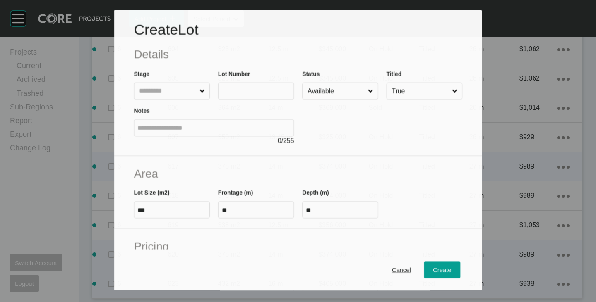
scroll to position [776, 0]
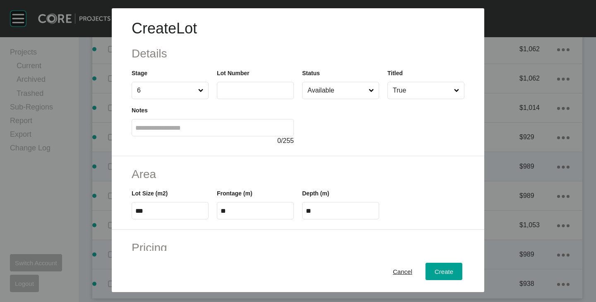
click at [245, 90] on input "text" at bounding box center [256, 90] width 70 height 7
type input "***"
click at [332, 125] on div at bounding box center [383, 122] width 162 height 47
click at [332, 88] on input "Available" at bounding box center [336, 90] width 61 height 17
click at [165, 211] on input "***" at bounding box center [170, 211] width 70 height 7
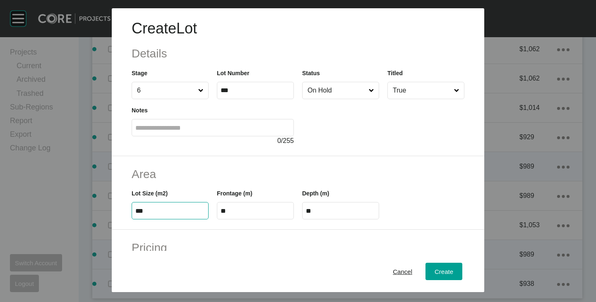
click at [165, 211] on input "***" at bounding box center [170, 211] width 70 height 7
type input "***"
type input "****"
type input "***"
click at [201, 182] on div "Lot Size (m2) ***" at bounding box center [169, 200] width 85 height 37
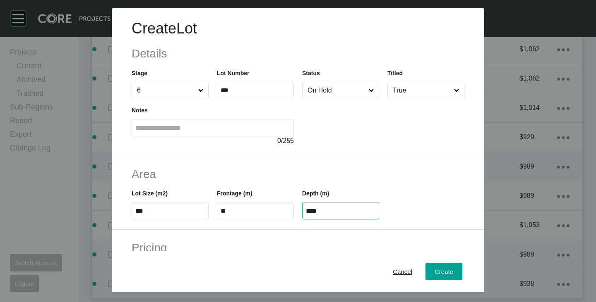
click at [318, 210] on input "****" at bounding box center [341, 211] width 70 height 7
click at [246, 211] on div "Create Lot Details Stage 6 Lot Number *** Status On Hold Titled True Notes 0 / …" at bounding box center [298, 151] width 596 height 302
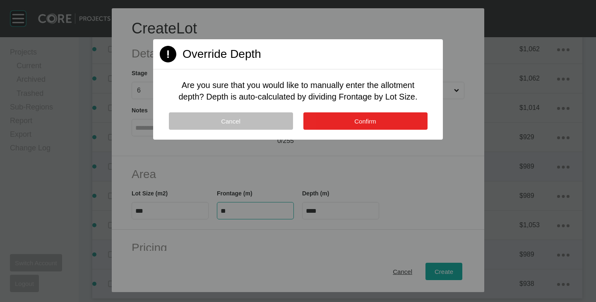
click at [361, 127] on button "Confirm" at bounding box center [365, 121] width 124 height 17
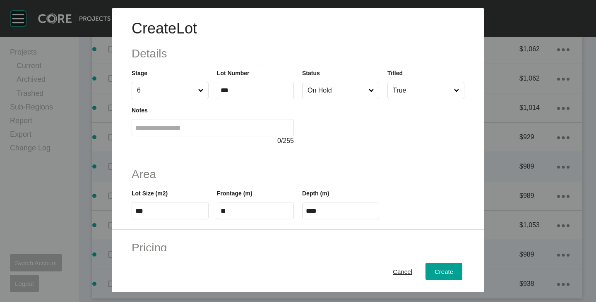
click at [327, 202] on div "Depth (m) ****" at bounding box center [340, 204] width 77 height 31
click at [327, 209] on input "****" at bounding box center [341, 211] width 70 height 7
type input "**"
click at [329, 177] on h2 "Area" at bounding box center [298, 174] width 333 height 16
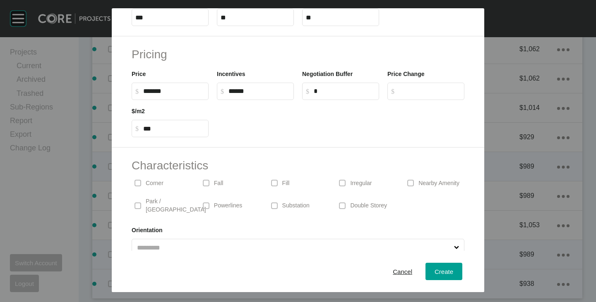
scroll to position [202, 0]
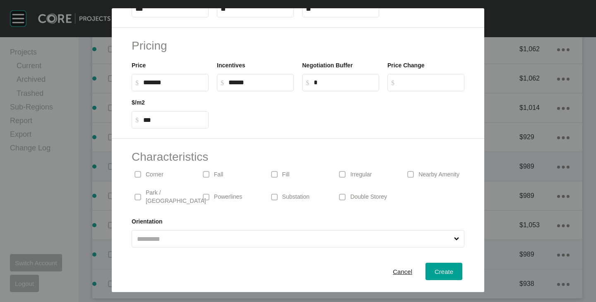
click at [147, 175] on p "Corner" at bounding box center [155, 175] width 18 height 8
click at [435, 271] on span "Create" at bounding box center [444, 272] width 19 height 7
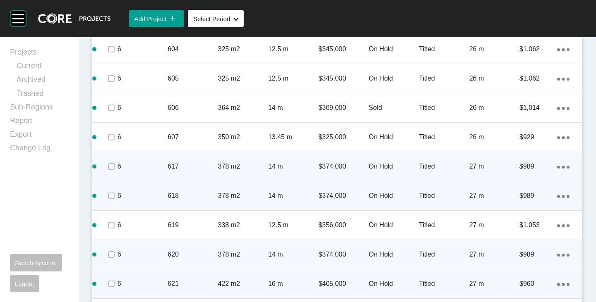
scroll to position [831, 0]
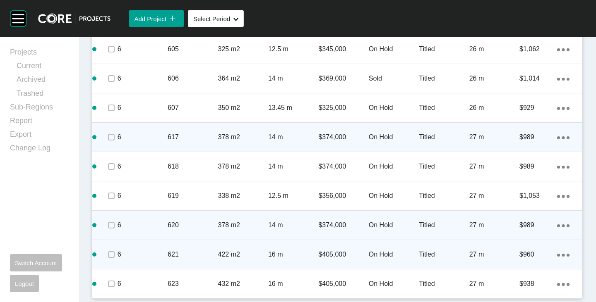
click at [559, 253] on div "Action Menu Dots Copy 6 Created with Sketch." at bounding box center [563, 254] width 12 height 9
click at [525, 253] on link "Duplicate" at bounding box center [522, 256] width 31 height 12
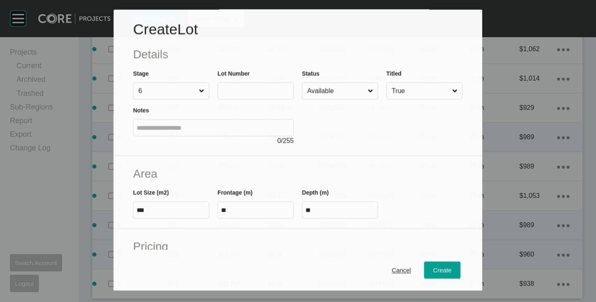
scroll to position [805, 0]
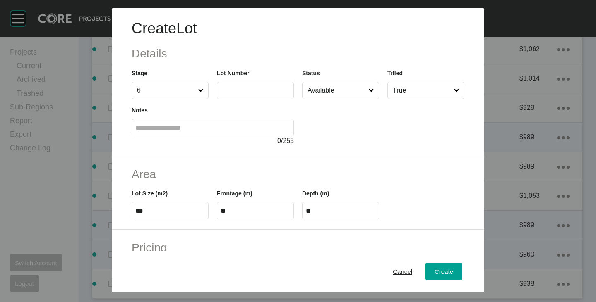
click at [259, 92] on input "text" at bounding box center [256, 90] width 70 height 7
type input "***"
click at [338, 119] on div at bounding box center [383, 122] width 162 height 47
click at [149, 215] on input "***" at bounding box center [170, 211] width 70 height 7
type input "***"
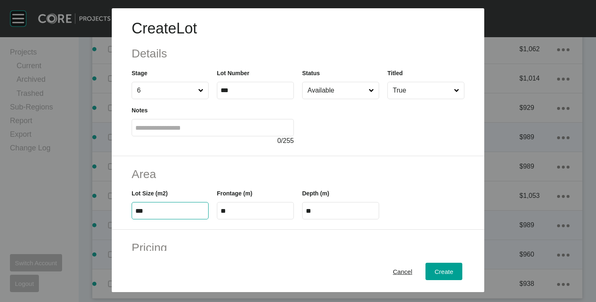
type input "****"
type input "***"
click at [224, 182] on h2 "Area" at bounding box center [298, 174] width 333 height 16
click at [335, 209] on input "****" at bounding box center [341, 211] width 70 height 7
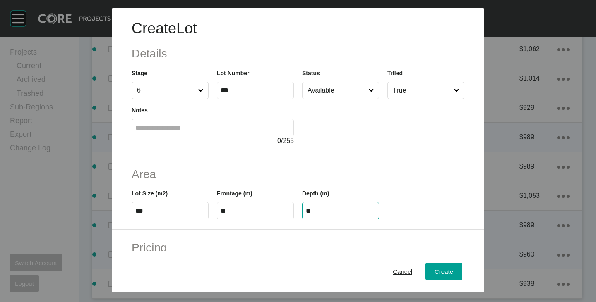
type input "**"
click at [338, 157] on div "Create Lot Details Stage 6 Lot Number *** Status Available Titled True Notes 0 …" at bounding box center [298, 151] width 596 height 302
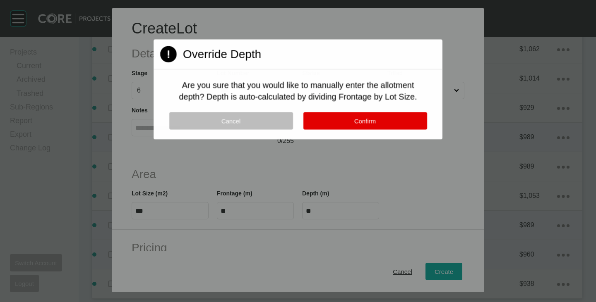
click at [334, 119] on button "Confirm" at bounding box center [365, 121] width 124 height 17
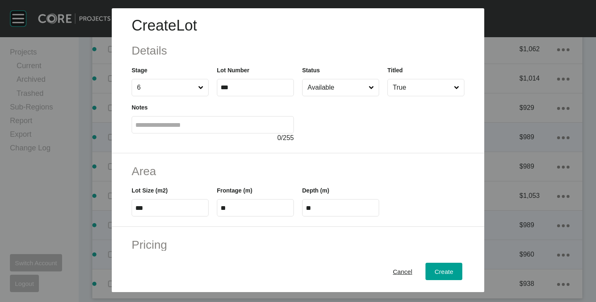
scroll to position [0, 0]
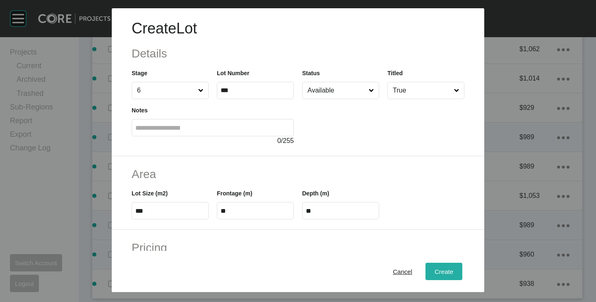
click at [451, 267] on button "Create" at bounding box center [443, 271] width 37 height 17
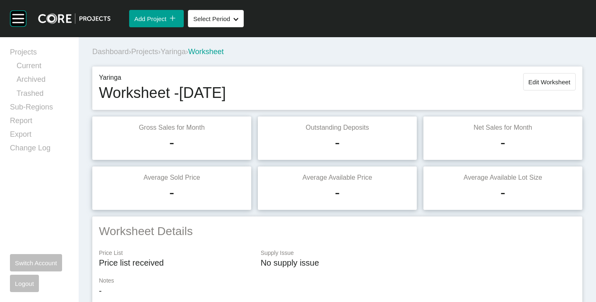
click at [546, 80] on span "Edit Worksheet" at bounding box center [549, 82] width 42 height 7
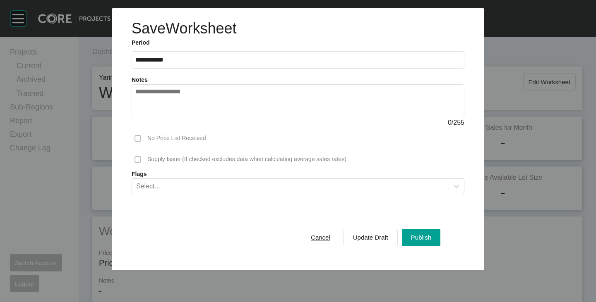
click at [257, 98] on textarea at bounding box center [297, 101] width 325 height 26
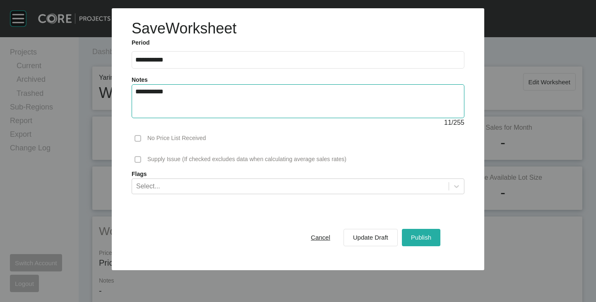
type textarea "**********"
click at [425, 240] on span "Publish" at bounding box center [421, 237] width 20 height 7
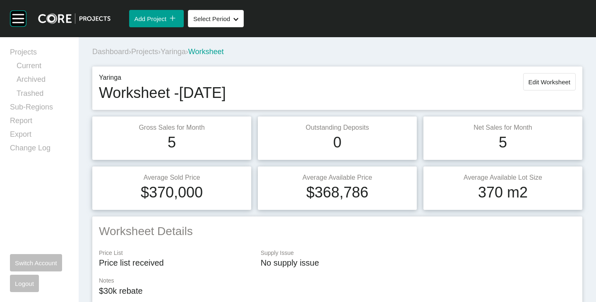
click at [186, 51] on span "Yaringa" at bounding box center [173, 52] width 25 height 8
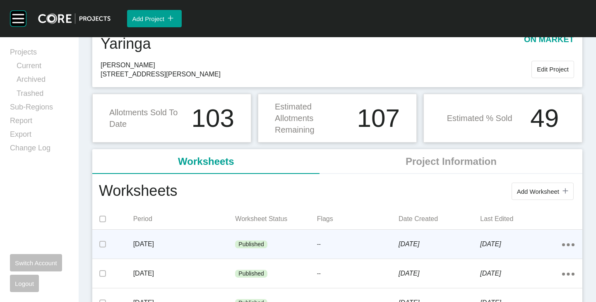
click at [241, 240] on div "Published" at bounding box center [276, 245] width 82 height 25
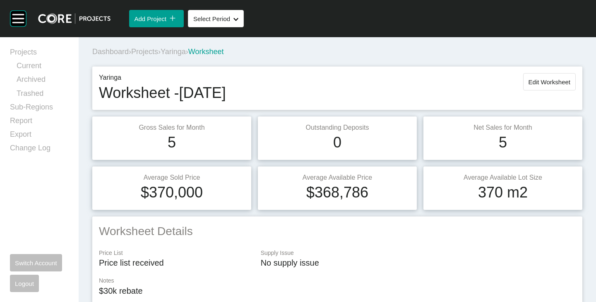
click at [182, 50] on span "Yaringa" at bounding box center [173, 52] width 25 height 8
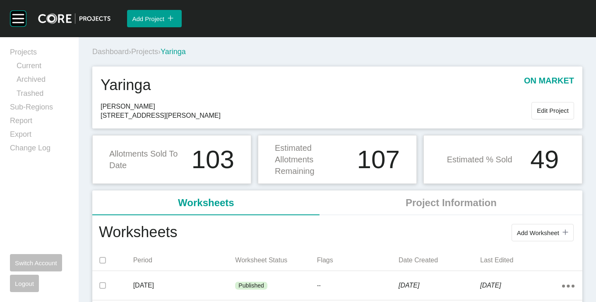
click at [140, 49] on span "Projects" at bounding box center [144, 52] width 27 height 8
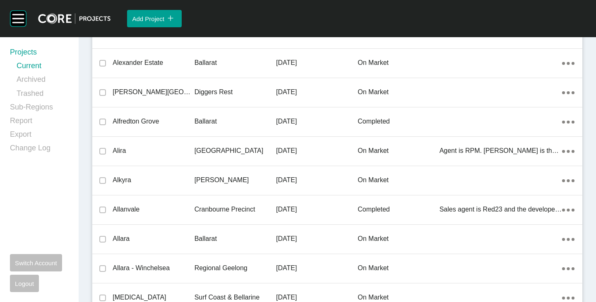
scroll to position [17558, 0]
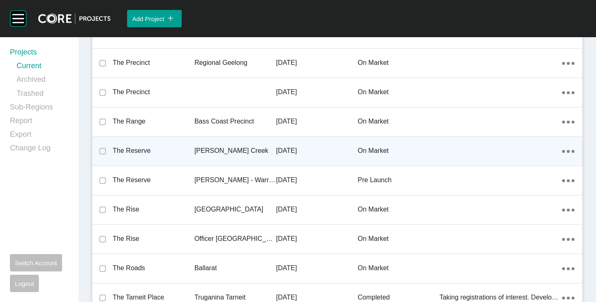
click at [140, 150] on p "The Reserve" at bounding box center [154, 150] width 82 height 9
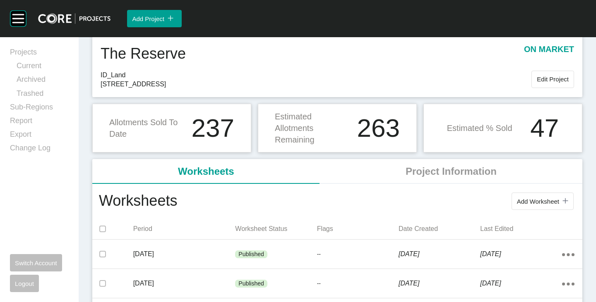
scroll to position [41, 0]
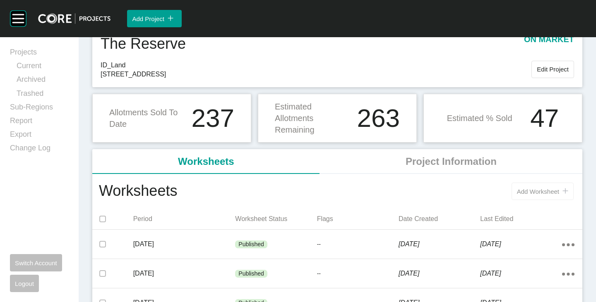
click at [537, 188] on span "Add Worksheet" at bounding box center [538, 191] width 42 height 7
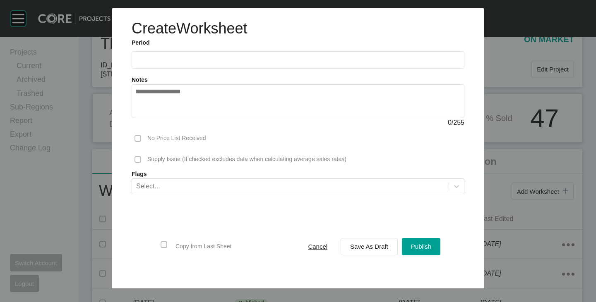
click at [149, 62] on input "text" at bounding box center [297, 59] width 325 height 7
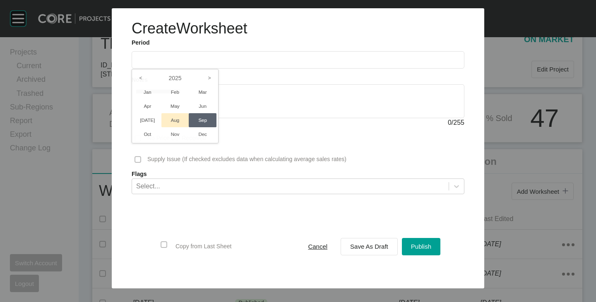
click at [175, 119] on li "Aug" at bounding box center [175, 120] width 28 height 14
type input "**********"
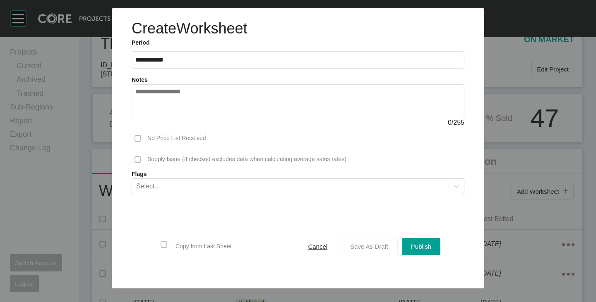
click at [366, 248] on span "Save As Draft" at bounding box center [369, 246] width 38 height 7
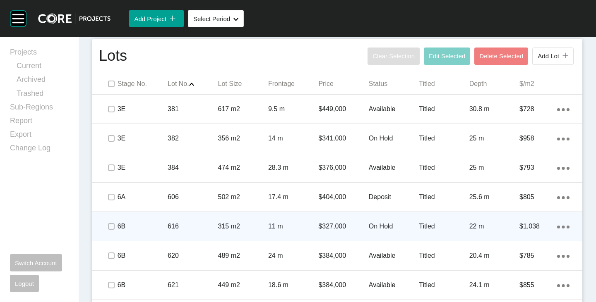
scroll to position [497, 0]
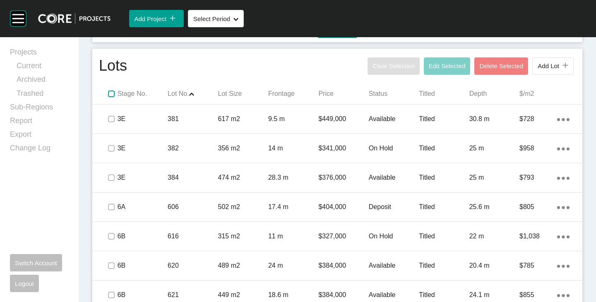
click at [108, 94] on label at bounding box center [111, 94] width 7 height 7
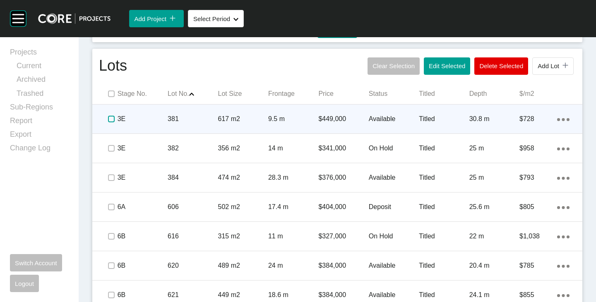
click at [108, 121] on label at bounding box center [111, 119] width 7 height 7
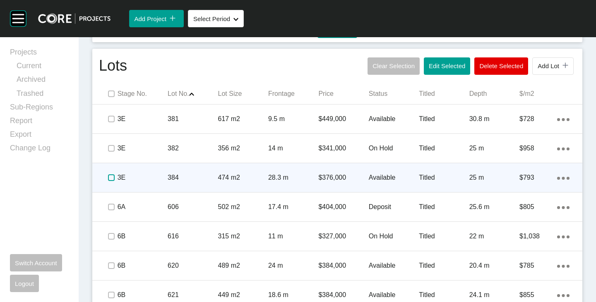
click at [108, 175] on label at bounding box center [111, 178] width 7 height 7
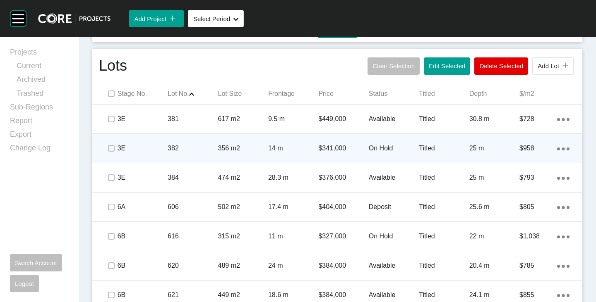
click at [376, 144] on p "On Hold" at bounding box center [394, 148] width 50 height 9
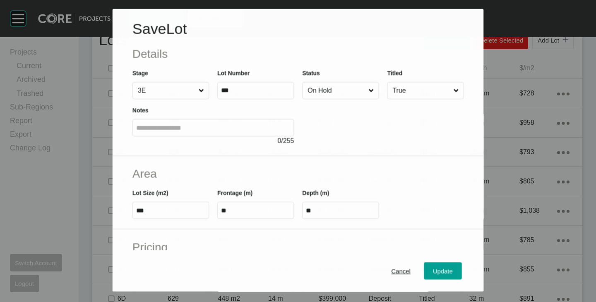
click at [335, 84] on input "On Hold" at bounding box center [336, 91] width 61 height 17
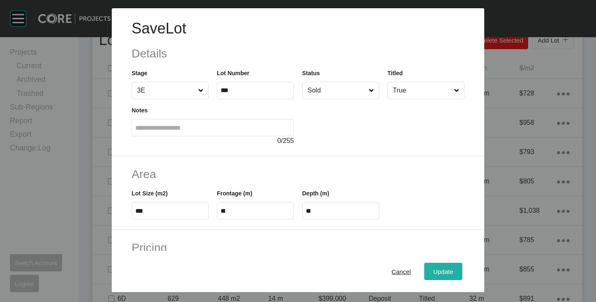
click at [436, 271] on span "Update" at bounding box center [443, 272] width 20 height 7
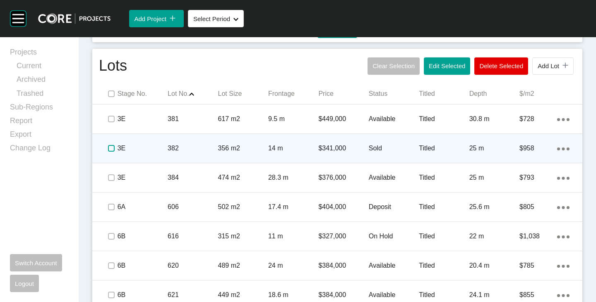
click at [113, 147] on label at bounding box center [111, 148] width 7 height 7
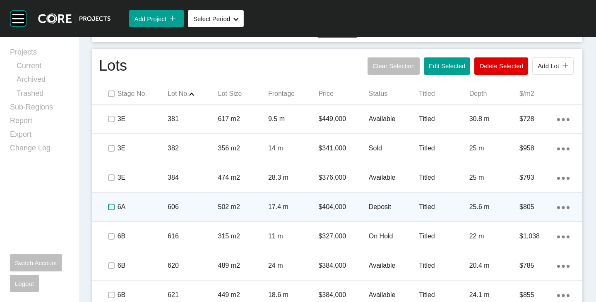
drag, startPoint x: 110, startPoint y: 208, endPoint x: 117, endPoint y: 198, distance: 12.5
click at [110, 208] on label at bounding box center [111, 207] width 7 height 7
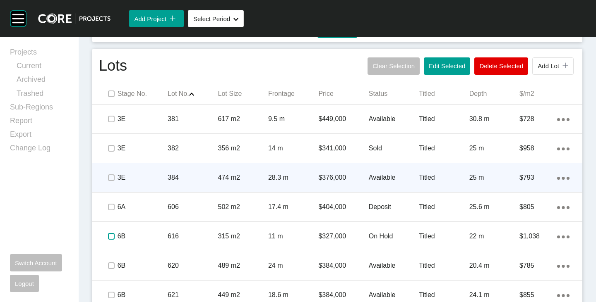
drag, startPoint x: 110, startPoint y: 238, endPoint x: 134, endPoint y: 183, distance: 59.7
click at [110, 238] on label at bounding box center [111, 236] width 7 height 7
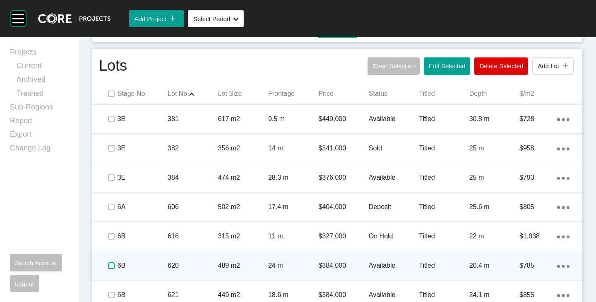
drag, startPoint x: 112, startPoint y: 267, endPoint x: 122, endPoint y: 254, distance: 16.2
click at [113, 267] on label at bounding box center [111, 266] width 7 height 7
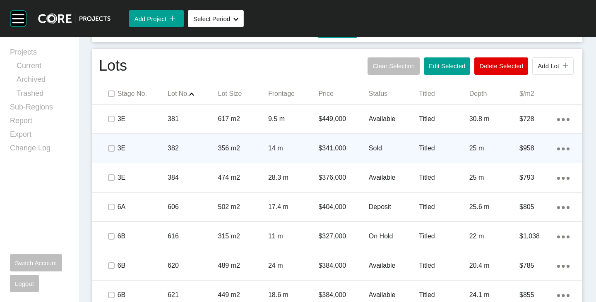
scroll to position [579, 0]
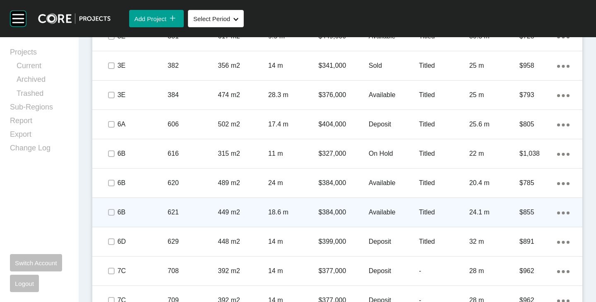
click at [331, 209] on p "$384,000" at bounding box center [343, 212] width 50 height 9
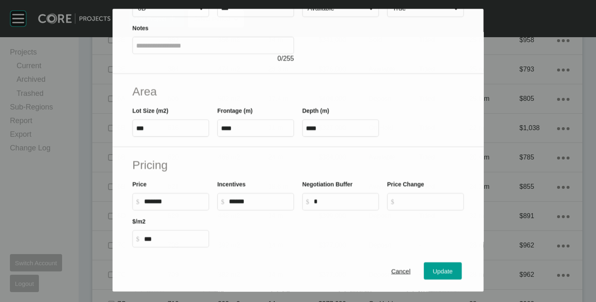
scroll to position [554, 0]
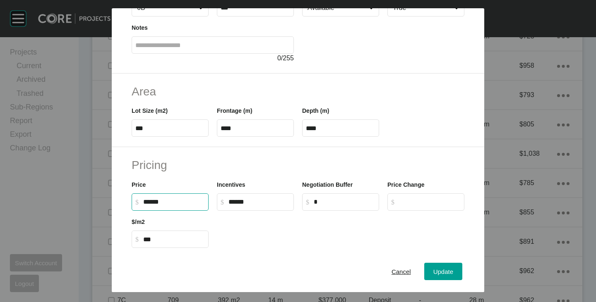
click at [152, 204] on input "******" at bounding box center [174, 202] width 62 height 7
type input "*******"
type input "*****"
type input "***"
click at [255, 222] on div at bounding box center [341, 229] width 256 height 37
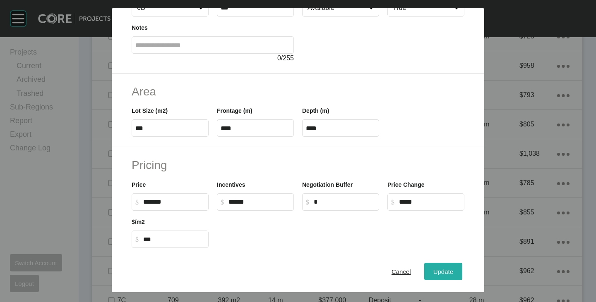
click at [438, 269] on span "Update" at bounding box center [443, 272] width 20 height 7
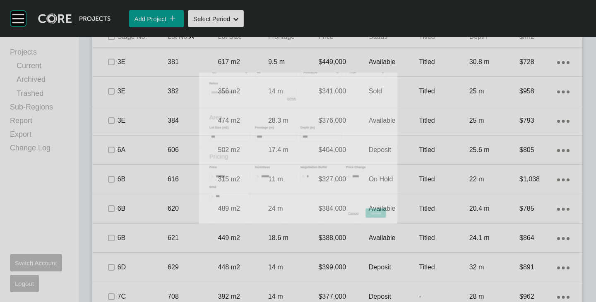
scroll to position [579, 0]
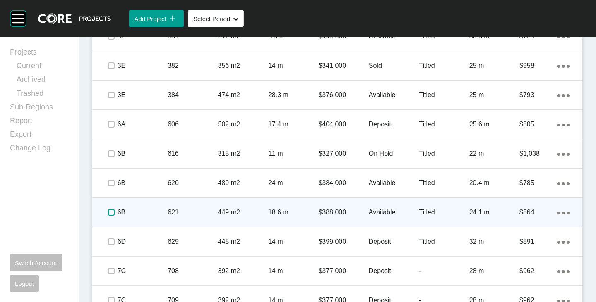
click at [112, 211] on label at bounding box center [111, 212] width 7 height 7
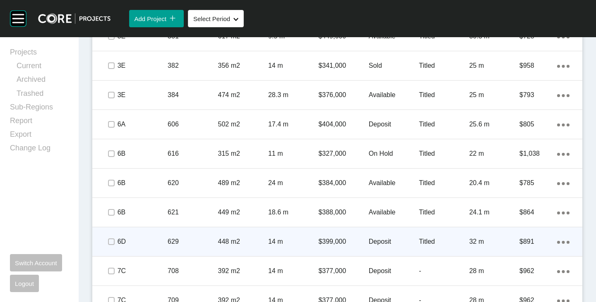
click at [376, 243] on p "Deposit" at bounding box center [394, 242] width 50 height 9
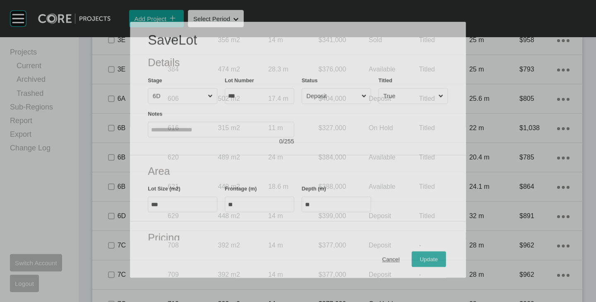
scroll to position [554, 0]
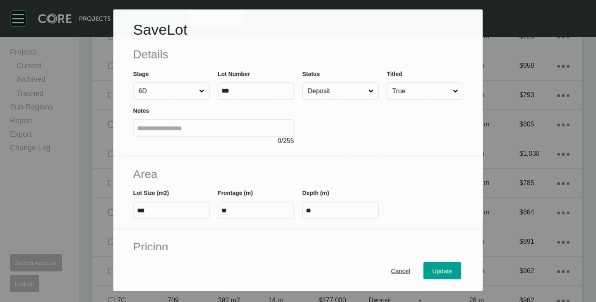
click at [329, 91] on input "Deposit" at bounding box center [336, 91] width 60 height 17
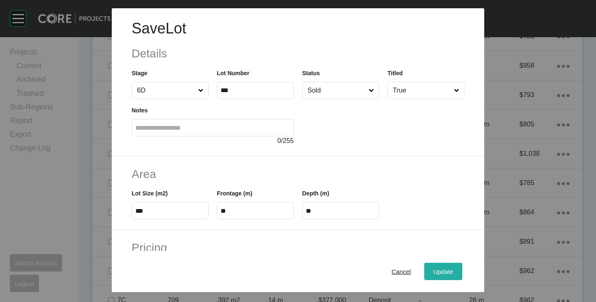
click at [436, 269] on span "Update" at bounding box center [443, 272] width 20 height 7
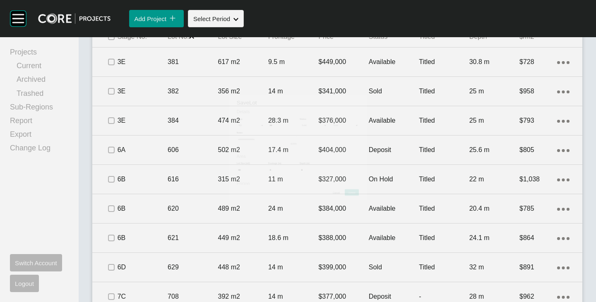
scroll to position [579, 0]
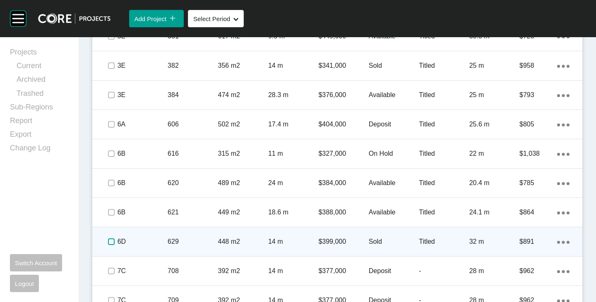
click at [112, 242] on label at bounding box center [111, 242] width 7 height 7
click at [221, 239] on p "448 m2" at bounding box center [243, 242] width 50 height 9
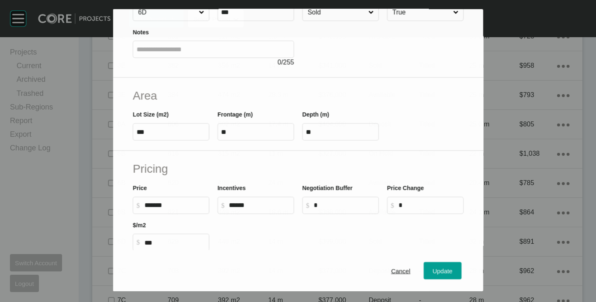
scroll to position [83, 0]
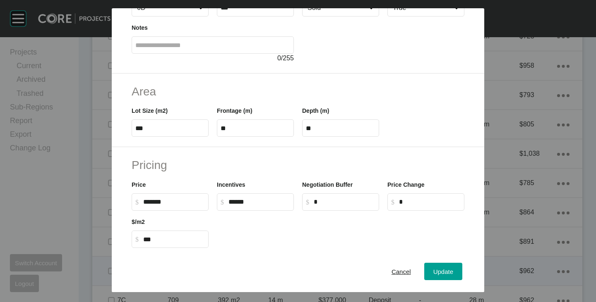
click at [393, 274] on span "Cancel" at bounding box center [400, 272] width 19 height 7
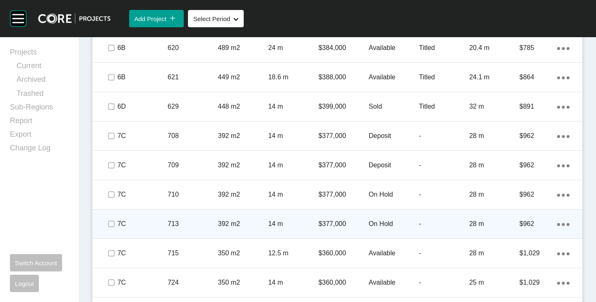
scroll to position [719, 0]
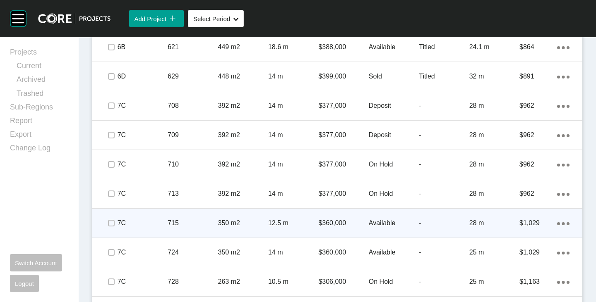
click at [561, 221] on div "Action Menu Dots Copy 6 Created with Sketch." at bounding box center [563, 223] width 12 height 9
click at [515, 224] on link "Duplicate" at bounding box center [522, 225] width 31 height 12
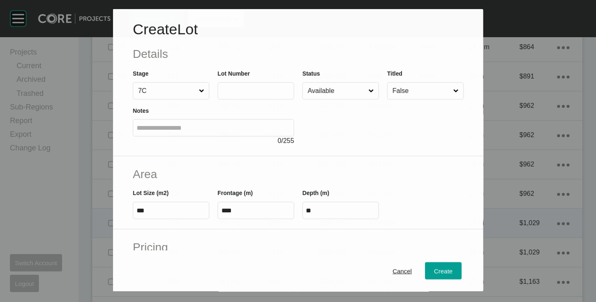
click at [236, 94] on input "text" at bounding box center [255, 90] width 69 height 7
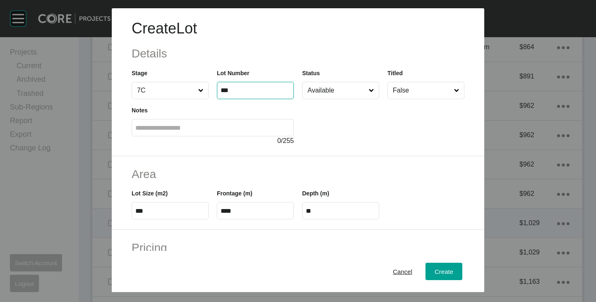
type input "***"
click at [305, 132] on div at bounding box center [383, 122] width 162 height 47
type input "*"
click at [331, 88] on input "Available" at bounding box center [336, 90] width 61 height 17
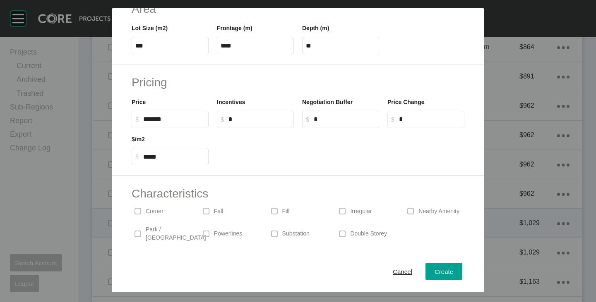
scroll to position [202, 0]
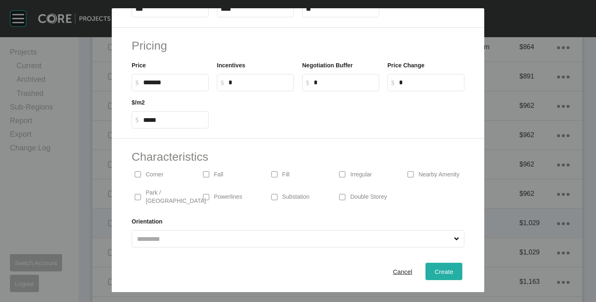
click at [431, 264] on button "Create" at bounding box center [443, 271] width 37 height 17
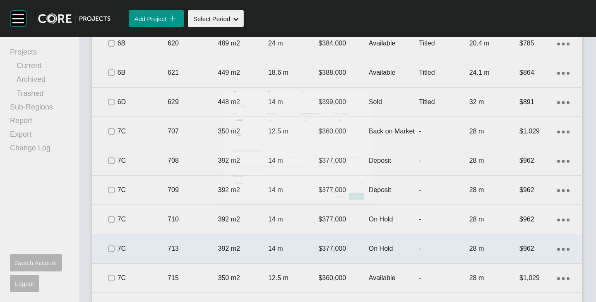
scroll to position [745, 0]
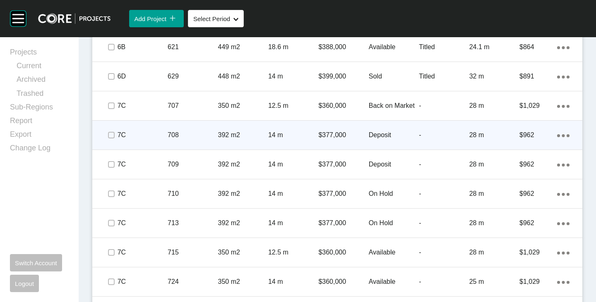
click at [374, 134] on p "Deposit" at bounding box center [394, 135] width 50 height 9
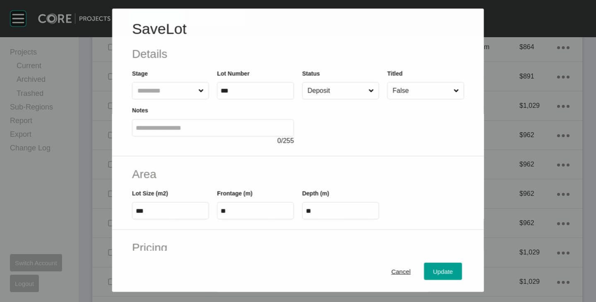
click at [330, 87] on input "Deposit" at bounding box center [336, 90] width 61 height 17
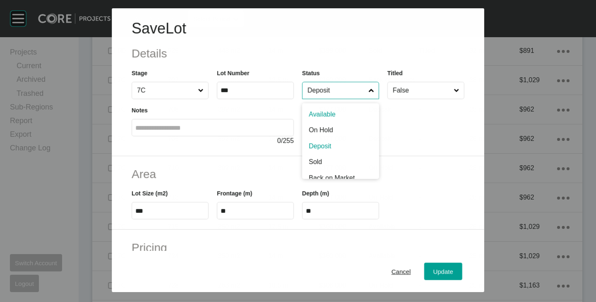
scroll to position [719, 0]
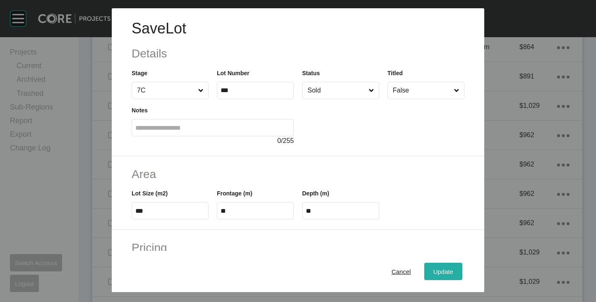
click at [431, 277] on div "Update" at bounding box center [443, 271] width 24 height 11
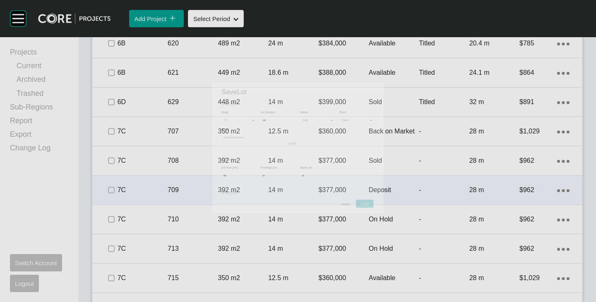
scroll to position [745, 0]
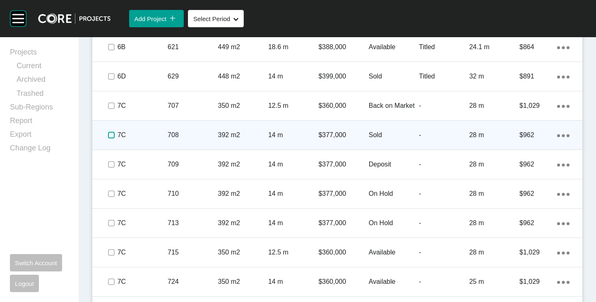
click at [108, 134] on label at bounding box center [111, 135] width 7 height 7
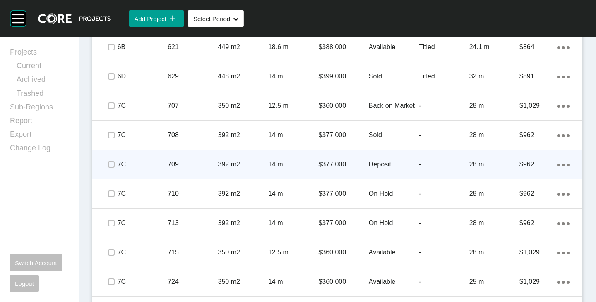
click at [383, 166] on p "Deposit" at bounding box center [394, 164] width 50 height 9
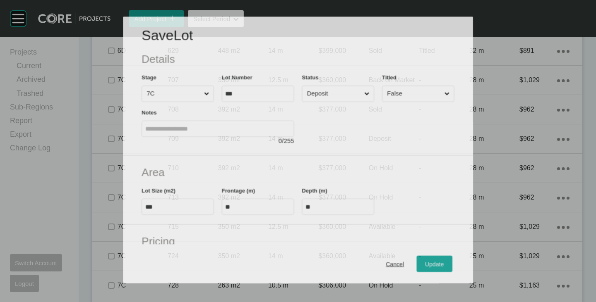
scroll to position [719, 0]
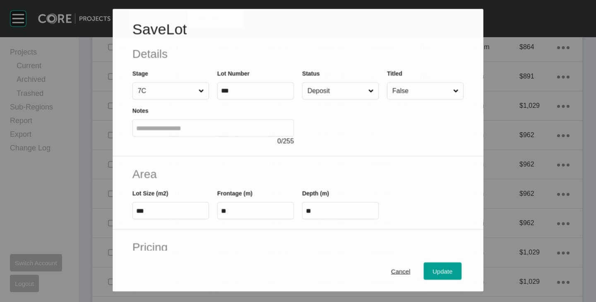
click at [344, 88] on input "Deposit" at bounding box center [336, 91] width 61 height 17
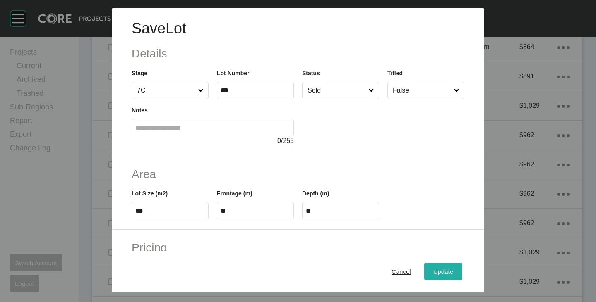
click at [442, 267] on div "Update" at bounding box center [443, 271] width 24 height 11
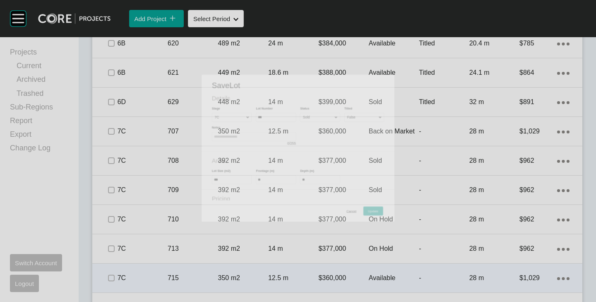
scroll to position [745, 0]
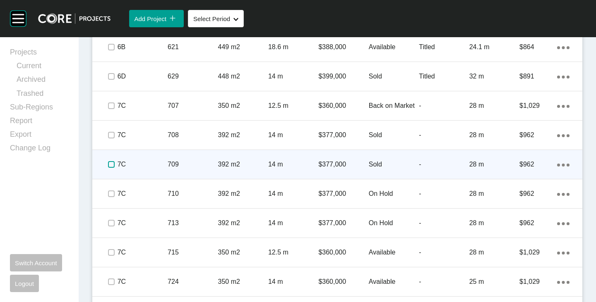
click at [108, 163] on label at bounding box center [111, 164] width 7 height 7
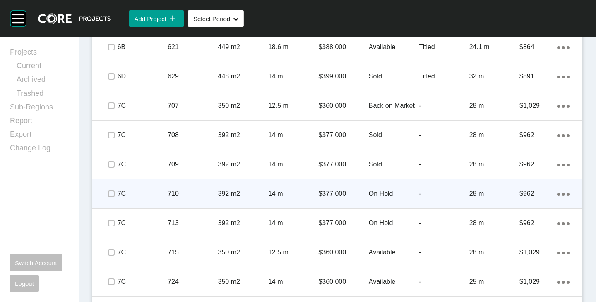
click at [383, 194] on p "On Hold" at bounding box center [394, 194] width 50 height 9
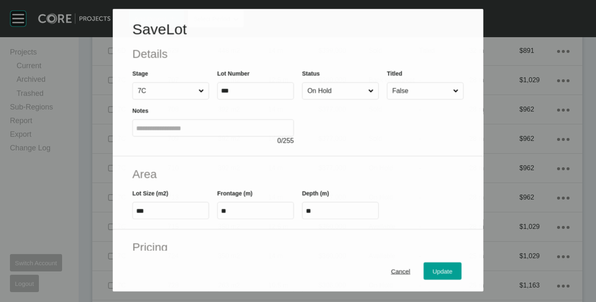
scroll to position [719, 0]
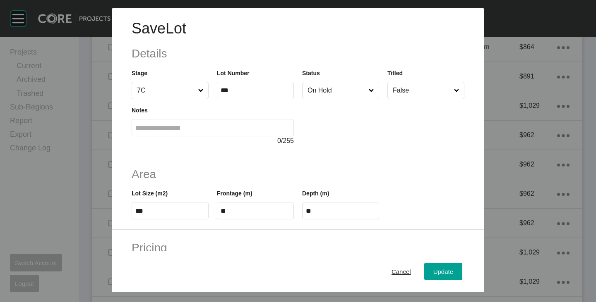
click at [321, 89] on input "On Hold" at bounding box center [336, 90] width 61 height 17
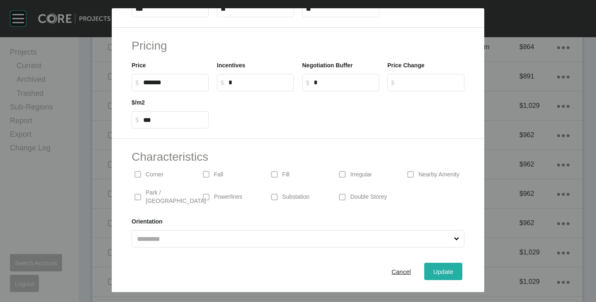
click at [424, 266] on button "Update" at bounding box center [443, 271] width 38 height 17
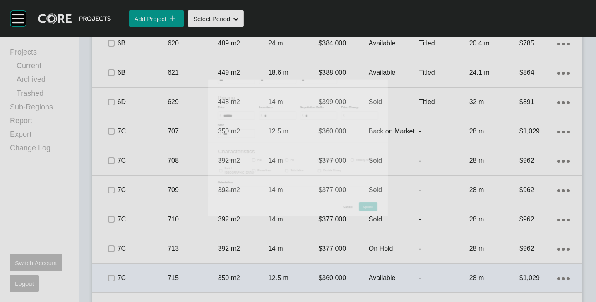
scroll to position [745, 0]
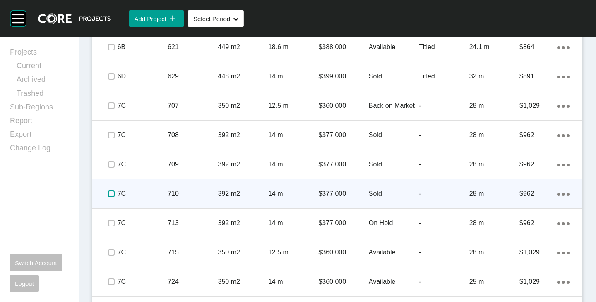
click at [109, 193] on label at bounding box center [111, 194] width 7 height 7
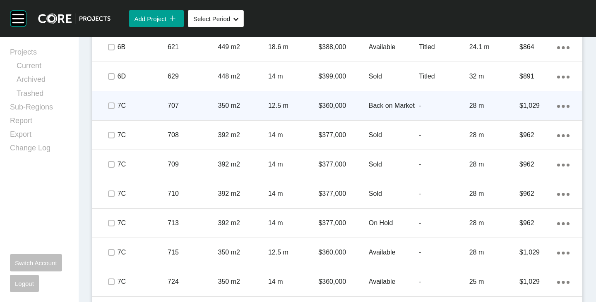
click at [550, 103] on p "$1,029" at bounding box center [538, 105] width 38 height 9
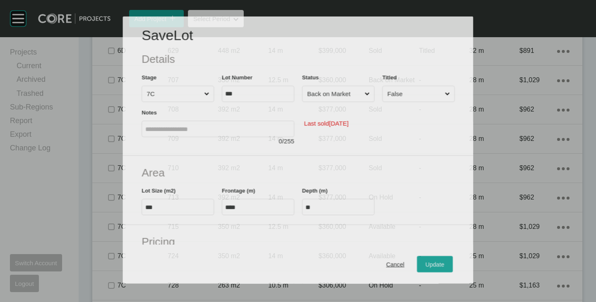
scroll to position [719, 0]
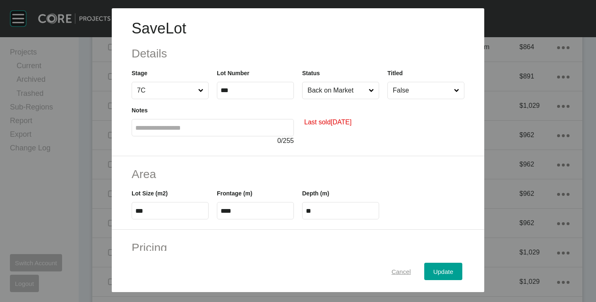
click at [401, 267] on div "Cancel" at bounding box center [401, 271] width 24 height 11
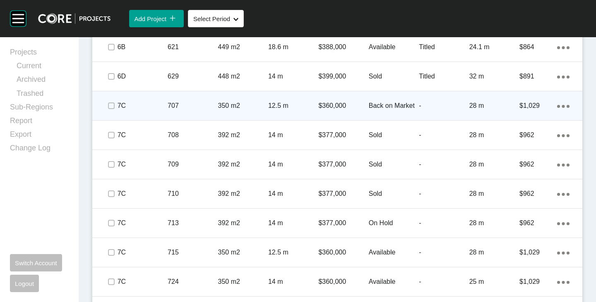
click at [558, 105] on icon "Action Menu Dots Copy 6 Created with Sketch." at bounding box center [563, 106] width 12 height 3
click at [528, 105] on link "Duplicate" at bounding box center [522, 107] width 31 height 12
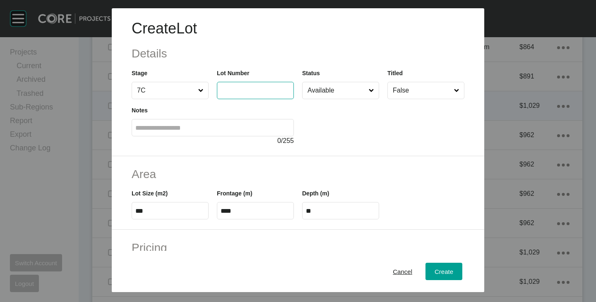
click at [241, 88] on input "text" at bounding box center [256, 90] width 70 height 7
type input "***"
click at [326, 145] on div at bounding box center [383, 122] width 162 height 47
type input "*"
click at [326, 92] on input "Available" at bounding box center [336, 90] width 61 height 17
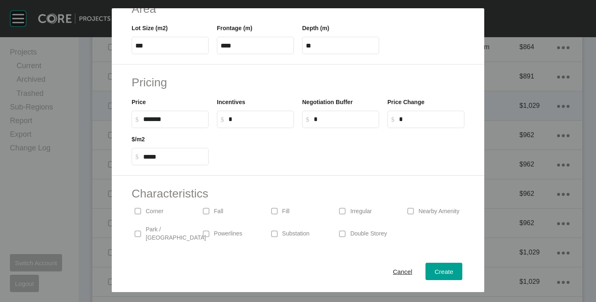
scroll to position [202, 0]
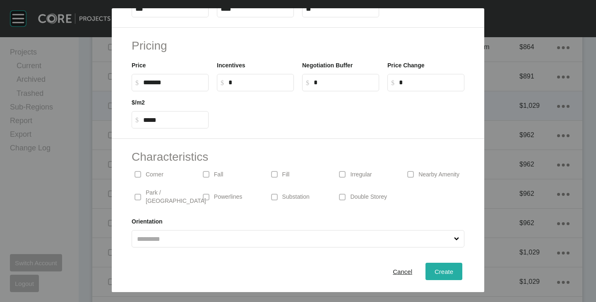
click at [446, 270] on div "Create" at bounding box center [443, 271] width 23 height 11
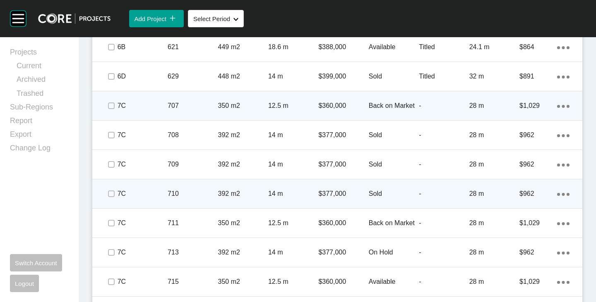
scroll to position [786, 0]
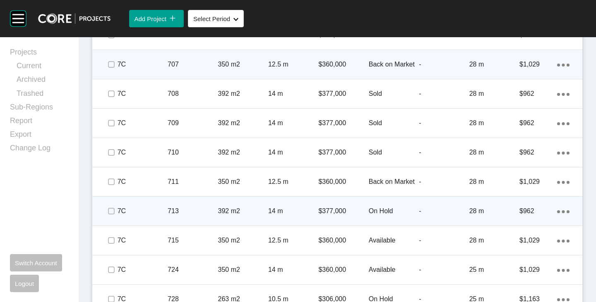
click at [370, 210] on p "On Hold" at bounding box center [394, 211] width 50 height 9
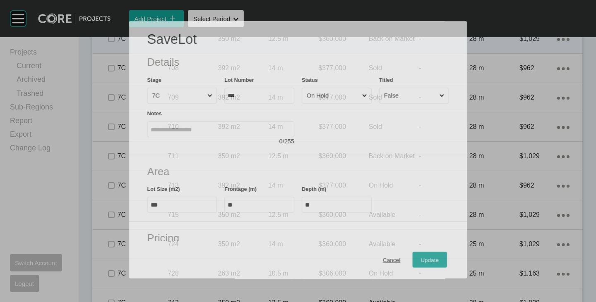
scroll to position [761, 0]
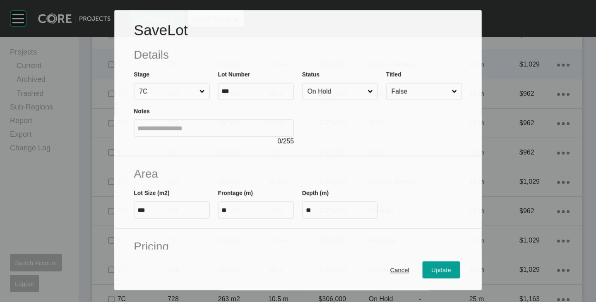
click at [315, 91] on input "On Hold" at bounding box center [336, 91] width 60 height 16
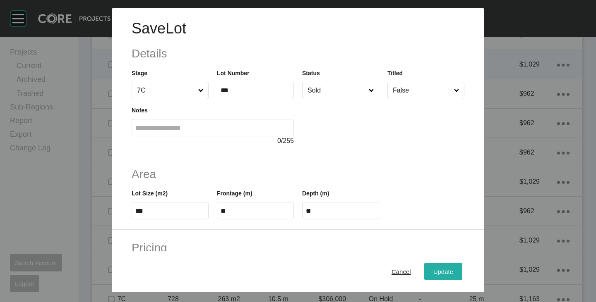
click at [431, 267] on div "Update" at bounding box center [443, 271] width 24 height 11
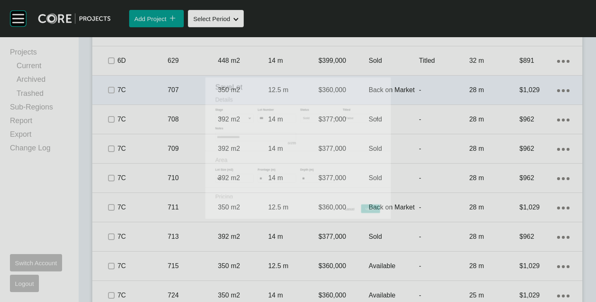
scroll to position [786, 0]
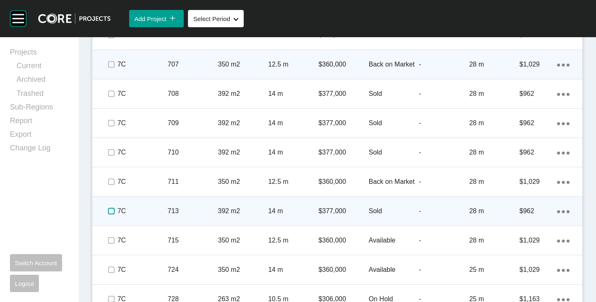
click at [109, 212] on label at bounding box center [111, 211] width 7 height 7
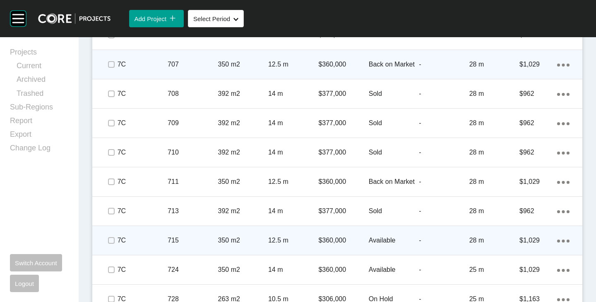
click at [557, 240] on div "Action Menu Dots Copy 6 Created with Sketch." at bounding box center [563, 240] width 12 height 9
drag, startPoint x: 530, startPoint y: 240, endPoint x: 525, endPoint y: 239, distance: 4.7
click at [530, 240] on link "Duplicate" at bounding box center [522, 242] width 31 height 12
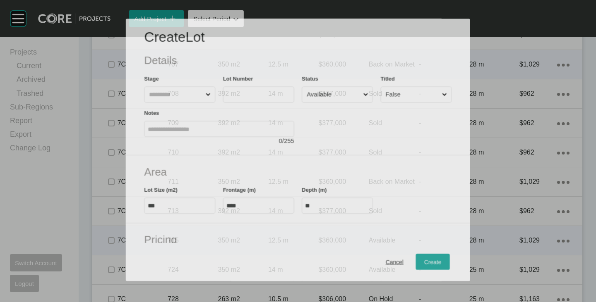
scroll to position [761, 0]
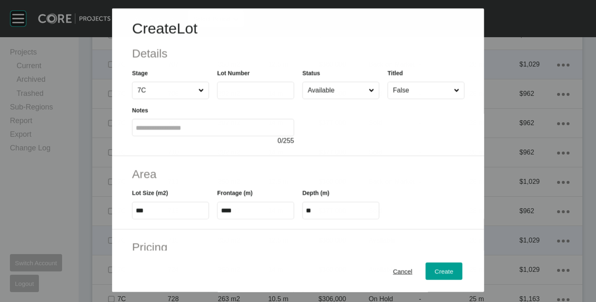
click at [233, 91] on input "text" at bounding box center [256, 90] width 70 height 7
type input "***"
click at [439, 157] on div "Area Lot Size (m2) *** Frontage (m) **** Depth (m) **" at bounding box center [298, 193] width 372 height 74
type input "*"
click at [342, 94] on input "Available" at bounding box center [336, 90] width 61 height 17
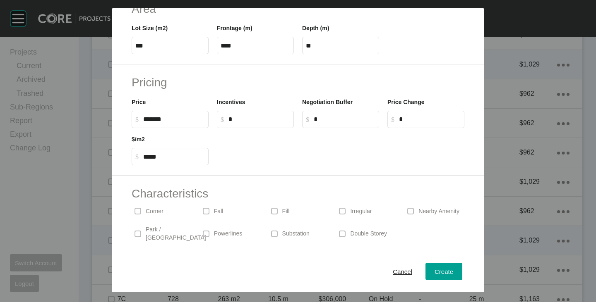
scroll to position [202, 0]
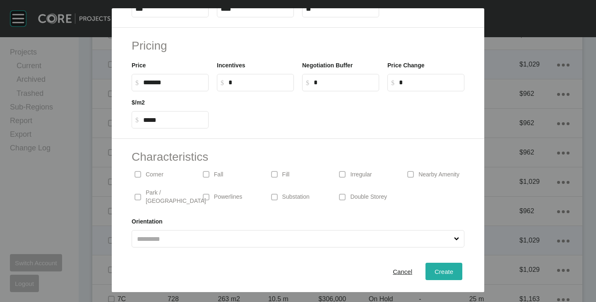
click at [435, 274] on span "Create" at bounding box center [444, 272] width 19 height 7
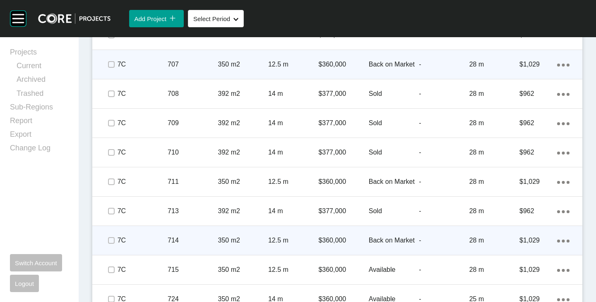
scroll to position [828, 0]
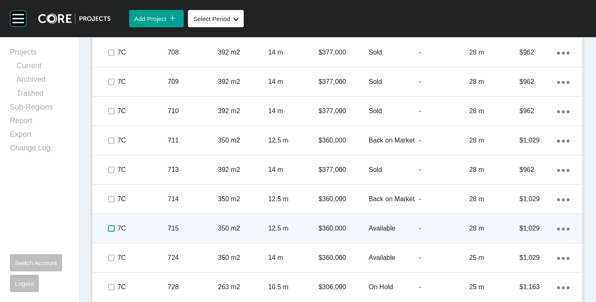
click at [112, 226] on label at bounding box center [111, 229] width 7 height 7
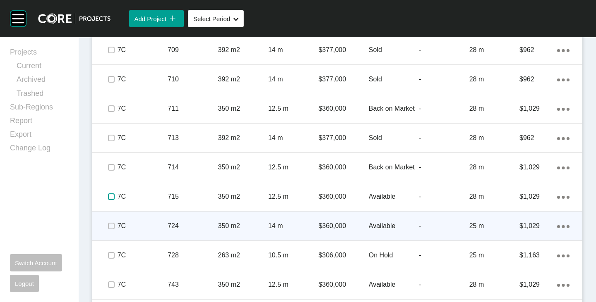
scroll to position [869, 0]
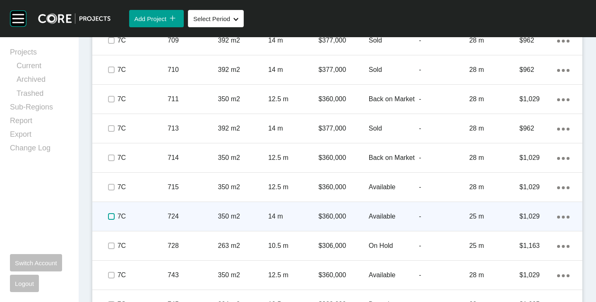
click at [112, 216] on label at bounding box center [111, 217] width 7 height 7
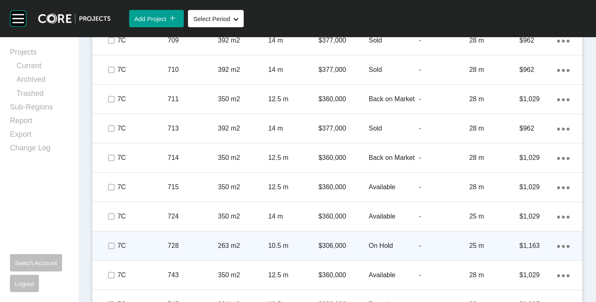
click at [376, 243] on p "On Hold" at bounding box center [394, 246] width 50 height 9
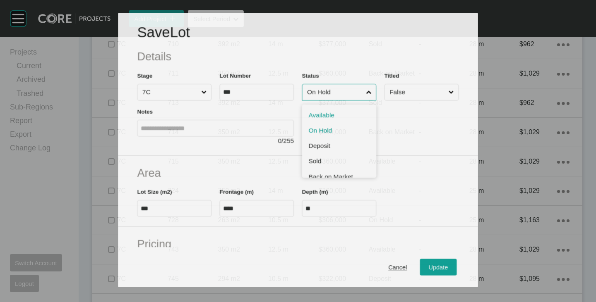
click at [323, 88] on input "On Hold" at bounding box center [334, 92] width 59 height 16
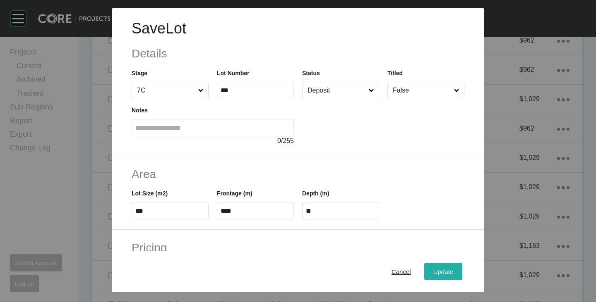
click at [432, 264] on button "Update" at bounding box center [443, 271] width 38 height 17
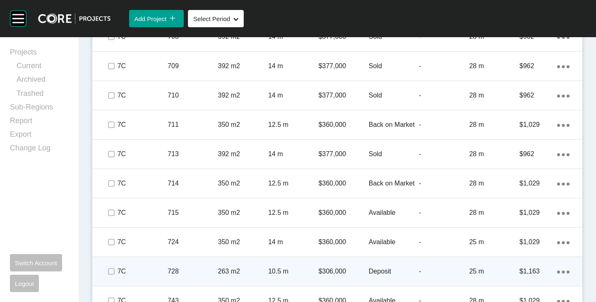
scroll to position [869, 0]
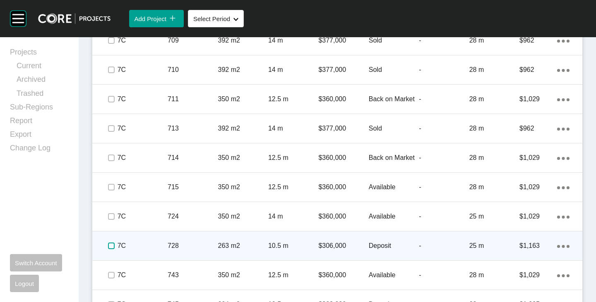
click at [108, 247] on label at bounding box center [111, 246] width 7 height 7
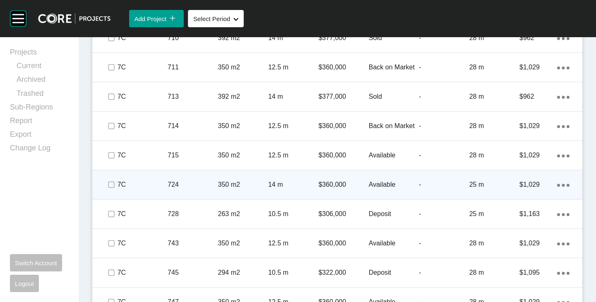
scroll to position [910, 0]
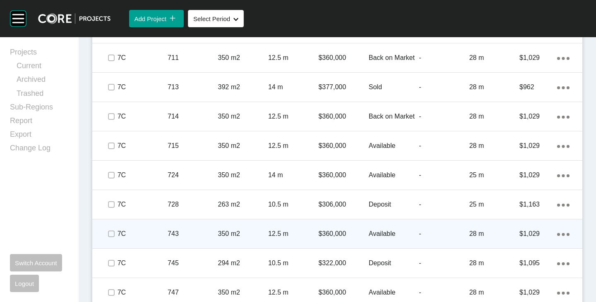
click at [557, 233] on div "Action Menu Dots Copy 6 Created with Sketch." at bounding box center [563, 234] width 12 height 9
click at [524, 233] on link "Duplicate" at bounding box center [522, 236] width 31 height 12
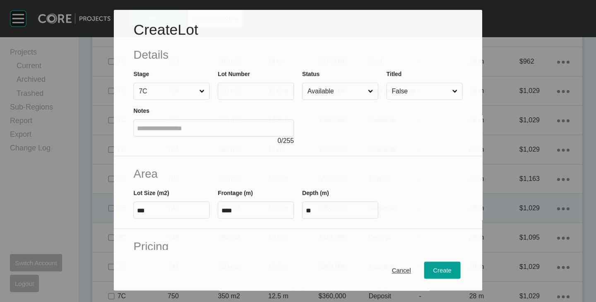
scroll to position [885, 0]
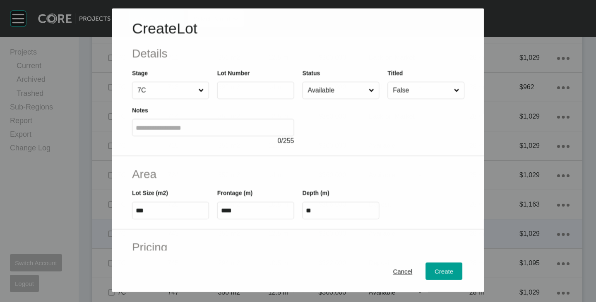
click at [250, 96] on label at bounding box center [255, 90] width 77 height 17
click at [250, 94] on input "text" at bounding box center [256, 90] width 70 height 7
type input "***"
click at [322, 140] on div at bounding box center [383, 122] width 162 height 47
click at [166, 209] on input "***" at bounding box center [170, 211] width 70 height 7
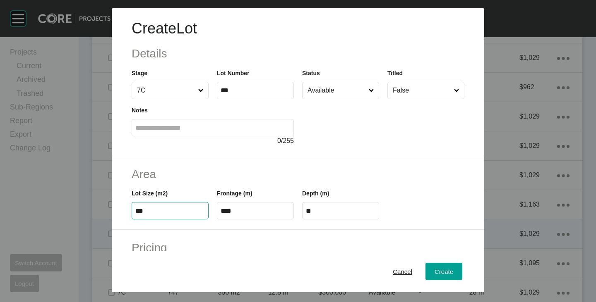
click at [166, 209] on input "***" at bounding box center [170, 211] width 70 height 7
type input "***"
type input "****"
type input "*****"
click at [237, 211] on input "****" at bounding box center [256, 211] width 70 height 7
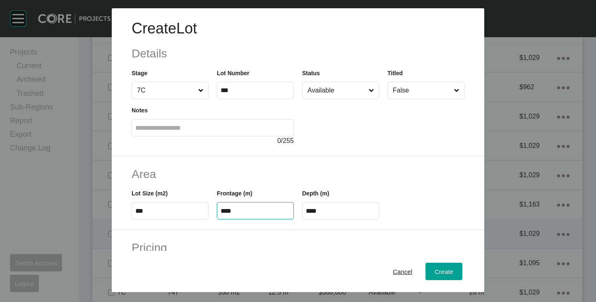
click at [237, 211] on input "****" at bounding box center [256, 211] width 70 height 7
type input "****"
type input "**"
click at [259, 167] on h2 "Area" at bounding box center [298, 174] width 333 height 16
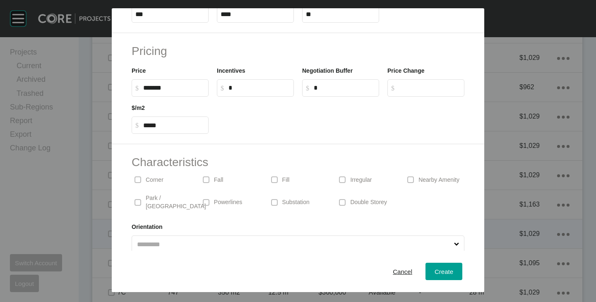
scroll to position [202, 0]
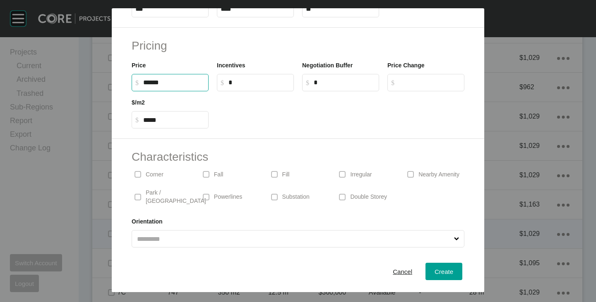
drag, startPoint x: 147, startPoint y: 81, endPoint x: 153, endPoint y: 82, distance: 5.9
click at [153, 82] on input "******" at bounding box center [174, 82] width 62 height 7
type input "*******"
type input "*****"
click at [265, 109] on div at bounding box center [341, 109] width 256 height 37
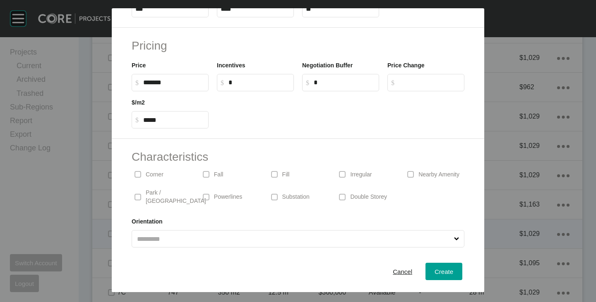
click at [251, 119] on div at bounding box center [341, 109] width 256 height 37
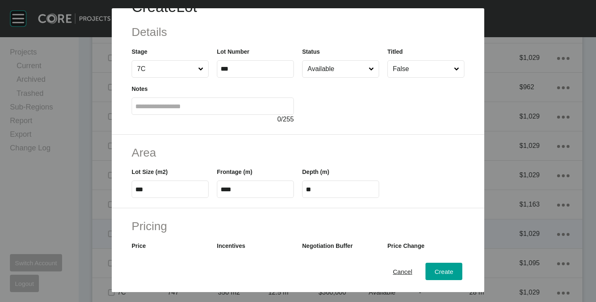
scroll to position [0, 0]
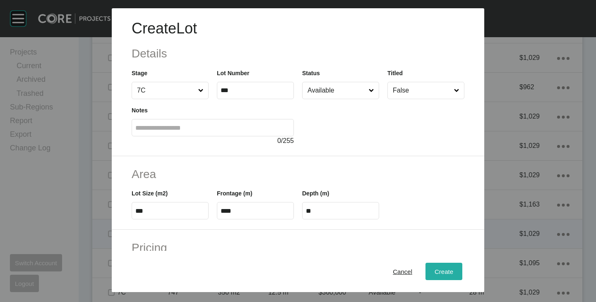
click at [439, 268] on div "Create" at bounding box center [443, 271] width 23 height 11
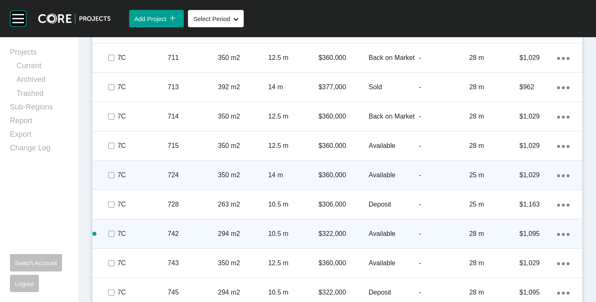
scroll to position [952, 0]
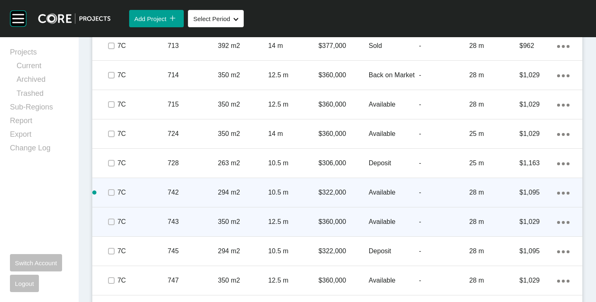
click at [370, 221] on p "Available" at bounding box center [394, 222] width 50 height 9
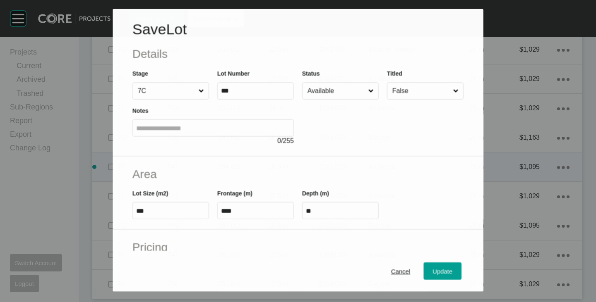
scroll to position [926, 0]
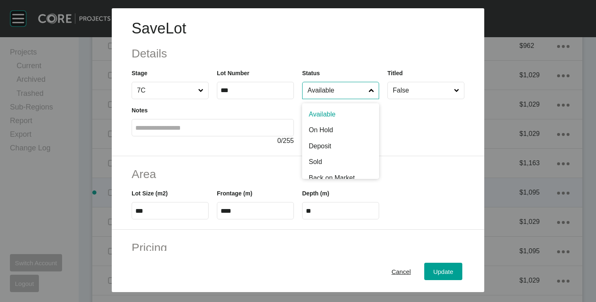
click at [330, 98] on input "Available" at bounding box center [336, 90] width 61 height 17
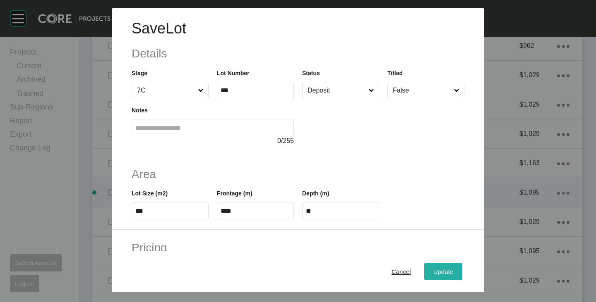
click at [441, 266] on div "Update" at bounding box center [443, 271] width 24 height 11
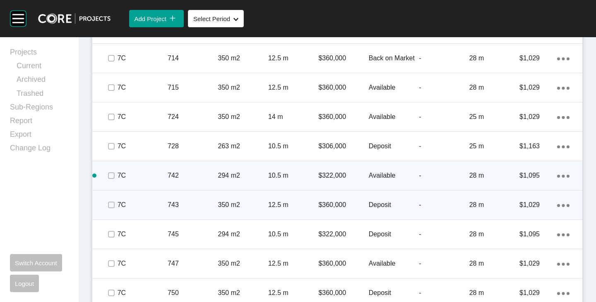
scroll to position [978, 0]
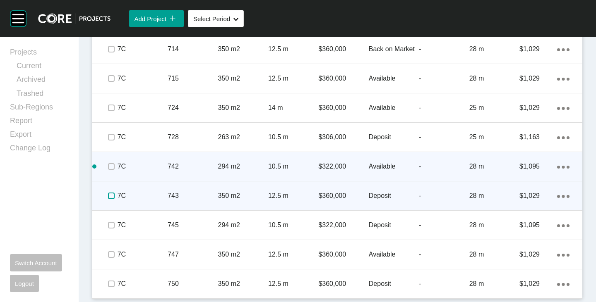
click at [111, 194] on label at bounding box center [111, 196] width 7 height 7
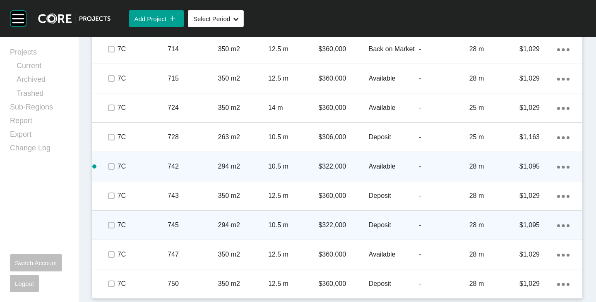
click at [386, 219] on div "Deposit" at bounding box center [394, 226] width 50 height 26
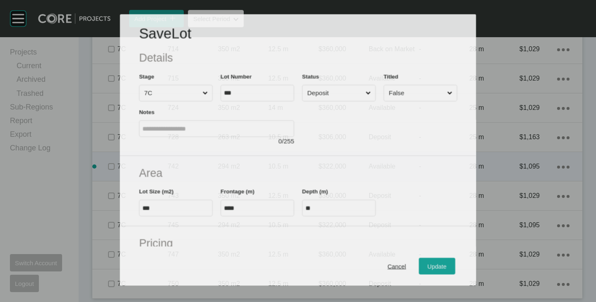
scroll to position [952, 0]
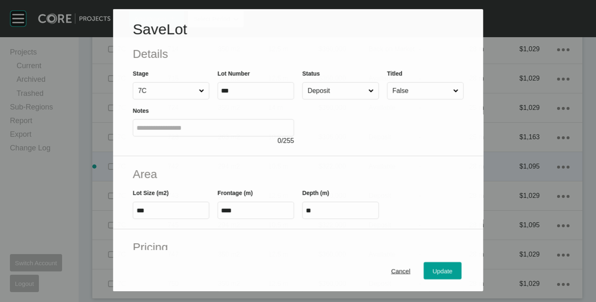
click at [335, 90] on input "Deposit" at bounding box center [336, 91] width 61 height 17
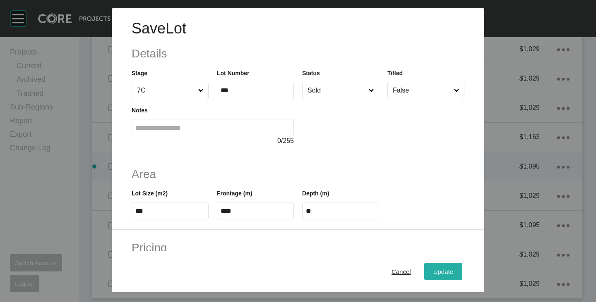
click at [437, 275] on span "Update" at bounding box center [443, 272] width 20 height 7
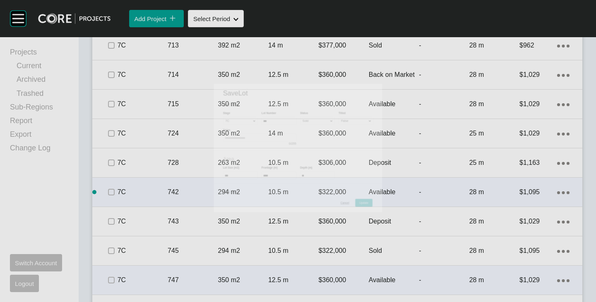
scroll to position [978, 0]
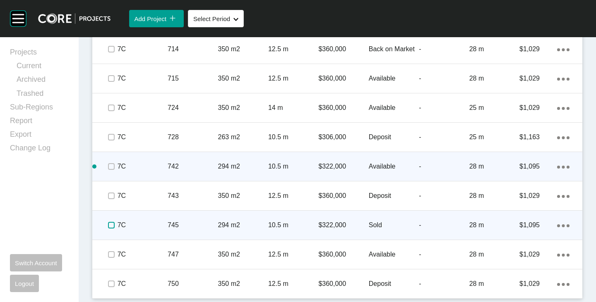
click at [111, 224] on label at bounding box center [111, 225] width 7 height 7
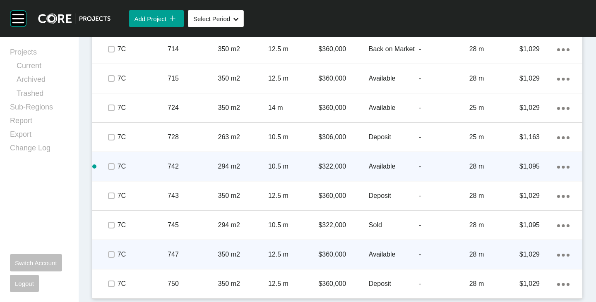
click at [381, 250] on div "Available" at bounding box center [394, 255] width 50 height 26
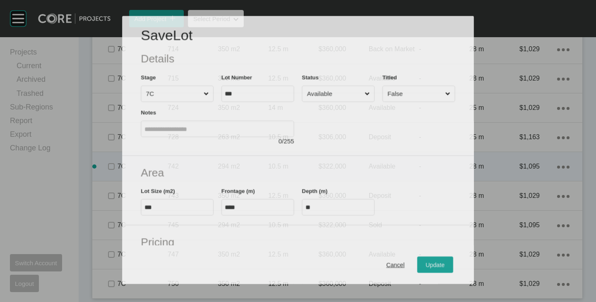
scroll to position [952, 0]
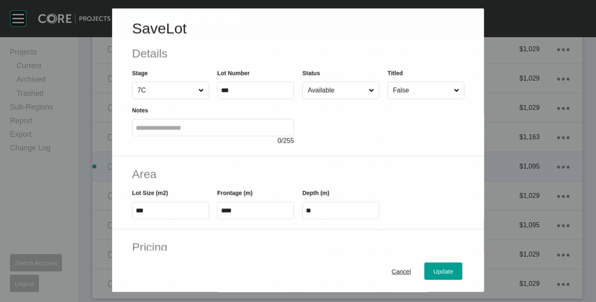
click at [318, 82] on input "Available" at bounding box center [336, 90] width 61 height 17
click at [442, 267] on div "Update" at bounding box center [443, 271] width 24 height 11
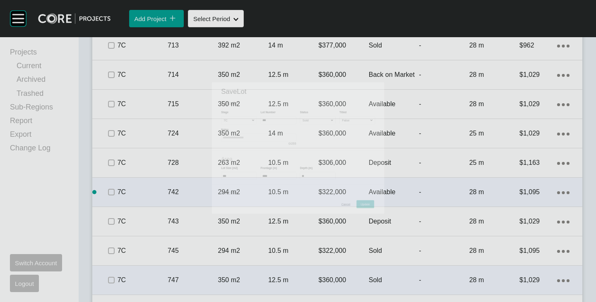
scroll to position [978, 0]
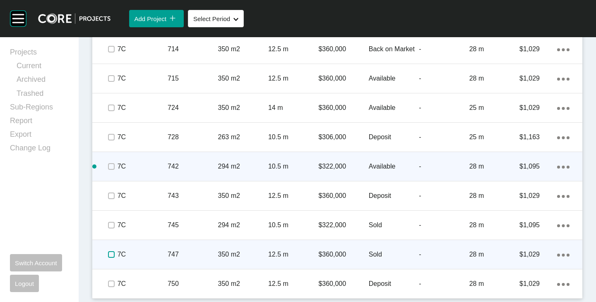
click at [112, 254] on label at bounding box center [111, 255] width 7 height 7
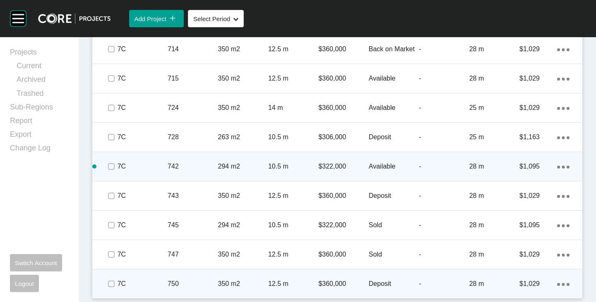
click at [381, 287] on p "Deposit" at bounding box center [394, 284] width 50 height 9
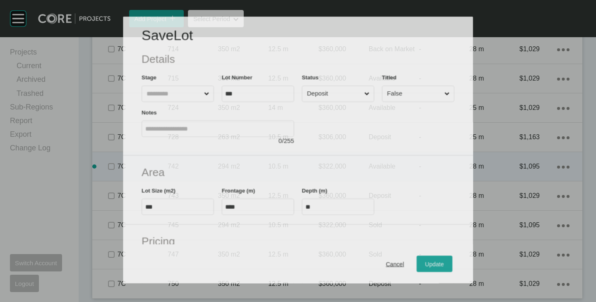
scroll to position [952, 0]
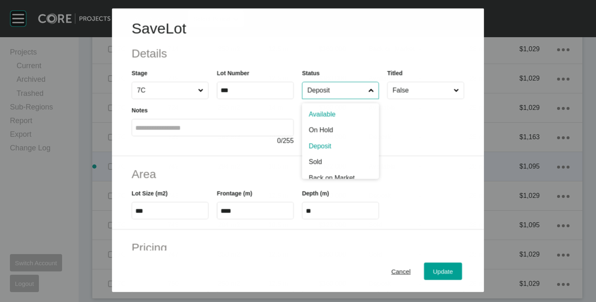
click at [342, 94] on input "Deposit" at bounding box center [336, 90] width 61 height 17
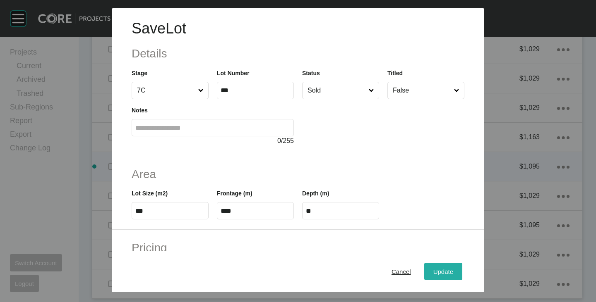
click at [439, 274] on span "Update" at bounding box center [443, 272] width 20 height 7
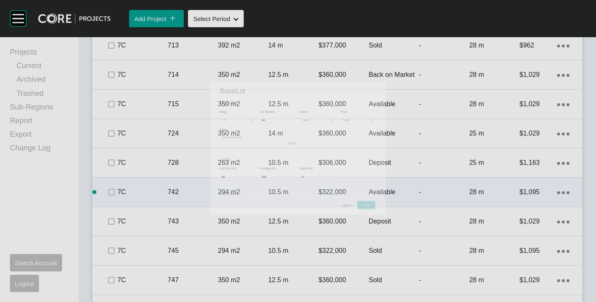
scroll to position [978, 0]
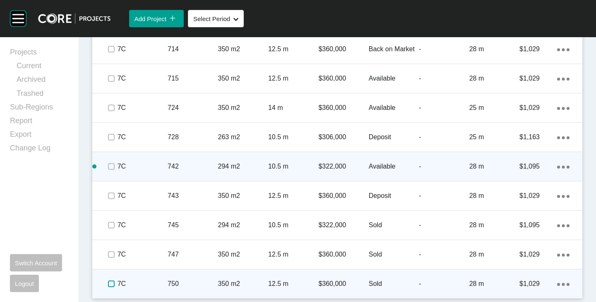
click at [111, 281] on label at bounding box center [111, 284] width 7 height 7
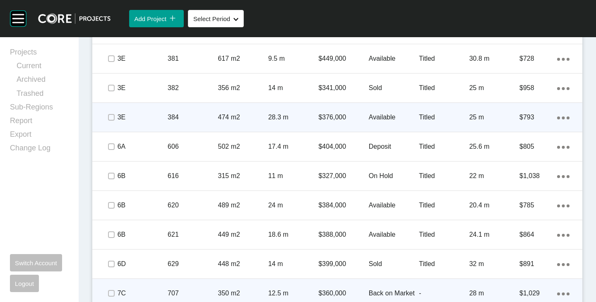
scroll to position [523, 0]
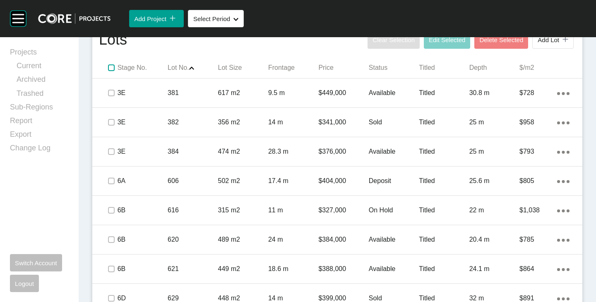
click at [113, 69] on label at bounding box center [111, 68] width 7 height 7
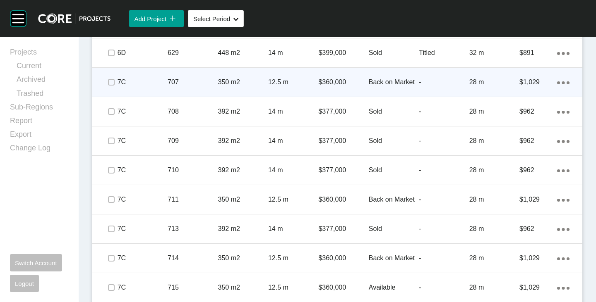
scroll to position [771, 0]
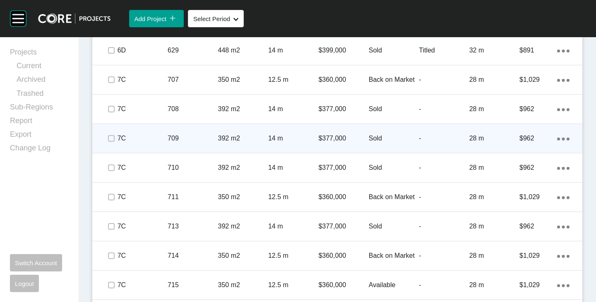
click at [374, 136] on p "Sold" at bounding box center [394, 138] width 50 height 9
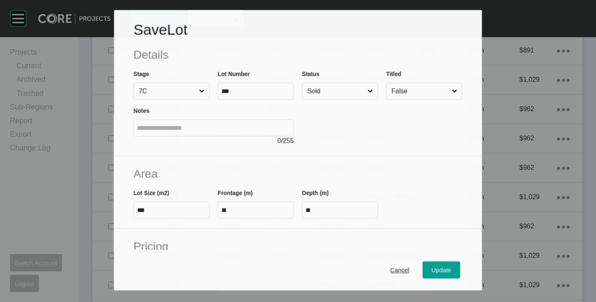
scroll to position [83, 0]
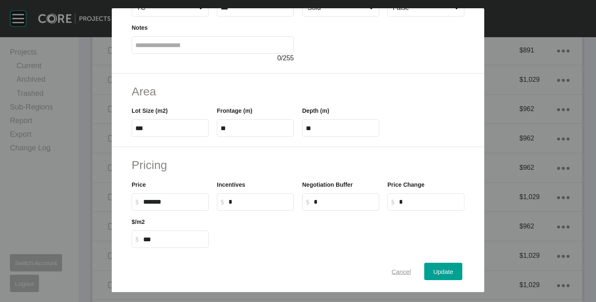
click at [396, 265] on button "Cancel" at bounding box center [401, 271] width 38 height 17
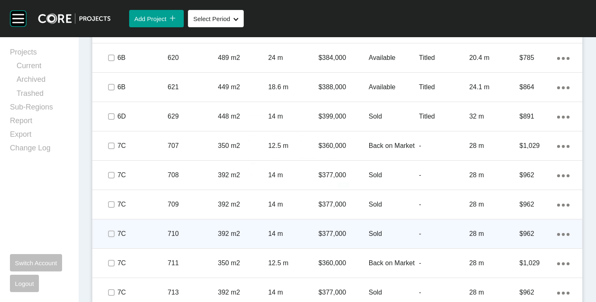
scroll to position [663, 0]
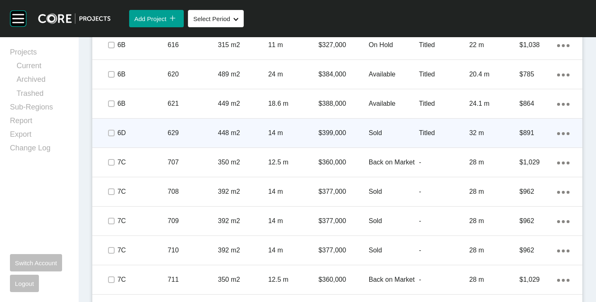
click at [370, 134] on p "Sold" at bounding box center [394, 133] width 50 height 9
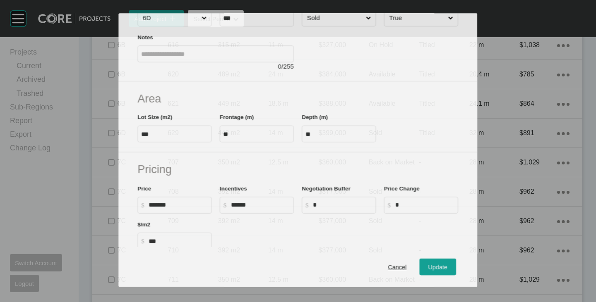
scroll to position [83, 0]
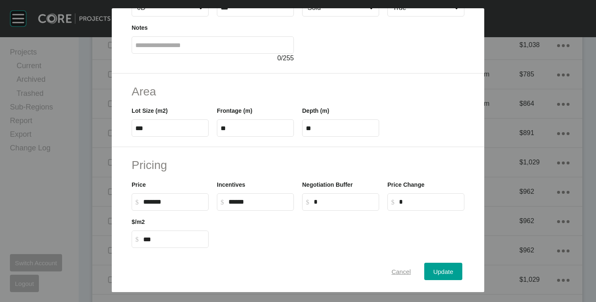
click at [396, 272] on span "Cancel" at bounding box center [400, 272] width 19 height 7
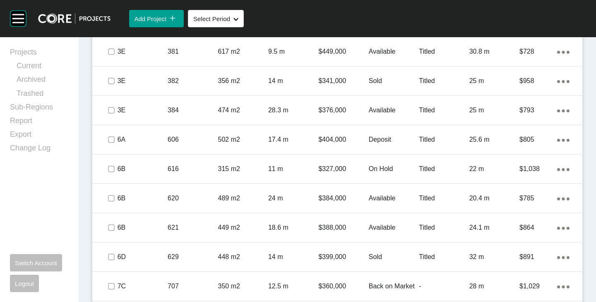
scroll to position [497, 0]
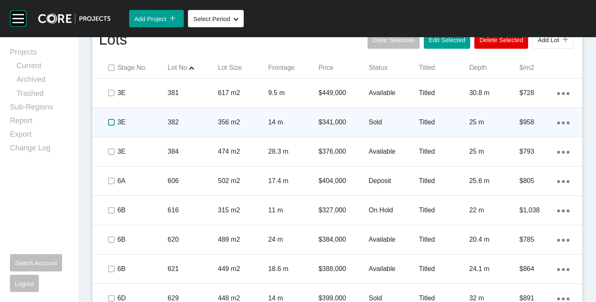
click at [109, 123] on label at bounding box center [111, 122] width 7 height 7
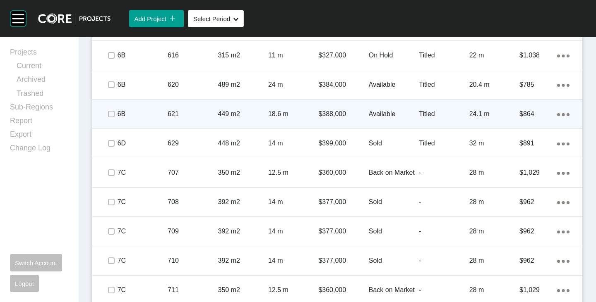
scroll to position [663, 0]
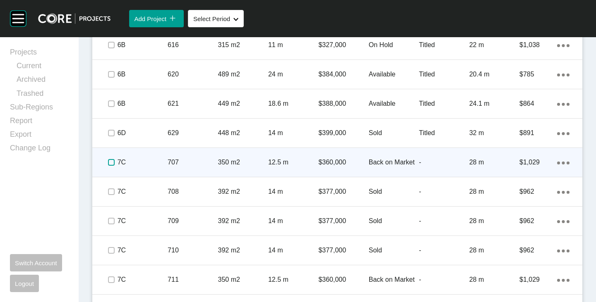
click at [108, 162] on label at bounding box center [111, 162] width 7 height 7
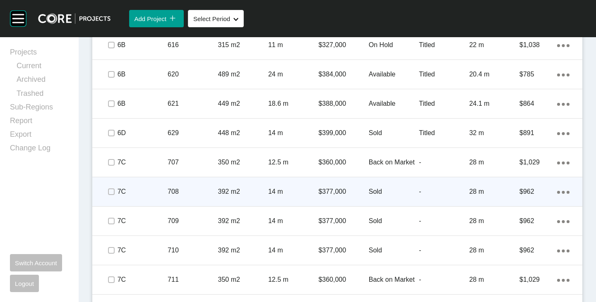
drag, startPoint x: 115, startPoint y: 189, endPoint x: 112, endPoint y: 201, distance: 12.8
click at [115, 189] on span at bounding box center [111, 192] width 12 height 12
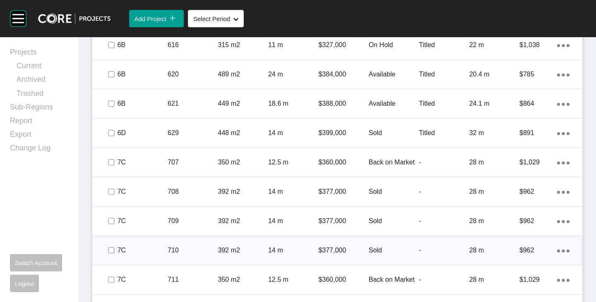
drag, startPoint x: 115, startPoint y: 219, endPoint x: 112, endPoint y: 238, distance: 19.3
click at [115, 219] on span at bounding box center [111, 221] width 12 height 12
drag, startPoint x: 112, startPoint y: 251, endPoint x: 112, endPoint y: 262, distance: 10.8
click at [113, 252] on label at bounding box center [111, 250] width 7 height 7
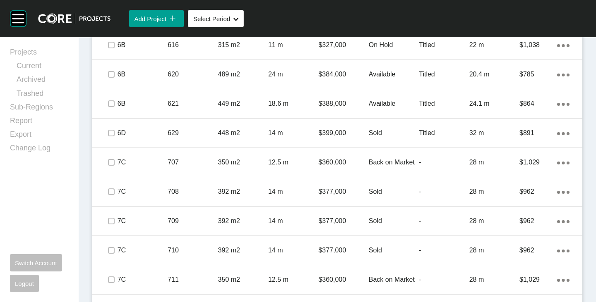
click at [114, 288] on div at bounding box center [111, 280] width 12 height 29
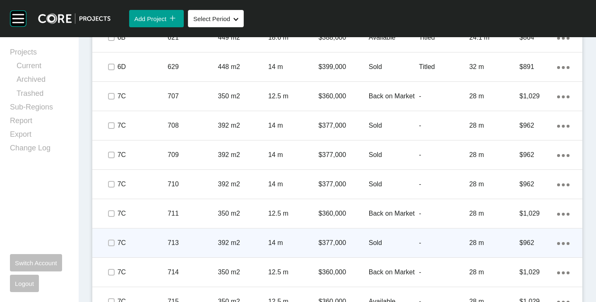
scroll to position [745, 0]
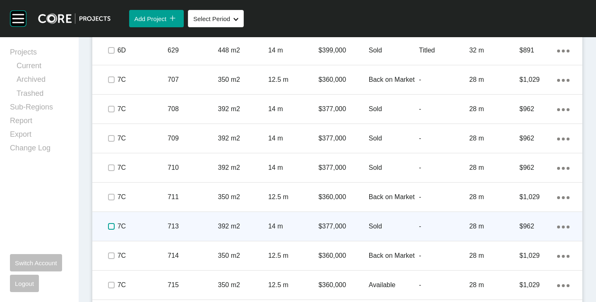
click at [110, 226] on label at bounding box center [111, 226] width 7 height 7
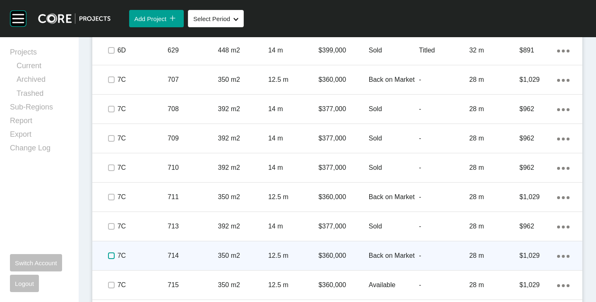
click at [110, 257] on label at bounding box center [111, 256] width 7 height 7
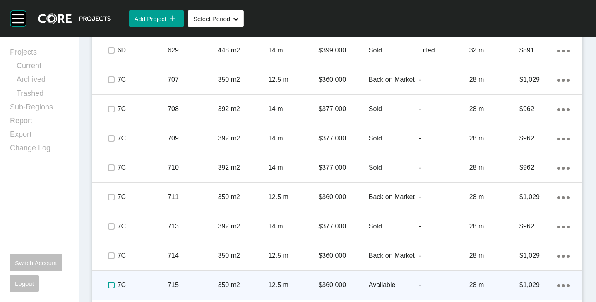
click at [110, 284] on label at bounding box center [111, 285] width 7 height 7
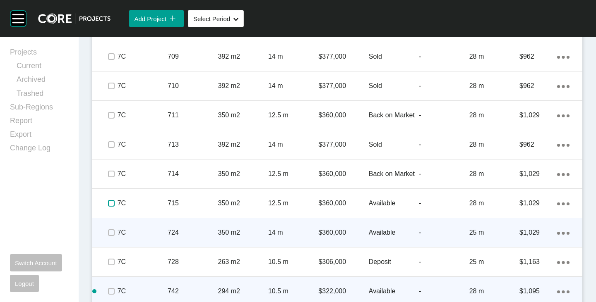
scroll to position [828, 0]
click at [109, 230] on label at bounding box center [111, 232] width 7 height 7
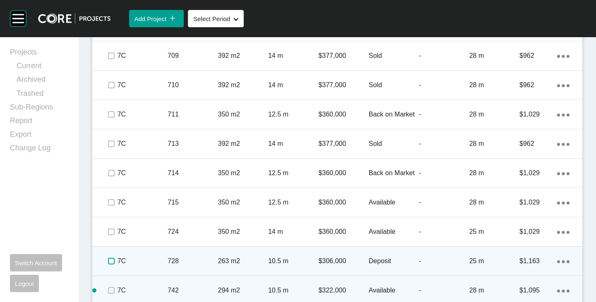
drag, startPoint x: 112, startPoint y: 259, endPoint x: 108, endPoint y: 290, distance: 30.4
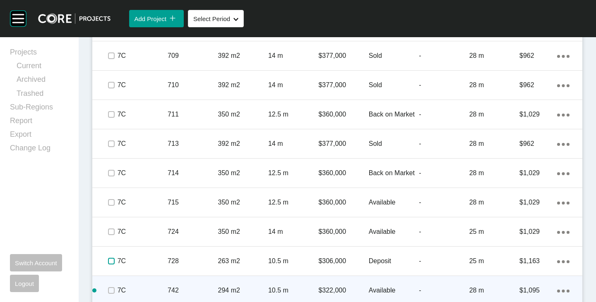
click at [112, 260] on label at bounding box center [111, 261] width 7 height 7
click at [108, 293] on label at bounding box center [111, 291] width 7 height 7
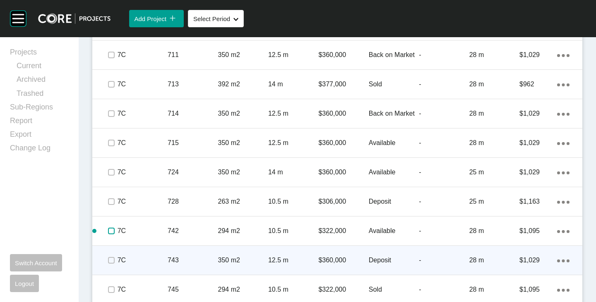
scroll to position [911, 0]
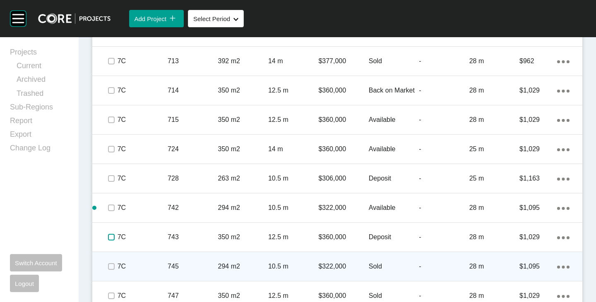
drag, startPoint x: 113, startPoint y: 236, endPoint x: 113, endPoint y: 255, distance: 19.0
click at [113, 237] on label at bounding box center [111, 237] width 7 height 7
click at [114, 260] on div at bounding box center [111, 266] width 12 height 29
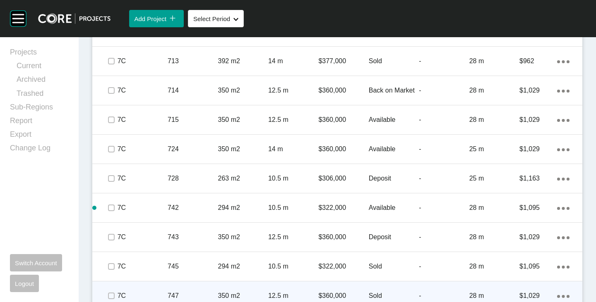
click at [110, 288] on div at bounding box center [111, 296] width 12 height 29
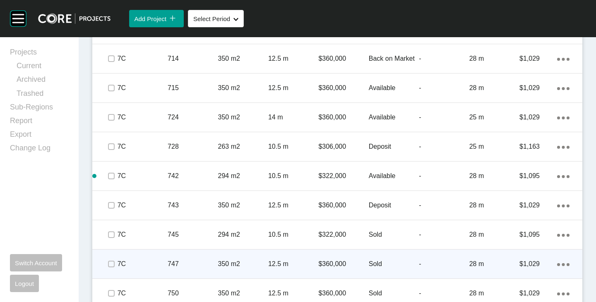
scroll to position [952, 0]
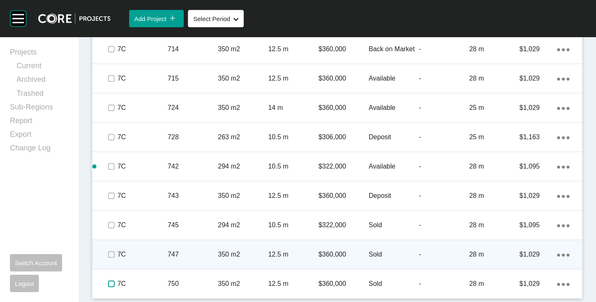
click at [110, 285] on label at bounding box center [111, 284] width 7 height 7
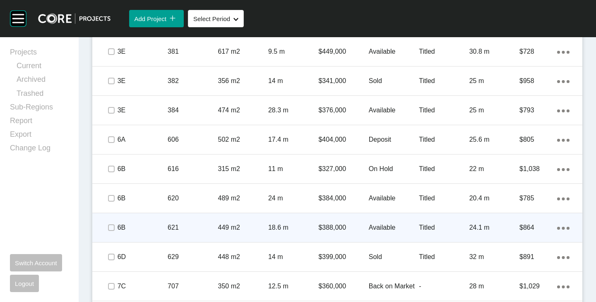
scroll to position [456, 0]
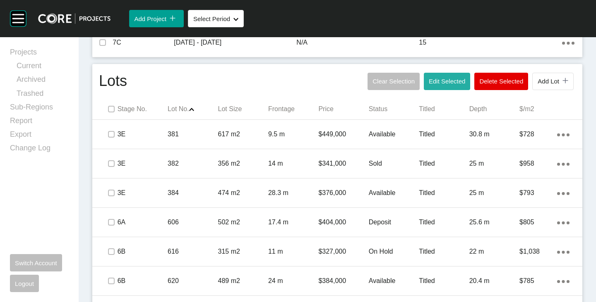
click at [439, 84] on span "Edit Selected" at bounding box center [447, 81] width 36 height 7
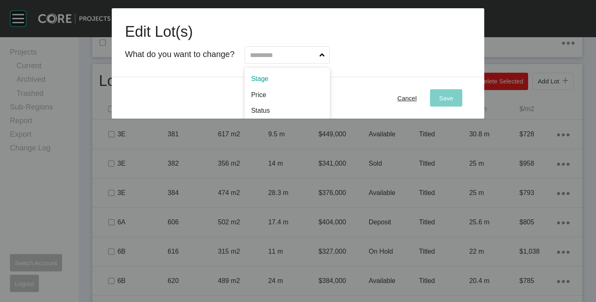
click at [287, 56] on input "text" at bounding box center [283, 55] width 70 height 17
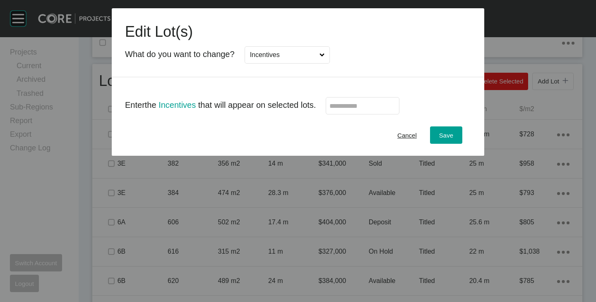
scroll to position [0, 0]
click at [372, 108] on input "text" at bounding box center [362, 106] width 66 height 7
type input "******"
click at [376, 133] on div "Cancel Save" at bounding box center [298, 135] width 372 height 41
click at [439, 133] on span "Save" at bounding box center [446, 135] width 14 height 7
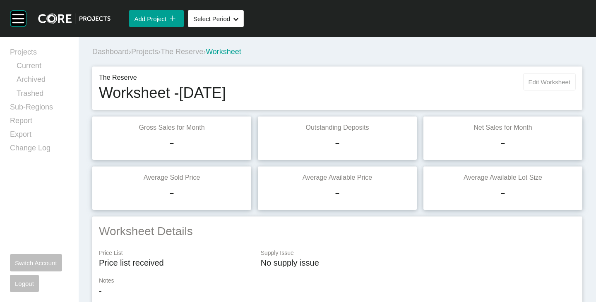
click at [551, 82] on span "Edit Worksheet" at bounding box center [549, 82] width 42 height 7
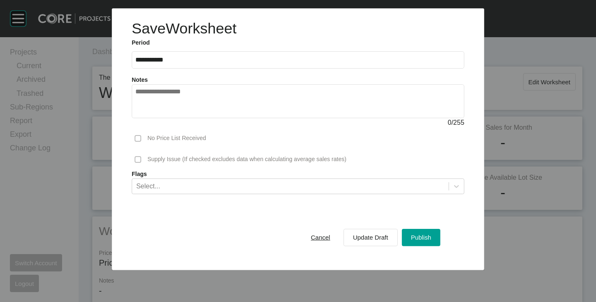
click at [243, 103] on textarea at bounding box center [297, 101] width 325 height 26
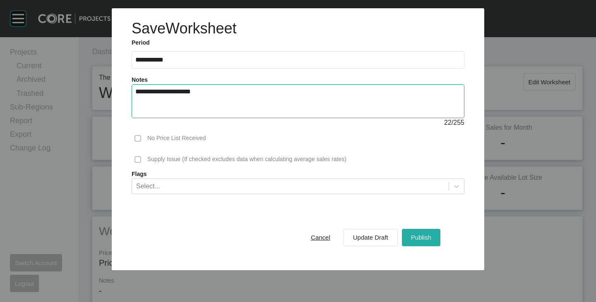
type textarea "**********"
click at [423, 235] on span "Publish" at bounding box center [421, 237] width 20 height 7
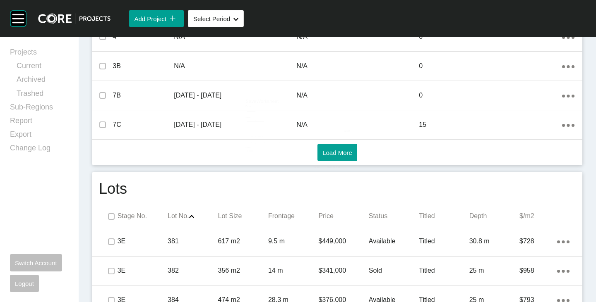
scroll to position [538, 0]
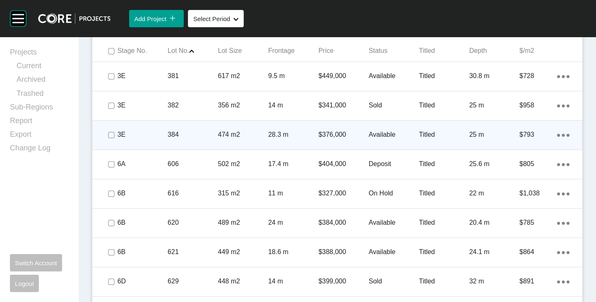
click at [378, 136] on p "Available" at bounding box center [394, 134] width 50 height 9
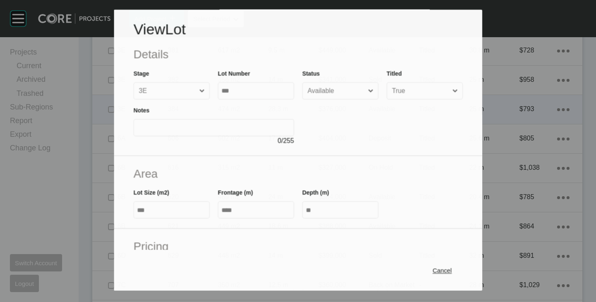
scroll to position [83, 0]
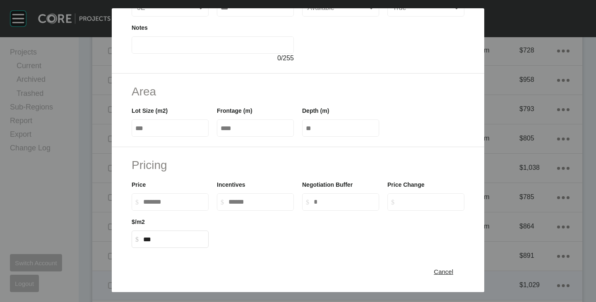
drag, startPoint x: 444, startPoint y: 277, endPoint x: 442, endPoint y: 273, distance: 4.5
click at [443, 277] on div "Cancel" at bounding box center [444, 271] width 24 height 11
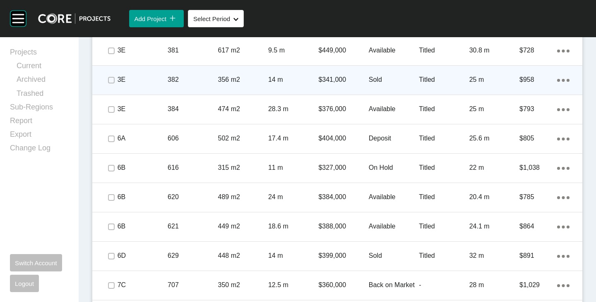
click at [372, 81] on p "Sold" at bounding box center [394, 79] width 50 height 9
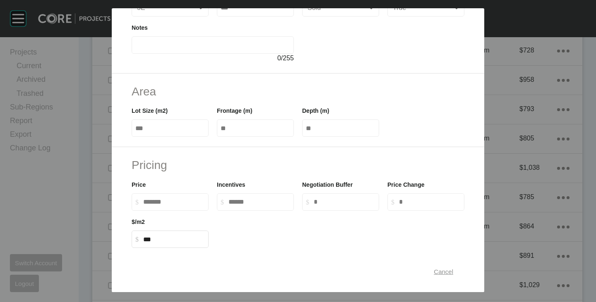
click at [440, 268] on div "Cancel" at bounding box center [444, 271] width 24 height 11
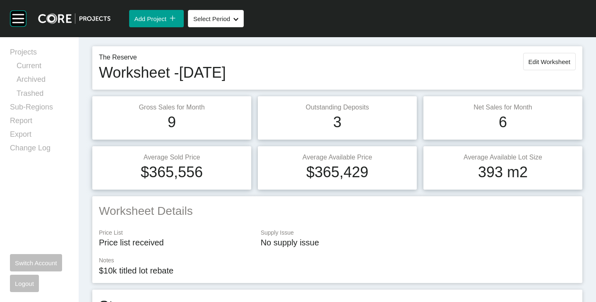
scroll to position [0, 0]
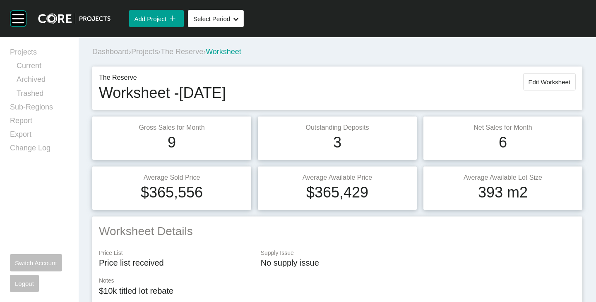
click at [197, 52] on span "The Reserve" at bounding box center [182, 52] width 43 height 8
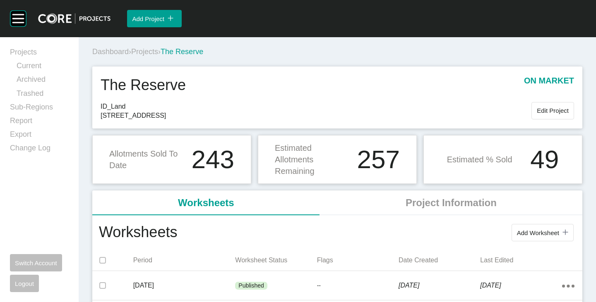
click at [151, 53] on span "Projects" at bounding box center [144, 52] width 27 height 8
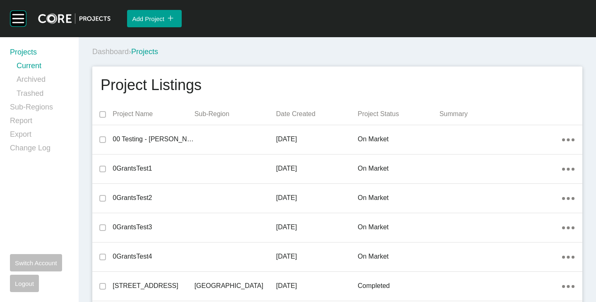
scroll to position [7745, 0]
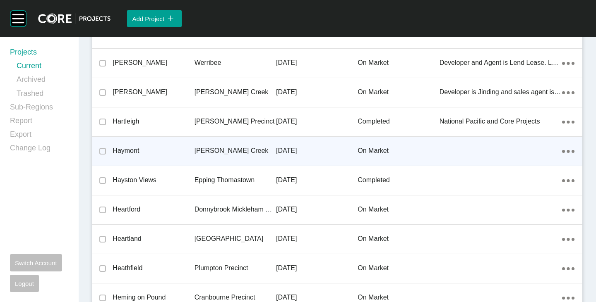
click at [135, 150] on p "Haymont" at bounding box center [154, 150] width 82 height 9
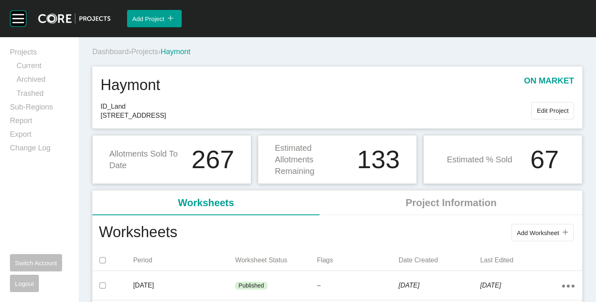
scroll to position [41, 0]
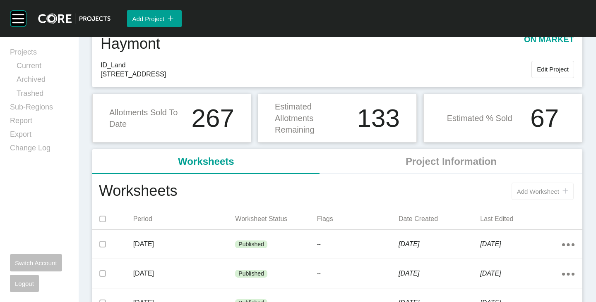
click at [519, 190] on span "Add Worksheet" at bounding box center [538, 191] width 42 height 7
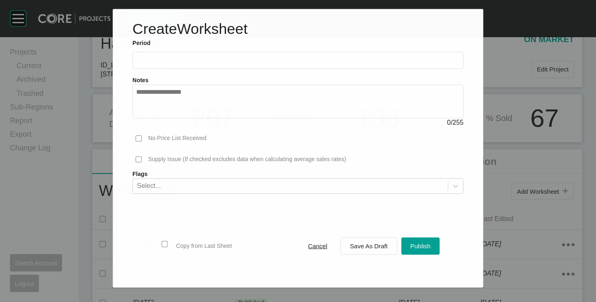
click at [186, 53] on label at bounding box center [297, 60] width 331 height 17
click at [186, 57] on input "text" at bounding box center [298, 60] width 324 height 7
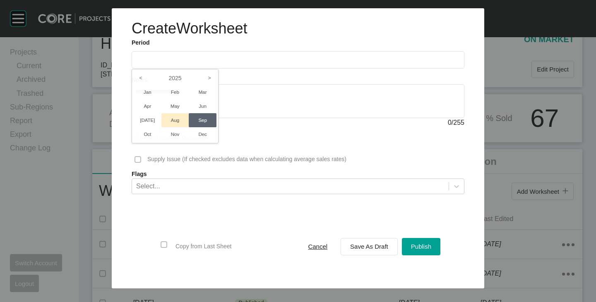
click at [168, 116] on li "Aug" at bounding box center [175, 120] width 28 height 14
type input "**********"
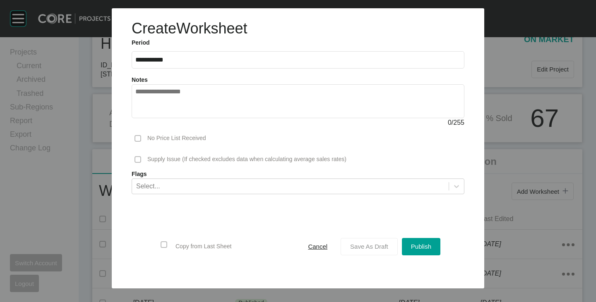
click at [355, 240] on button "Save As Draft" at bounding box center [369, 246] width 57 height 17
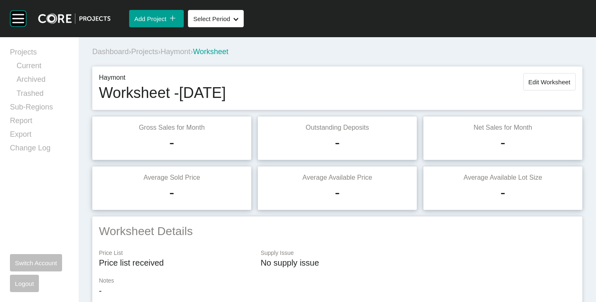
click at [175, 51] on span "Haymont" at bounding box center [176, 52] width 30 height 8
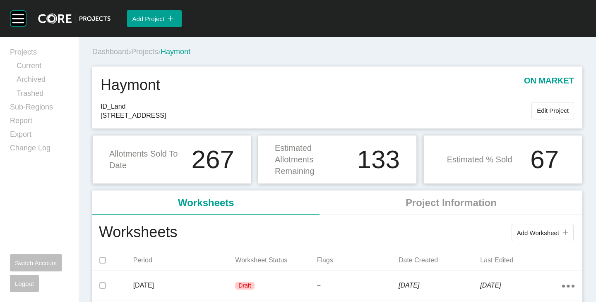
click at [154, 55] on span "Projects" at bounding box center [144, 52] width 27 height 8
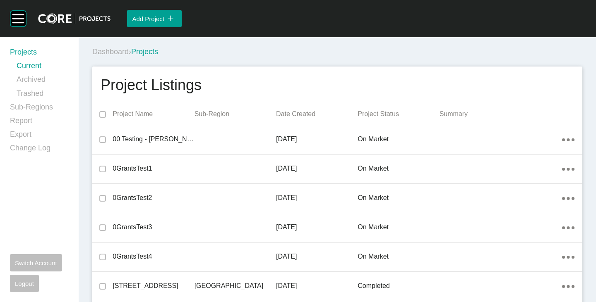
scroll to position [17558, 0]
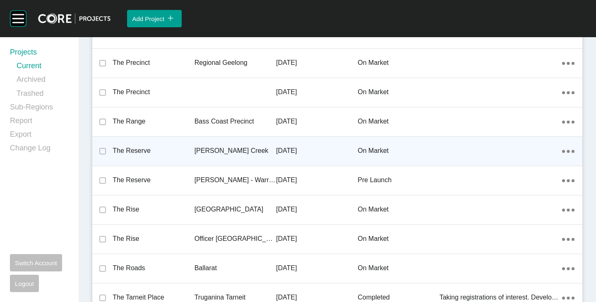
click at [133, 150] on p "The Reserve" at bounding box center [154, 150] width 82 height 9
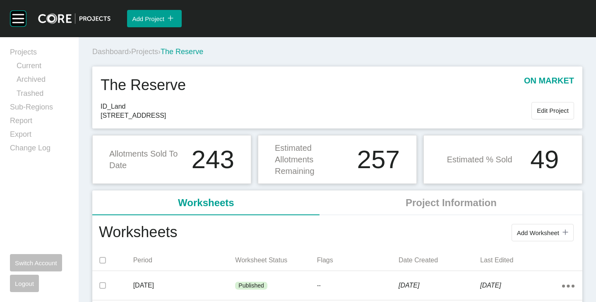
click at [279, 50] on div "Dashboard › Projects › The Reserve" at bounding box center [338, 52] width 493 height 10
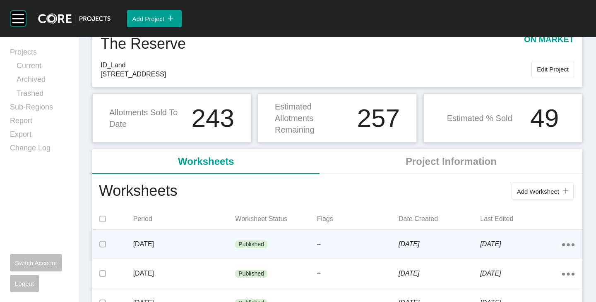
click at [262, 241] on div "Published" at bounding box center [251, 245] width 32 height 8
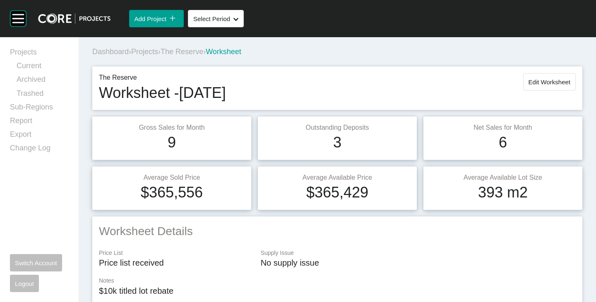
click at [199, 55] on span "The Reserve" at bounding box center [182, 52] width 43 height 8
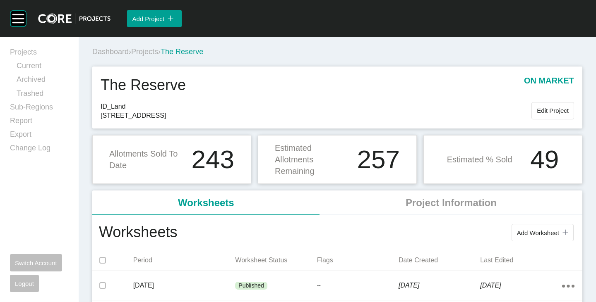
click at [150, 50] on span "Projects" at bounding box center [144, 52] width 27 height 8
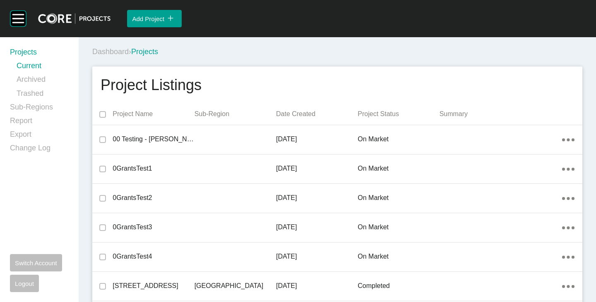
scroll to position [7745, 0]
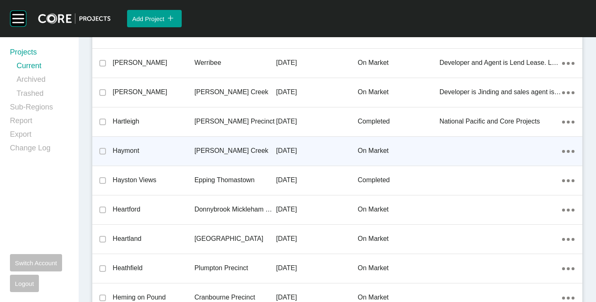
click at [122, 152] on p "Haymont" at bounding box center [154, 150] width 82 height 9
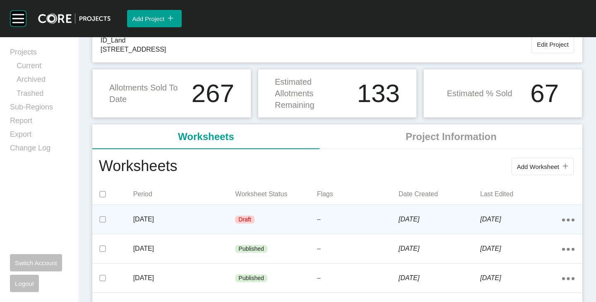
scroll to position [83, 0]
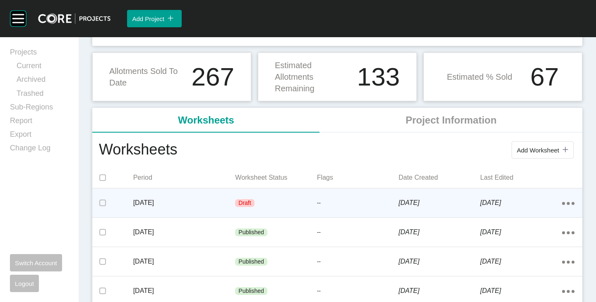
click at [185, 202] on p "[DATE]" at bounding box center [184, 203] width 102 height 9
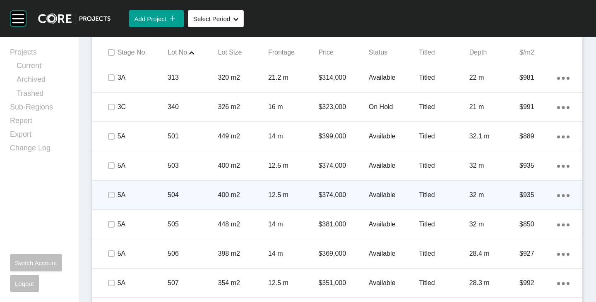
scroll to position [497, 0]
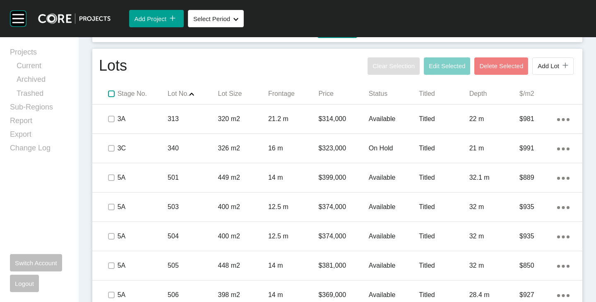
drag, startPoint x: 108, startPoint y: 92, endPoint x: 118, endPoint y: 92, distance: 9.5
click at [108, 92] on label at bounding box center [111, 94] width 7 height 7
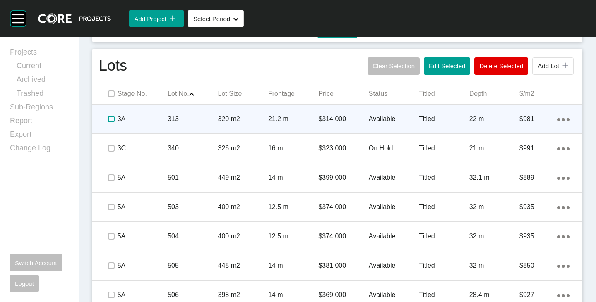
click at [109, 120] on label at bounding box center [111, 119] width 7 height 7
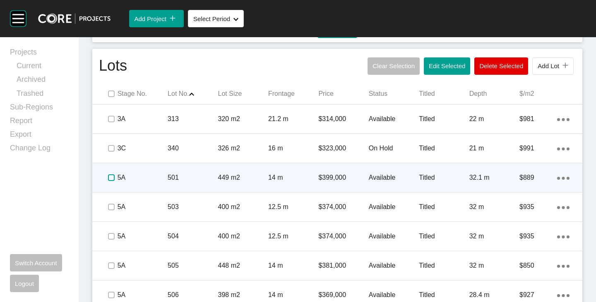
click at [110, 175] on label at bounding box center [111, 178] width 7 height 7
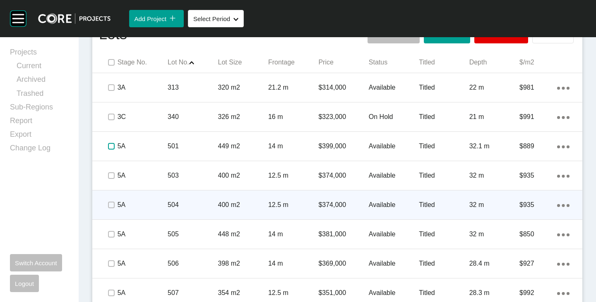
scroll to position [538, 0]
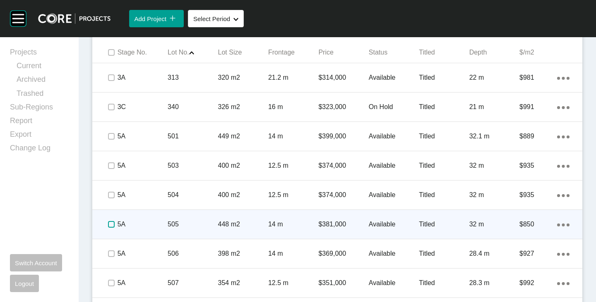
click at [113, 224] on label at bounding box center [111, 224] width 7 height 7
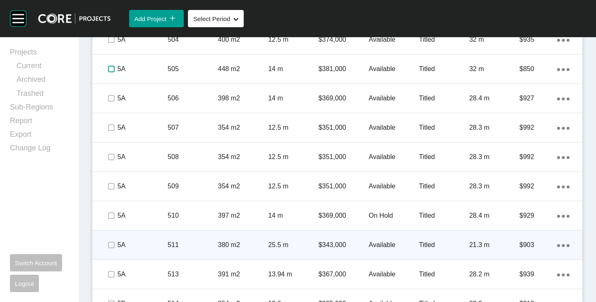
scroll to position [703, 0]
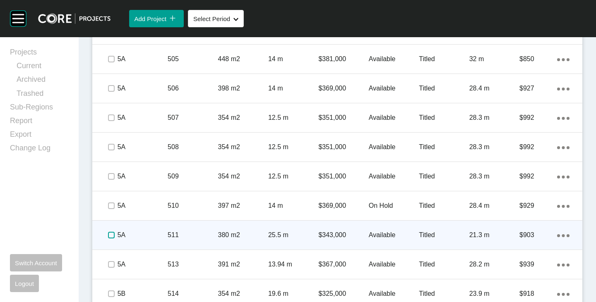
click at [108, 235] on label at bounding box center [111, 235] width 7 height 7
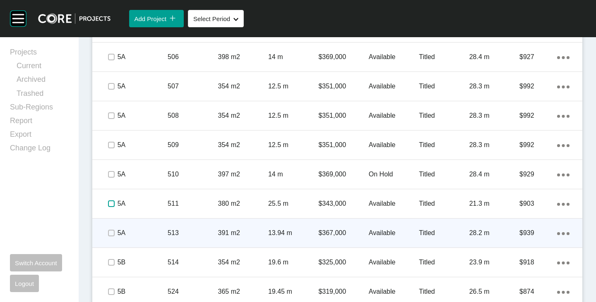
scroll to position [745, 0]
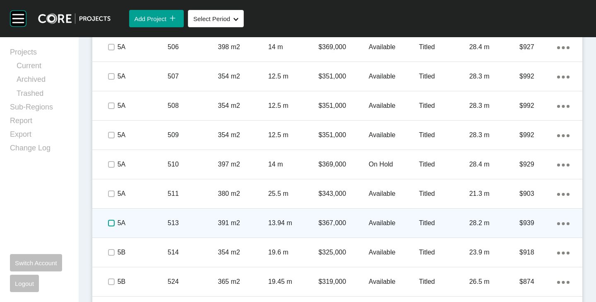
click at [110, 226] on label at bounding box center [111, 223] width 7 height 7
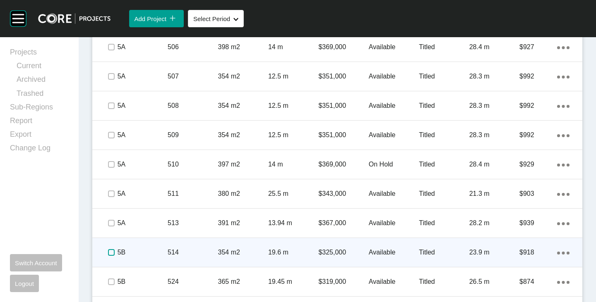
click at [113, 253] on label at bounding box center [111, 253] width 7 height 7
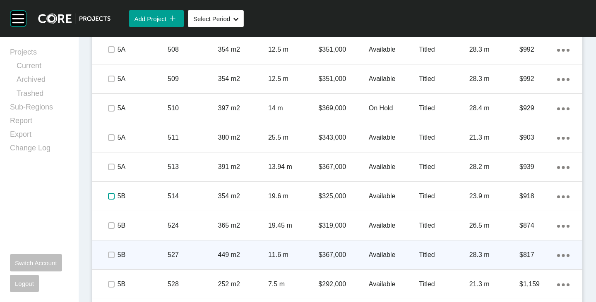
scroll to position [828, 0]
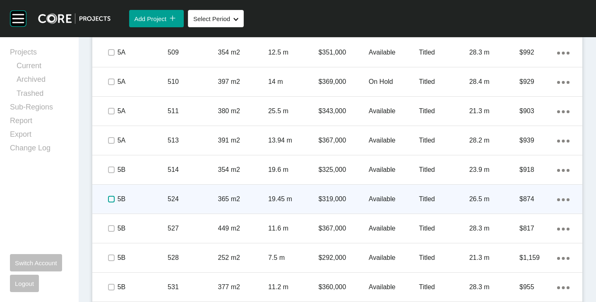
click at [110, 198] on label at bounding box center [111, 199] width 7 height 7
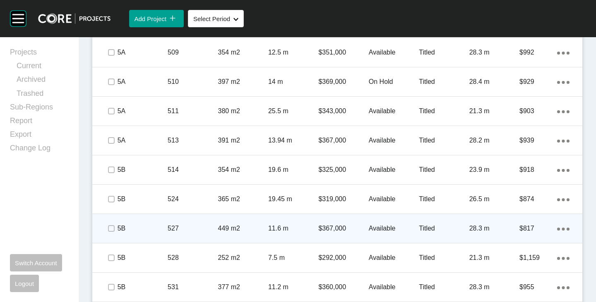
click at [110, 235] on div at bounding box center [111, 228] width 12 height 29
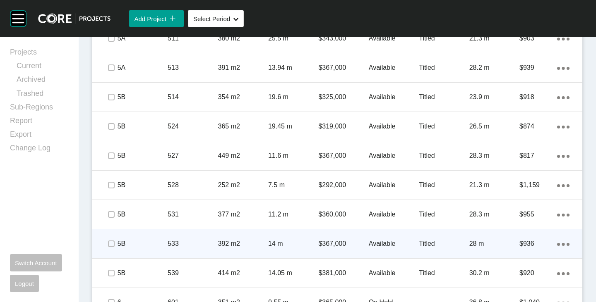
scroll to position [910, 0]
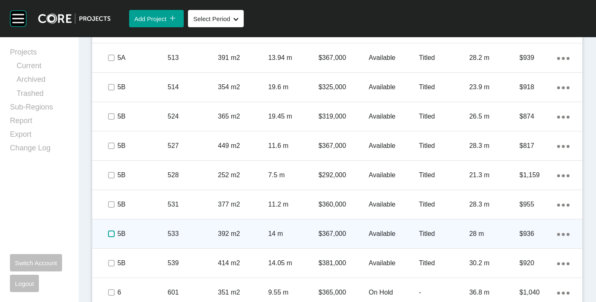
click at [110, 233] on label at bounding box center [111, 234] width 7 height 7
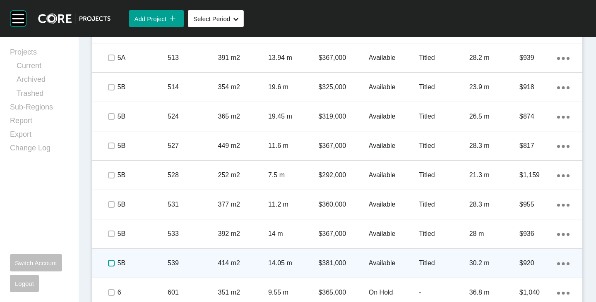
click at [111, 261] on label at bounding box center [111, 263] width 7 height 7
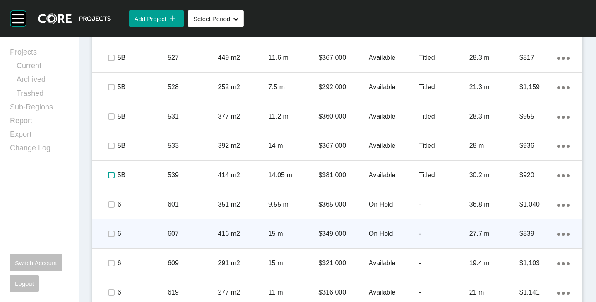
scroll to position [1076, 0]
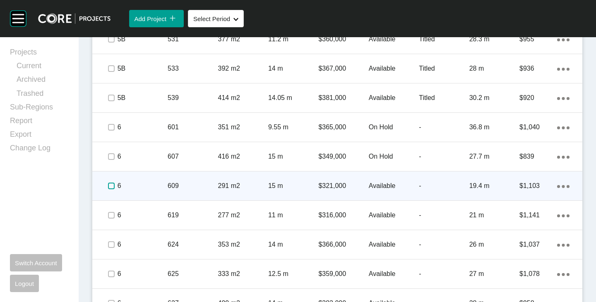
click at [109, 187] on label at bounding box center [111, 186] width 7 height 7
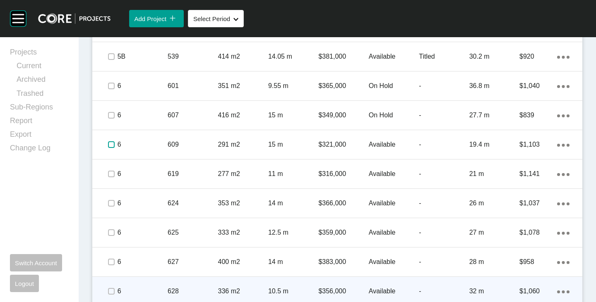
scroll to position [1200, 0]
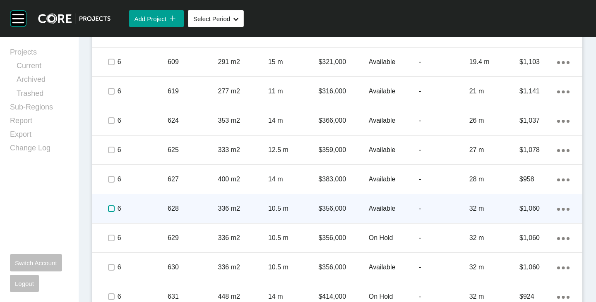
click at [108, 207] on label at bounding box center [111, 209] width 7 height 7
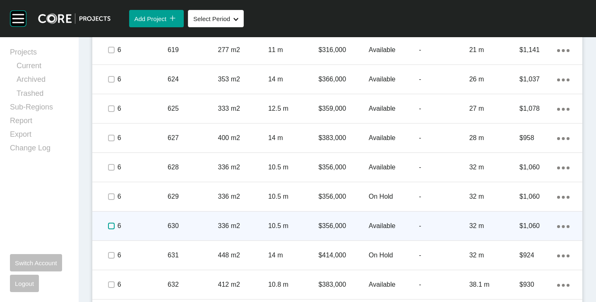
click at [112, 228] on label at bounding box center [111, 226] width 7 height 7
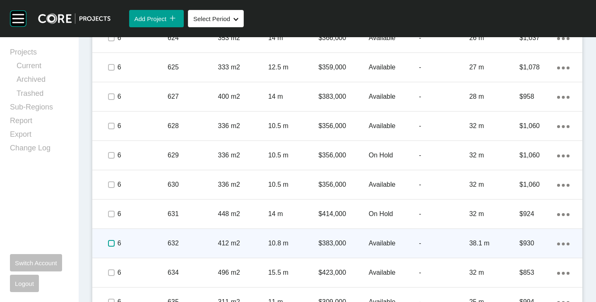
click at [112, 242] on label at bounding box center [111, 243] width 7 height 7
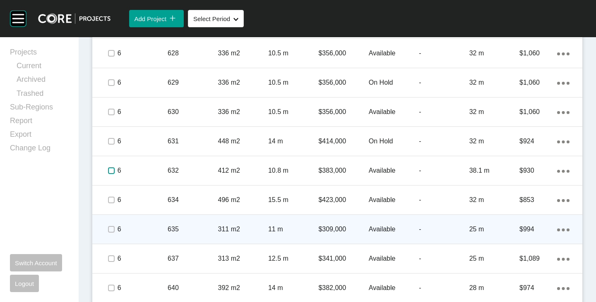
scroll to position [1366, 0]
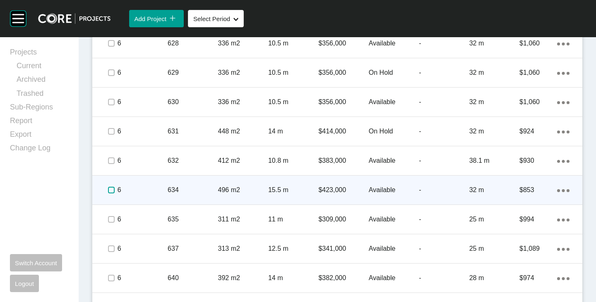
click at [112, 190] on label at bounding box center [111, 190] width 7 height 7
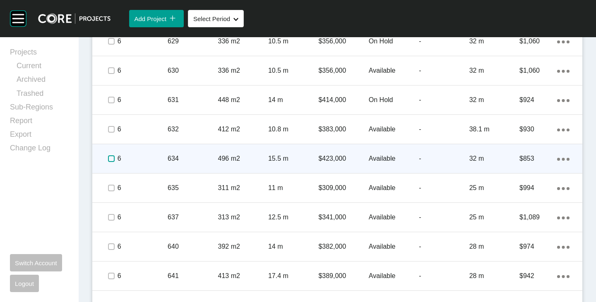
scroll to position [1407, 0]
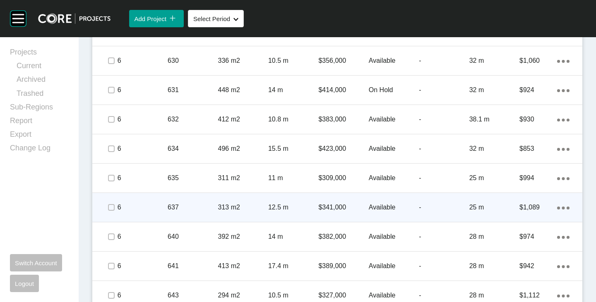
click at [559, 206] on div "Action Menu Dots Copy 6 Created with Sketch." at bounding box center [563, 207] width 12 height 9
click at [528, 207] on link "Duplicate" at bounding box center [522, 209] width 31 height 12
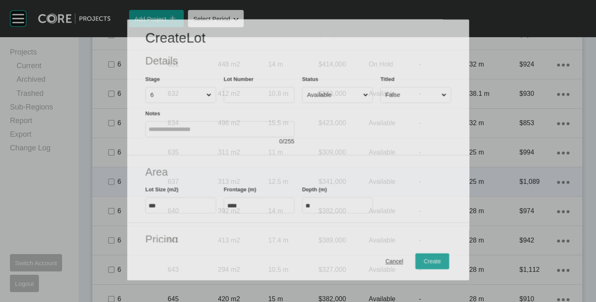
scroll to position [1381, 0]
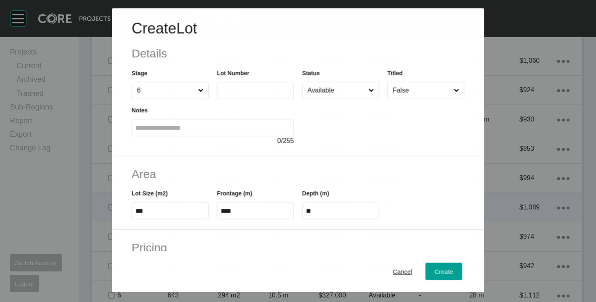
click at [240, 88] on input "text" at bounding box center [256, 90] width 70 height 7
type input "***"
click at [322, 134] on div at bounding box center [383, 122] width 162 height 47
type input "*******"
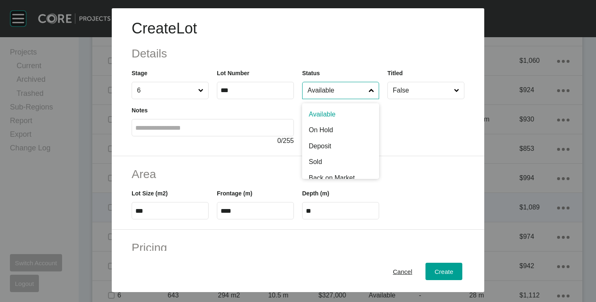
click at [334, 84] on input "Available" at bounding box center [336, 90] width 61 height 17
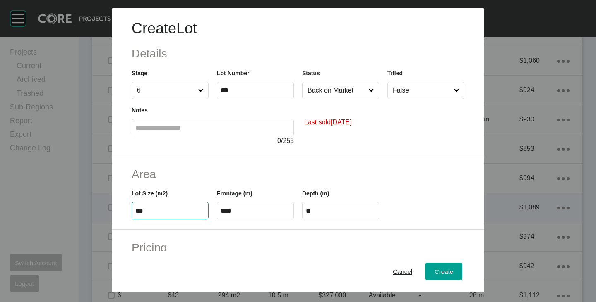
click at [148, 212] on input "***" at bounding box center [170, 211] width 70 height 7
type input "***"
type input "**"
type input "***"
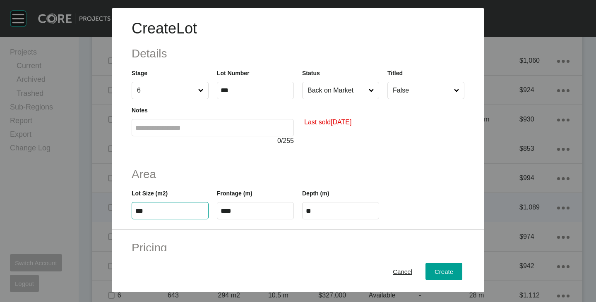
click at [235, 185] on div "Frontage (m) ****" at bounding box center [255, 200] width 85 height 37
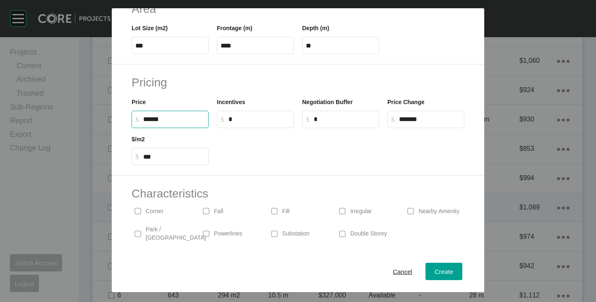
drag, startPoint x: 147, startPoint y: 119, endPoint x: 154, endPoint y: 120, distance: 6.7
click at [154, 120] on input "******" at bounding box center [174, 119] width 62 height 7
type input "*******"
type input "*"
type input "*****"
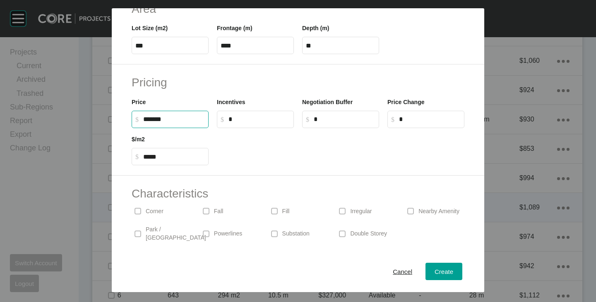
click at [234, 157] on div at bounding box center [341, 146] width 256 height 37
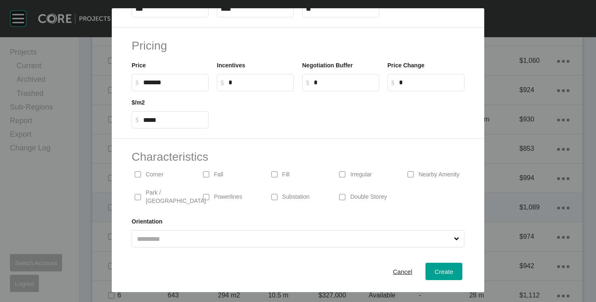
scroll to position [0, 0]
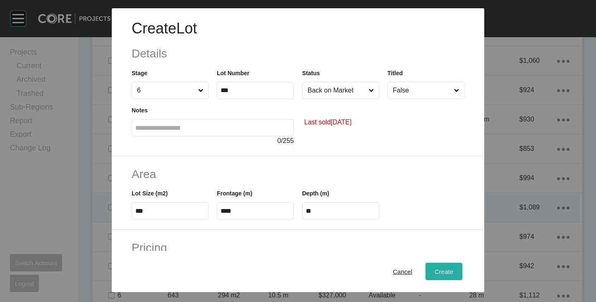
click at [435, 271] on span "Create" at bounding box center [444, 272] width 19 height 7
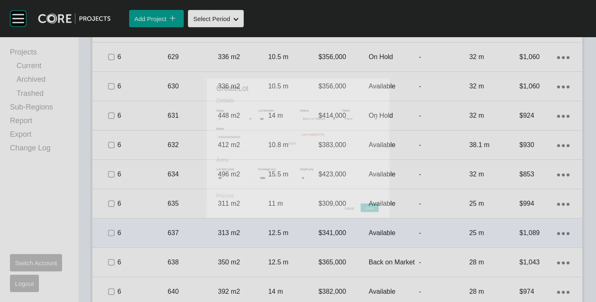
scroll to position [1407, 0]
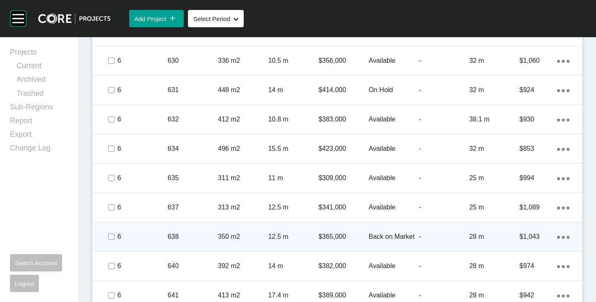
click at [559, 237] on icon "Action Menu Dots Copy 6 Created with Sketch." at bounding box center [563, 237] width 12 height 3
click at [527, 238] on link "Duplicate" at bounding box center [522, 239] width 31 height 12
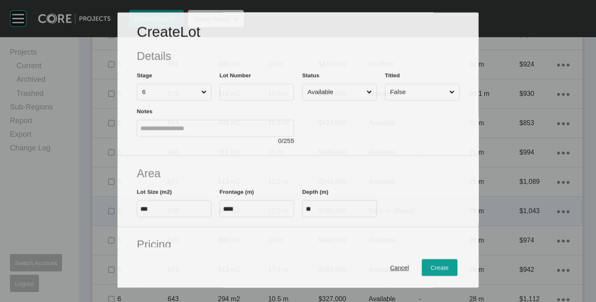
scroll to position [1381, 0]
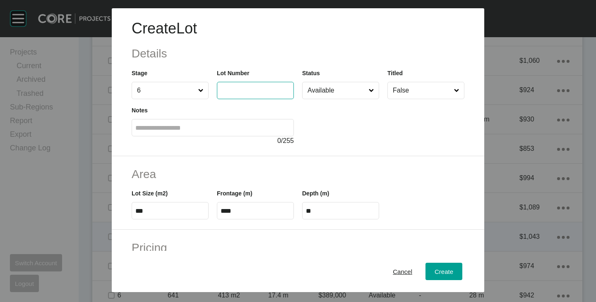
click at [247, 93] on input "text" at bounding box center [256, 90] width 70 height 7
type input "***"
click at [392, 132] on div at bounding box center [383, 122] width 162 height 47
type input "*"
click at [349, 89] on input "Available" at bounding box center [336, 90] width 61 height 17
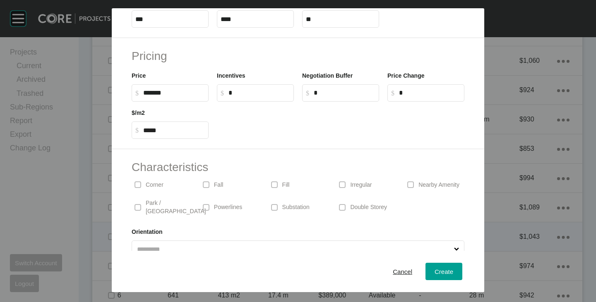
scroll to position [202, 0]
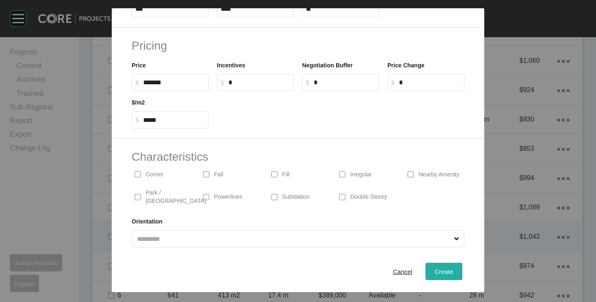
click at [435, 267] on div "Create" at bounding box center [443, 271] width 23 height 11
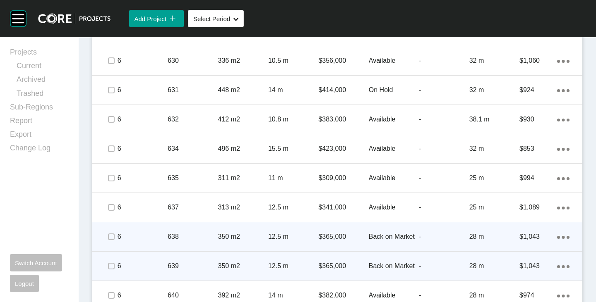
scroll to position [1448, 0]
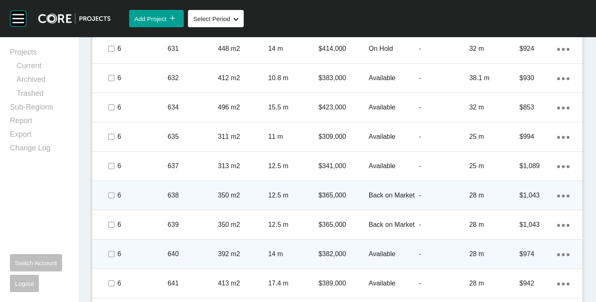
click at [111, 258] on span at bounding box center [111, 254] width 12 height 12
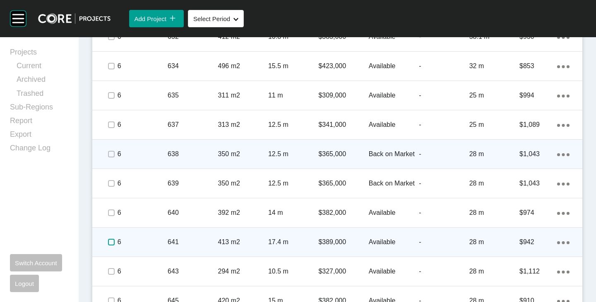
click at [108, 239] on label at bounding box center [111, 242] width 7 height 7
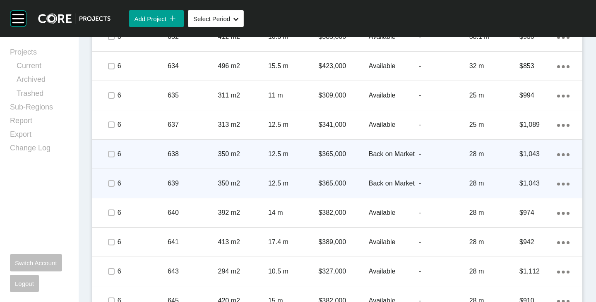
click at [557, 184] on icon "Action Menu Dots Copy 6 Created with Sketch." at bounding box center [563, 184] width 12 height 3
click at [522, 187] on link "Duplicate" at bounding box center [522, 185] width 31 height 12
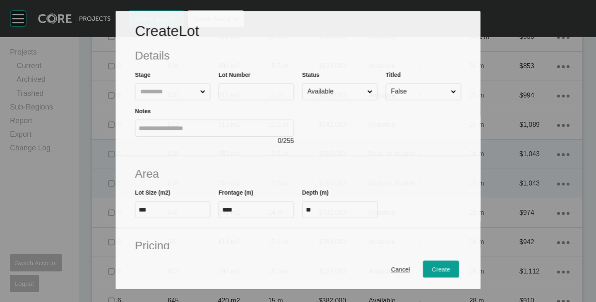
scroll to position [1464, 0]
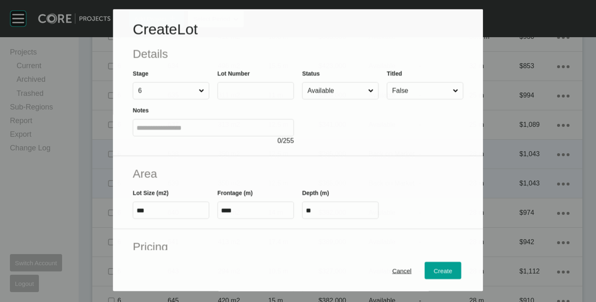
click at [235, 84] on label at bounding box center [255, 90] width 77 height 17
click at [235, 87] on input "text" at bounding box center [255, 90] width 69 height 7
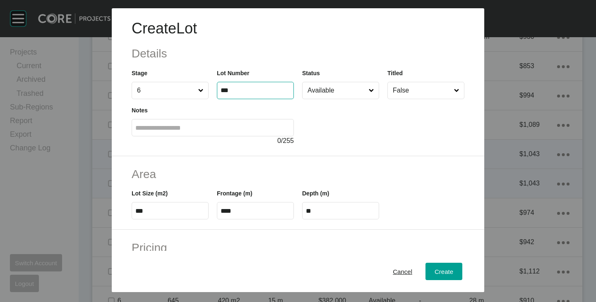
type input "***"
click at [385, 178] on h2 "Area" at bounding box center [298, 174] width 333 height 16
type input "*"
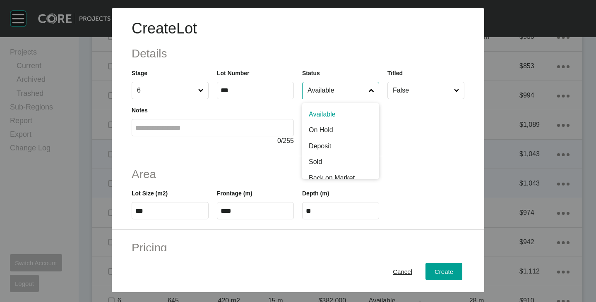
click at [336, 94] on input "Available" at bounding box center [336, 90] width 61 height 17
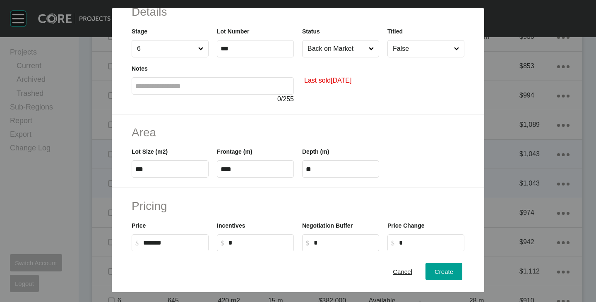
scroll to position [0, 0]
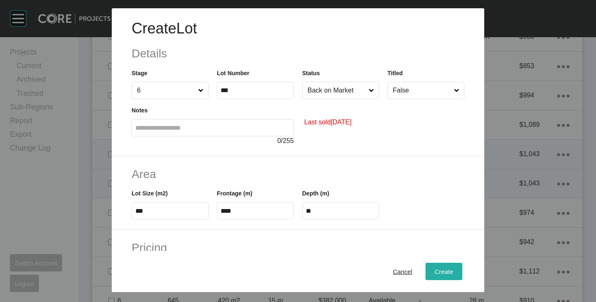
click at [433, 276] on div "Create" at bounding box center [443, 271] width 23 height 11
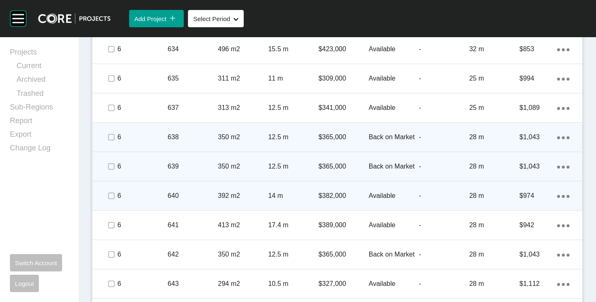
scroll to position [1536, 0]
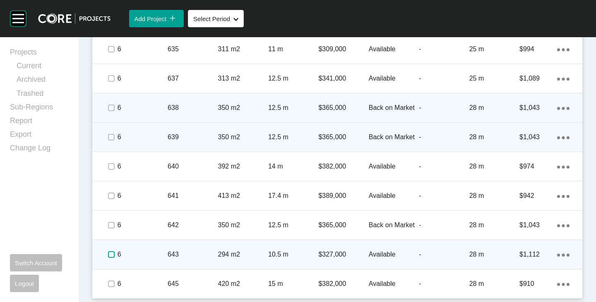
click at [110, 257] on label at bounding box center [111, 255] width 7 height 7
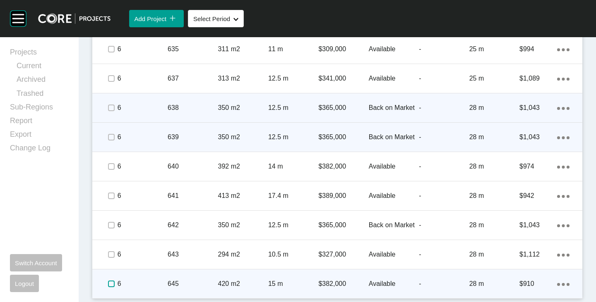
click at [108, 286] on label at bounding box center [111, 284] width 7 height 7
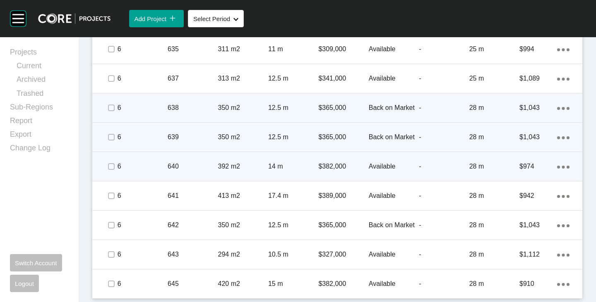
click at [558, 166] on icon "Action Menu Dots Copy 6 Created with Sketch." at bounding box center [563, 167] width 12 height 3
click at [522, 171] on link "Duplicate" at bounding box center [522, 168] width 31 height 12
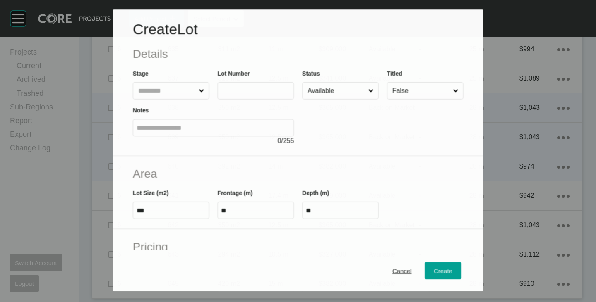
click at [262, 94] on input "text" at bounding box center [248, 90] width 55 height 7
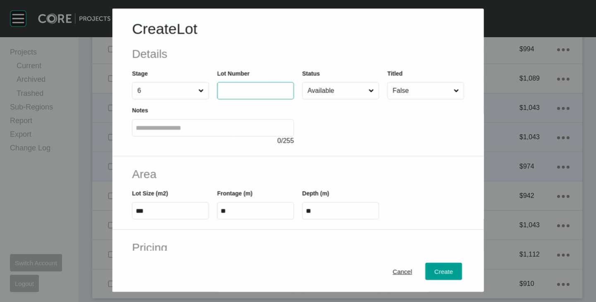
scroll to position [1510, 0]
type input "***"
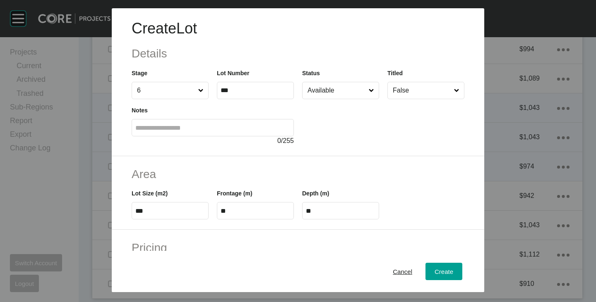
click at [350, 121] on div at bounding box center [383, 122] width 162 height 47
type input "******"
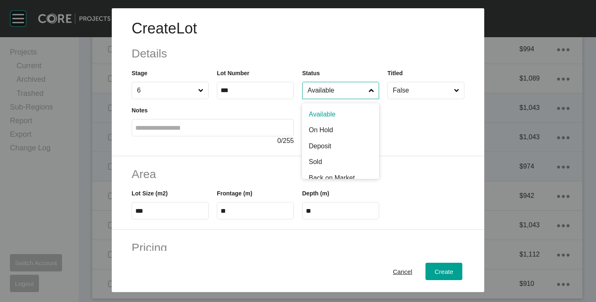
click at [338, 96] on input "Available" at bounding box center [336, 90] width 61 height 17
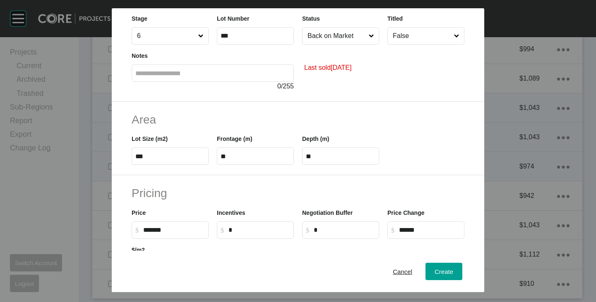
scroll to position [83, 0]
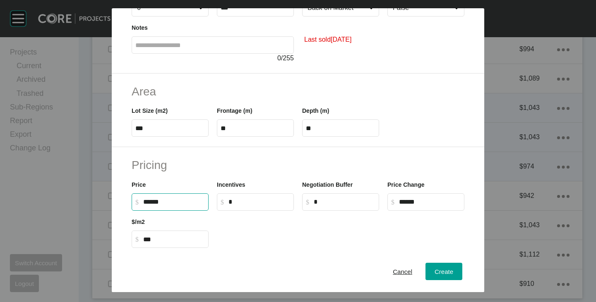
click at [150, 202] on input "******" at bounding box center [174, 202] width 62 height 7
type input "*******"
type input "*"
type input "***"
click at [229, 172] on h2 "Pricing" at bounding box center [298, 165] width 333 height 16
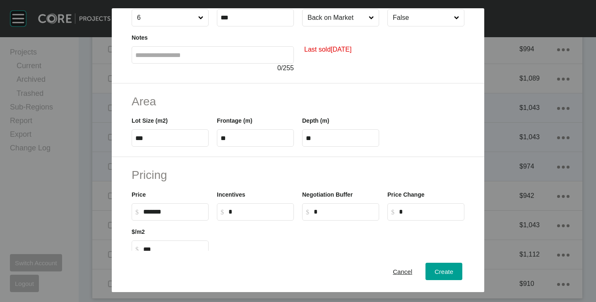
scroll to position [0, 0]
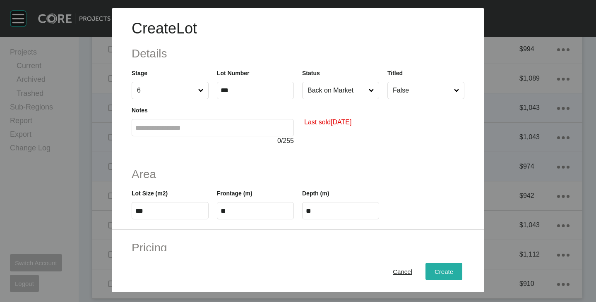
click at [442, 269] on span "Create" at bounding box center [444, 272] width 19 height 7
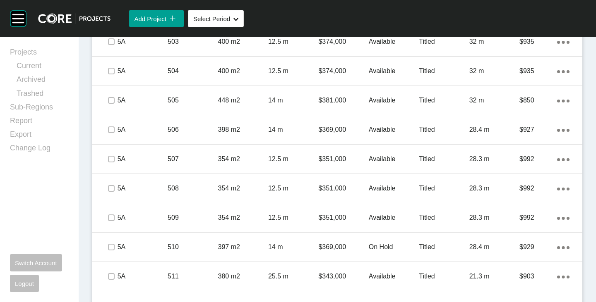
scroll to position [502, 0]
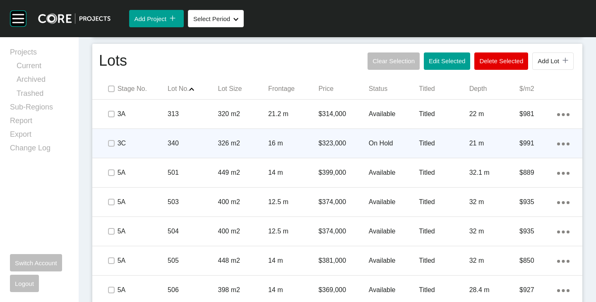
click at [371, 143] on p "On Hold" at bounding box center [394, 143] width 50 height 9
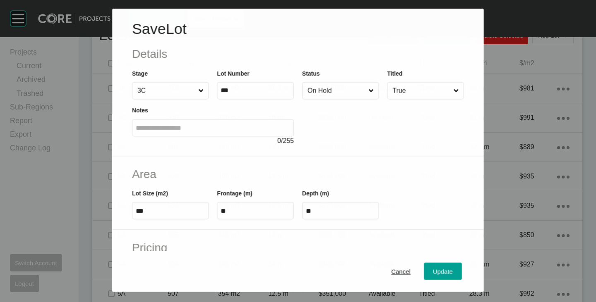
click at [345, 90] on input "On Hold" at bounding box center [336, 90] width 61 height 17
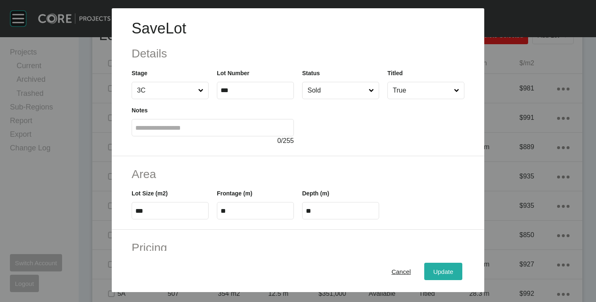
click at [442, 272] on span "Update" at bounding box center [443, 272] width 20 height 7
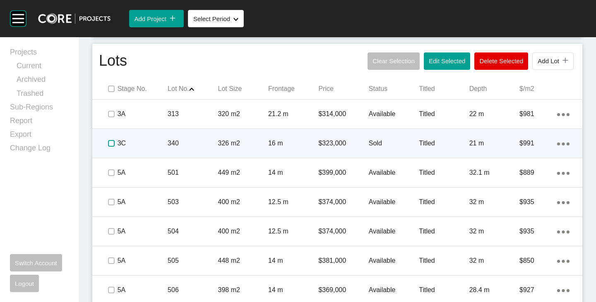
click at [108, 142] on label at bounding box center [111, 143] width 7 height 7
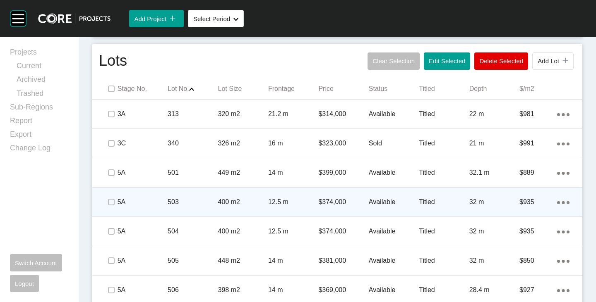
click at [372, 203] on p "Available" at bounding box center [394, 202] width 50 height 9
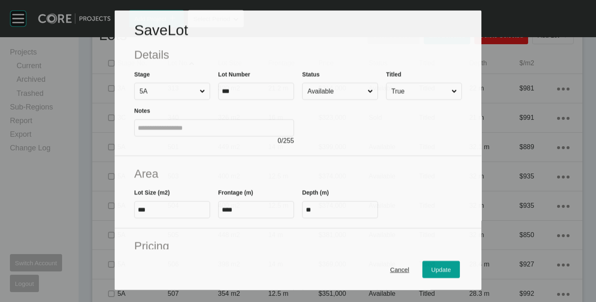
click at [330, 90] on input "Available" at bounding box center [336, 91] width 60 height 16
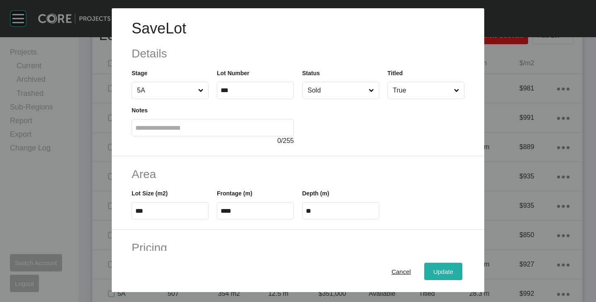
click at [437, 266] on div "Update" at bounding box center [443, 271] width 24 height 11
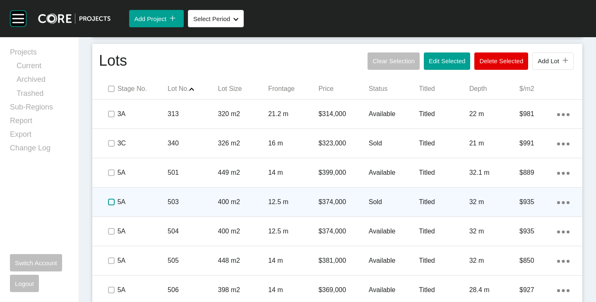
click at [113, 200] on label at bounding box center [111, 202] width 7 height 7
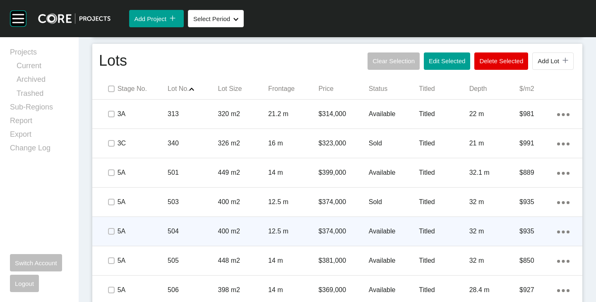
click at [379, 234] on p "Available" at bounding box center [394, 231] width 50 height 9
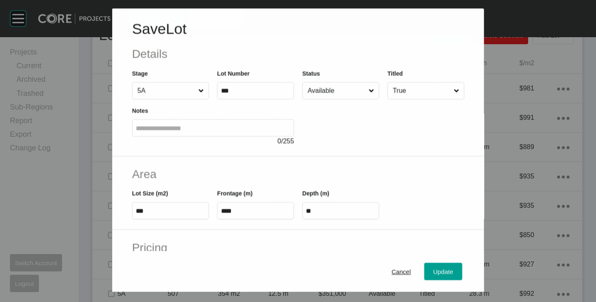
click at [332, 89] on input "Available" at bounding box center [336, 90] width 61 height 17
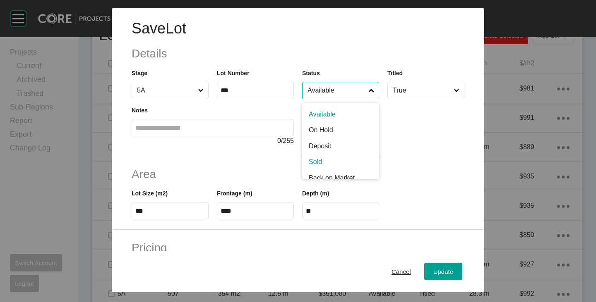
drag, startPoint x: 327, startPoint y: 160, endPoint x: 360, endPoint y: 178, distance: 37.4
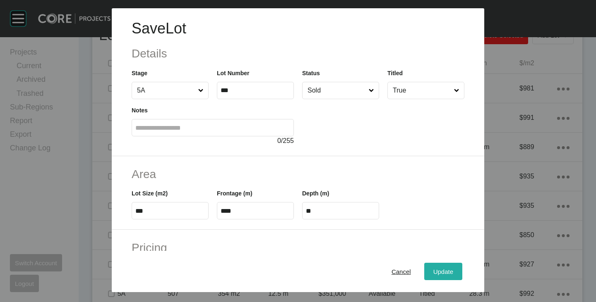
click at [424, 264] on button "Update" at bounding box center [443, 271] width 38 height 17
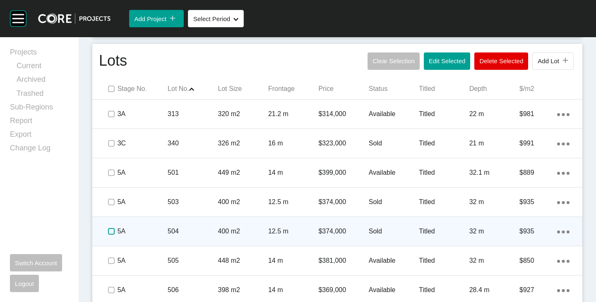
click at [110, 230] on label at bounding box center [111, 231] width 7 height 7
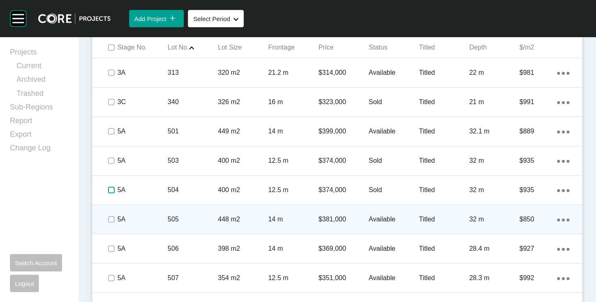
scroll to position [626, 0]
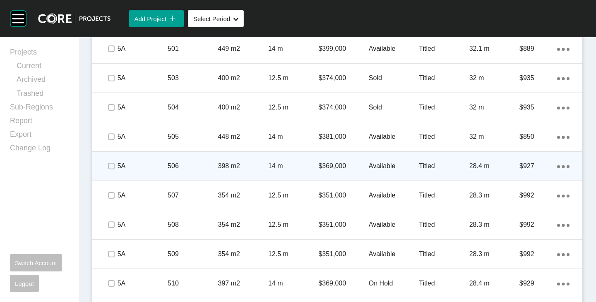
click at [379, 168] on p "Available" at bounding box center [394, 166] width 50 height 9
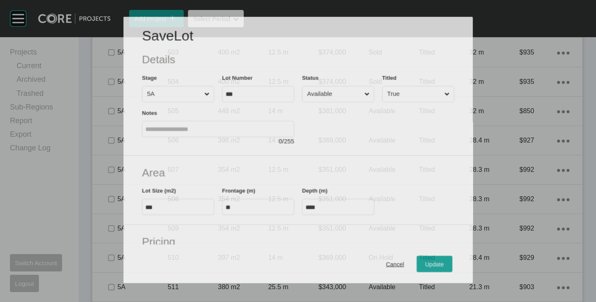
scroll to position [600, 0]
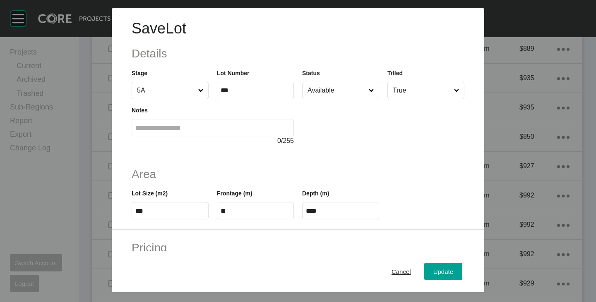
click at [335, 89] on input "Available" at bounding box center [336, 90] width 61 height 17
click at [433, 272] on span "Update" at bounding box center [443, 272] width 20 height 7
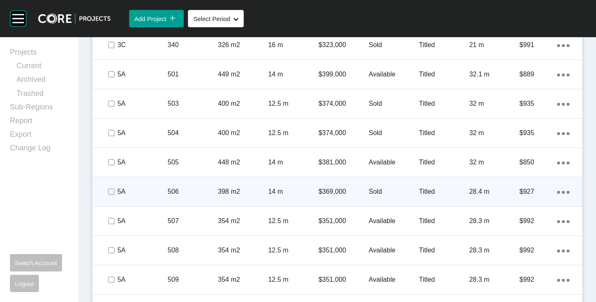
scroll to position [626, 0]
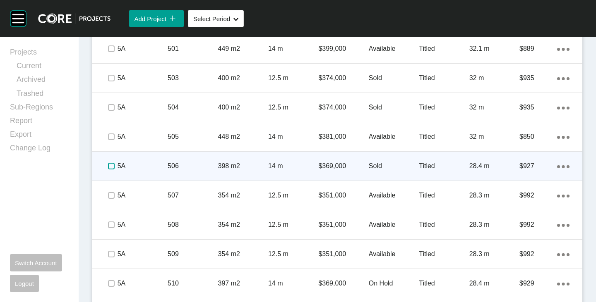
click at [114, 164] on label at bounding box center [111, 166] width 7 height 7
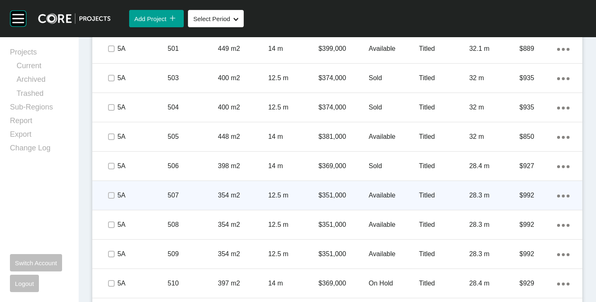
click at [376, 195] on p "Available" at bounding box center [394, 195] width 50 height 9
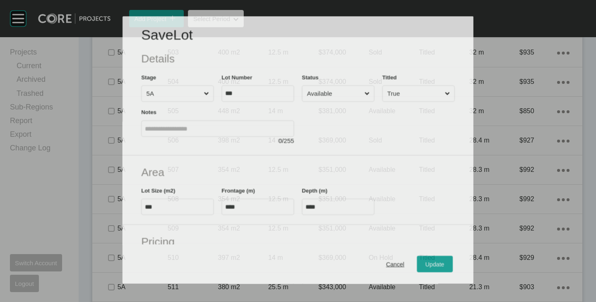
scroll to position [600, 0]
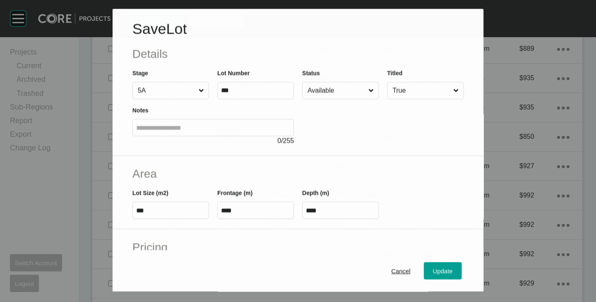
click at [327, 88] on input "Available" at bounding box center [336, 91] width 61 height 17
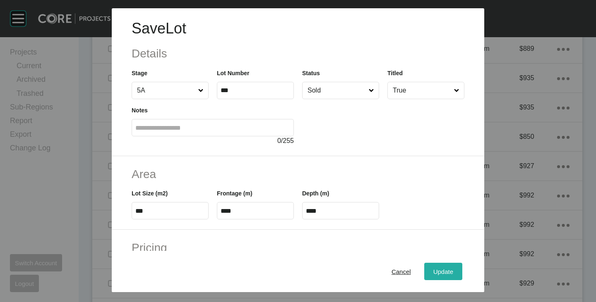
click at [438, 272] on span "Update" at bounding box center [443, 272] width 20 height 7
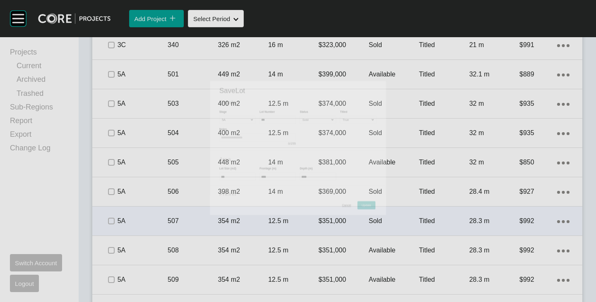
scroll to position [626, 0]
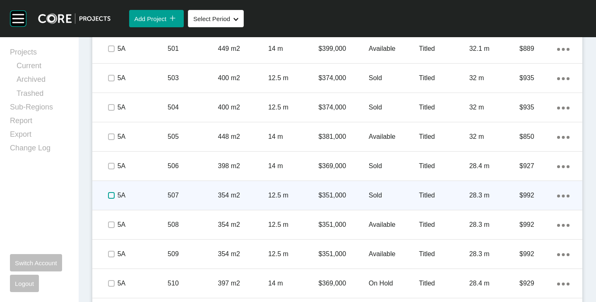
click at [112, 193] on label at bounding box center [111, 195] width 7 height 7
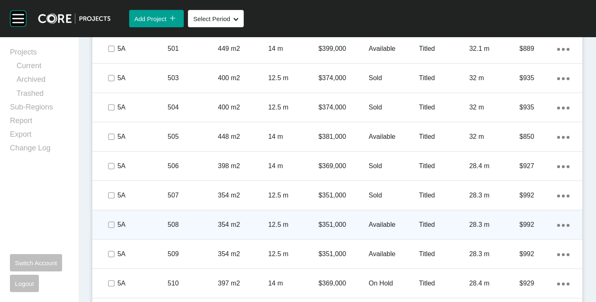
click at [369, 221] on p "Available" at bounding box center [394, 225] width 50 height 9
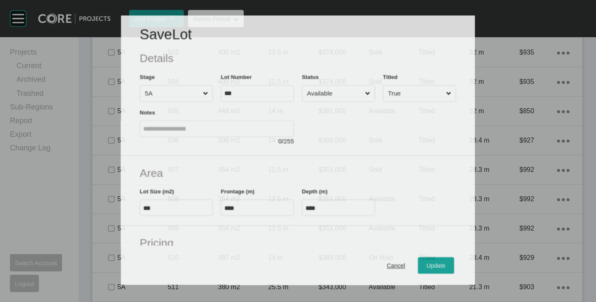
scroll to position [600, 0]
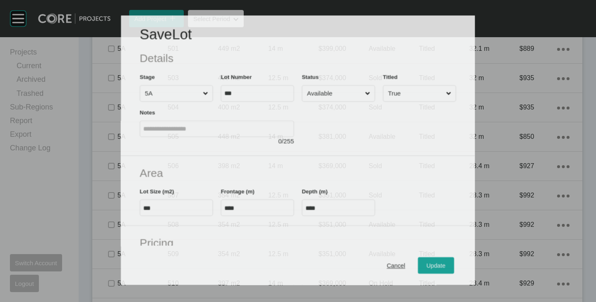
click at [324, 89] on input "Available" at bounding box center [334, 94] width 58 height 16
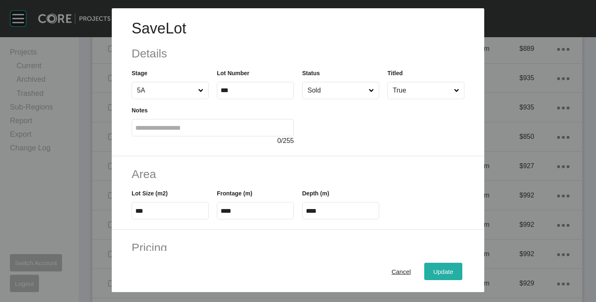
click at [438, 269] on span "Update" at bounding box center [443, 272] width 20 height 7
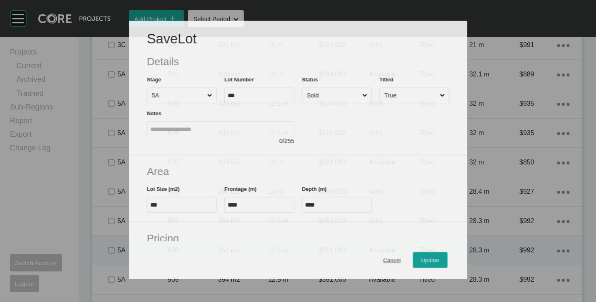
scroll to position [626, 0]
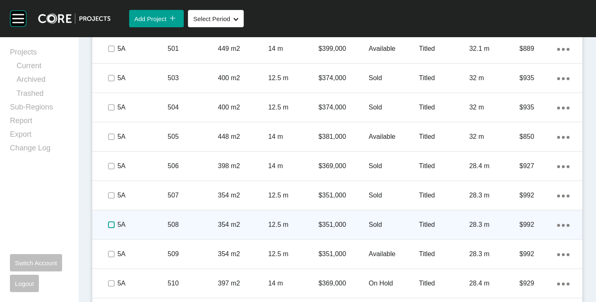
click at [110, 224] on label at bounding box center [111, 225] width 7 height 7
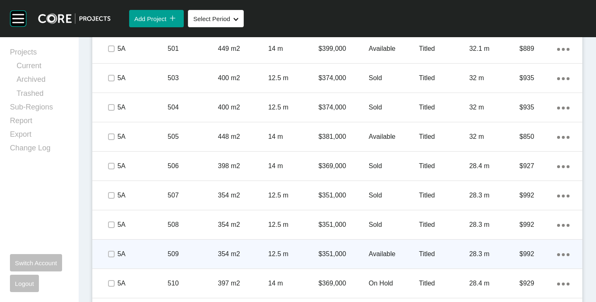
click at [386, 258] on p "Available" at bounding box center [394, 254] width 50 height 9
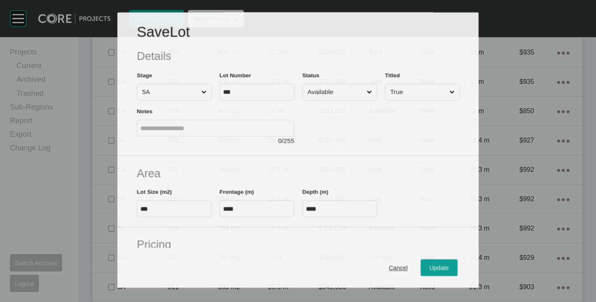
scroll to position [600, 0]
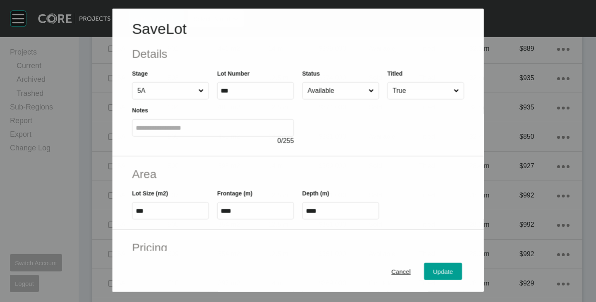
click at [327, 94] on input "Available" at bounding box center [336, 90] width 61 height 17
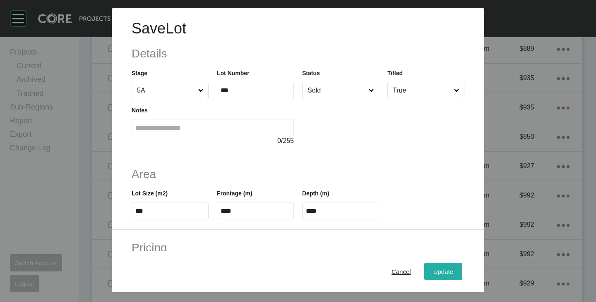
click at [440, 270] on span "Update" at bounding box center [443, 272] width 20 height 7
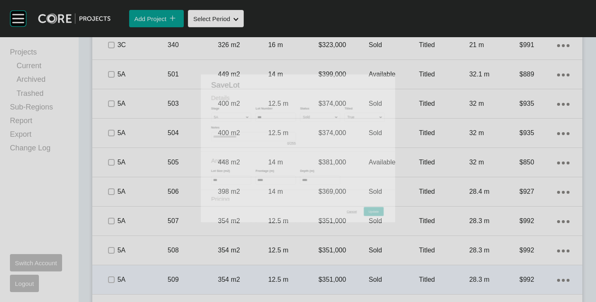
scroll to position [626, 0]
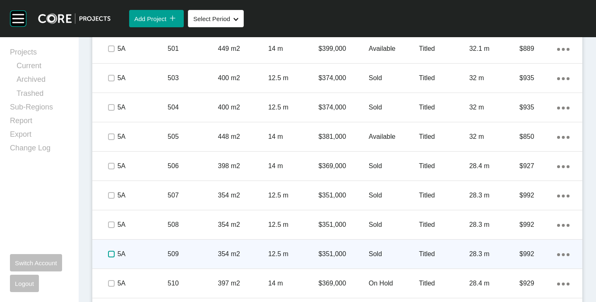
click at [114, 251] on label at bounding box center [111, 254] width 7 height 7
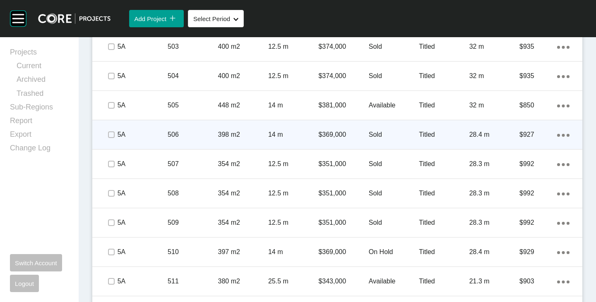
scroll to position [667, 0]
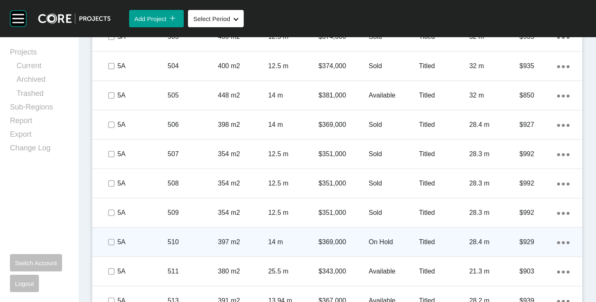
click at [374, 239] on p "On Hold" at bounding box center [394, 242] width 50 height 9
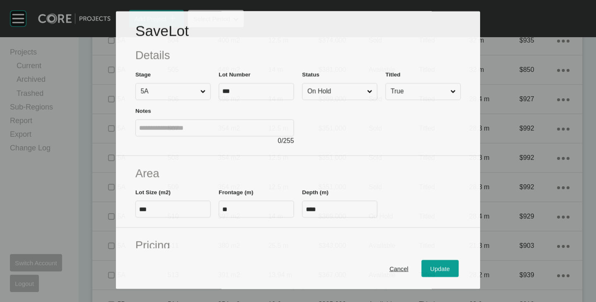
scroll to position [641, 0]
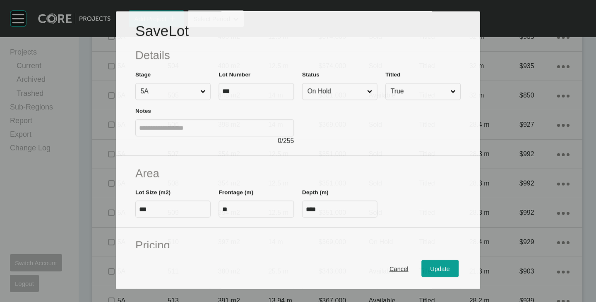
click at [328, 99] on label "On Hold" at bounding box center [339, 91] width 75 height 17
click at [328, 99] on input "On Hold" at bounding box center [336, 92] width 60 height 16
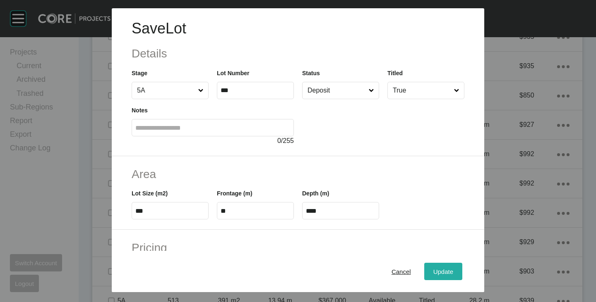
click at [433, 269] on span "Update" at bounding box center [443, 272] width 20 height 7
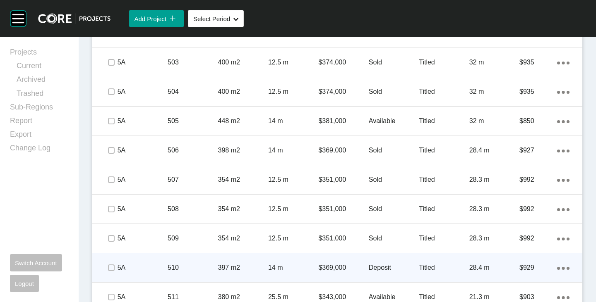
scroll to position [667, 0]
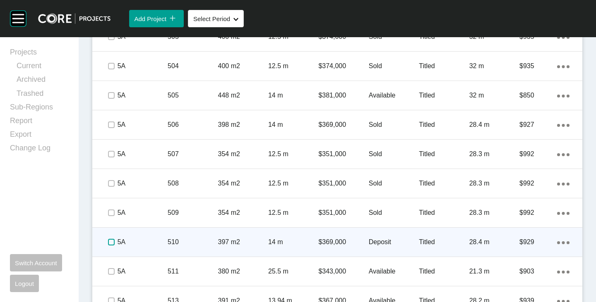
click at [109, 242] on label at bounding box center [111, 242] width 7 height 7
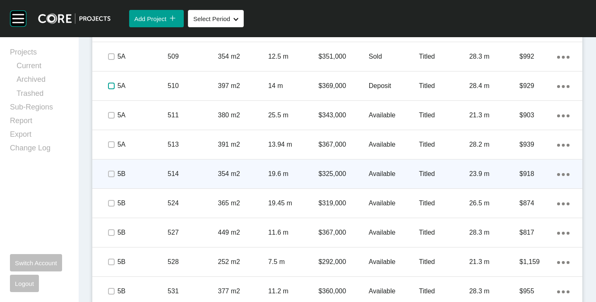
scroll to position [833, 0]
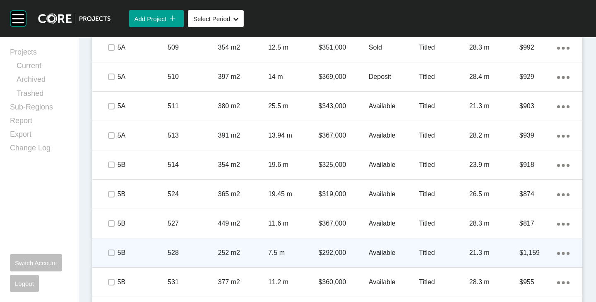
click at [379, 254] on p "Available" at bounding box center [394, 253] width 50 height 9
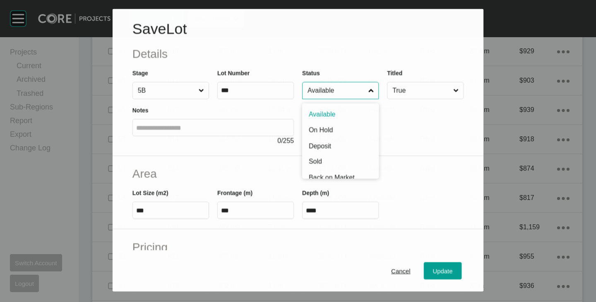
scroll to position [807, 0]
click at [333, 89] on input "Available" at bounding box center [336, 91] width 61 height 17
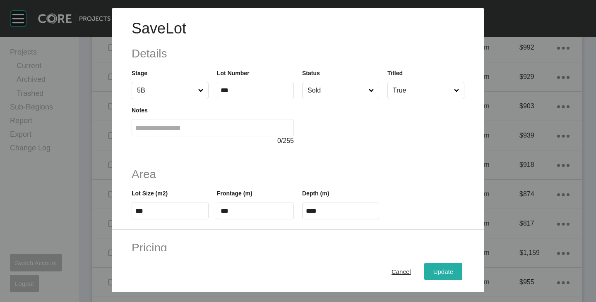
click at [431, 270] on div "Update" at bounding box center [443, 271] width 24 height 11
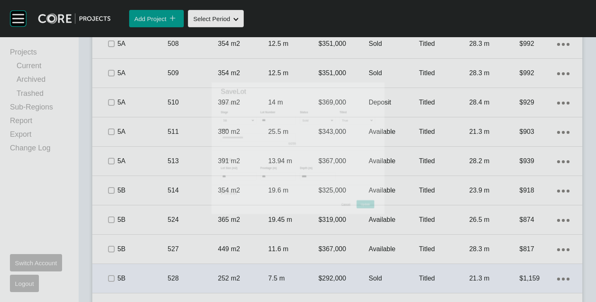
scroll to position [833, 0]
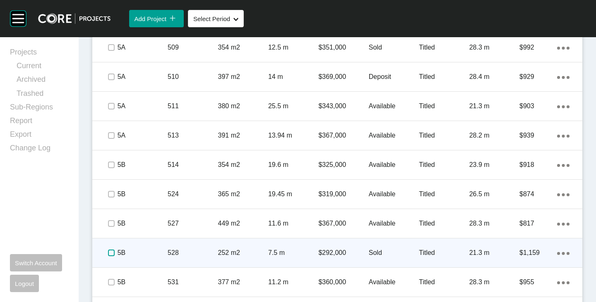
click at [110, 253] on label at bounding box center [111, 253] width 7 height 7
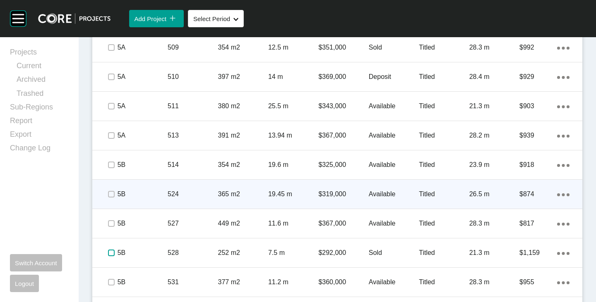
scroll to position [874, 0]
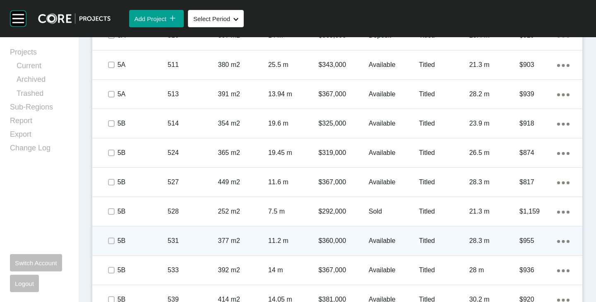
click at [373, 237] on p "Available" at bounding box center [394, 241] width 50 height 9
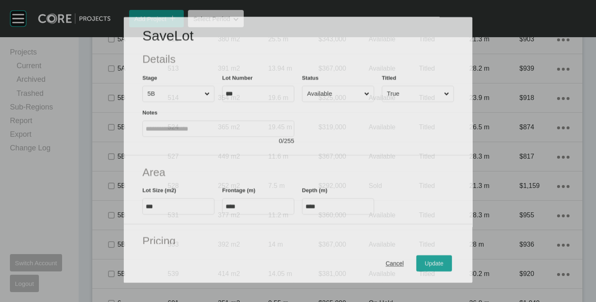
scroll to position [848, 0]
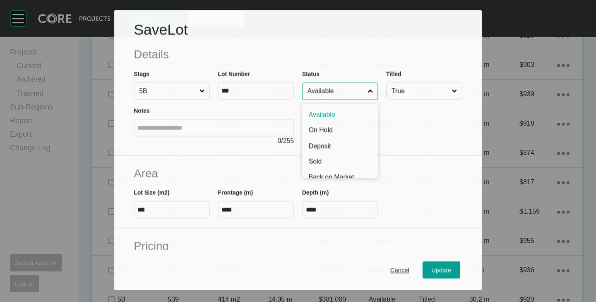
click at [345, 96] on input "Available" at bounding box center [336, 91] width 60 height 16
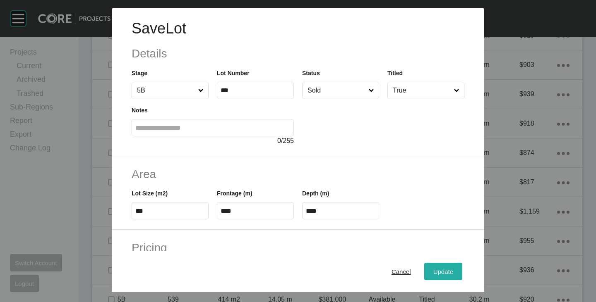
click at [442, 267] on div "Update" at bounding box center [443, 271] width 24 height 11
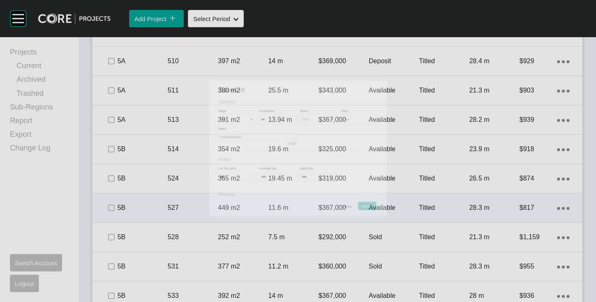
scroll to position [874, 0]
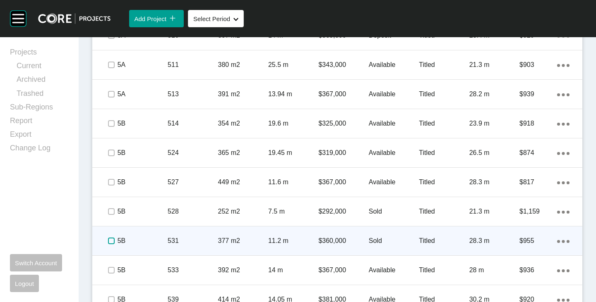
click at [111, 239] on label at bounding box center [111, 241] width 7 height 7
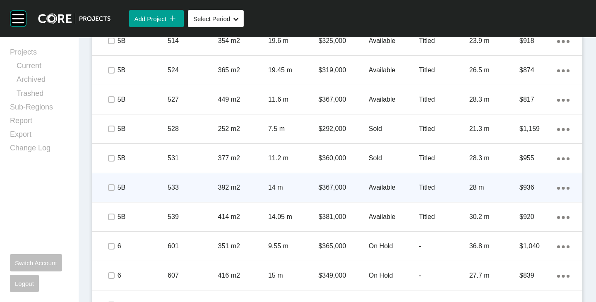
scroll to position [998, 0]
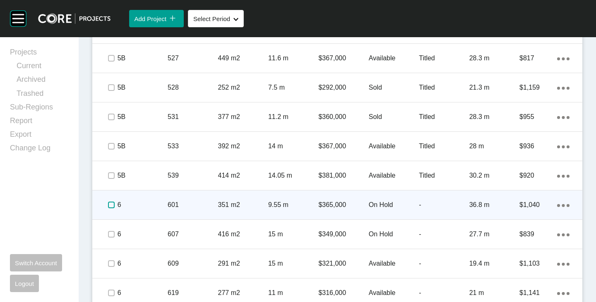
click at [110, 203] on label at bounding box center [111, 205] width 7 height 7
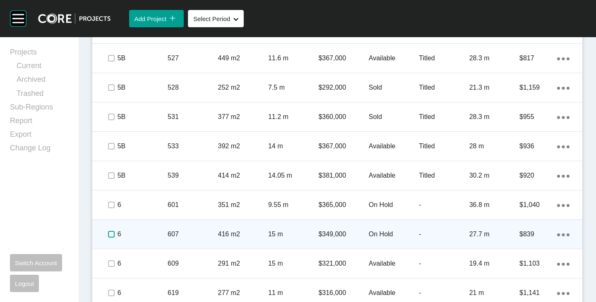
click at [108, 233] on label at bounding box center [111, 234] width 7 height 7
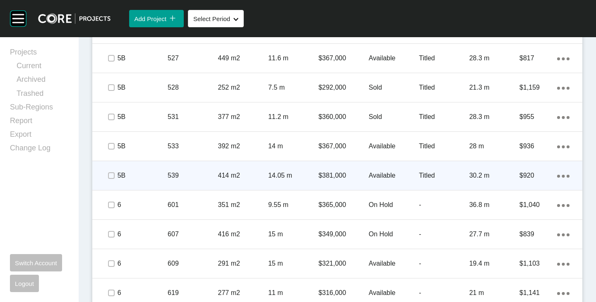
scroll to position [1081, 0]
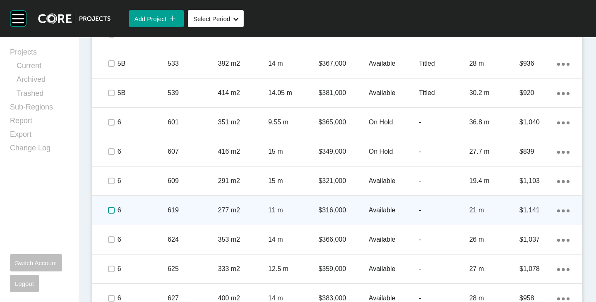
click at [110, 210] on label at bounding box center [111, 210] width 7 height 7
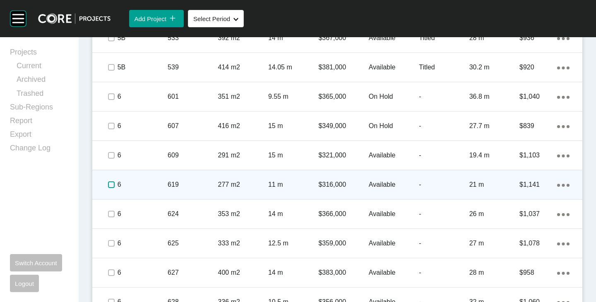
scroll to position [1122, 0]
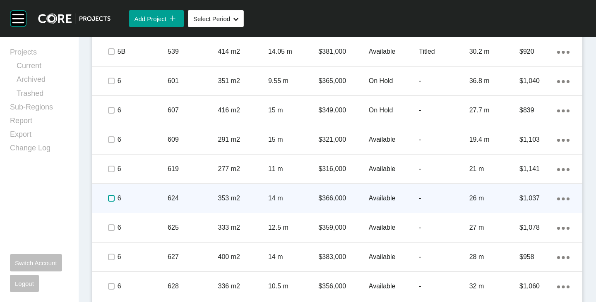
click at [110, 197] on label at bounding box center [111, 198] width 7 height 7
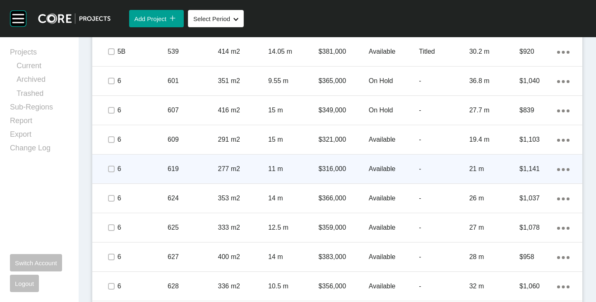
click at [377, 165] on p "Available" at bounding box center [394, 169] width 50 height 9
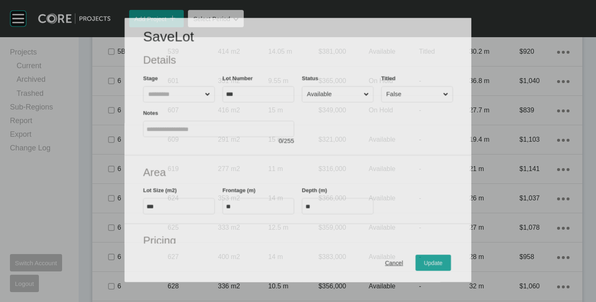
scroll to position [1097, 0]
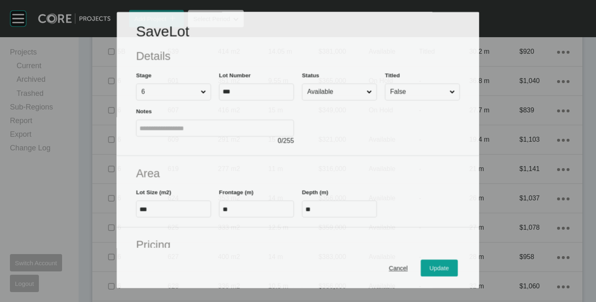
click at [331, 82] on div "Status Available" at bounding box center [339, 86] width 75 height 30
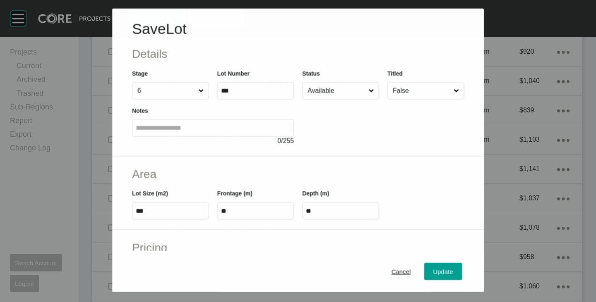
click at [329, 91] on input "Available" at bounding box center [336, 90] width 61 height 17
click at [433, 268] on div "Update" at bounding box center [443, 271] width 24 height 11
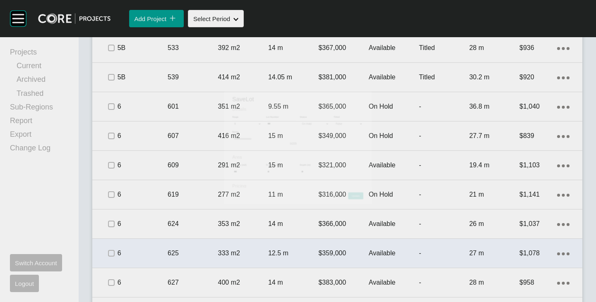
scroll to position [1122, 0]
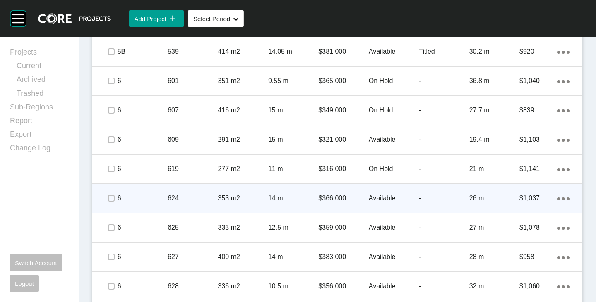
click at [369, 197] on p "Available" at bounding box center [394, 198] width 50 height 9
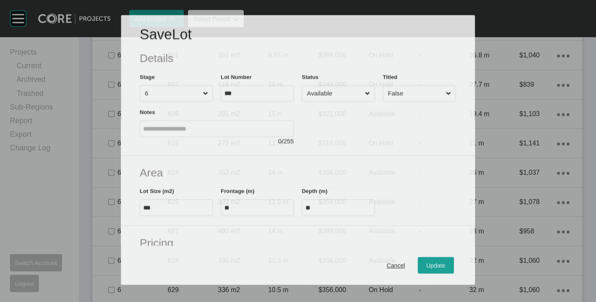
scroll to position [1097, 0]
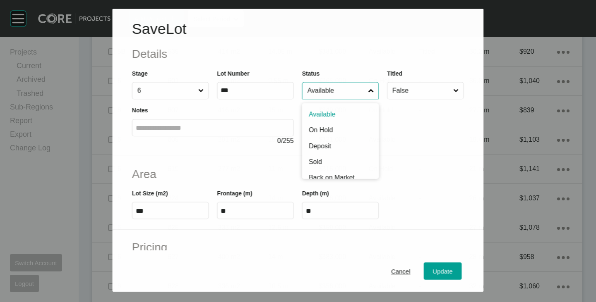
click at [335, 89] on input "Available" at bounding box center [336, 90] width 61 height 17
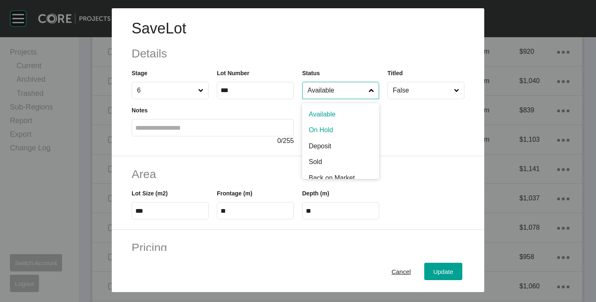
drag, startPoint x: 328, startPoint y: 126, endPoint x: 342, endPoint y: 149, distance: 27.3
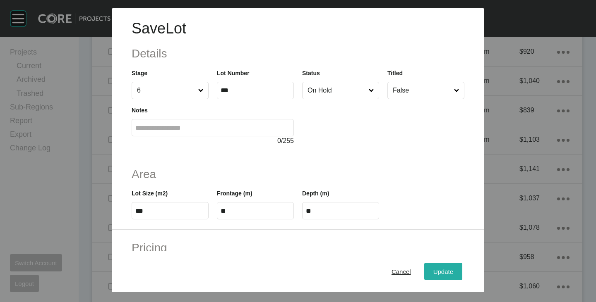
click at [437, 277] on div "Update" at bounding box center [443, 271] width 24 height 11
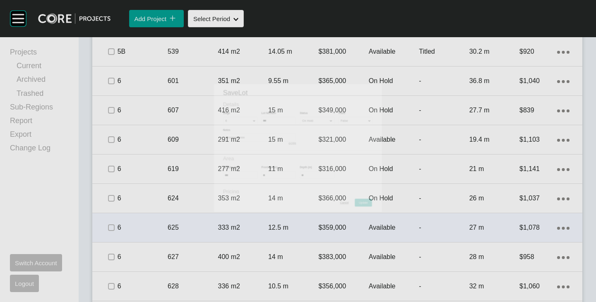
scroll to position [1122, 0]
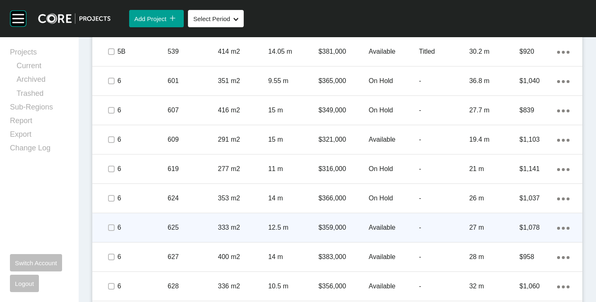
click at [377, 228] on p "Available" at bounding box center [394, 227] width 50 height 9
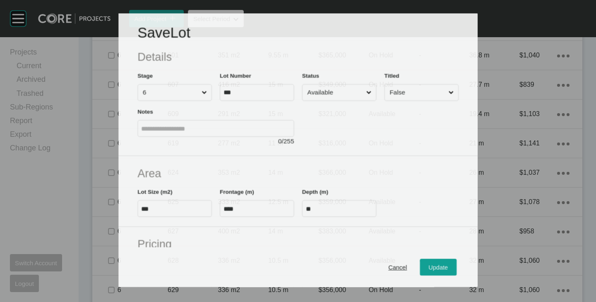
scroll to position [1097, 0]
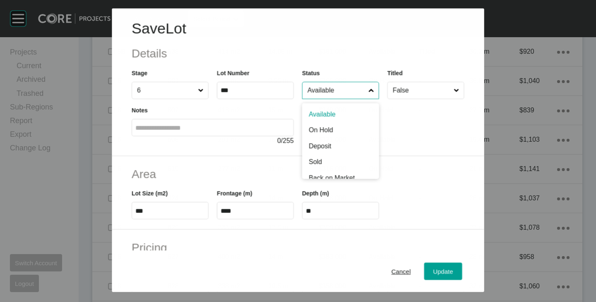
drag, startPoint x: 333, startPoint y: 91, endPoint x: 332, endPoint y: 96, distance: 5.0
click at [333, 91] on input "Available" at bounding box center [336, 90] width 61 height 17
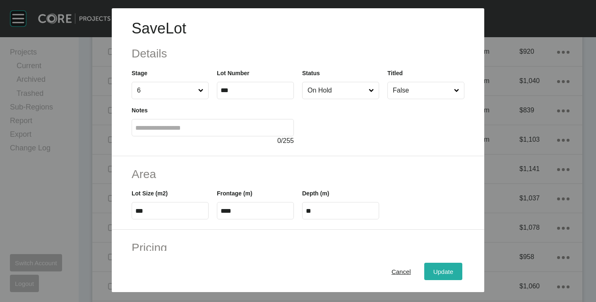
click at [433, 269] on span "Update" at bounding box center [443, 272] width 20 height 7
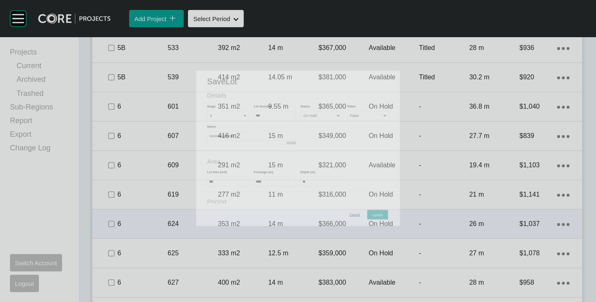
scroll to position [1122, 0]
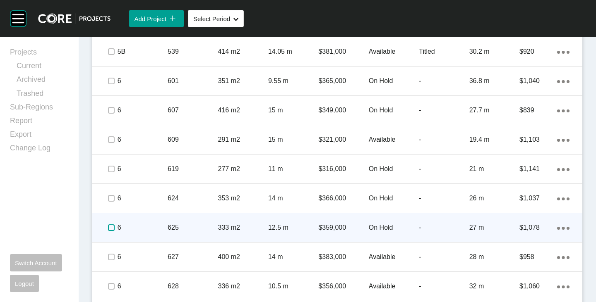
drag, startPoint x: 109, startPoint y: 227, endPoint x: 148, endPoint y: 227, distance: 38.9
click at [109, 227] on label at bounding box center [111, 228] width 7 height 7
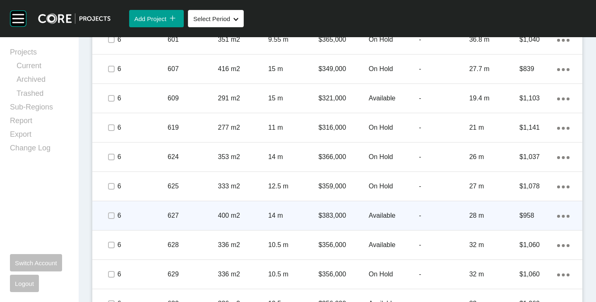
click at [377, 215] on p "Available" at bounding box center [394, 215] width 50 height 9
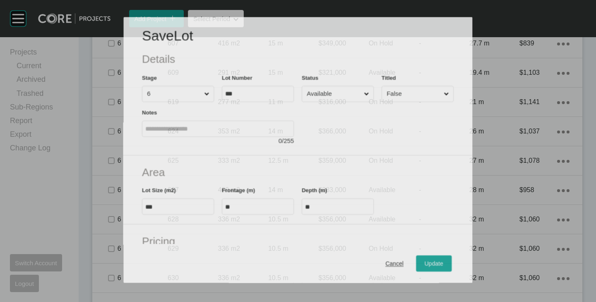
scroll to position [1138, 0]
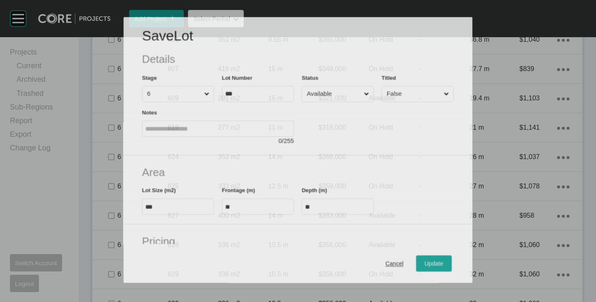
click at [331, 94] on input "Available" at bounding box center [333, 93] width 57 height 15
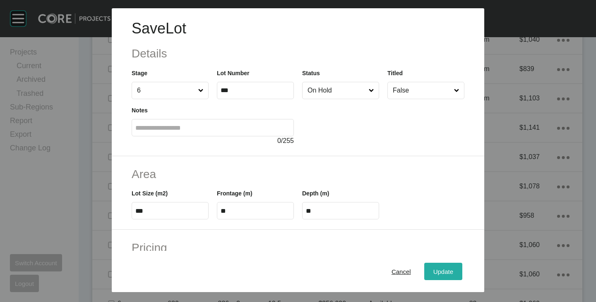
click at [435, 265] on button "Update" at bounding box center [443, 271] width 38 height 17
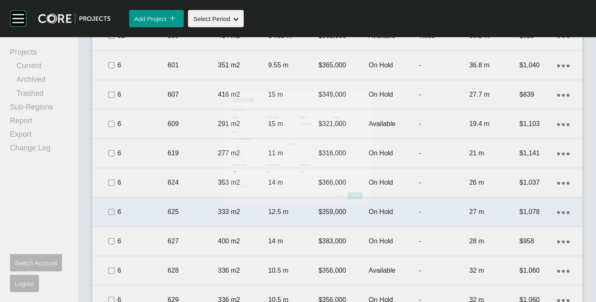
scroll to position [1246, 0]
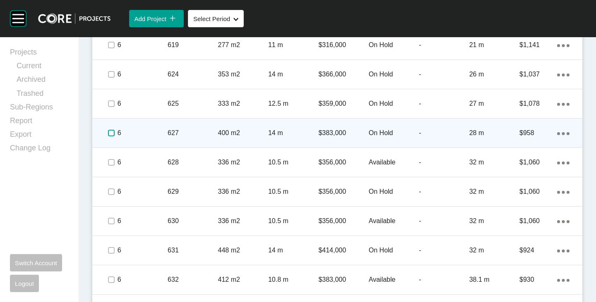
click at [111, 133] on label at bounding box center [111, 133] width 7 height 7
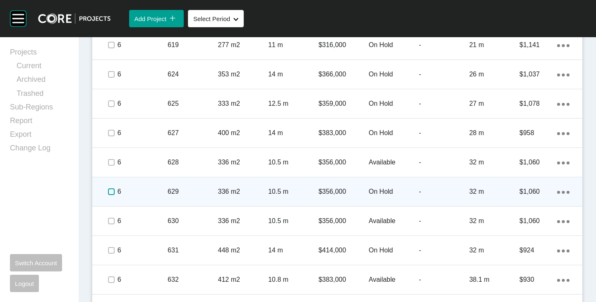
click at [110, 190] on label at bounding box center [111, 192] width 7 height 7
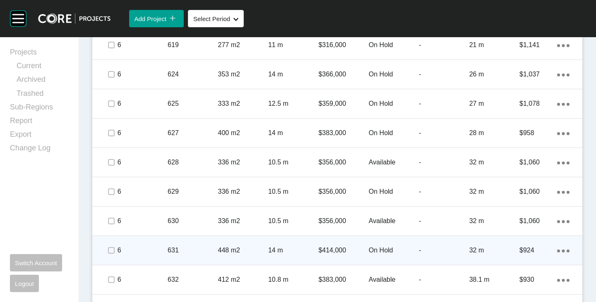
click at [378, 251] on p "On Hold" at bounding box center [394, 250] width 50 height 9
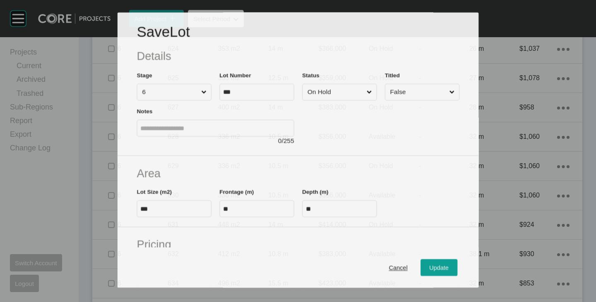
scroll to position [1221, 0]
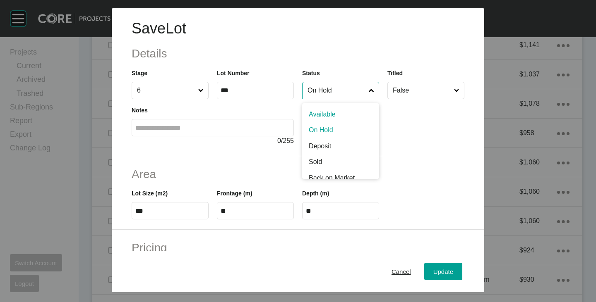
click at [317, 94] on input "On Hold" at bounding box center [336, 90] width 61 height 17
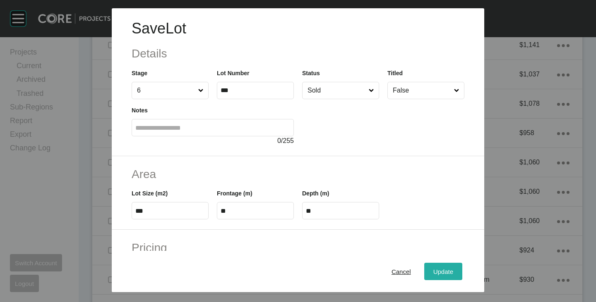
click at [429, 266] on button "Update" at bounding box center [443, 271] width 38 height 17
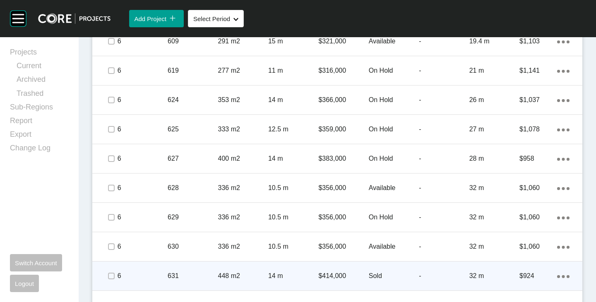
scroll to position [1246, 0]
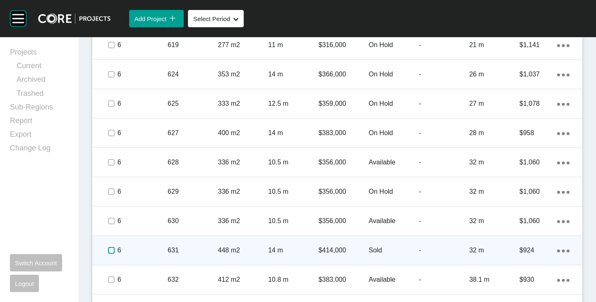
click at [108, 249] on label at bounding box center [111, 250] width 7 height 7
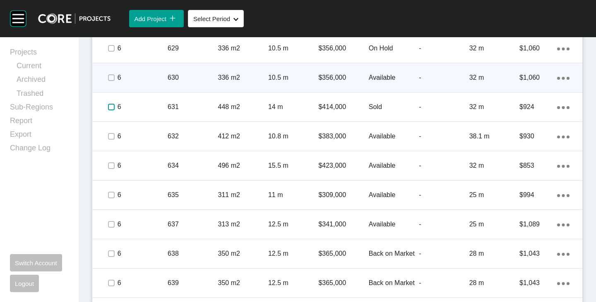
scroll to position [1412, 0]
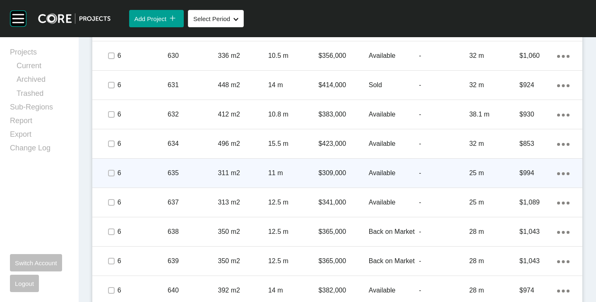
click at [376, 176] on p "Available" at bounding box center [394, 173] width 50 height 9
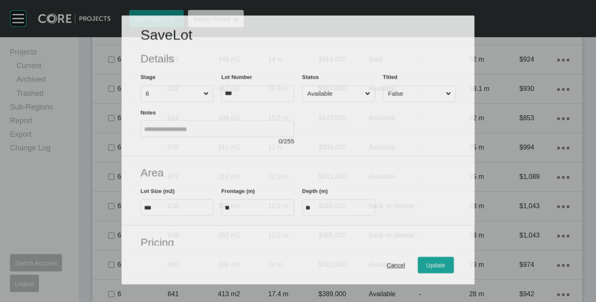
scroll to position [1386, 0]
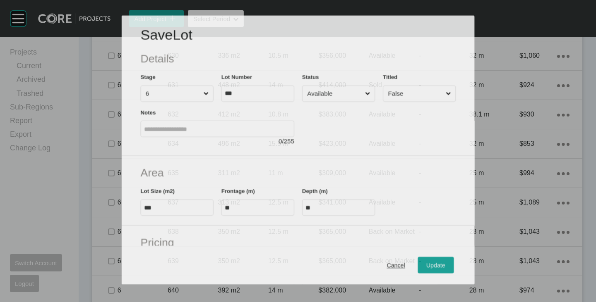
click at [339, 76] on div "Status Available" at bounding box center [338, 86] width 73 height 29
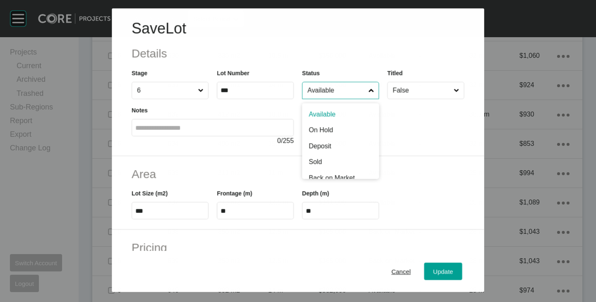
click at [334, 85] on input "Available" at bounding box center [336, 90] width 61 height 17
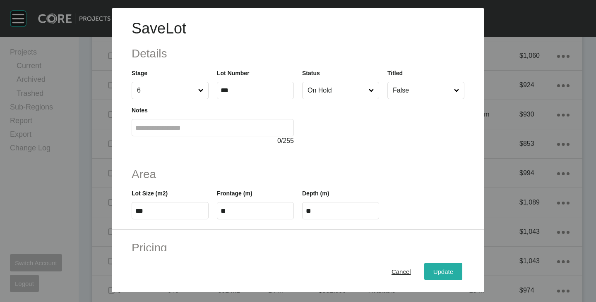
click at [437, 272] on span "Update" at bounding box center [443, 272] width 20 height 7
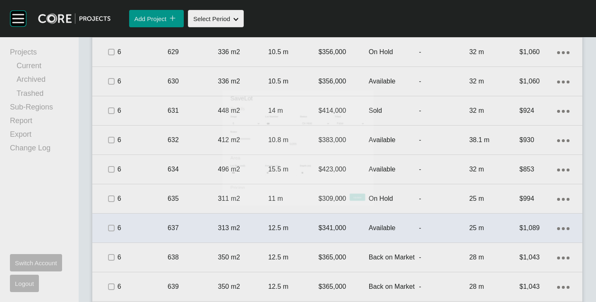
scroll to position [1412, 0]
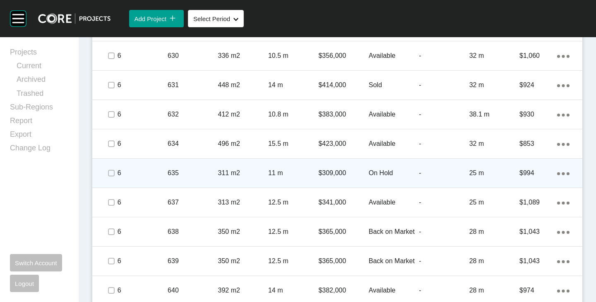
click at [118, 172] on p "6" at bounding box center [143, 173] width 50 height 9
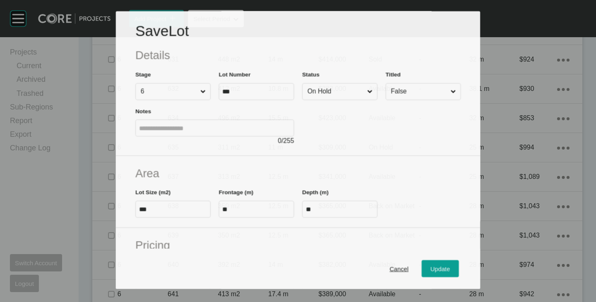
scroll to position [1386, 0]
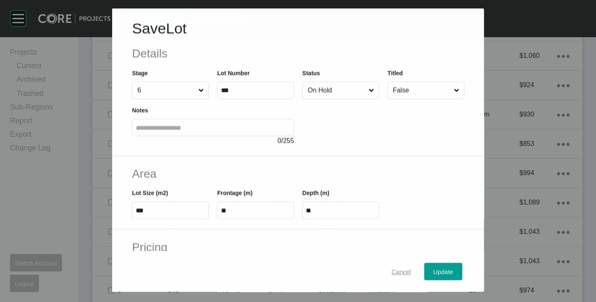
click at [400, 270] on span "Cancel" at bounding box center [400, 271] width 19 height 7
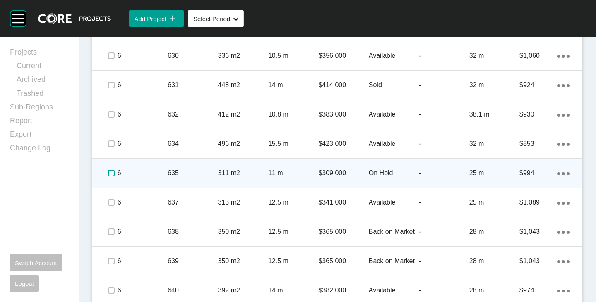
click at [110, 173] on label at bounding box center [111, 173] width 7 height 7
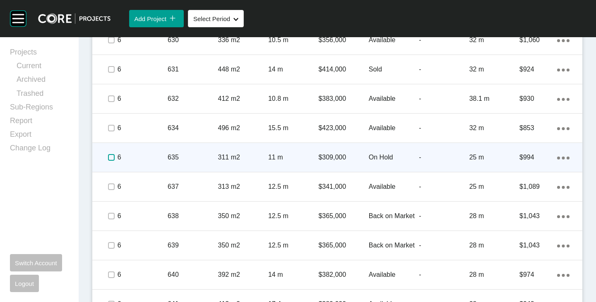
scroll to position [1374, 0]
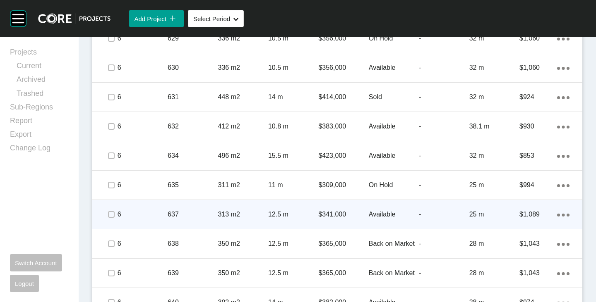
click at [383, 212] on p "Available" at bounding box center [394, 214] width 50 height 9
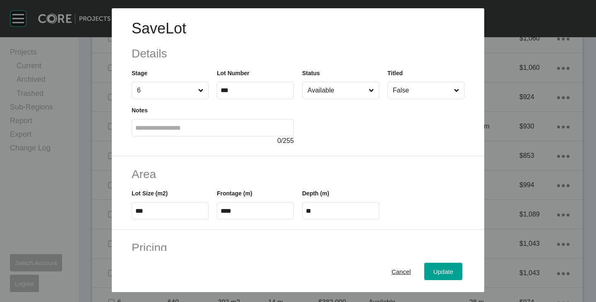
click at [326, 90] on input "Available" at bounding box center [336, 90] width 61 height 17
click at [433, 269] on span "Update" at bounding box center [443, 272] width 20 height 7
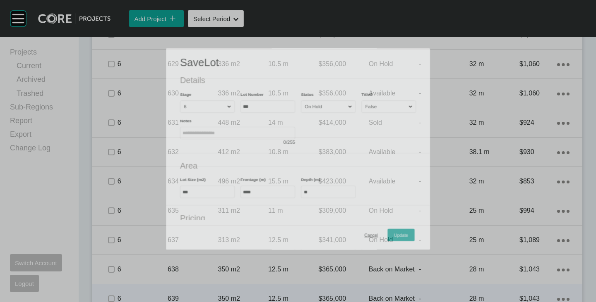
scroll to position [1400, 0]
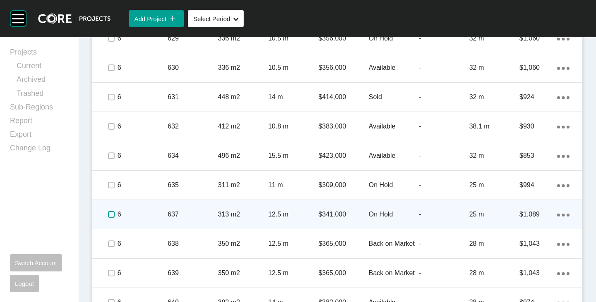
click at [109, 216] on label at bounding box center [111, 214] width 7 height 7
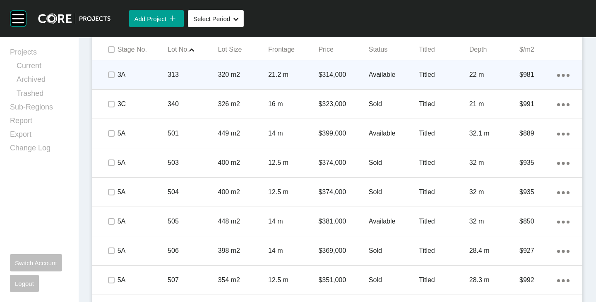
scroll to position [531, 0]
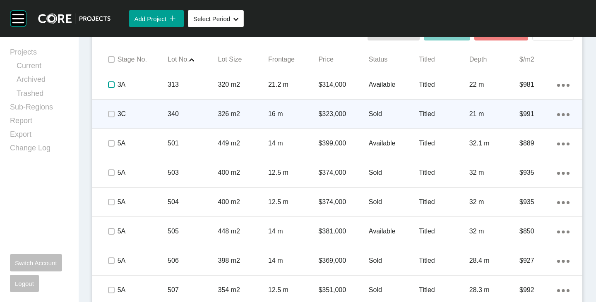
drag, startPoint x: 111, startPoint y: 86, endPoint x: 108, endPoint y: 115, distance: 29.5
click at [111, 85] on label at bounding box center [111, 85] width 7 height 7
click at [108, 115] on label at bounding box center [111, 114] width 7 height 7
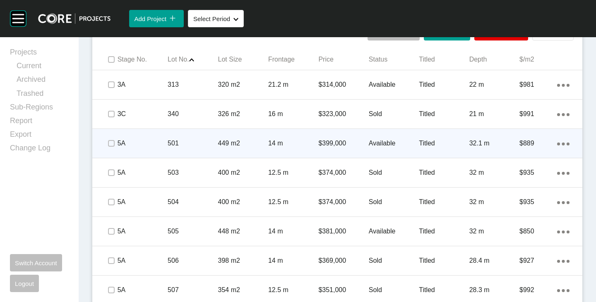
drag, startPoint x: 108, startPoint y: 137, endPoint x: 108, endPoint y: 142, distance: 5.0
click at [108, 139] on span at bounding box center [111, 143] width 12 height 12
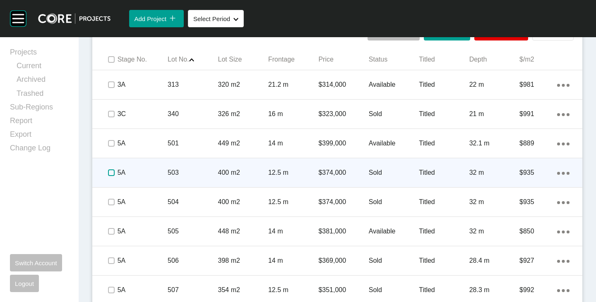
click at [113, 170] on label at bounding box center [111, 173] width 7 height 7
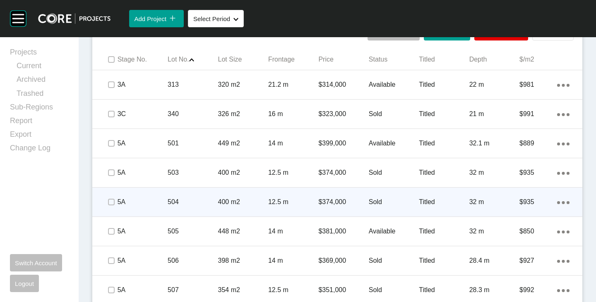
click at [111, 196] on span at bounding box center [111, 202] width 12 height 12
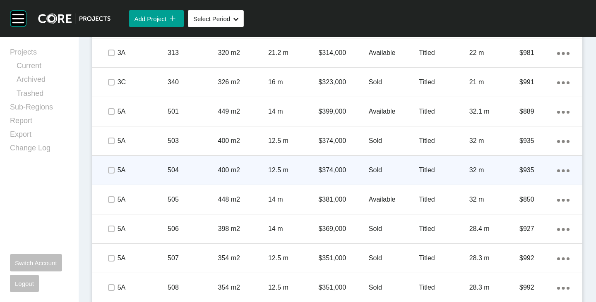
scroll to position [572, 0]
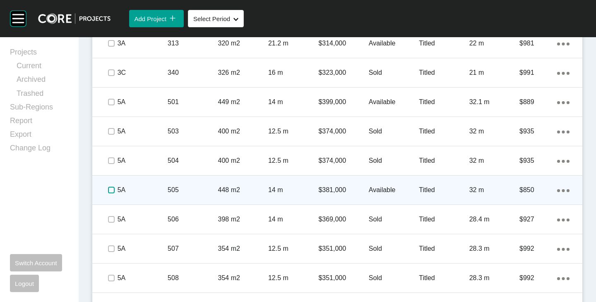
click at [108, 192] on label at bounding box center [111, 190] width 7 height 7
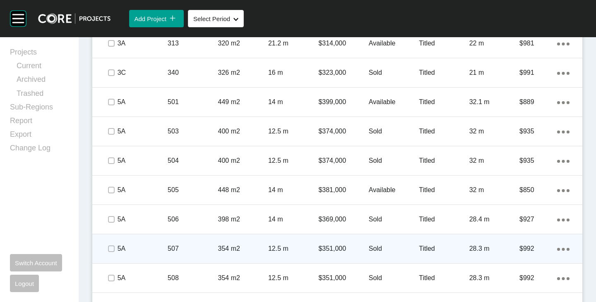
drag, startPoint x: 108, startPoint y: 213, endPoint x: 110, endPoint y: 241, distance: 28.3
click at [108, 213] on div at bounding box center [111, 219] width 12 height 29
click at [111, 247] on label at bounding box center [111, 249] width 7 height 7
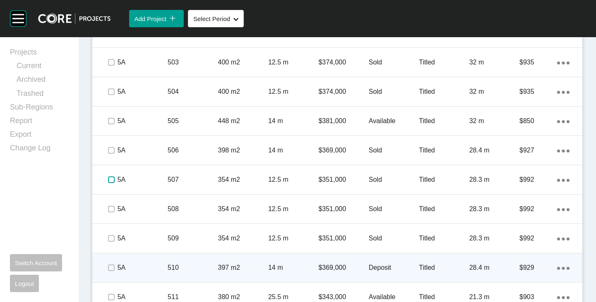
scroll to position [696, 0]
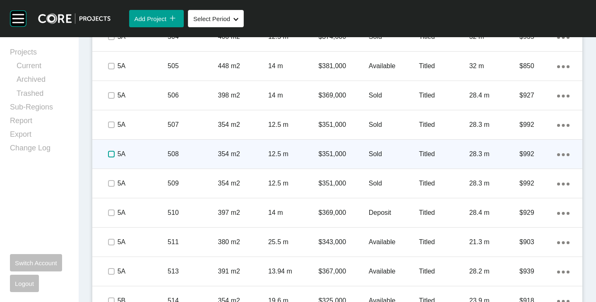
drag, startPoint x: 114, startPoint y: 154, endPoint x: 113, endPoint y: 159, distance: 5.1
click at [113, 157] on label at bounding box center [111, 154] width 7 height 7
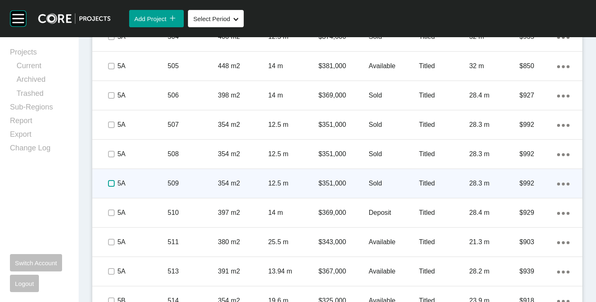
click at [108, 184] on label at bounding box center [111, 183] width 7 height 7
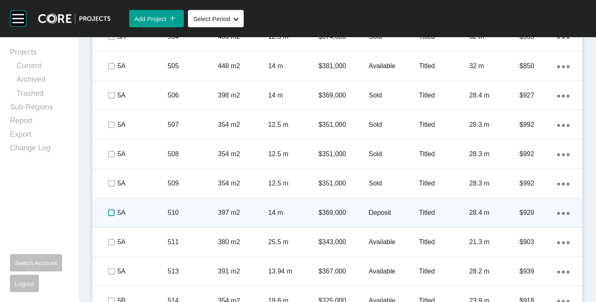
drag, startPoint x: 112, startPoint y: 213, endPoint x: 106, endPoint y: 227, distance: 15.1
click at [111, 213] on label at bounding box center [111, 213] width 7 height 7
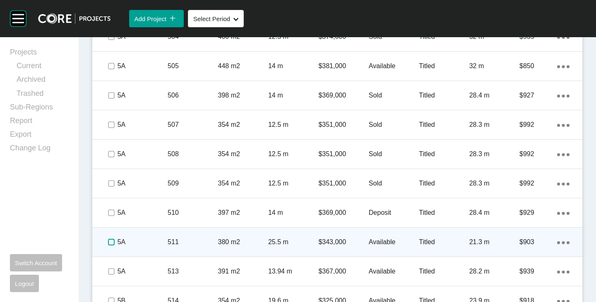
click at [108, 243] on label at bounding box center [111, 242] width 7 height 7
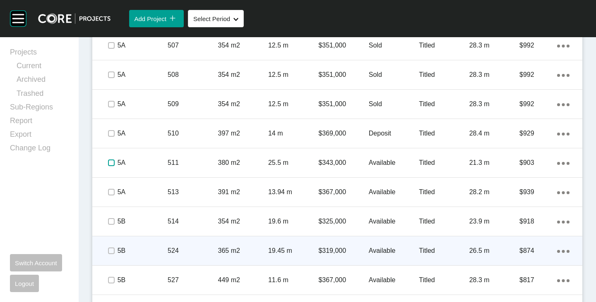
scroll to position [821, 0]
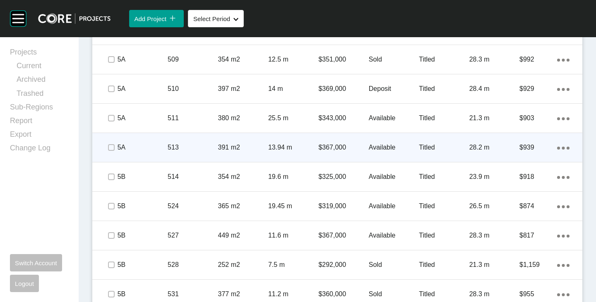
click at [113, 153] on span at bounding box center [111, 148] width 12 height 12
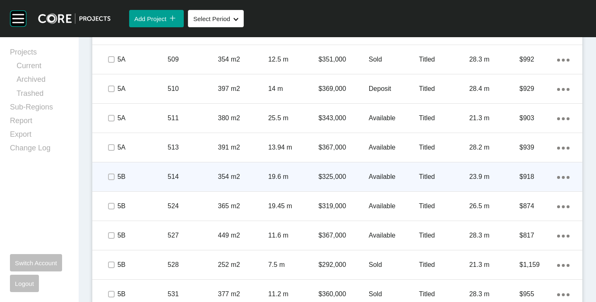
click at [105, 177] on span at bounding box center [111, 177] width 12 height 12
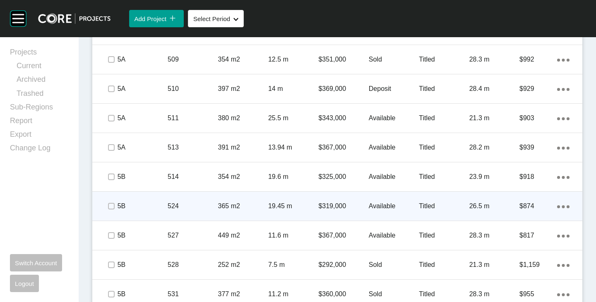
click at [105, 211] on span at bounding box center [111, 206] width 12 height 12
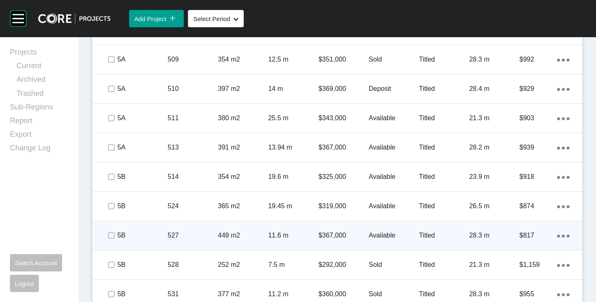
click at [110, 244] on div at bounding box center [111, 235] width 12 height 29
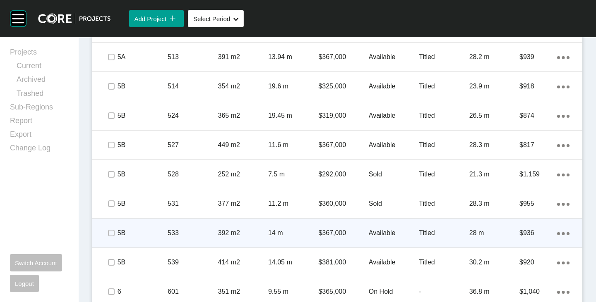
scroll to position [945, 0]
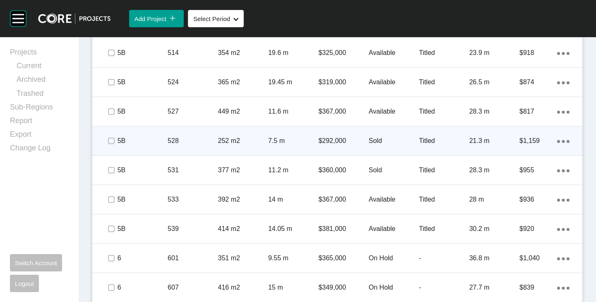
drag, startPoint x: 113, startPoint y: 145, endPoint x: 112, endPoint y: 153, distance: 8.0
click at [113, 145] on span at bounding box center [111, 141] width 12 height 12
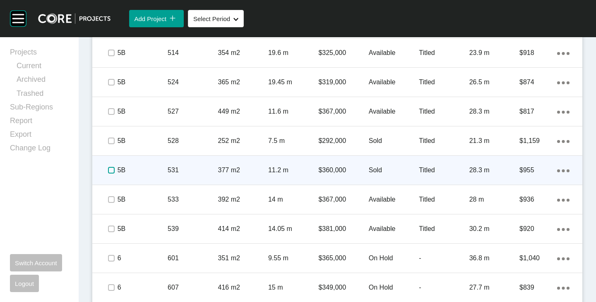
click at [110, 168] on label at bounding box center [111, 170] width 7 height 7
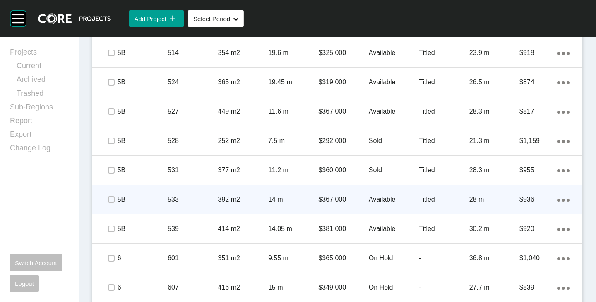
click at [108, 191] on div at bounding box center [111, 199] width 12 height 29
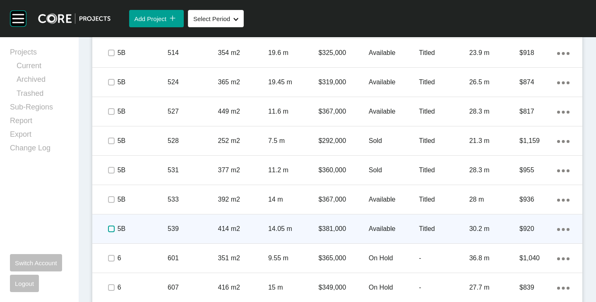
click at [113, 228] on label at bounding box center [111, 229] width 7 height 7
click at [378, 229] on p "Available" at bounding box center [394, 229] width 50 height 9
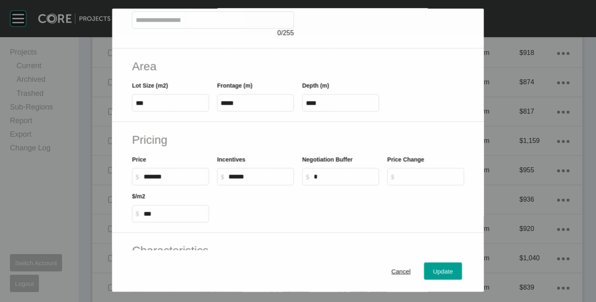
scroll to position [124, 0]
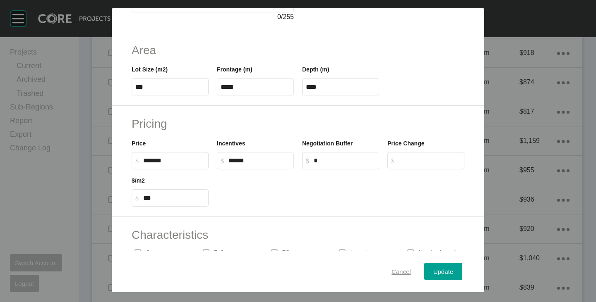
click at [393, 269] on span "Cancel" at bounding box center [400, 272] width 19 height 7
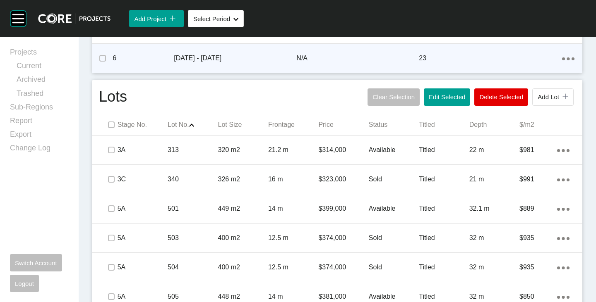
scroll to position [381, 0]
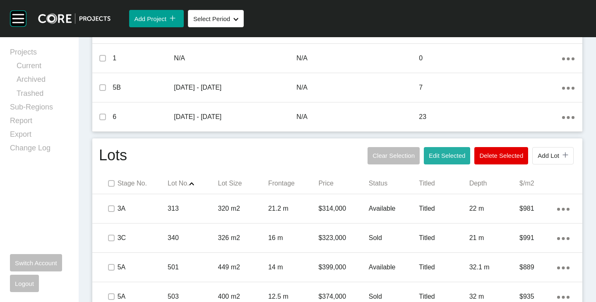
click at [442, 155] on span "Edit Selected" at bounding box center [447, 155] width 36 height 7
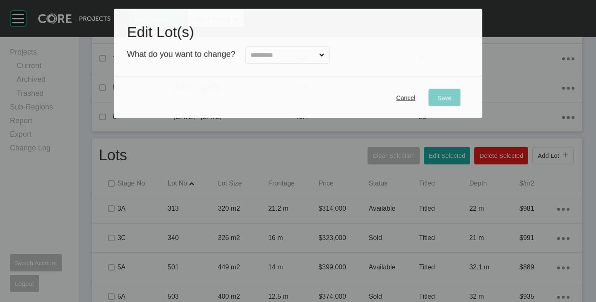
click at [298, 56] on input "text" at bounding box center [283, 55] width 69 height 17
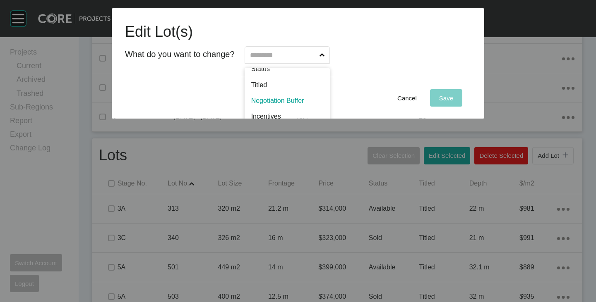
scroll to position [42, 0]
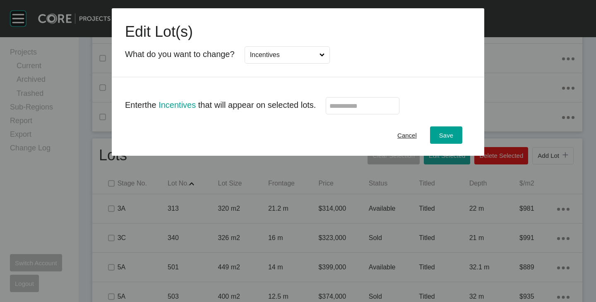
click at [346, 110] on label at bounding box center [363, 105] width 74 height 17
click at [346, 110] on input "text" at bounding box center [362, 106] width 66 height 7
type input "******"
click at [334, 142] on div "Cancel Save" at bounding box center [298, 135] width 372 height 41
click at [443, 133] on span "Save" at bounding box center [446, 135] width 14 height 7
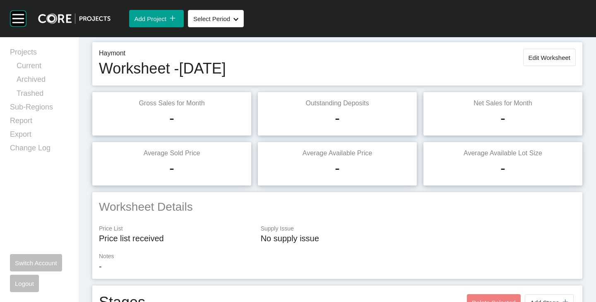
scroll to position [0, 0]
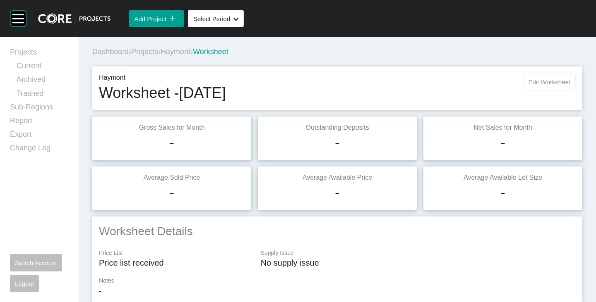
click at [540, 77] on button "Edit Worksheet" at bounding box center [549, 81] width 53 height 17
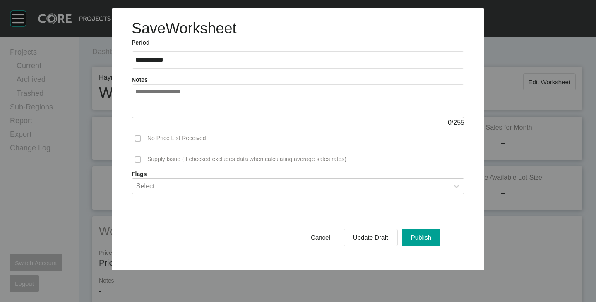
click at [213, 91] on textarea at bounding box center [297, 101] width 325 height 26
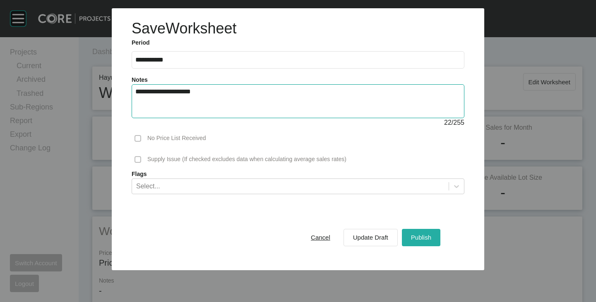
type textarea "**********"
click at [419, 234] on span "Publish" at bounding box center [421, 237] width 20 height 7
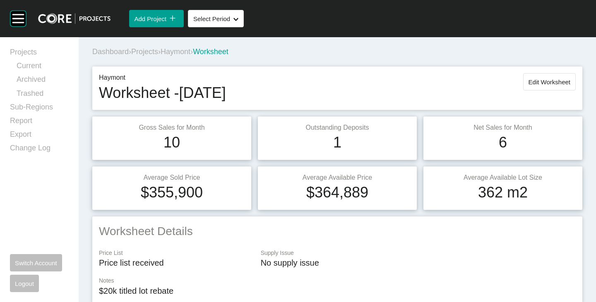
click at [187, 53] on span "Haymont" at bounding box center [176, 52] width 30 height 8
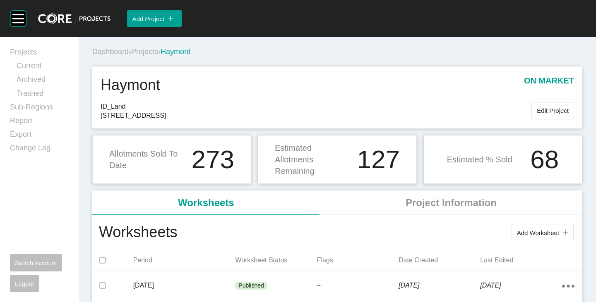
click at [154, 52] on span "Projects" at bounding box center [144, 52] width 27 height 8
